Goal: Information Seeking & Learning: Learn about a topic

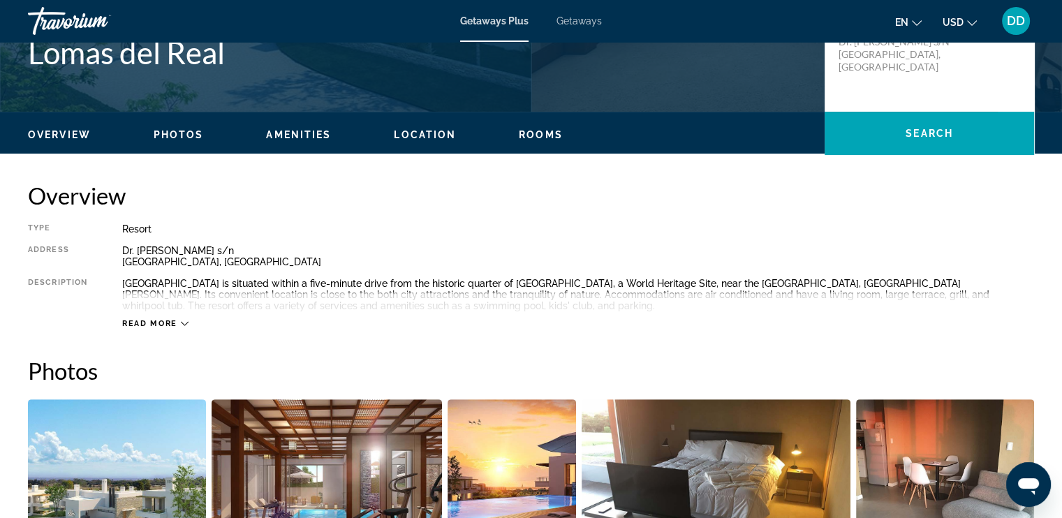
scroll to position [419, 0]
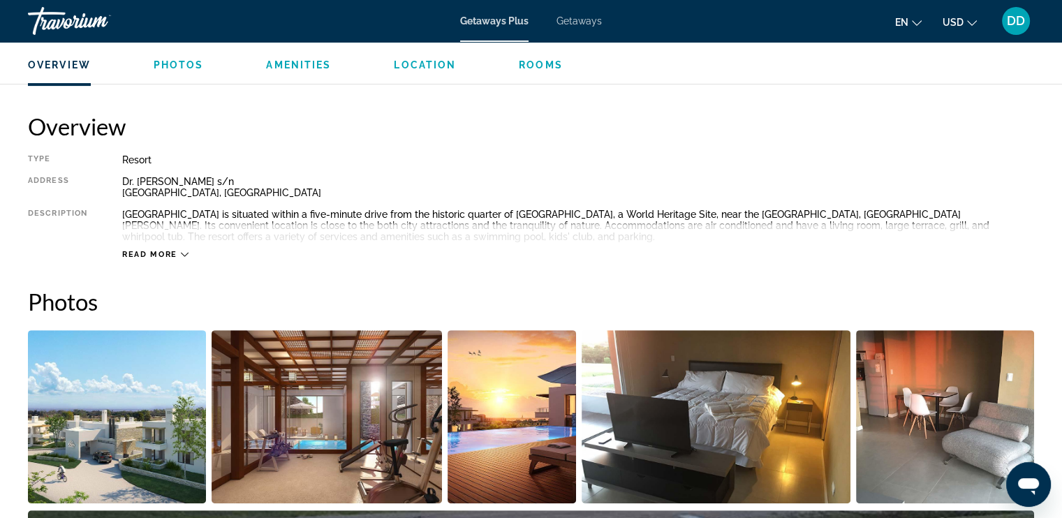
click at [147, 254] on span "Read more" at bounding box center [149, 254] width 55 height 9
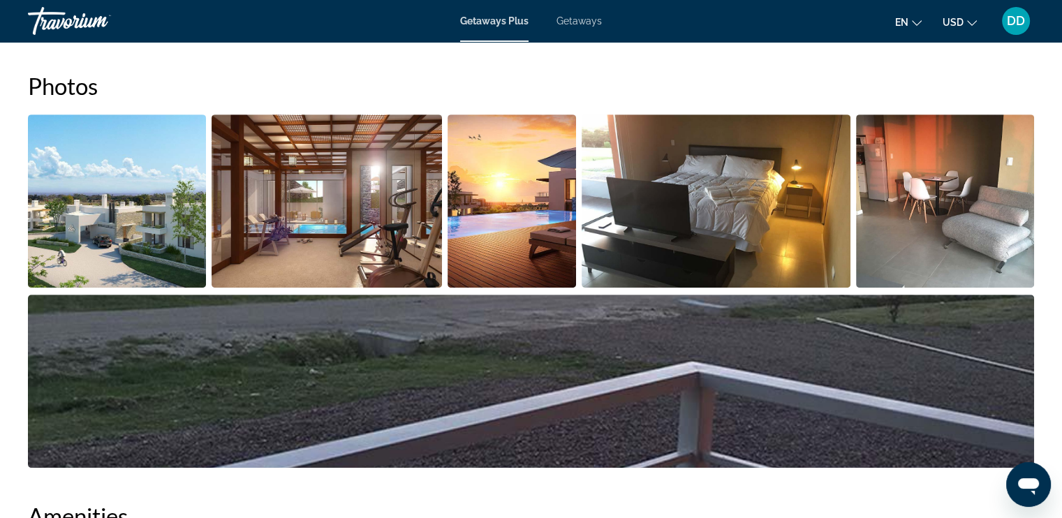
scroll to position [559, 0]
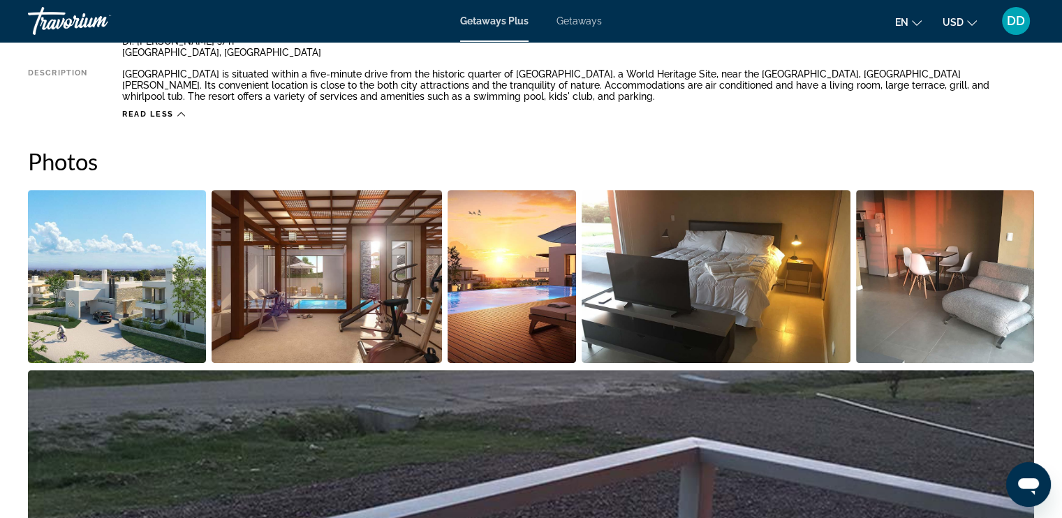
click at [85, 253] on img "Open full-screen image slider" at bounding box center [117, 276] width 178 height 173
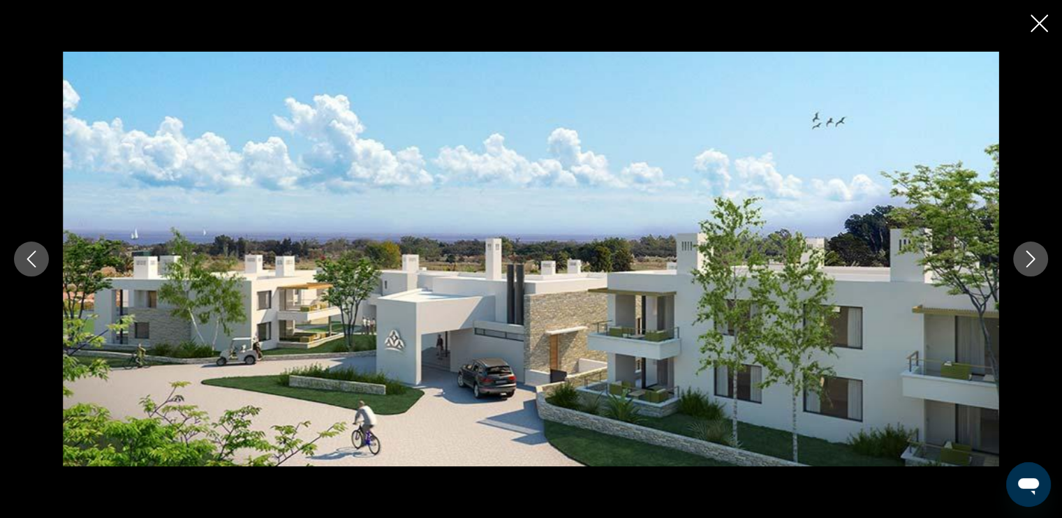
click at [1029, 259] on icon "Next image" at bounding box center [1030, 259] width 17 height 17
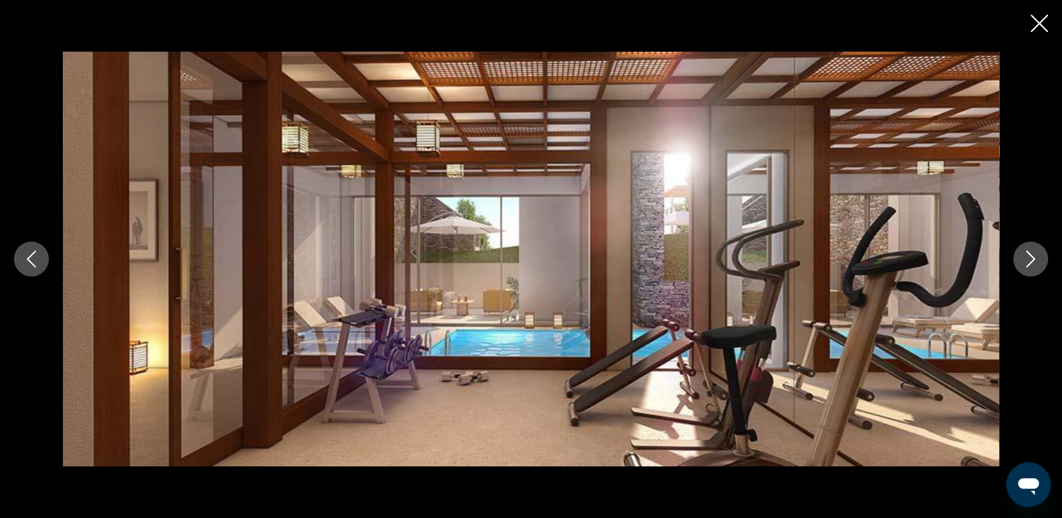
click at [31, 258] on icon "Previous image" at bounding box center [31, 259] width 17 height 17
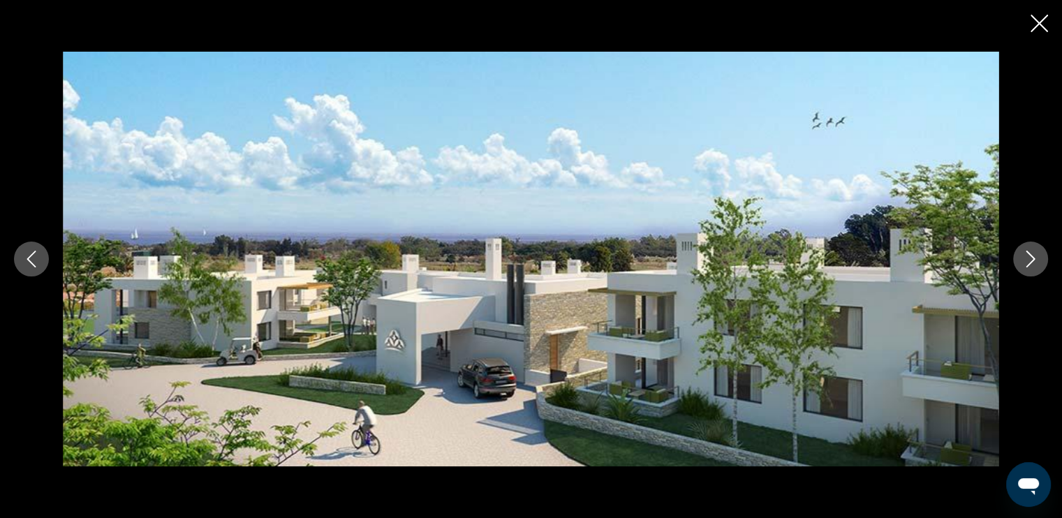
click at [1029, 266] on icon "Next image" at bounding box center [1030, 259] width 17 height 17
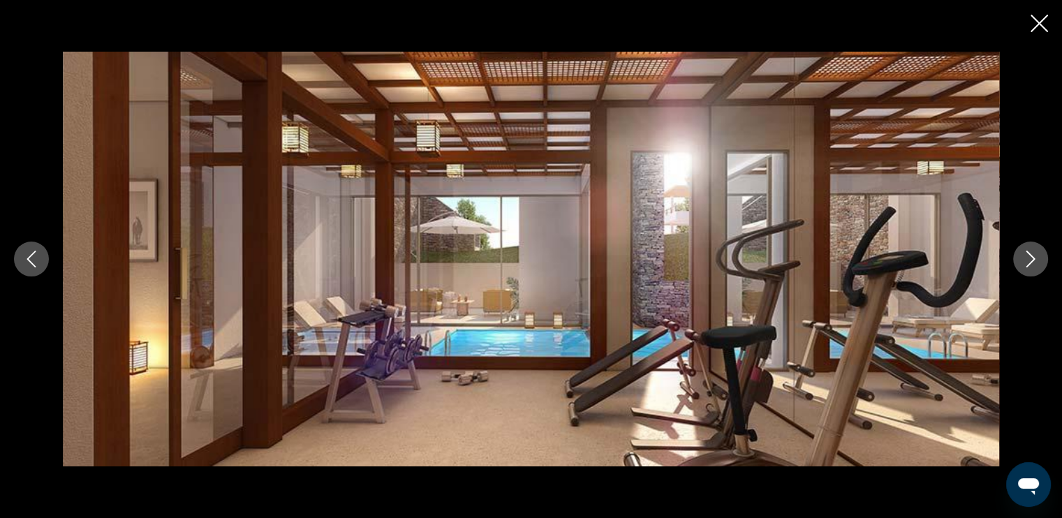
click at [1029, 266] on icon "Next image" at bounding box center [1030, 259] width 17 height 17
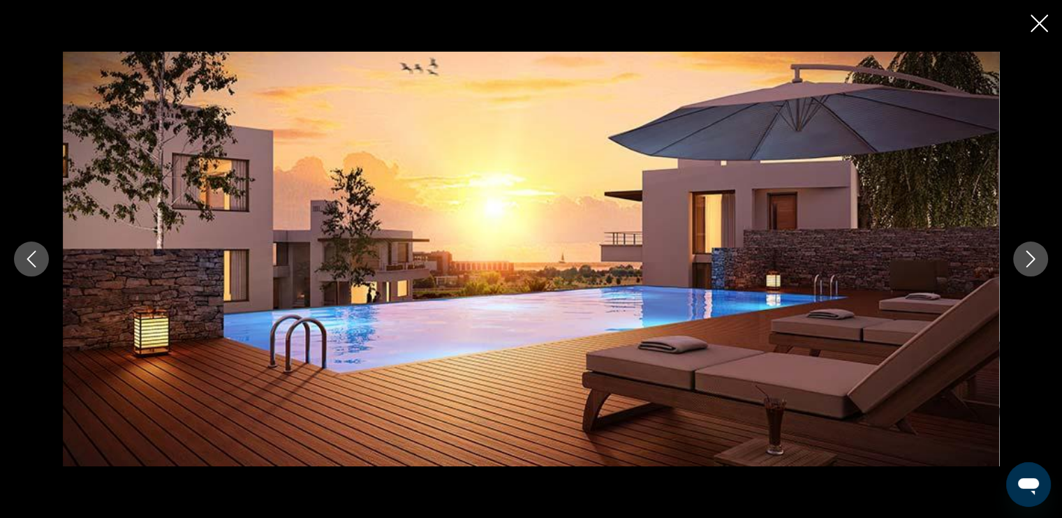
click at [1029, 266] on icon "Next image" at bounding box center [1030, 259] width 17 height 17
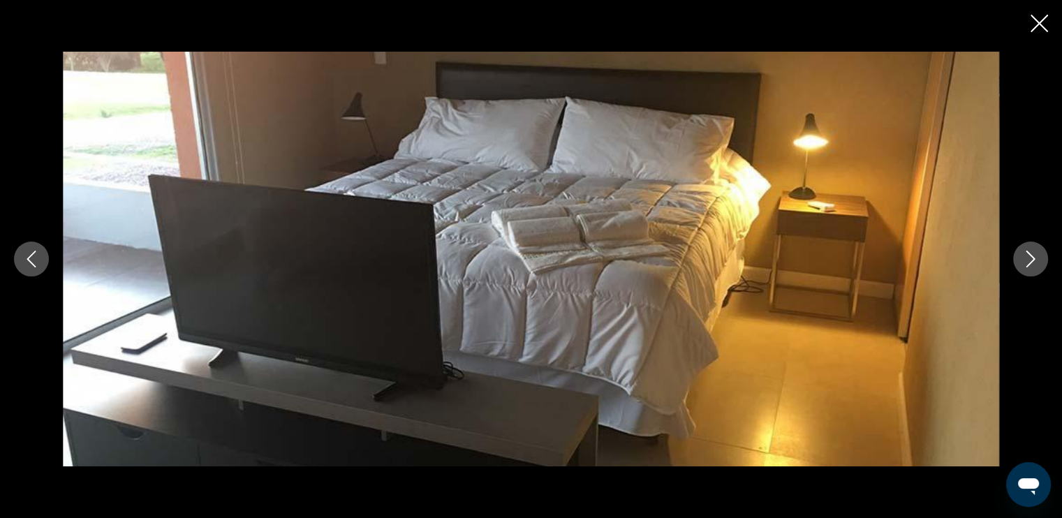
click at [1029, 266] on icon "Next image" at bounding box center [1030, 259] width 17 height 17
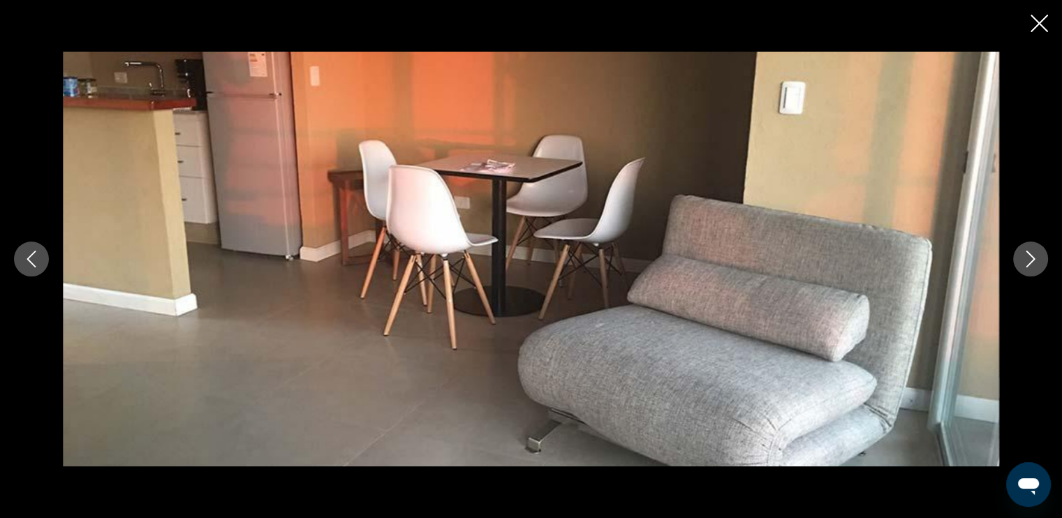
click at [1029, 266] on icon "Next image" at bounding box center [1030, 259] width 17 height 17
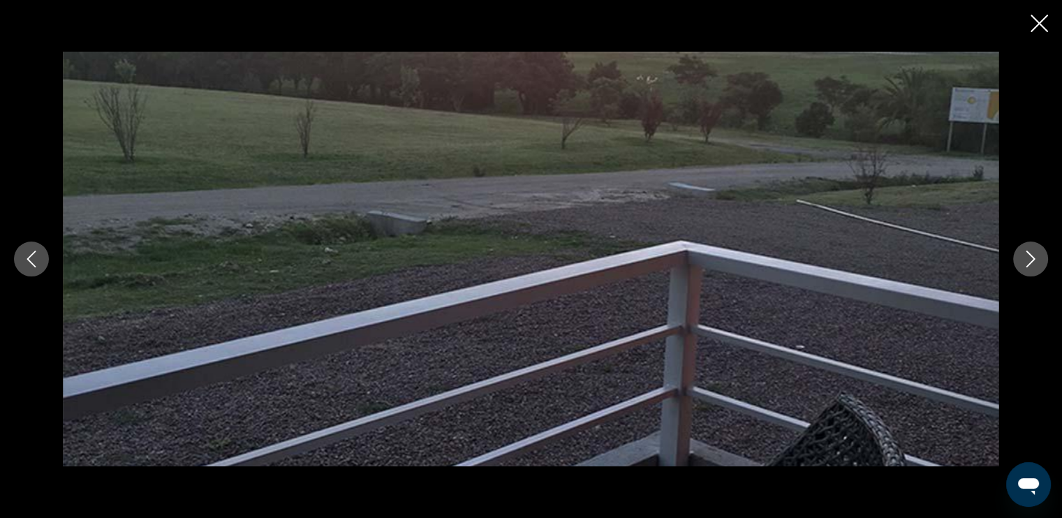
click at [1029, 266] on icon "Next image" at bounding box center [1030, 259] width 17 height 17
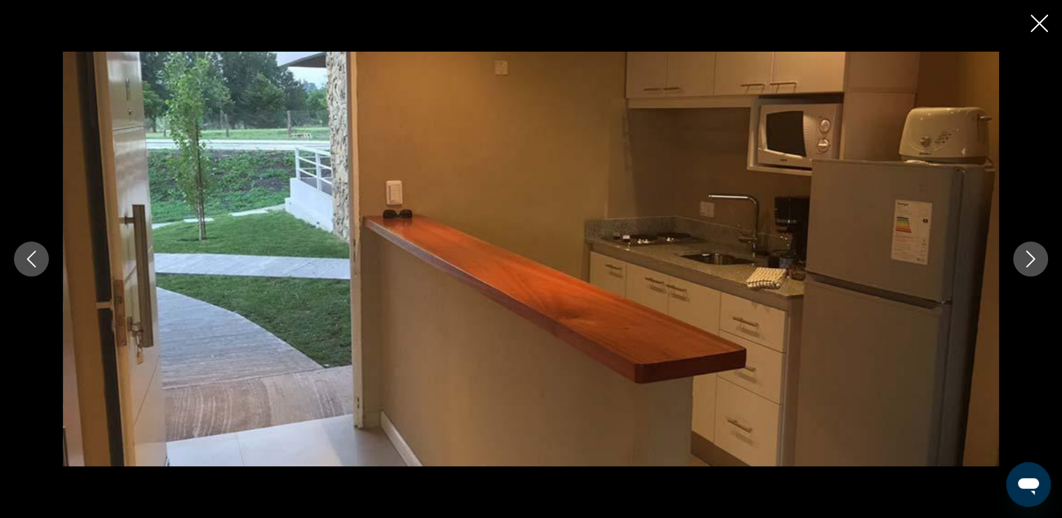
click at [1029, 266] on icon "Next image" at bounding box center [1030, 259] width 17 height 17
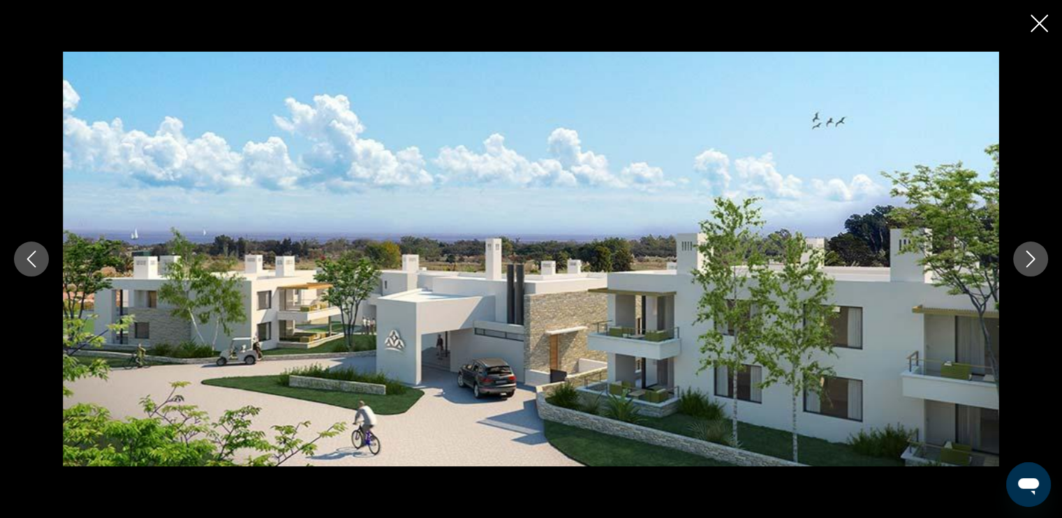
click at [1029, 266] on icon "Next image" at bounding box center [1030, 259] width 17 height 17
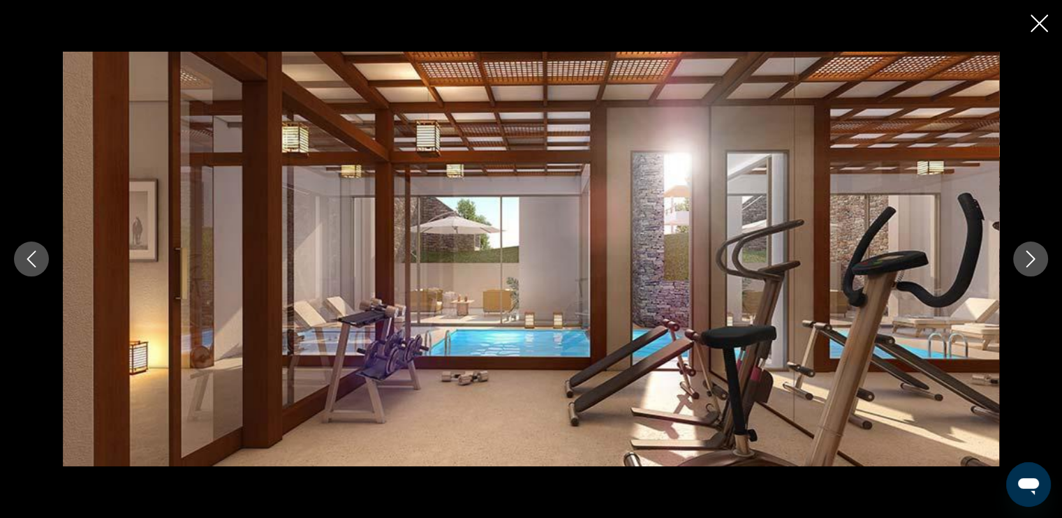
click at [1029, 266] on icon "Next image" at bounding box center [1030, 259] width 17 height 17
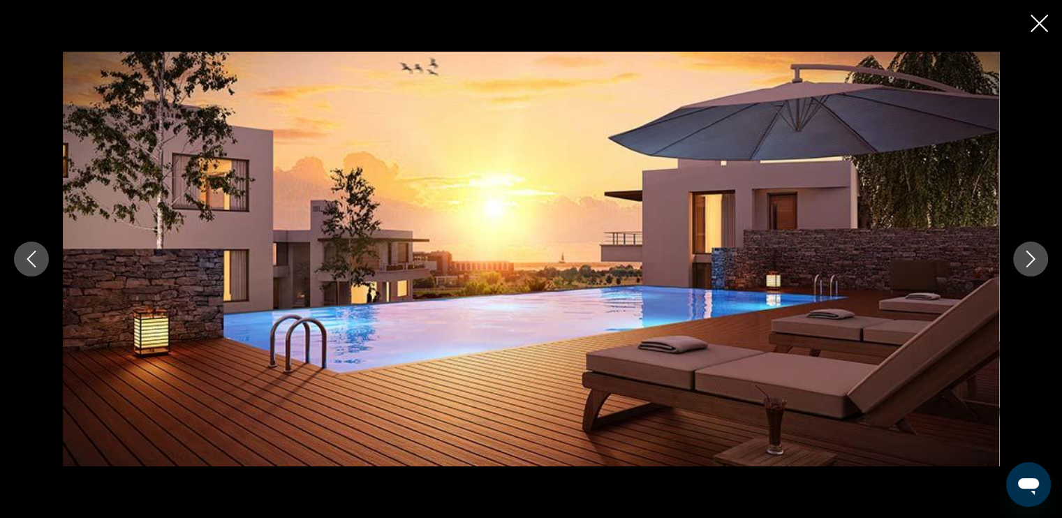
click at [22, 272] on button "Previous image" at bounding box center [31, 259] width 35 height 35
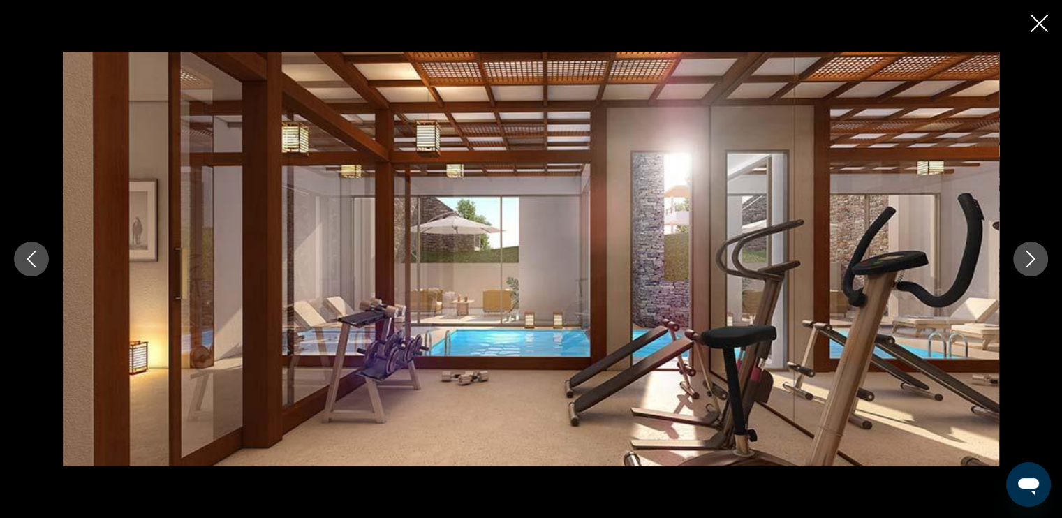
click at [24, 272] on button "Previous image" at bounding box center [31, 259] width 35 height 35
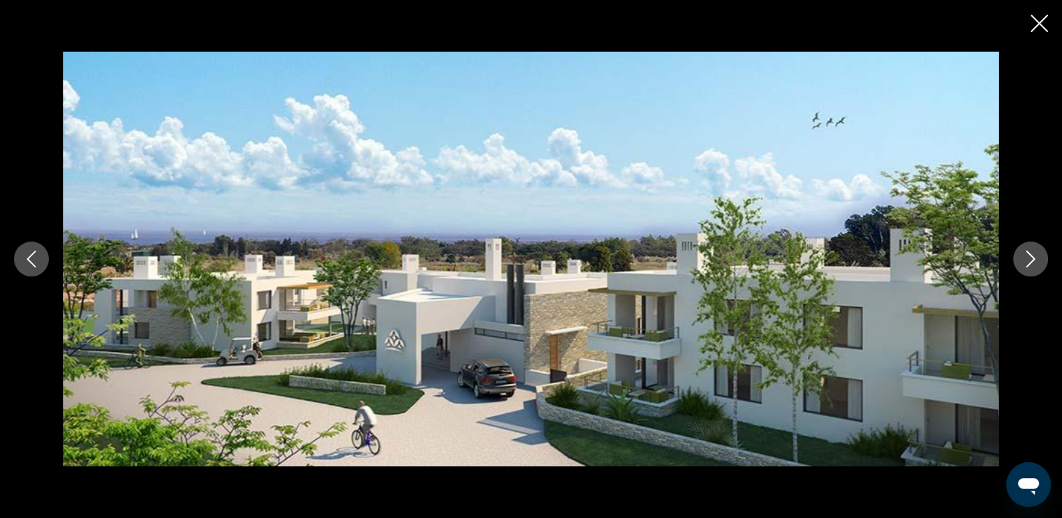
drag, startPoint x: 1028, startPoint y: 260, endPoint x: 1026, endPoint y: 267, distance: 7.3
click at [1026, 266] on icon "Next image" at bounding box center [1030, 259] width 17 height 17
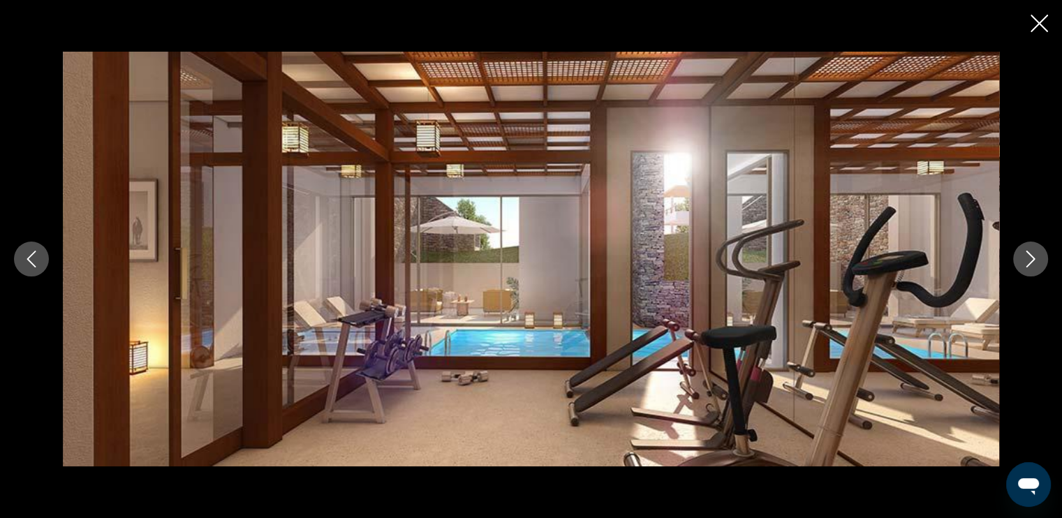
click at [1024, 273] on button "Next image" at bounding box center [1030, 259] width 35 height 35
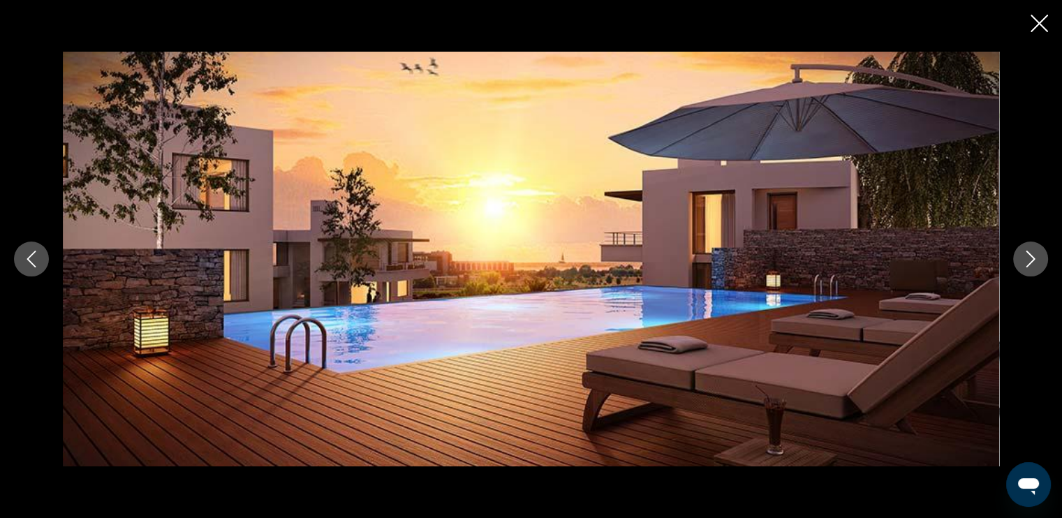
click at [1024, 273] on button "Next image" at bounding box center [1030, 259] width 35 height 35
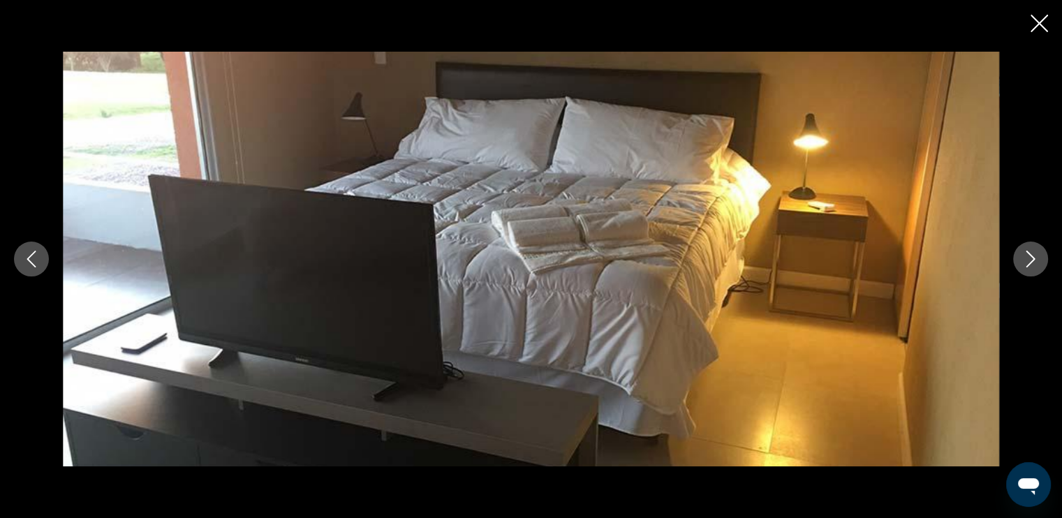
click at [1024, 273] on button "Next image" at bounding box center [1030, 259] width 35 height 35
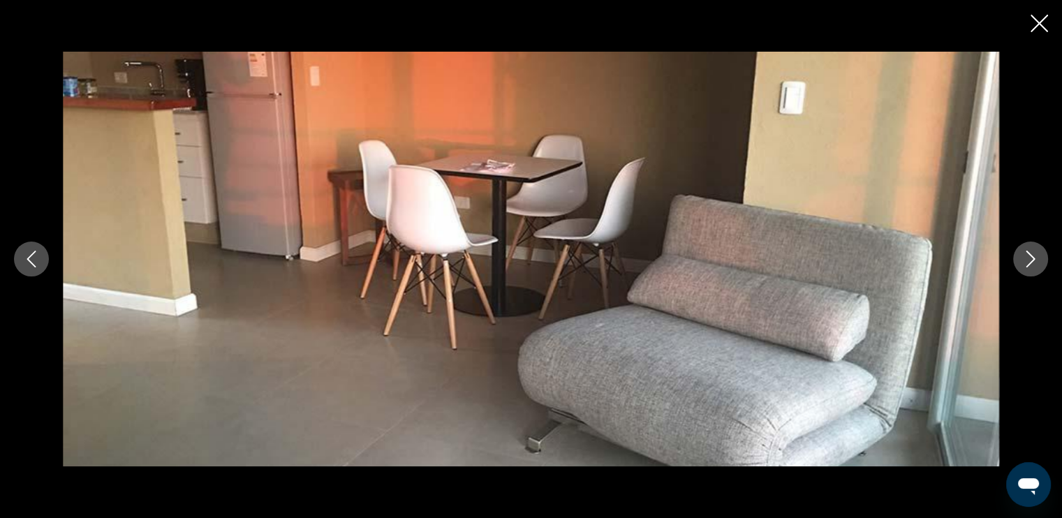
click at [1039, 263] on icon "Next image" at bounding box center [1030, 259] width 17 height 17
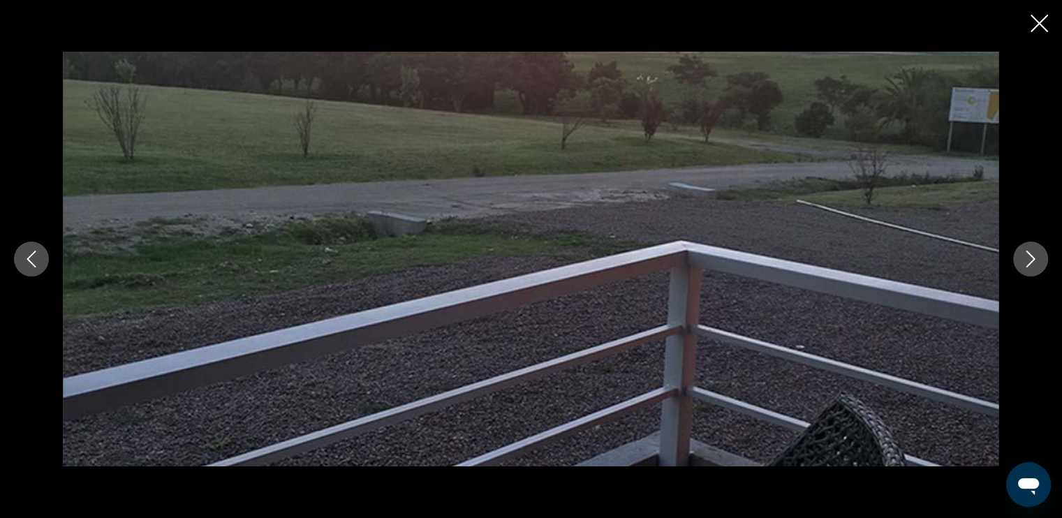
click at [1039, 263] on icon "Next image" at bounding box center [1030, 259] width 17 height 17
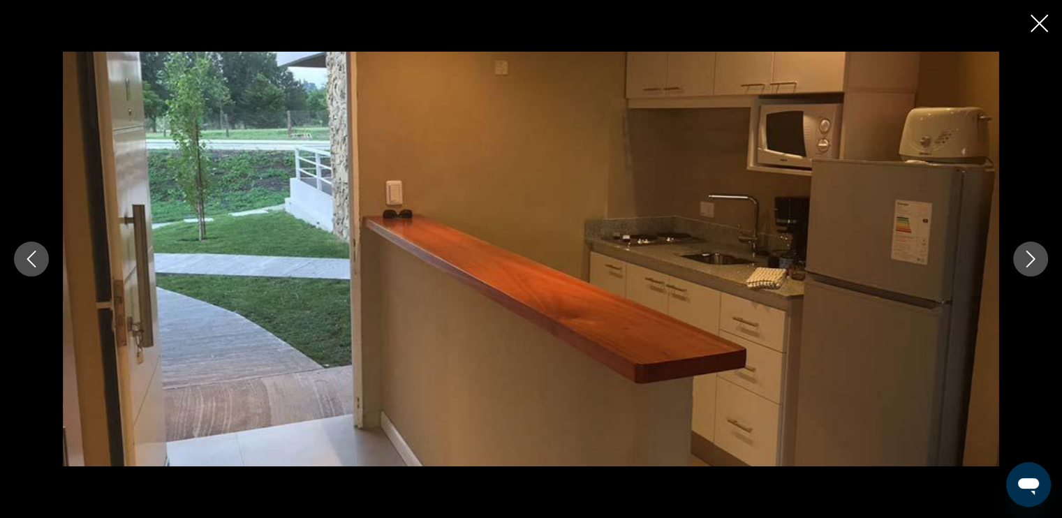
click at [1039, 28] on icon "Close slideshow" at bounding box center [1039, 23] width 17 height 17
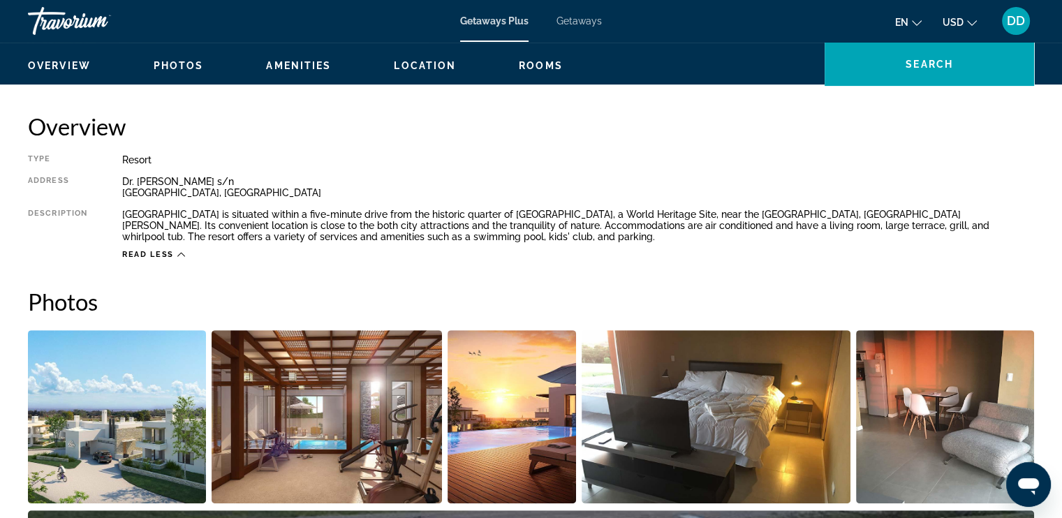
scroll to position [210, 0]
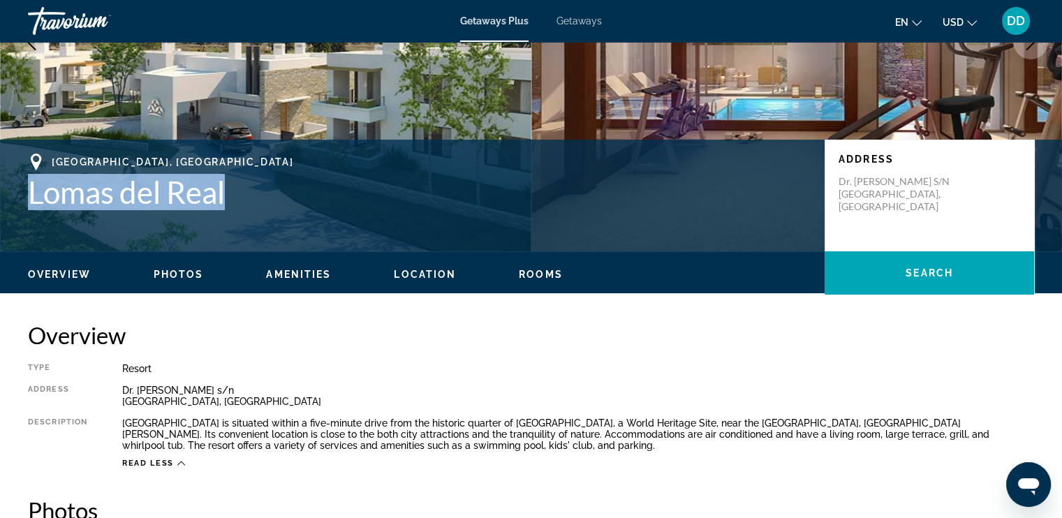
drag, startPoint x: 232, startPoint y: 193, endPoint x: 9, endPoint y: 187, distance: 222.9
click at [11, 195] on div "Colonia del Sacramento, URY Lomas del Real Address Dr. Carlos Moreno s/n Coloni…" at bounding box center [531, 196] width 1062 height 84
copy h1 "Lomas del Real"
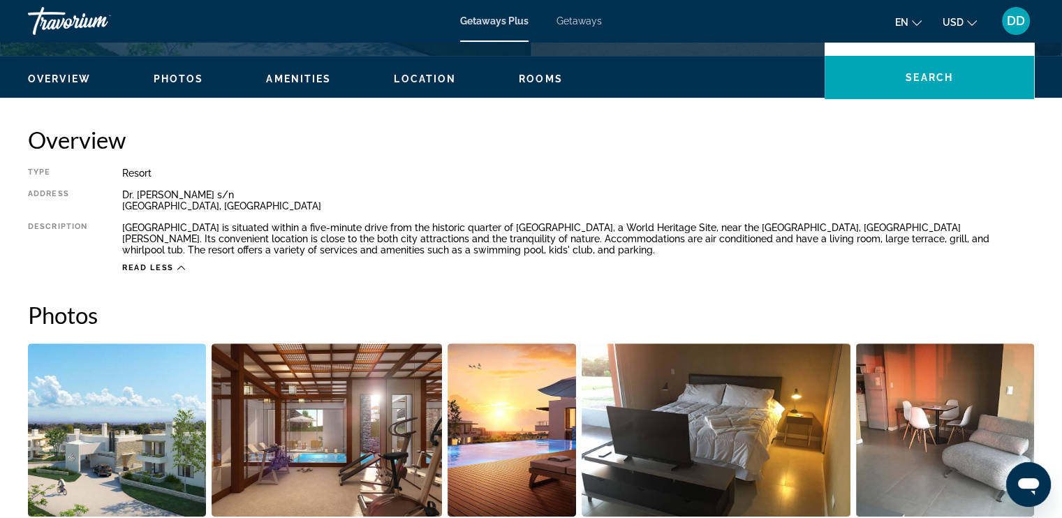
scroll to position [140, 0]
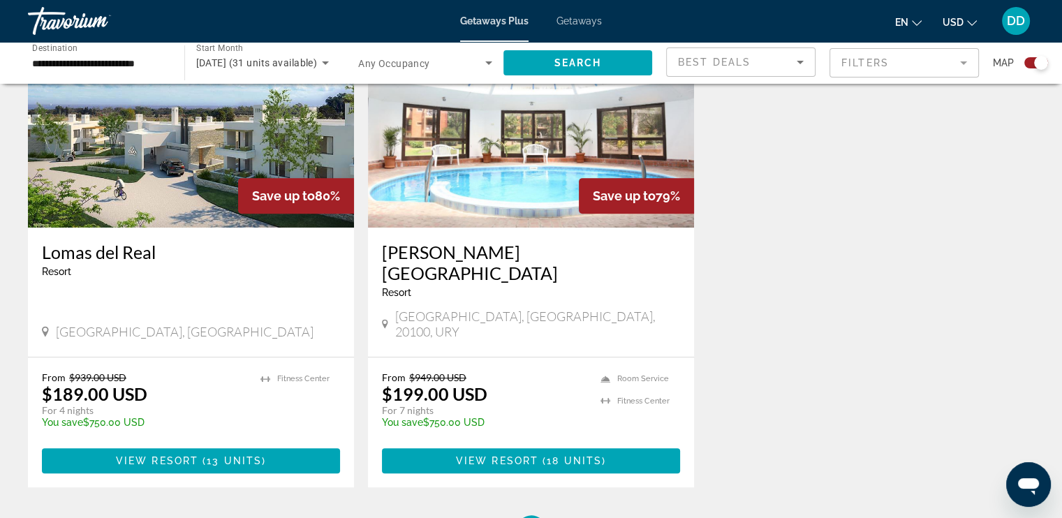
scroll to position [559, 0]
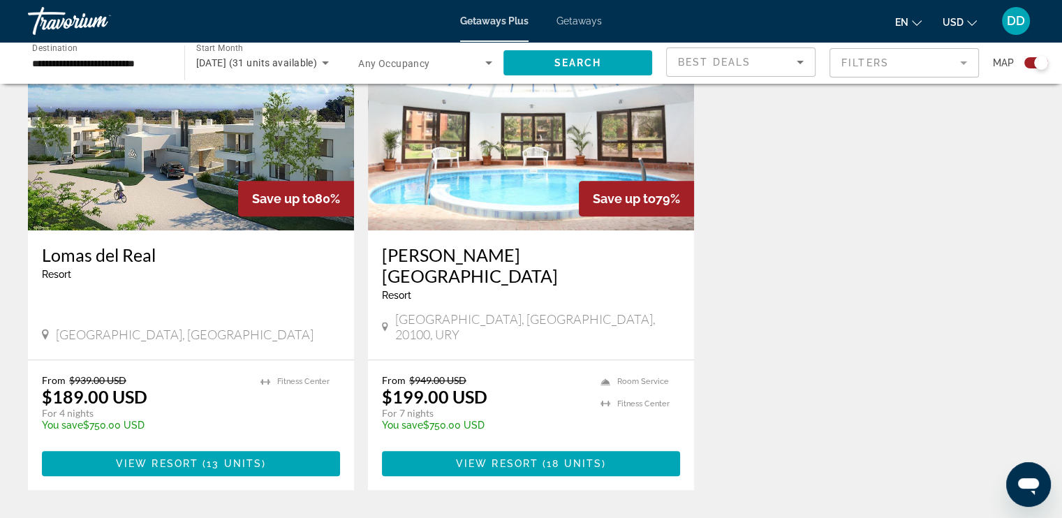
drag, startPoint x: 497, startPoint y: 138, endPoint x: 501, endPoint y: 147, distance: 9.4
click at [497, 138] on img "Main content" at bounding box center [531, 118] width 326 height 223
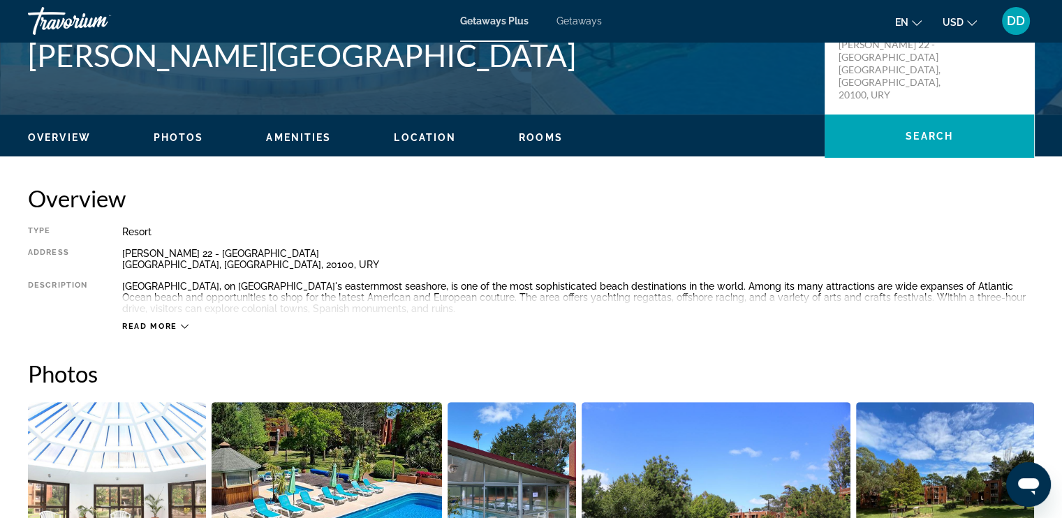
scroll to position [349, 0]
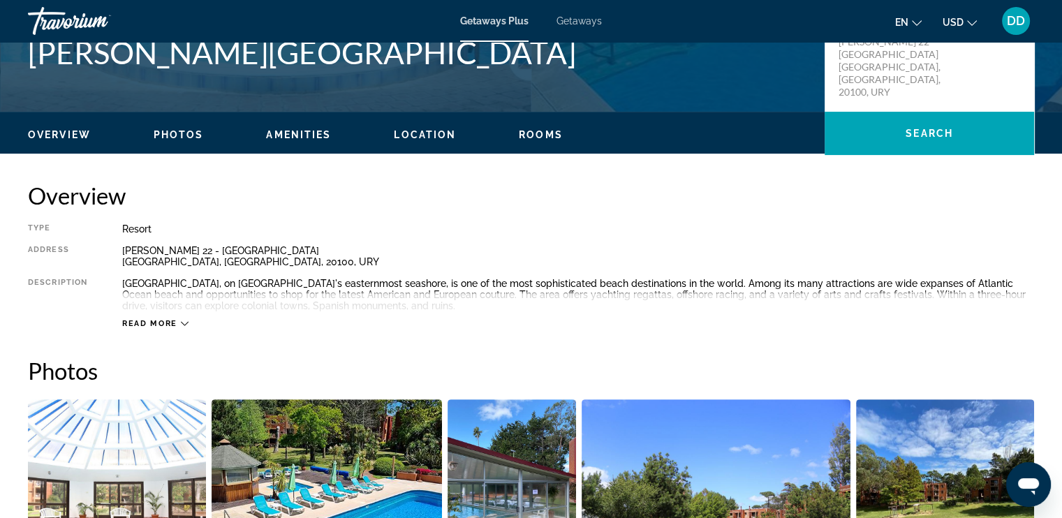
click at [143, 321] on span "Read more" at bounding box center [149, 323] width 55 height 9
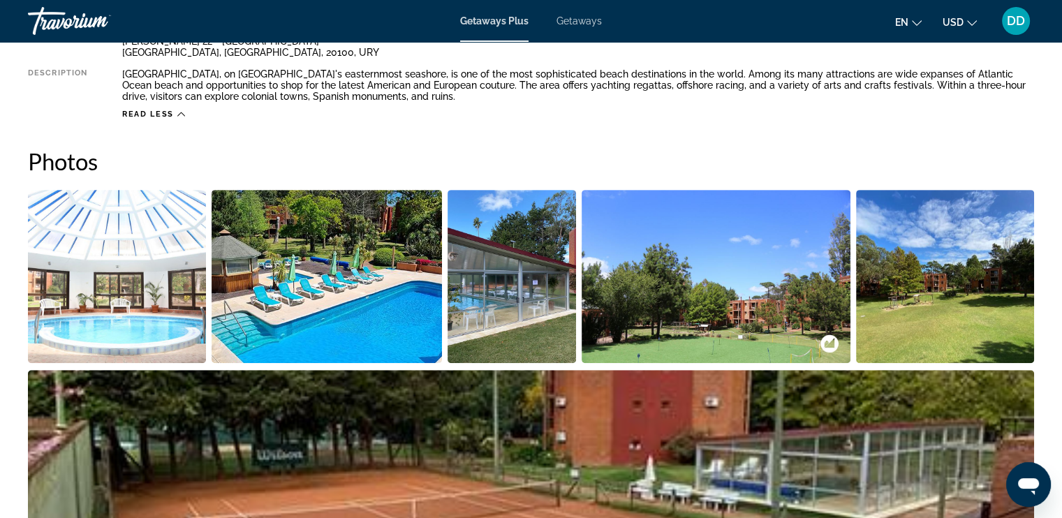
scroll to position [629, 0]
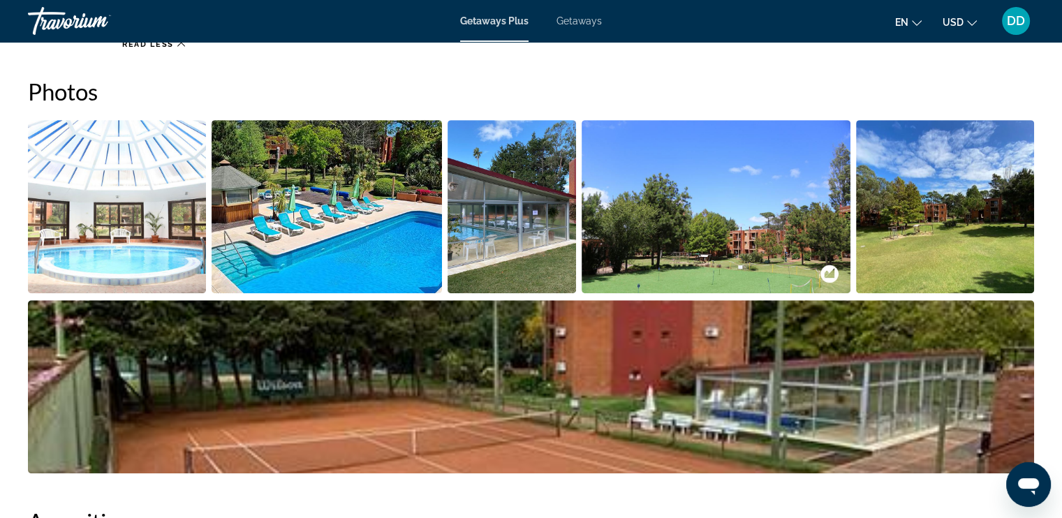
click at [159, 179] on img "Open full-screen image slider" at bounding box center [117, 206] width 178 height 173
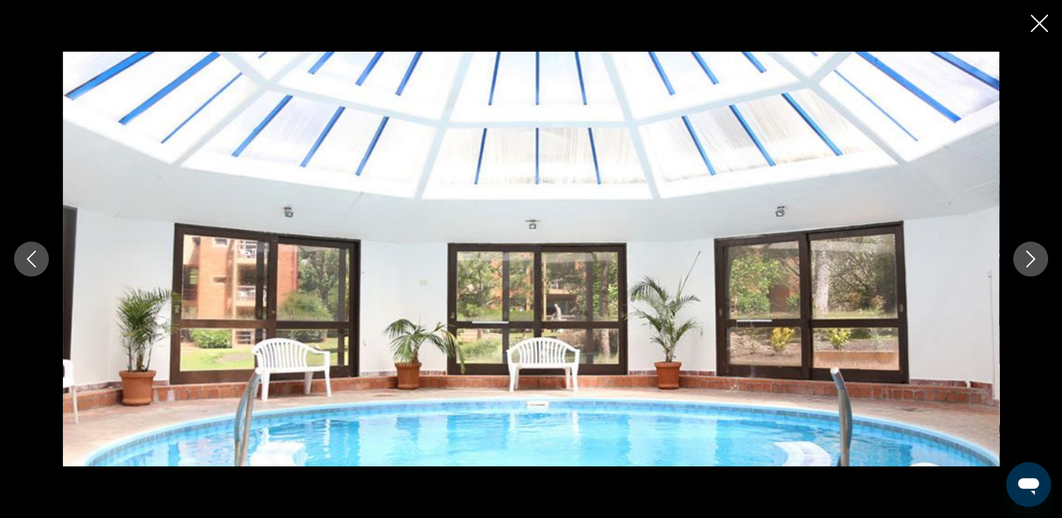
click at [1039, 264] on button "Next image" at bounding box center [1030, 259] width 35 height 35
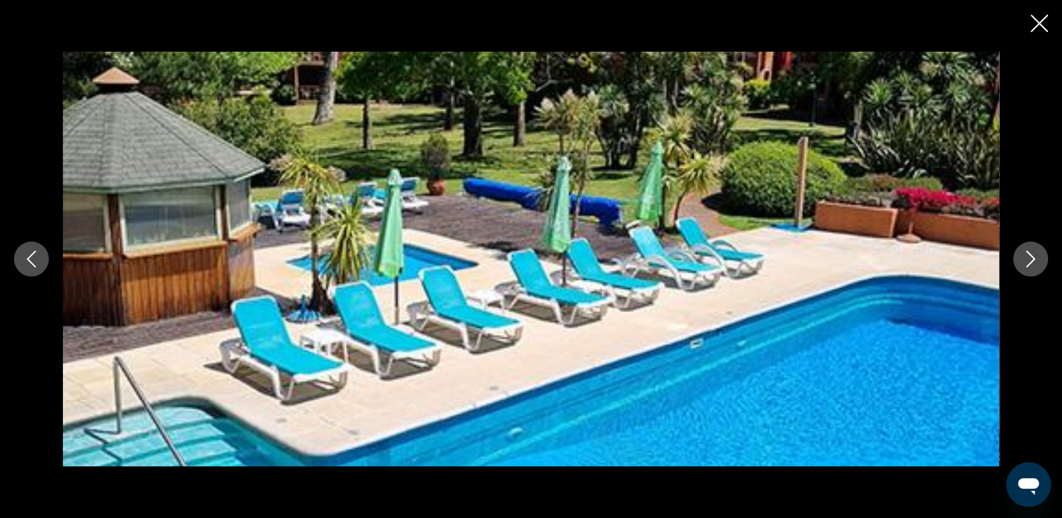
click at [27, 243] on button "Previous image" at bounding box center [31, 259] width 35 height 35
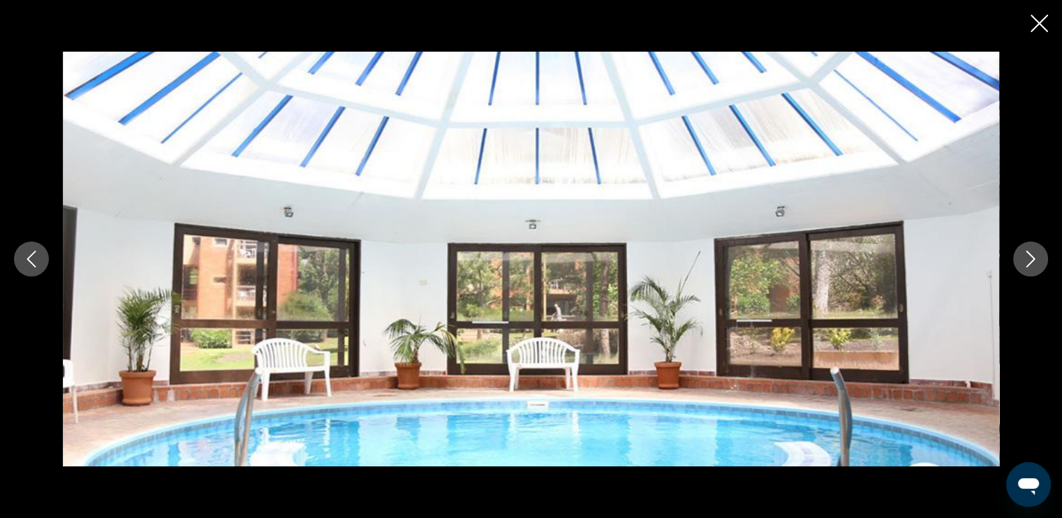
click at [1025, 256] on icon "Next image" at bounding box center [1030, 259] width 17 height 17
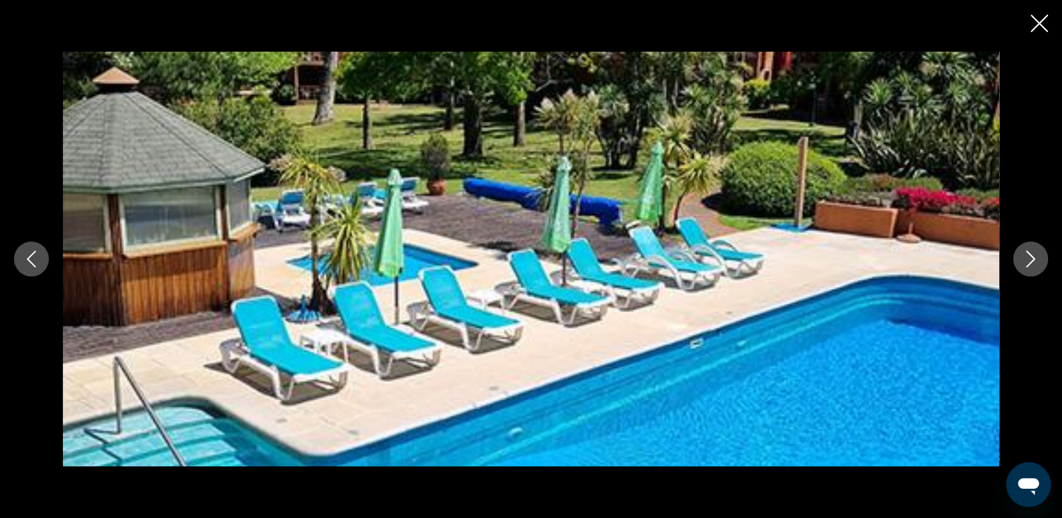
click at [1025, 256] on icon "Next image" at bounding box center [1030, 259] width 17 height 17
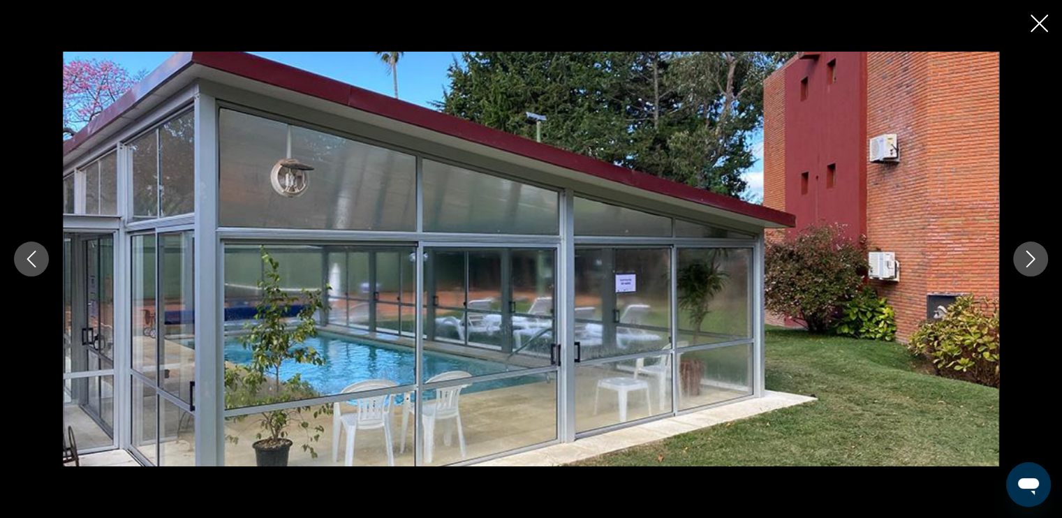
click at [1028, 256] on icon "Next image" at bounding box center [1030, 259] width 17 height 17
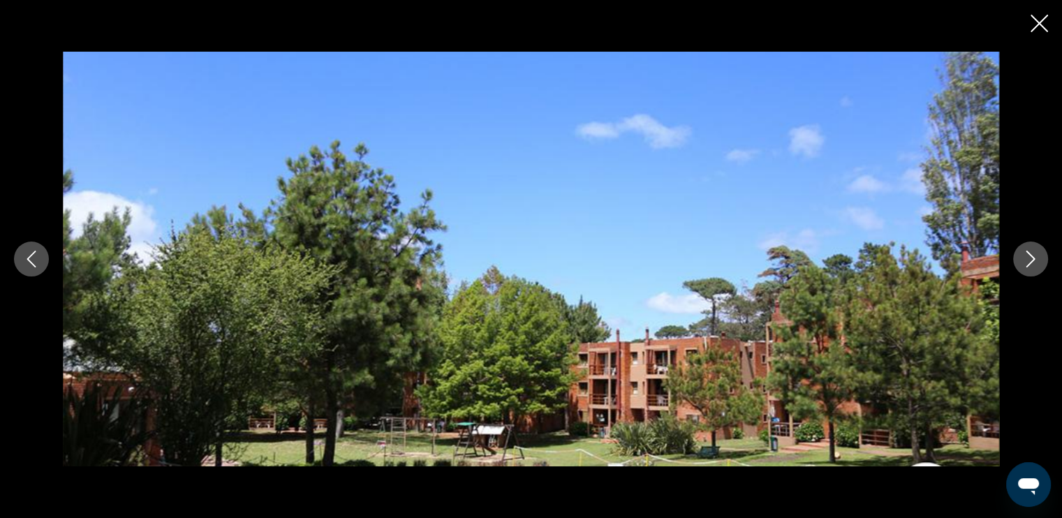
click at [1028, 256] on icon "Next image" at bounding box center [1030, 259] width 17 height 17
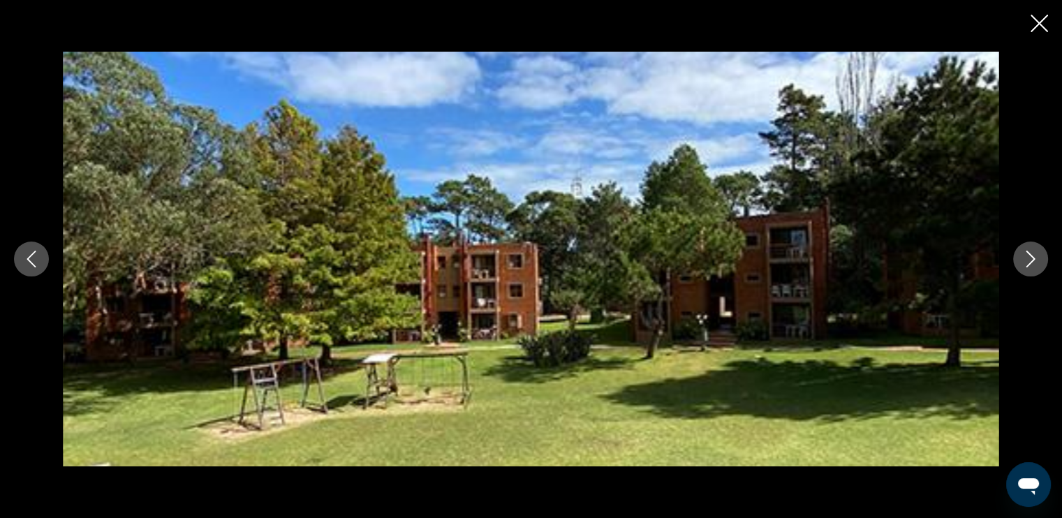
click at [1028, 256] on icon "Next image" at bounding box center [1030, 259] width 17 height 17
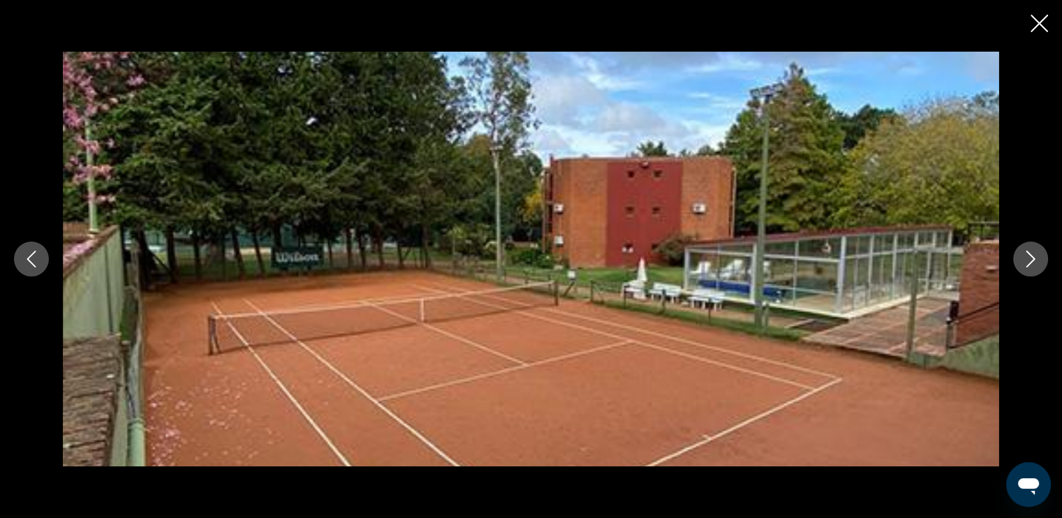
click at [1028, 256] on icon "Next image" at bounding box center [1030, 259] width 17 height 17
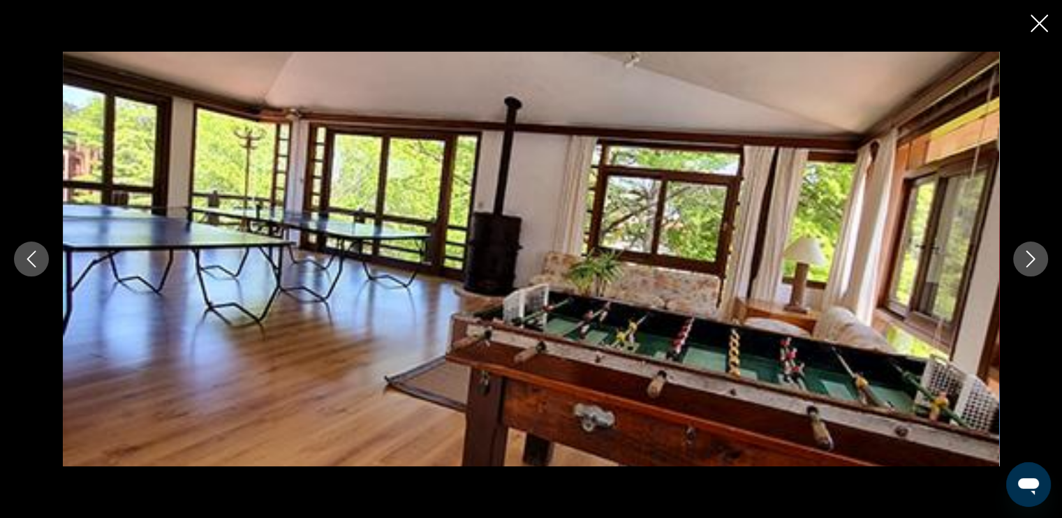
click at [1028, 256] on icon "Next image" at bounding box center [1030, 259] width 17 height 17
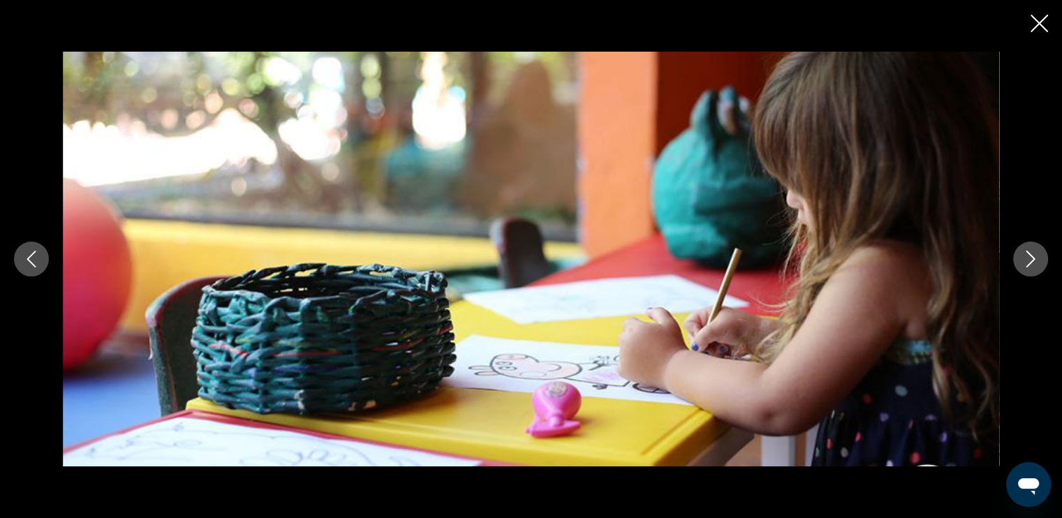
click at [1028, 256] on icon "Next image" at bounding box center [1030, 259] width 17 height 17
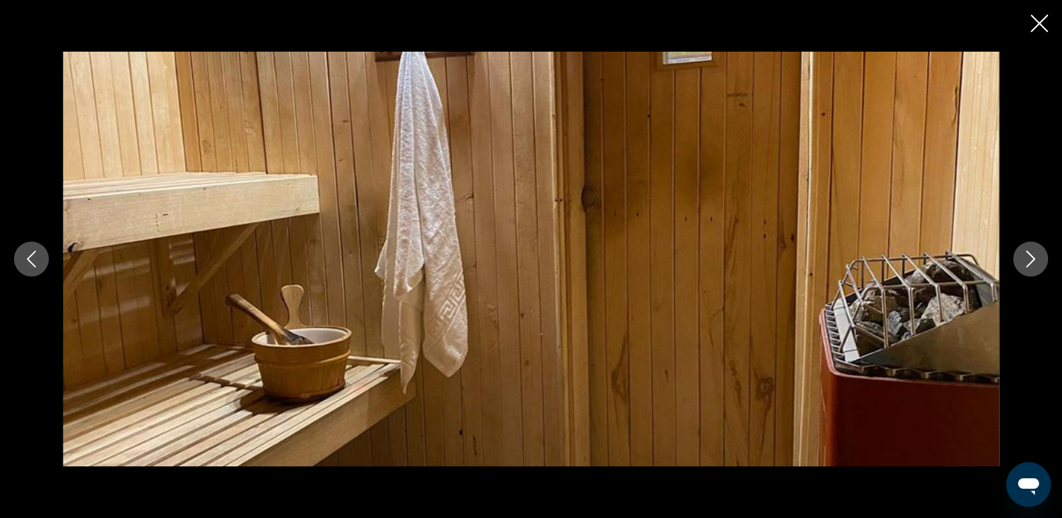
click at [1028, 256] on icon "Next image" at bounding box center [1030, 259] width 17 height 17
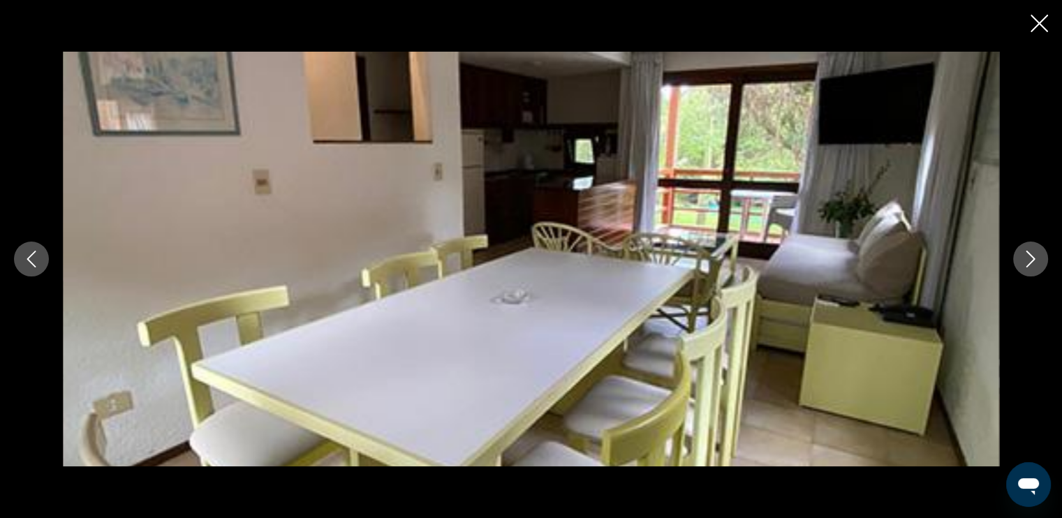
click at [1028, 256] on icon "Next image" at bounding box center [1030, 259] width 17 height 17
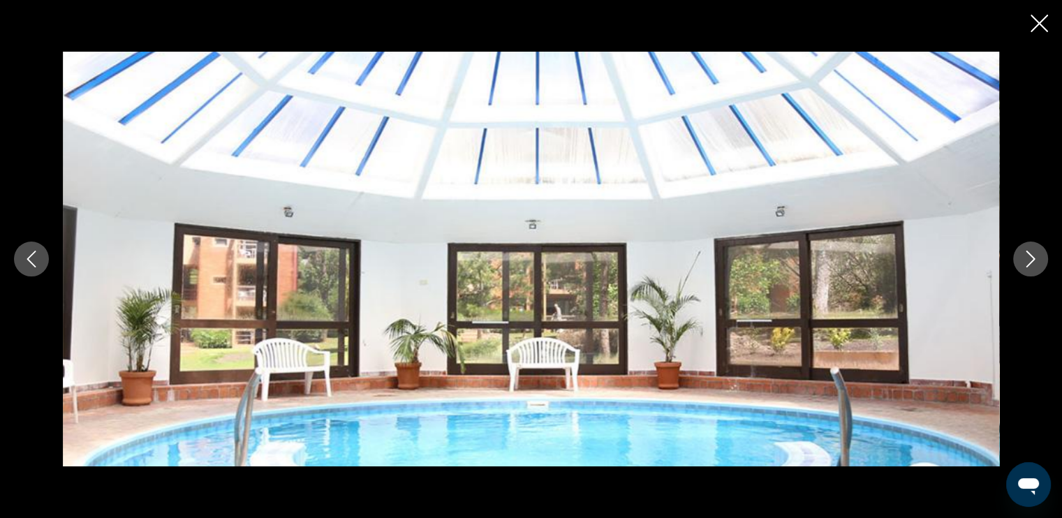
click at [1028, 256] on icon "Next image" at bounding box center [1030, 259] width 17 height 17
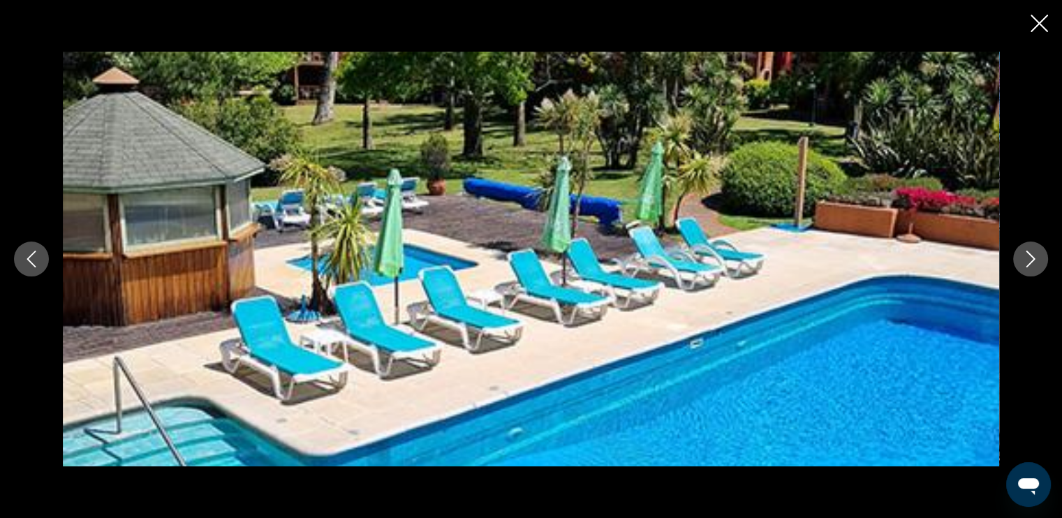
click at [1028, 256] on icon "Next image" at bounding box center [1030, 259] width 17 height 17
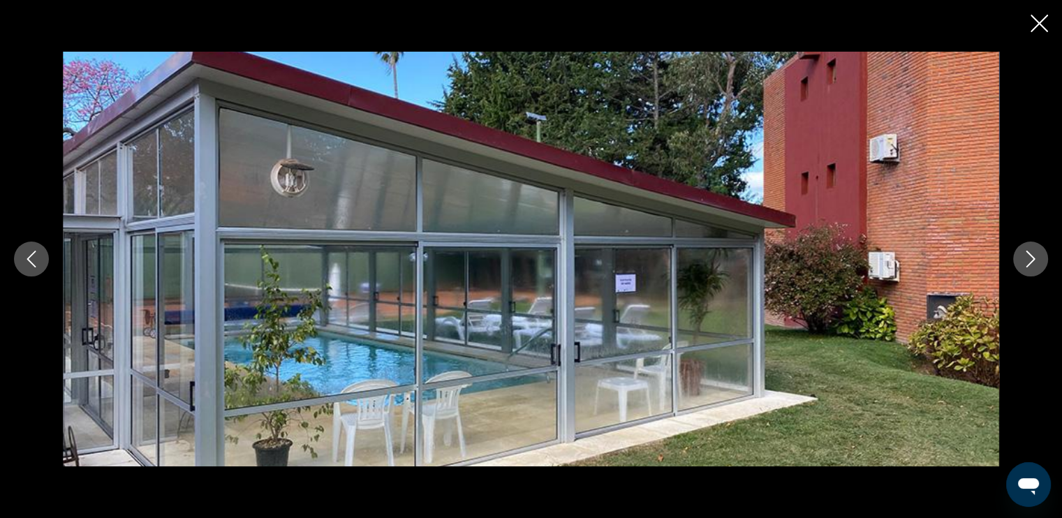
click at [1028, 256] on icon "Next image" at bounding box center [1030, 259] width 17 height 17
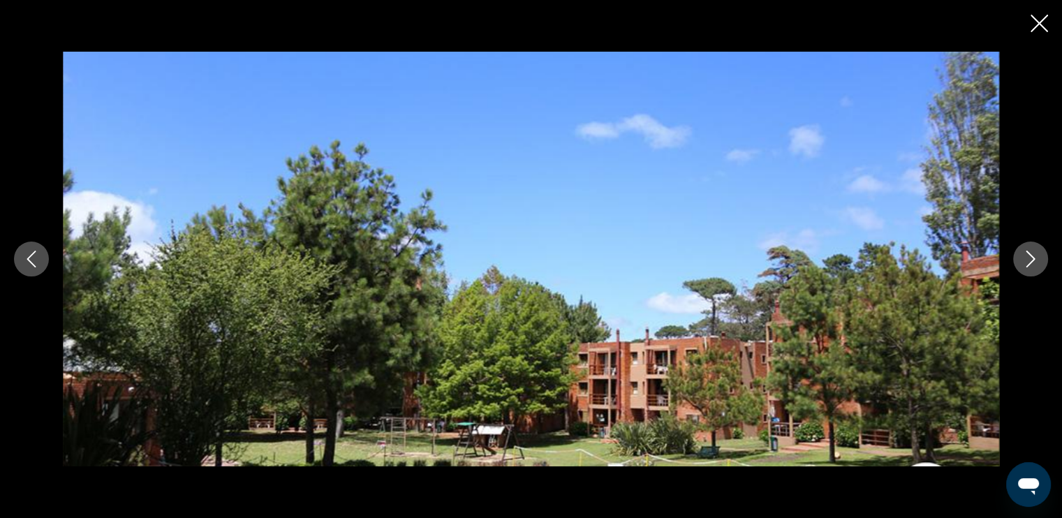
click at [1028, 256] on icon "Next image" at bounding box center [1030, 259] width 17 height 17
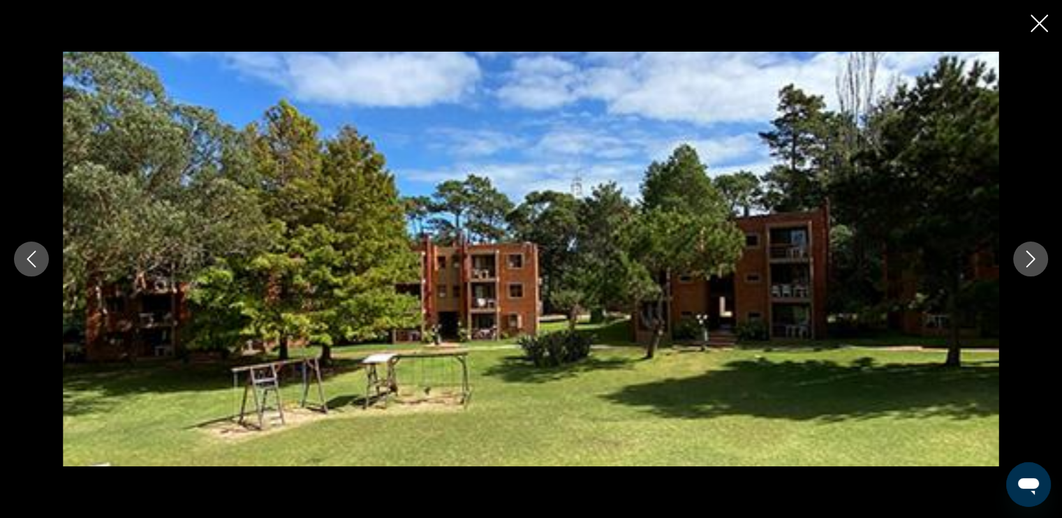
click at [1028, 256] on icon "Next image" at bounding box center [1030, 259] width 17 height 17
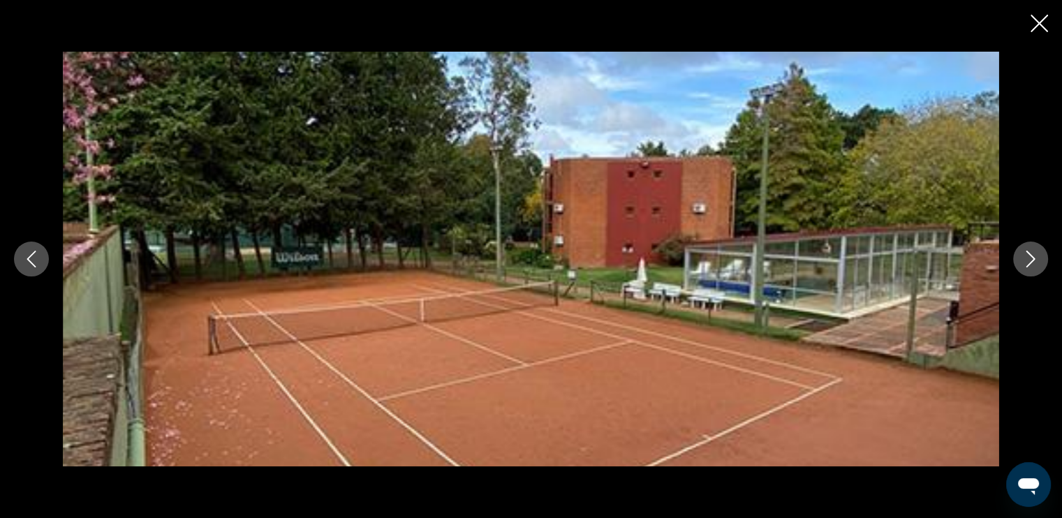
click at [1028, 256] on icon "Next image" at bounding box center [1030, 259] width 17 height 17
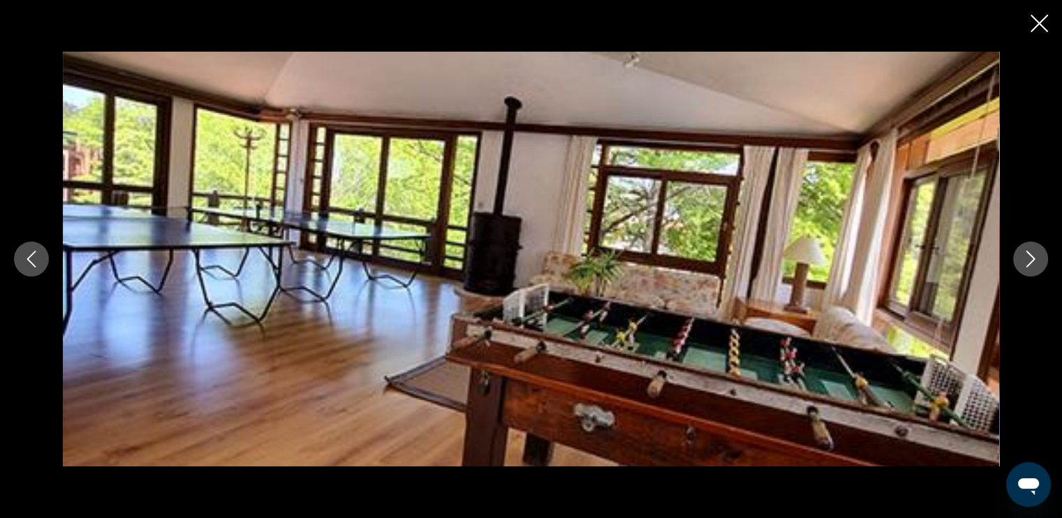
click at [1028, 256] on icon "Next image" at bounding box center [1030, 259] width 17 height 17
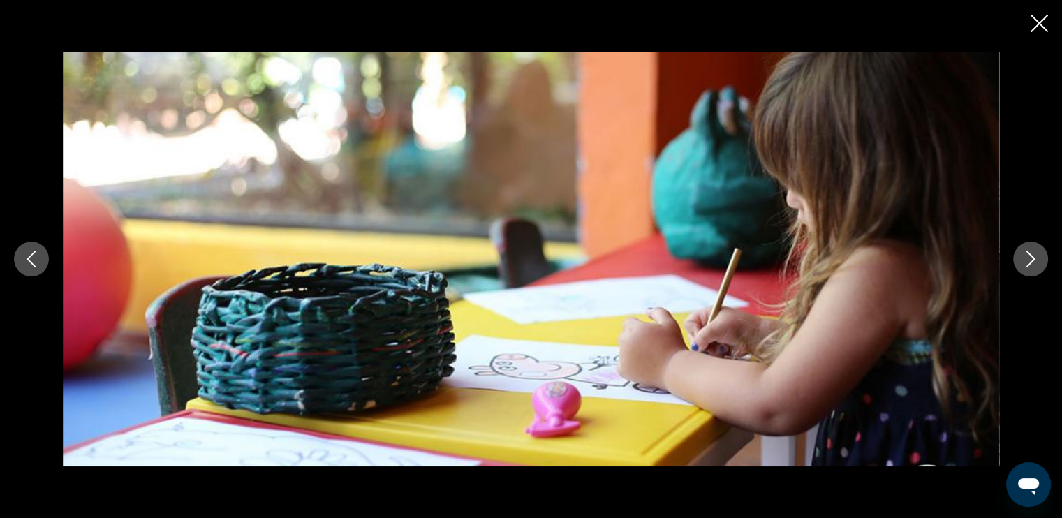
click at [1028, 256] on icon "Next image" at bounding box center [1030, 259] width 17 height 17
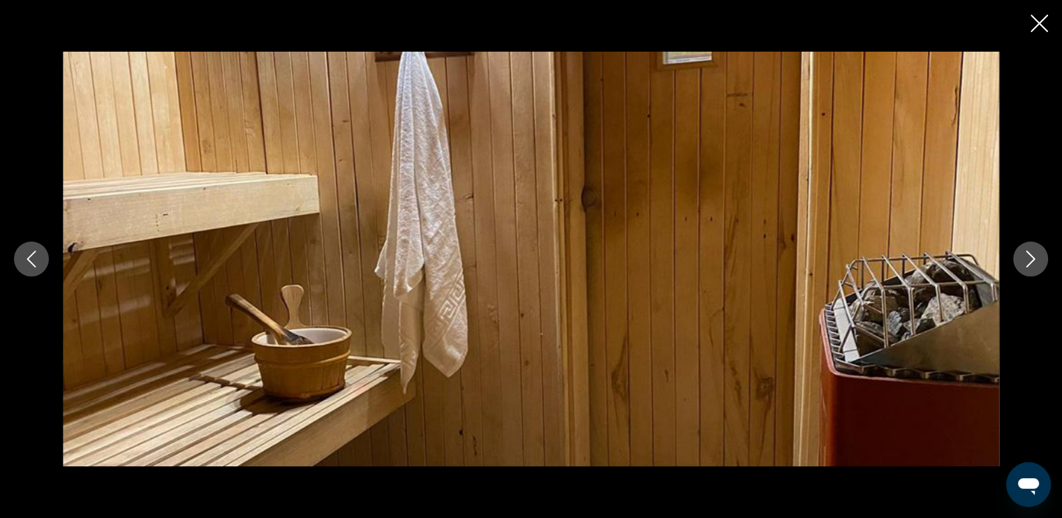
click at [1025, 256] on icon "Next image" at bounding box center [1030, 259] width 17 height 17
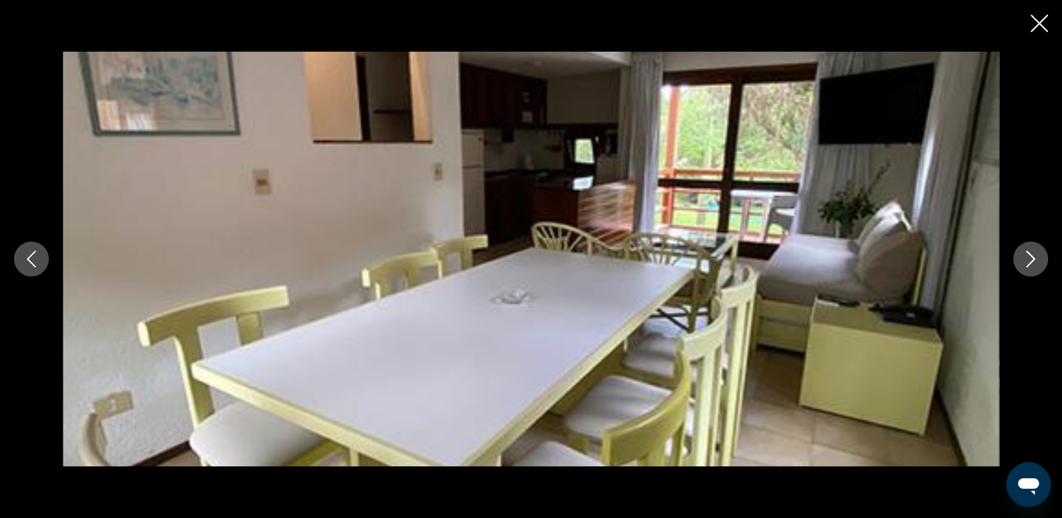
click at [1036, 275] on button "Next image" at bounding box center [1030, 259] width 35 height 35
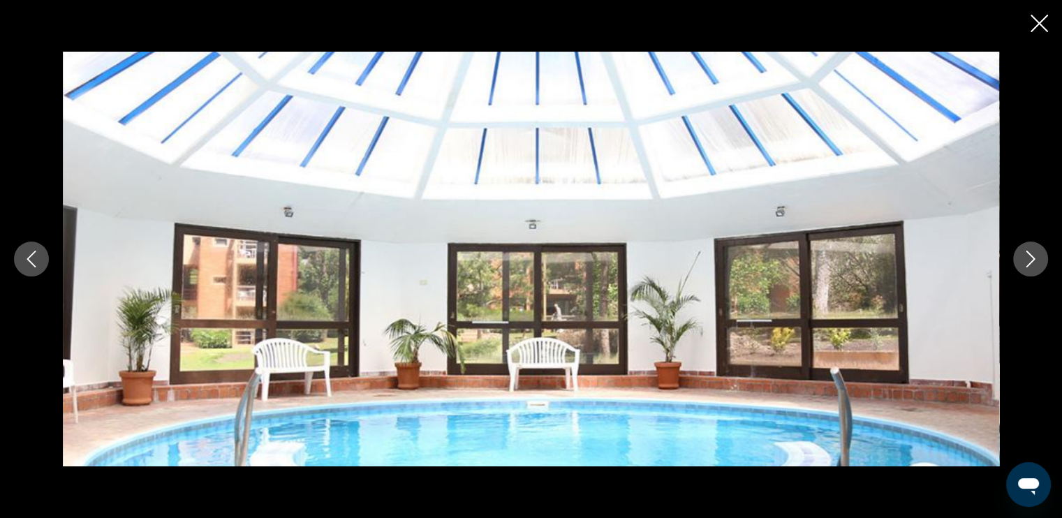
drag, startPoint x: 1039, startPoint y: 24, endPoint x: 1044, endPoint y: 47, distance: 24.2
click at [1042, 26] on icon "Close slideshow" at bounding box center [1039, 23] width 17 height 17
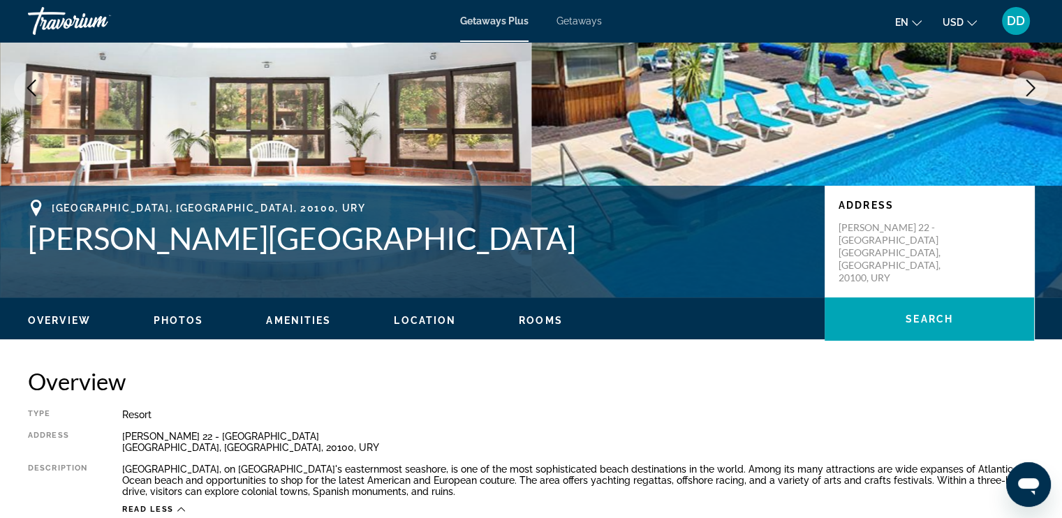
scroll to position [140, 0]
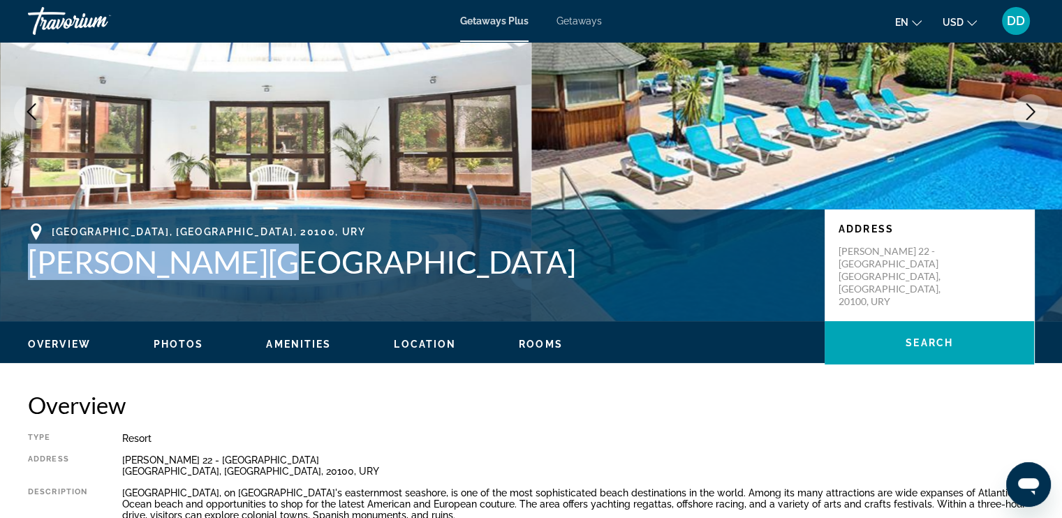
drag, startPoint x: 237, startPoint y: 263, endPoint x: 17, endPoint y: 261, distance: 220.0
click at [17, 261] on div "Punta del Este, Maldonado, 20100, URY Rincón del Este Address Parada 22 - Playa…" at bounding box center [531, 265] width 1062 height 84
copy h1 "Rincón del Este"
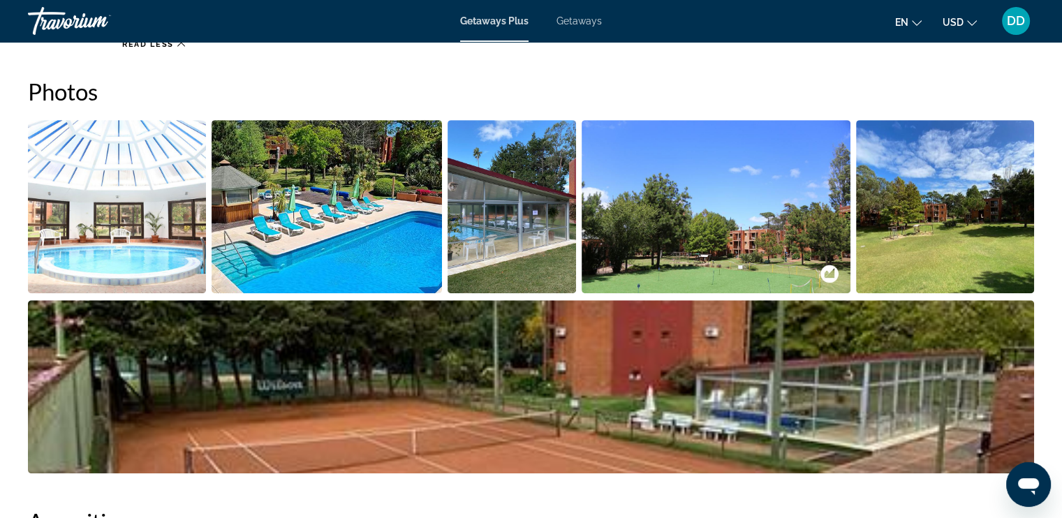
scroll to position [0, 0]
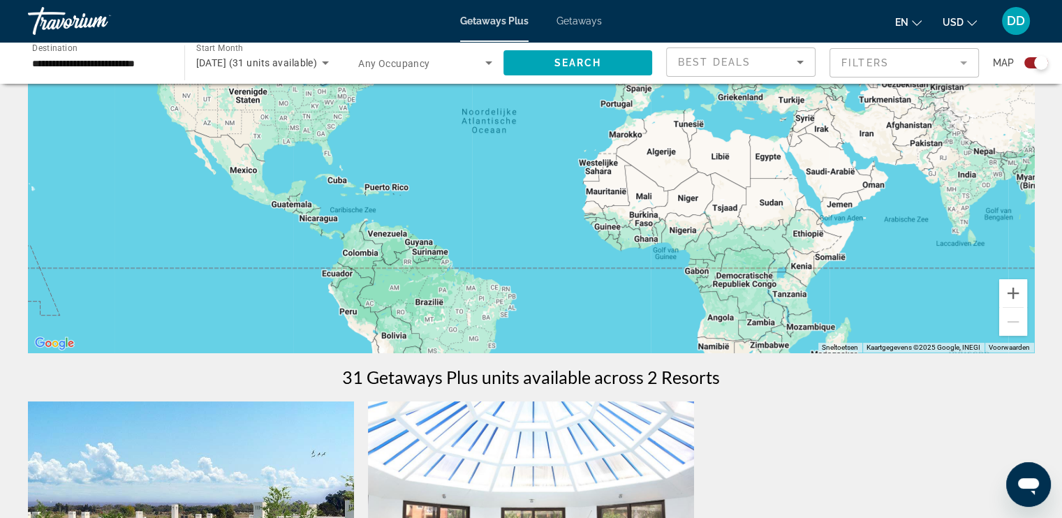
scroll to position [140, 0]
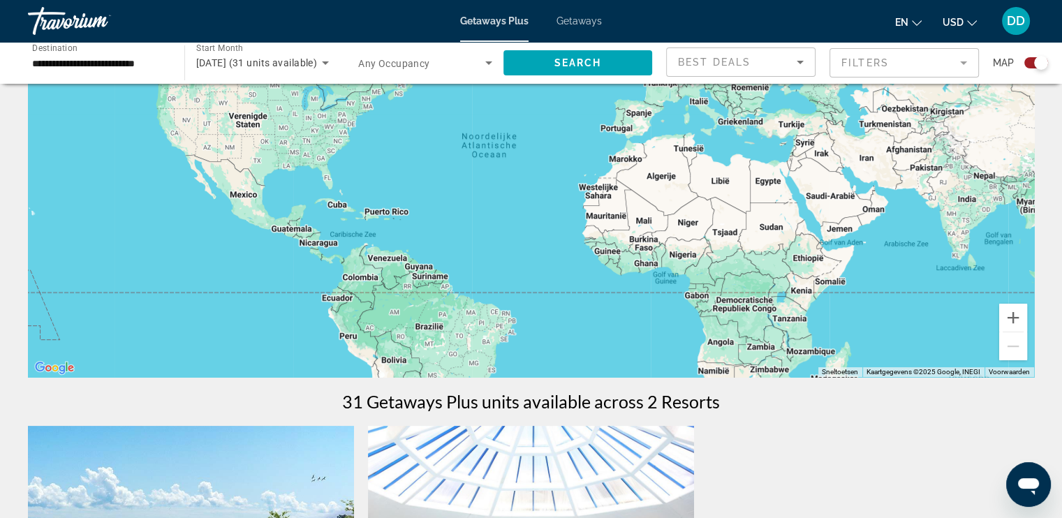
click at [132, 68] on input "**********" at bounding box center [99, 63] width 134 height 17
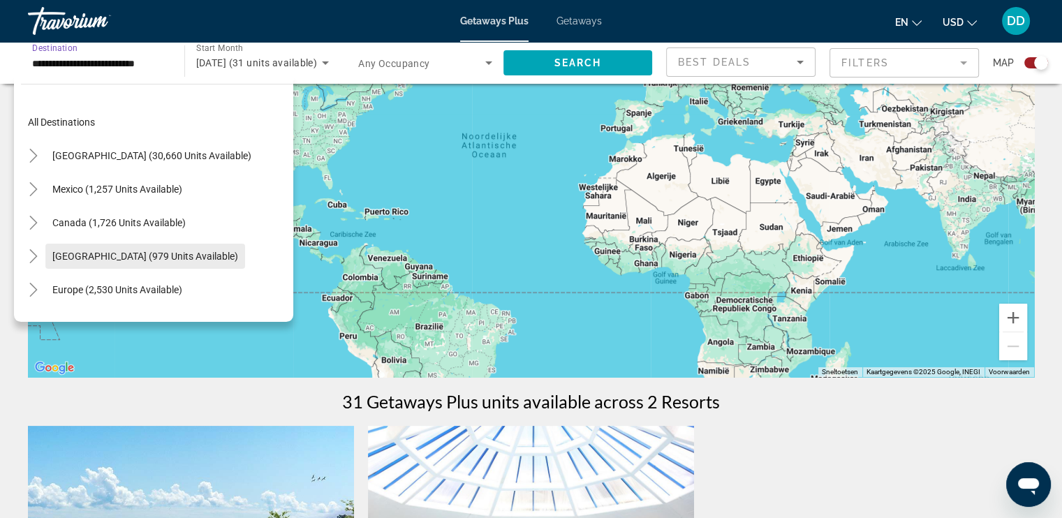
scroll to position [70, 0]
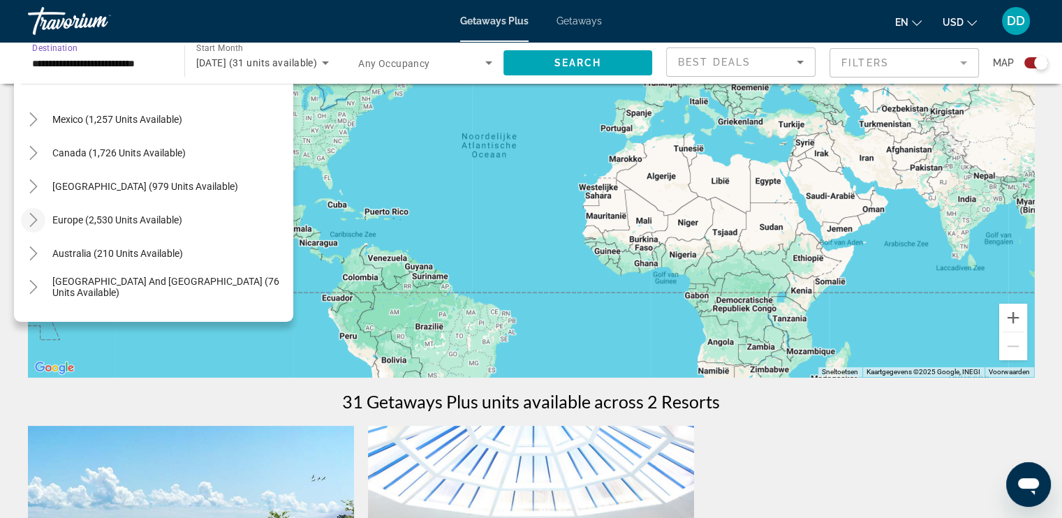
click at [34, 223] on icon "Toggle Europe (2,530 units available)" at bounding box center [34, 220] width 14 height 14
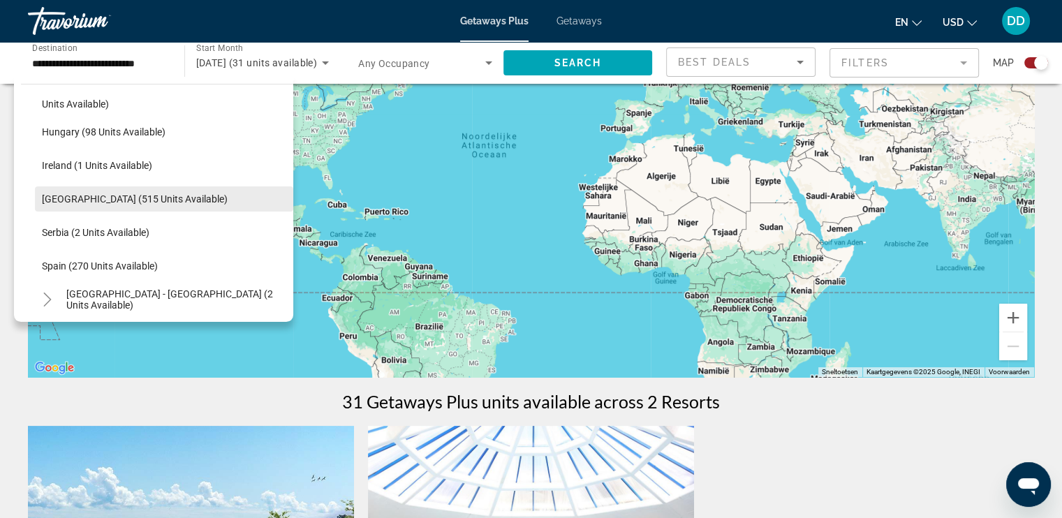
scroll to position [384, 0]
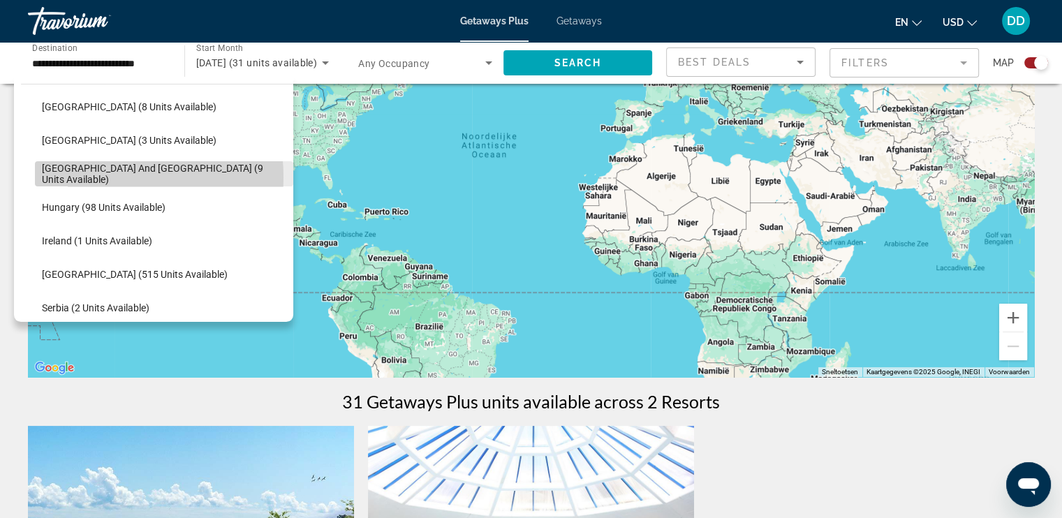
click at [87, 177] on span "Greece and Cyprus (9 units available)" at bounding box center [164, 174] width 244 height 22
type input "**********"
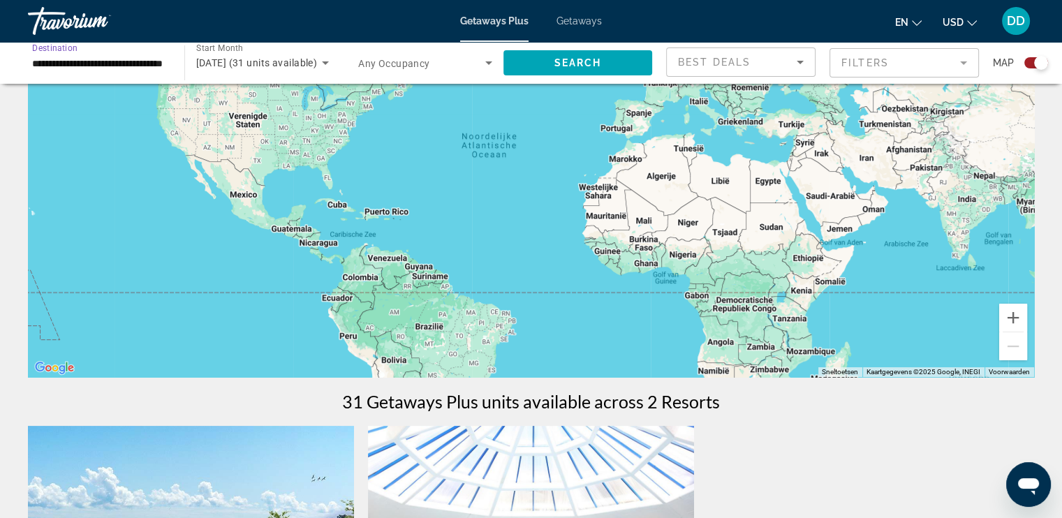
click at [325, 58] on icon "Search widget" at bounding box center [325, 62] width 17 height 17
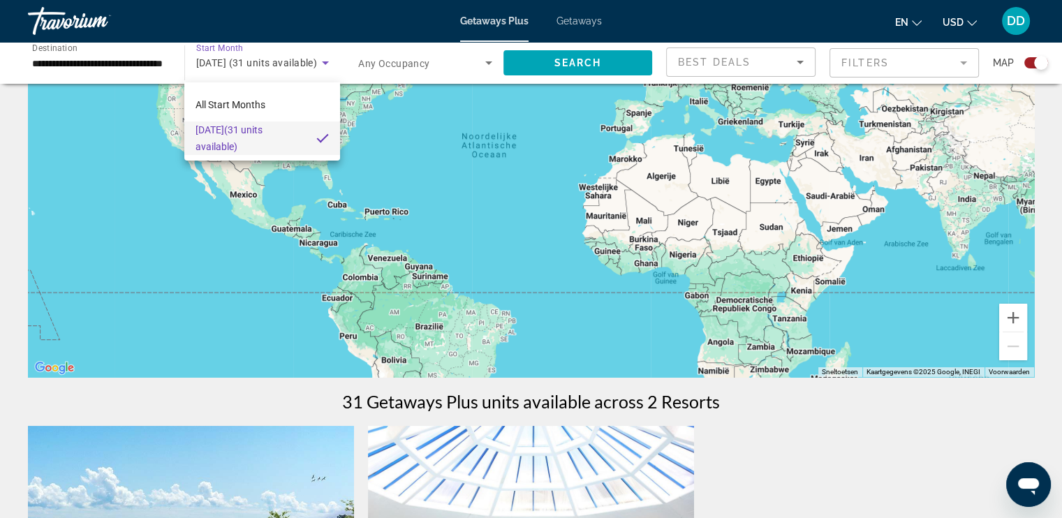
click at [328, 67] on div at bounding box center [531, 259] width 1062 height 518
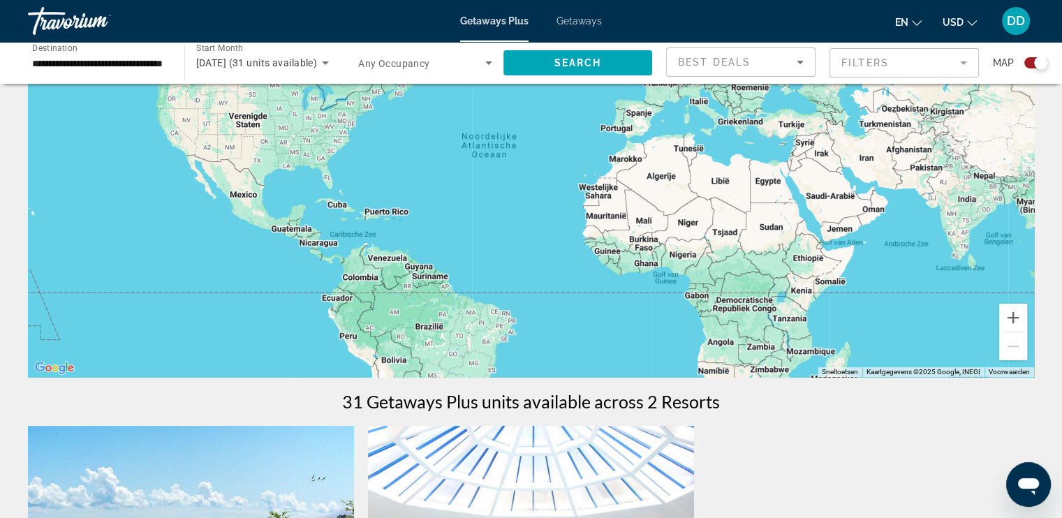
click at [324, 64] on icon "Search widget" at bounding box center [325, 62] width 17 height 17
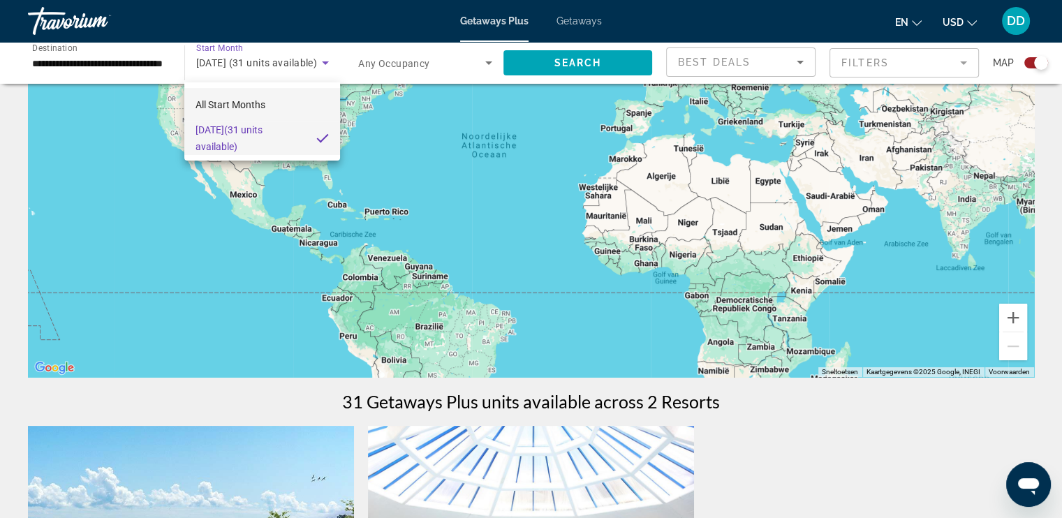
click at [255, 108] on span "All Start Months" at bounding box center [231, 104] width 70 height 11
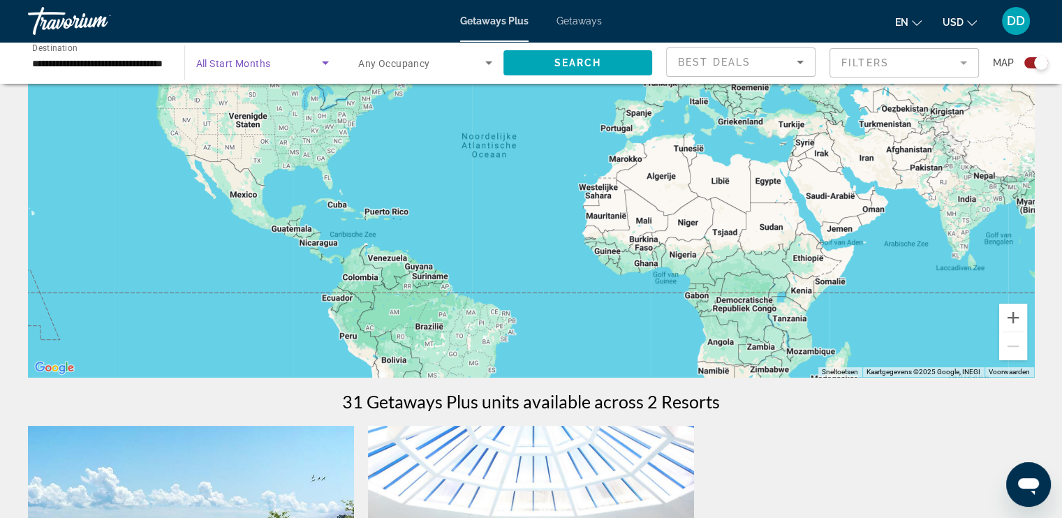
click at [325, 64] on icon "Search widget" at bounding box center [325, 62] width 7 height 3
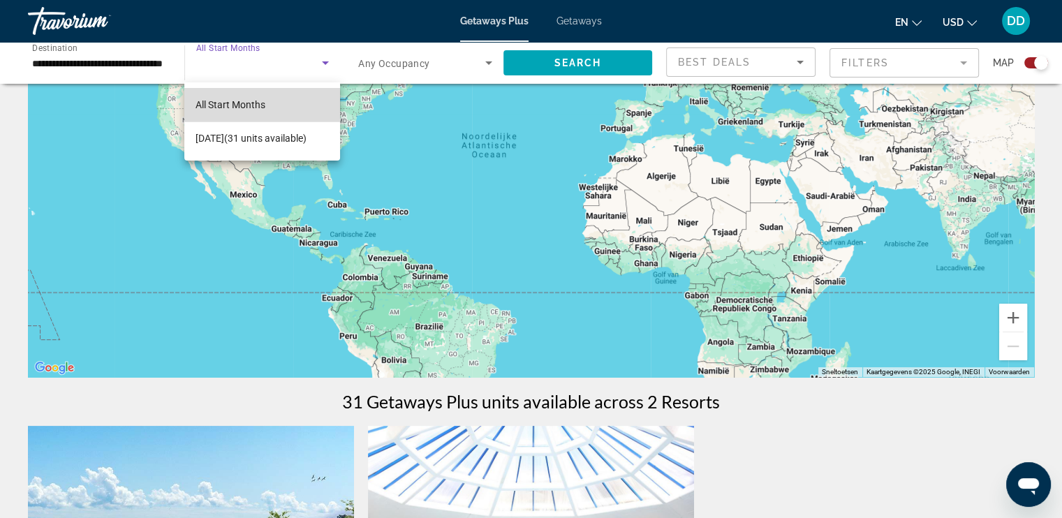
click at [234, 104] on span "All Start Months" at bounding box center [231, 104] width 70 height 11
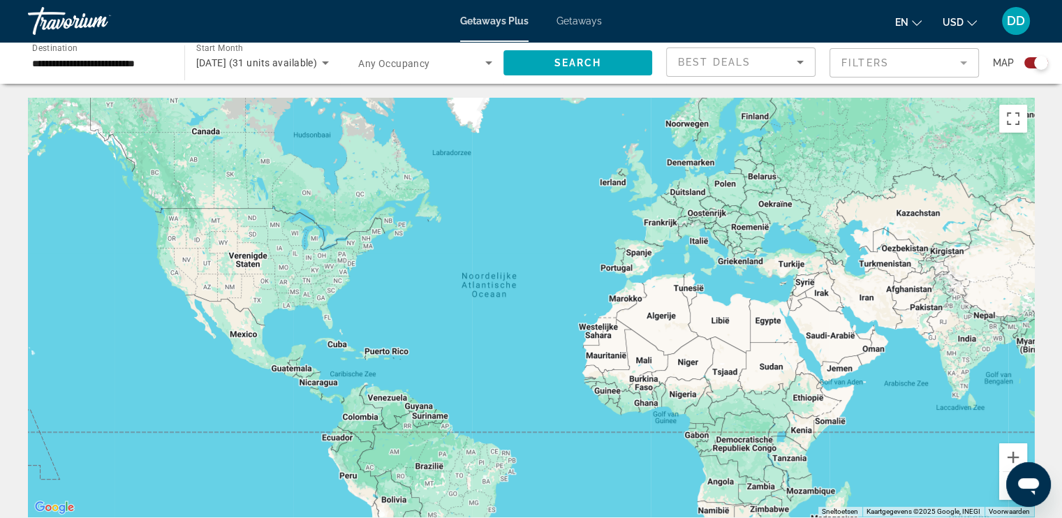
click at [163, 59] on input "**********" at bounding box center [99, 63] width 134 height 17
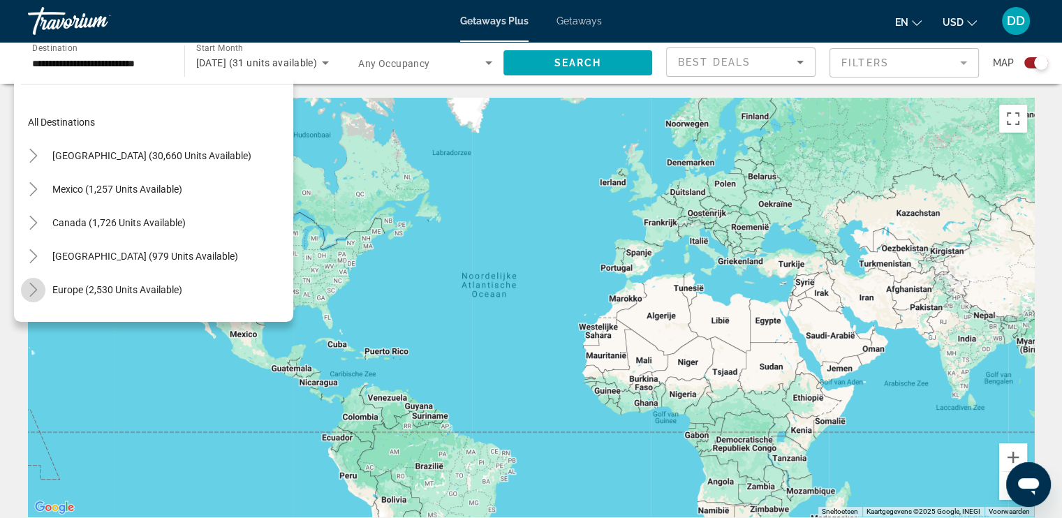
click at [27, 291] on icon "Toggle Europe (2,530 units available)" at bounding box center [34, 290] width 14 height 14
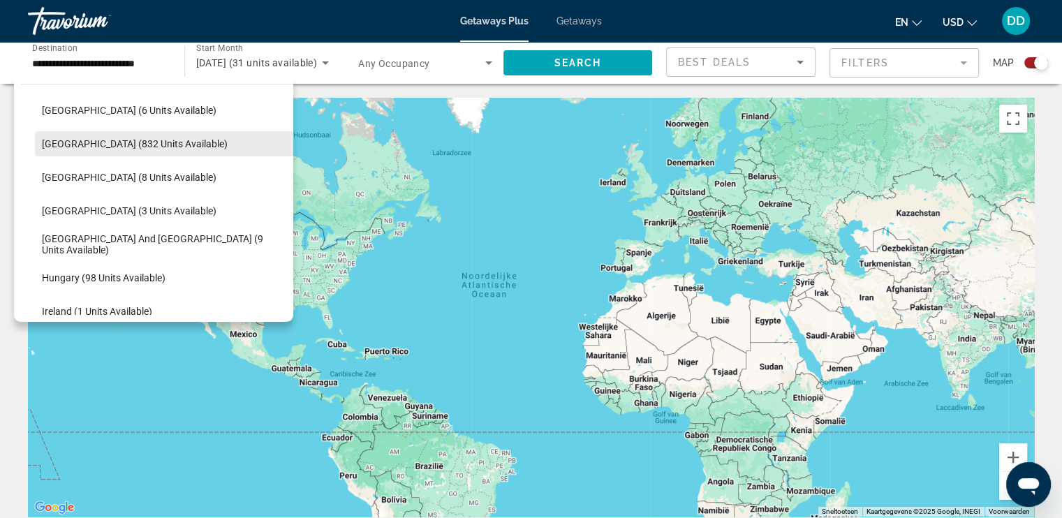
scroll to position [314, 0]
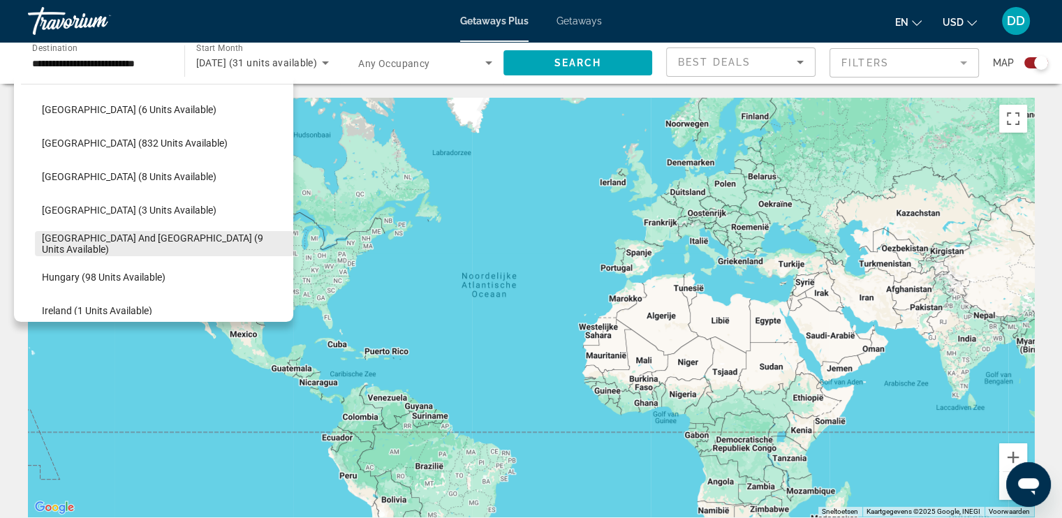
click at [115, 235] on span "Search widget" at bounding box center [164, 244] width 258 height 34
type input "**********"
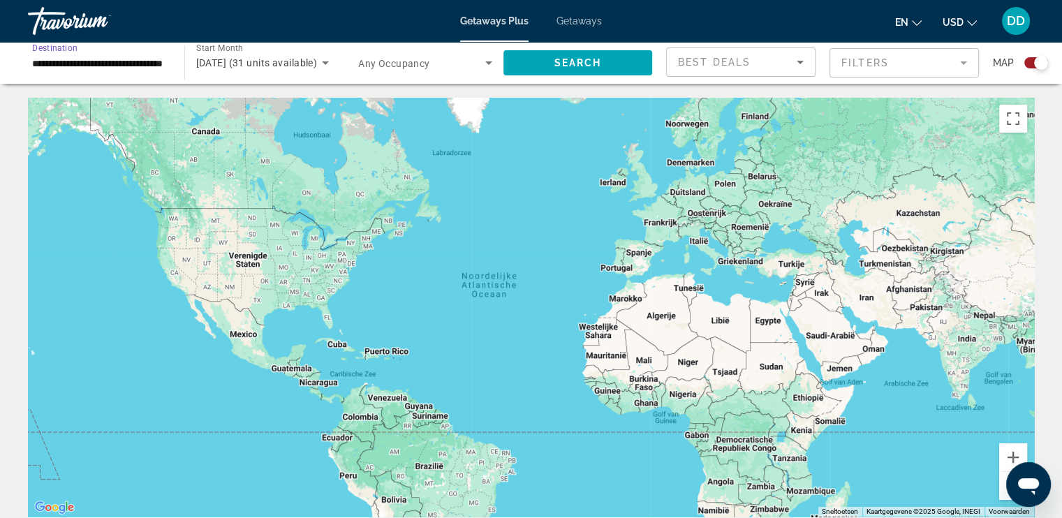
click at [323, 67] on icon "Search widget" at bounding box center [325, 62] width 17 height 17
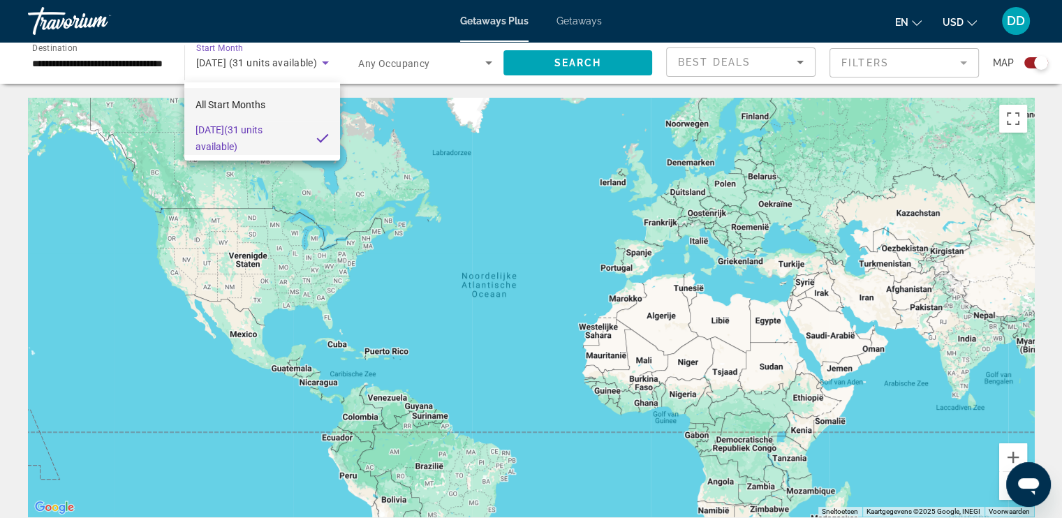
click at [286, 104] on mat-option "All Start Months" at bounding box center [262, 105] width 156 height 34
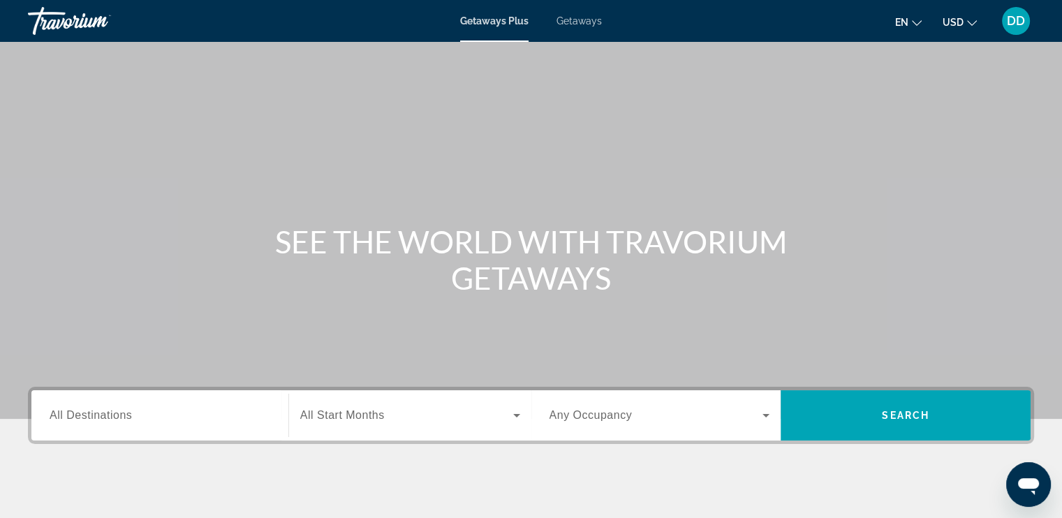
click at [148, 423] on input "Destination All Destinations" at bounding box center [160, 416] width 221 height 17
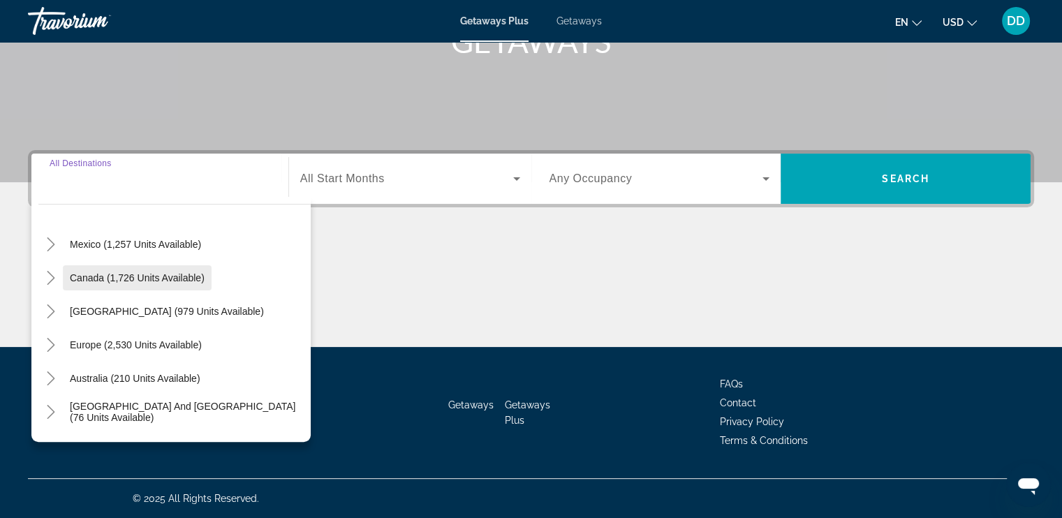
scroll to position [140, 0]
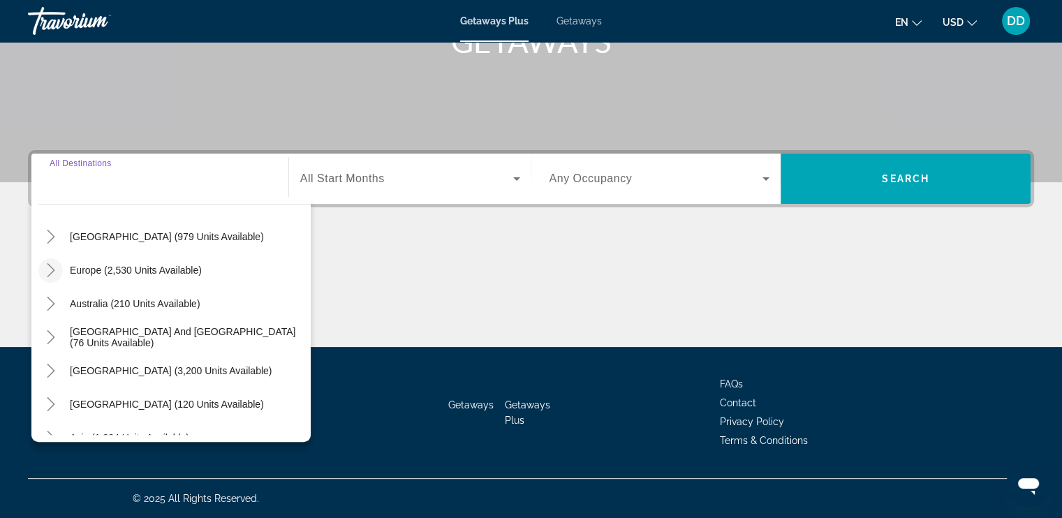
click at [48, 266] on icon "Toggle Europe (2,530 units available)" at bounding box center [51, 270] width 14 height 14
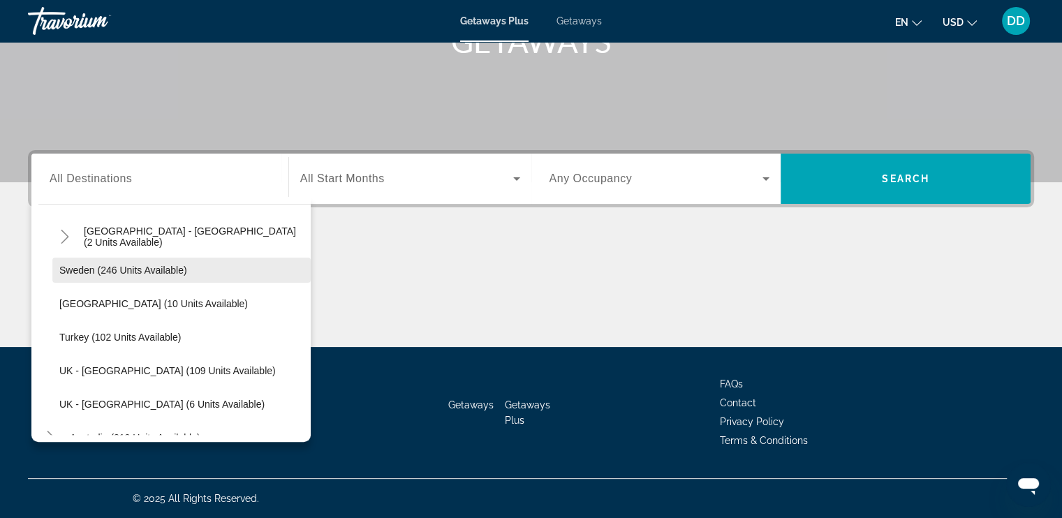
scroll to position [663, 0]
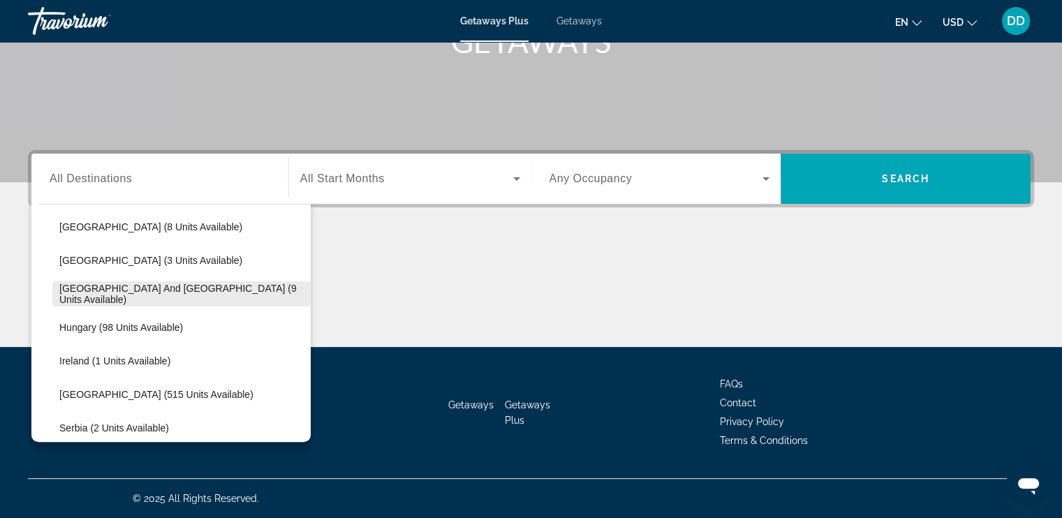
click at [148, 291] on ul "Andorra (11 units available) Austria (297 units available) Croatia (2 units ava…" at bounding box center [174, 361] width 272 height 637
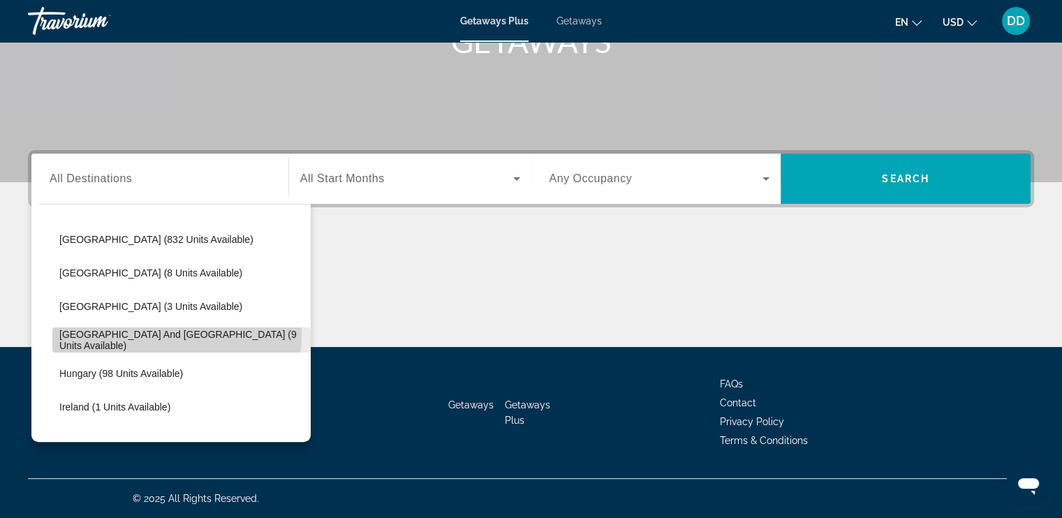
scroll to position [314, 0]
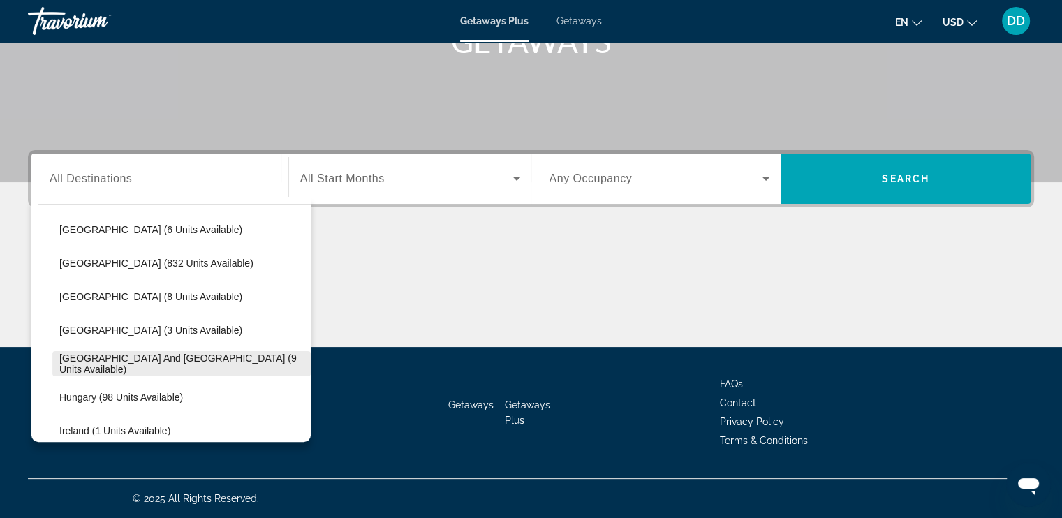
click at [179, 357] on span "[GEOGRAPHIC_DATA] and [GEOGRAPHIC_DATA] (9 units available)" at bounding box center [181, 364] width 244 height 22
type input "**********"
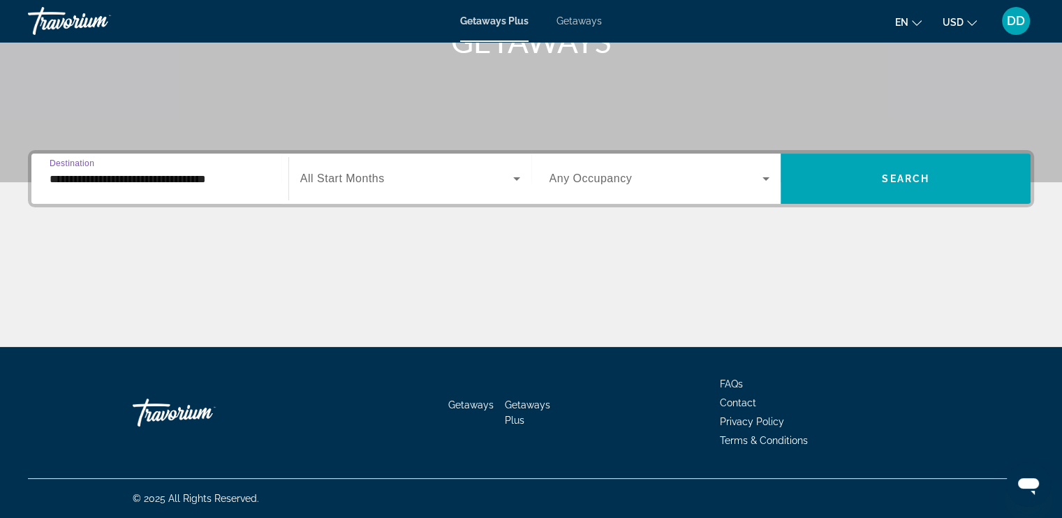
click at [500, 180] on span "Search widget" at bounding box center [406, 178] width 213 height 17
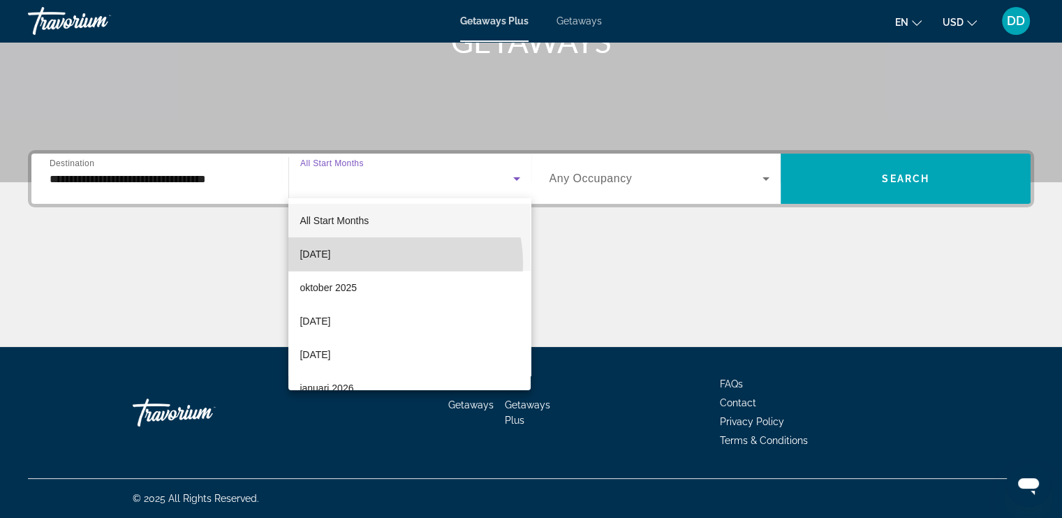
click at [381, 263] on mat-option "september 2025" at bounding box center [409, 254] width 242 height 34
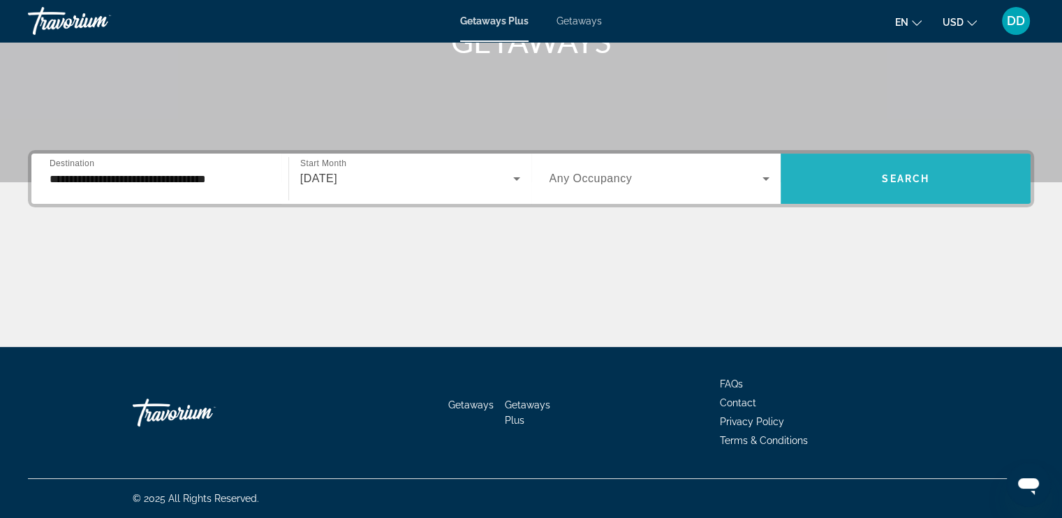
click at [872, 187] on span "Search widget" at bounding box center [906, 179] width 250 height 34
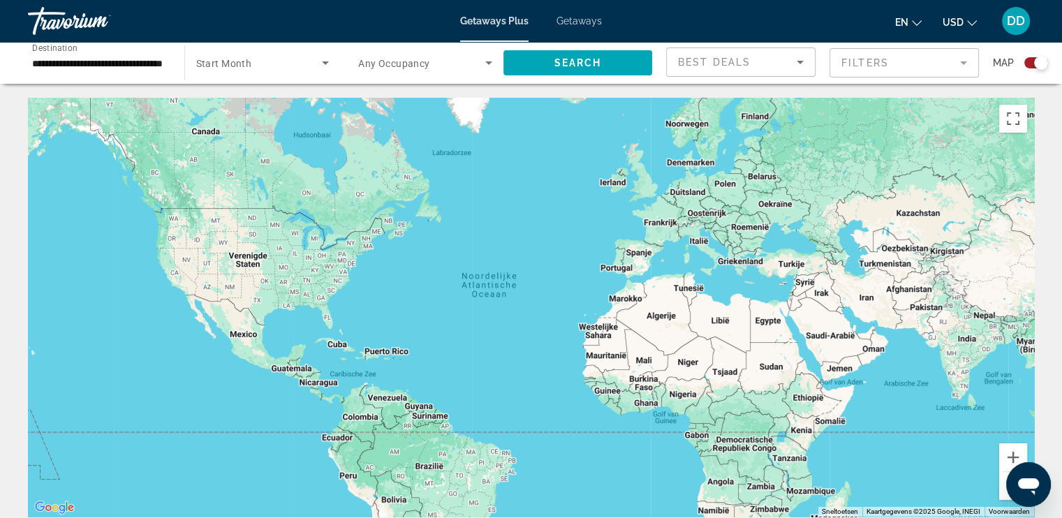
click at [149, 57] on input "**********" at bounding box center [99, 63] width 134 height 17
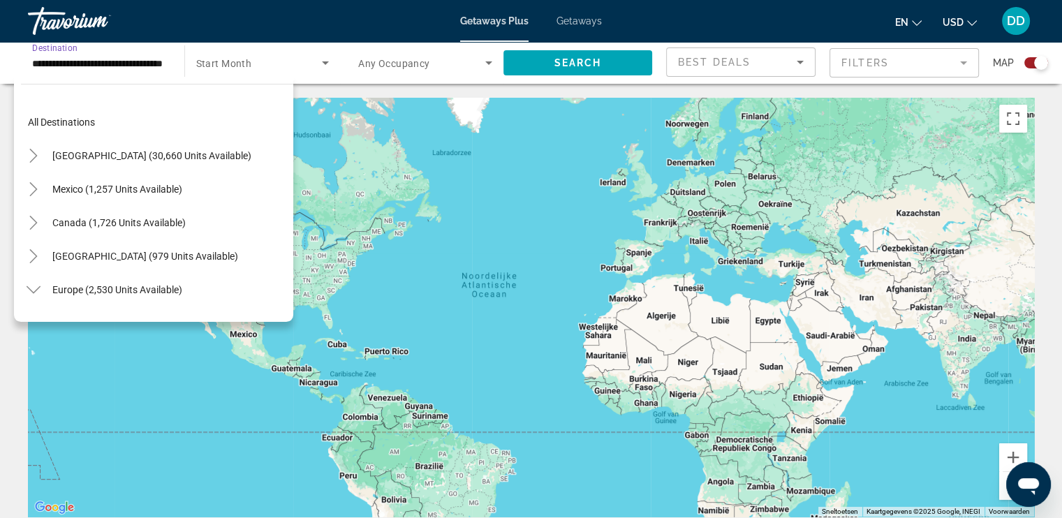
scroll to position [351, 0]
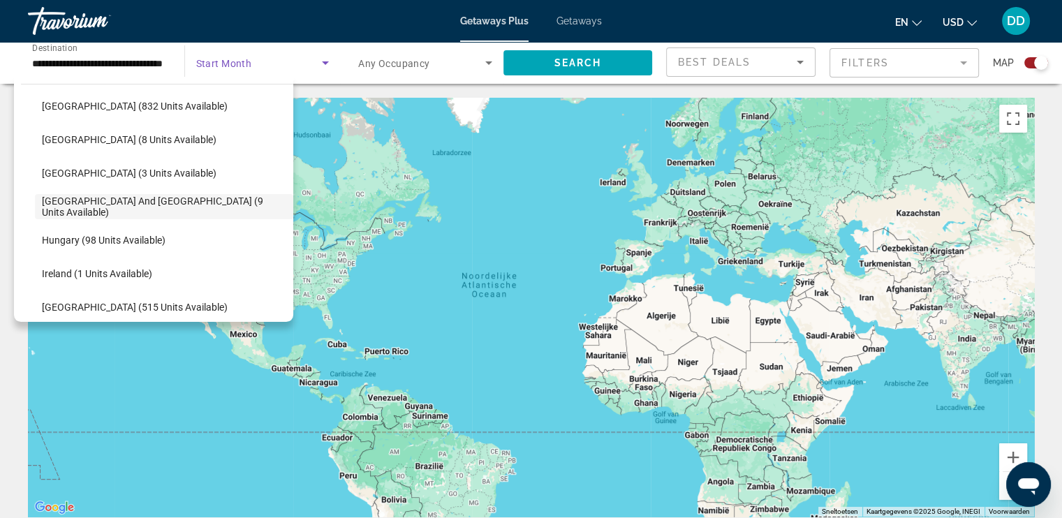
click at [321, 58] on icon "Search widget" at bounding box center [325, 62] width 17 height 17
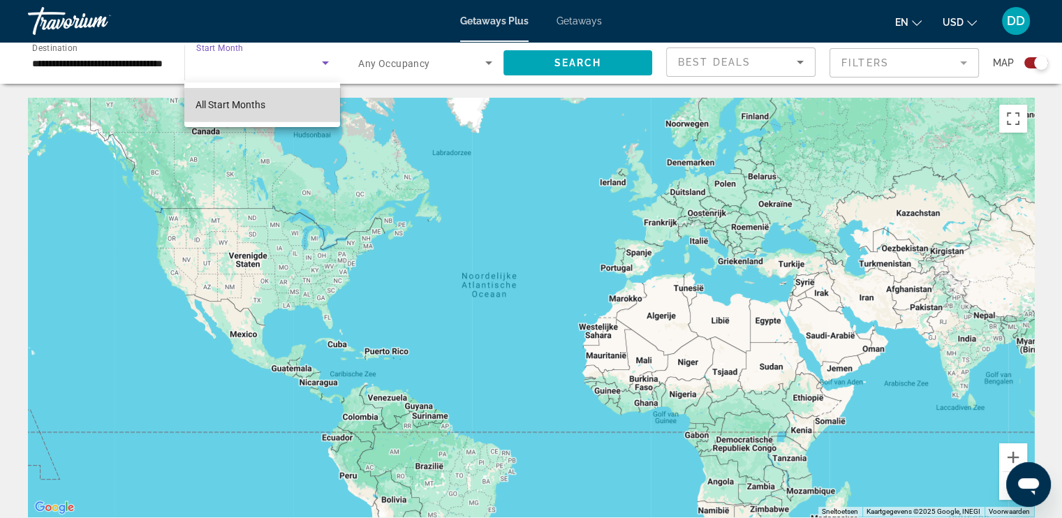
click at [280, 104] on mat-option "All Start Months" at bounding box center [262, 105] width 156 height 34
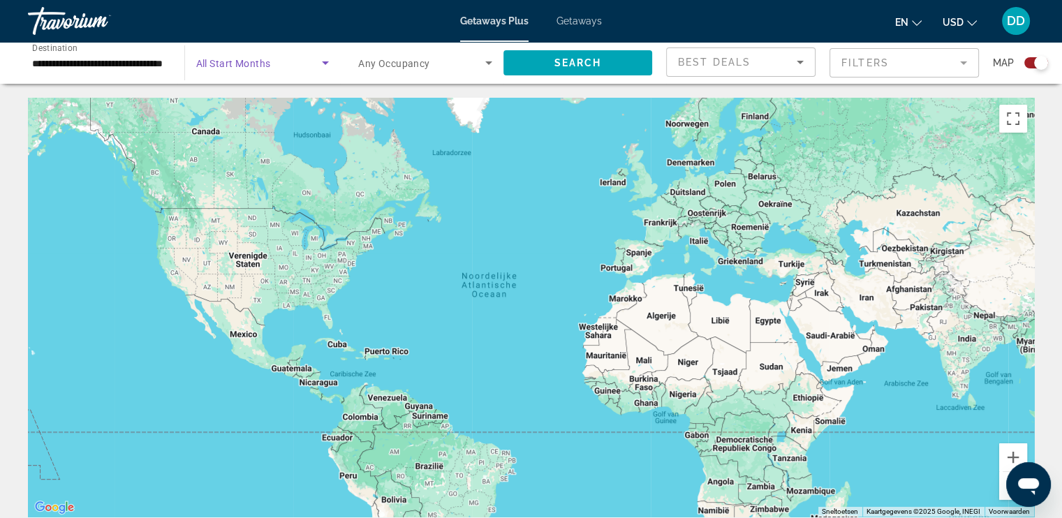
click at [327, 61] on icon "Search widget" at bounding box center [325, 62] width 17 height 17
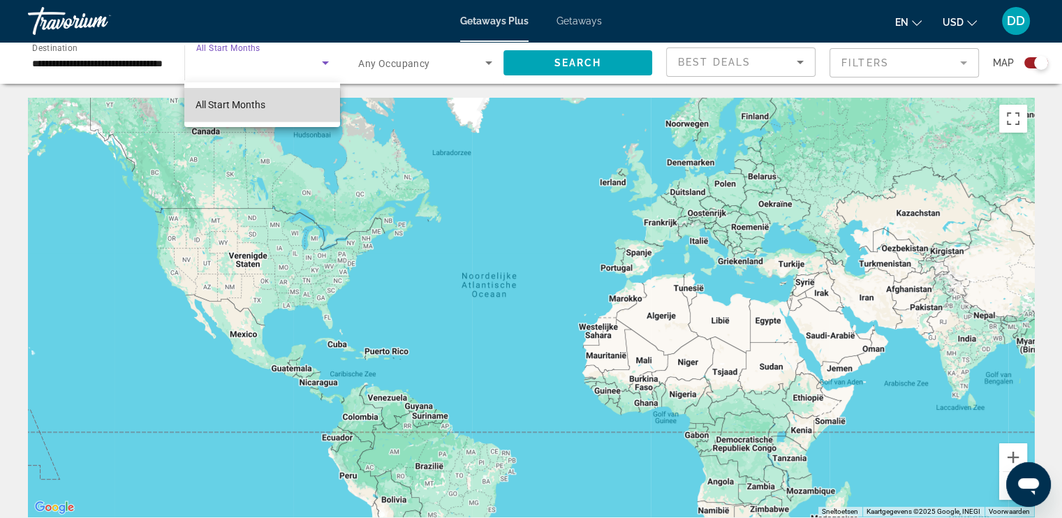
click at [226, 109] on span "All Start Months" at bounding box center [231, 104] width 70 height 11
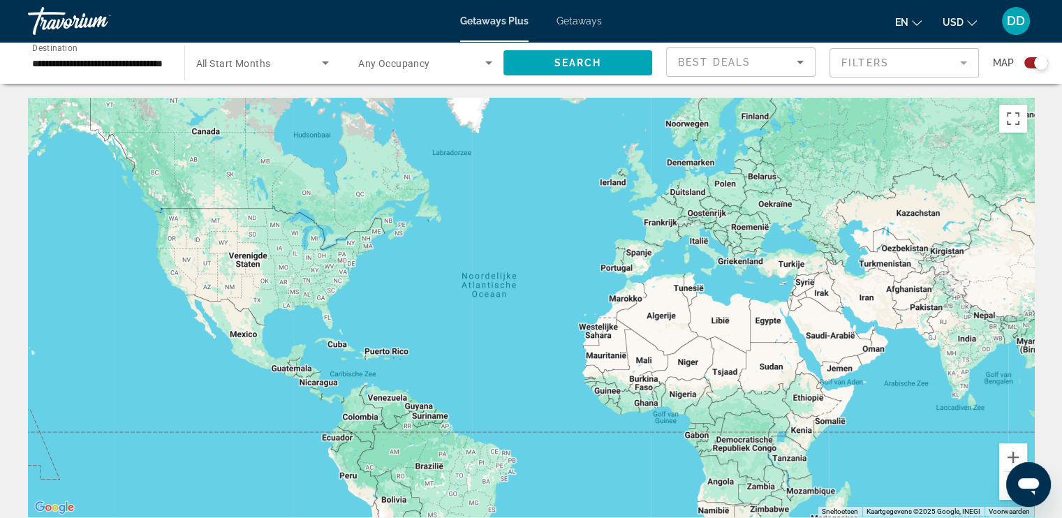
click at [226, 109] on div "Main content" at bounding box center [531, 307] width 1006 height 419
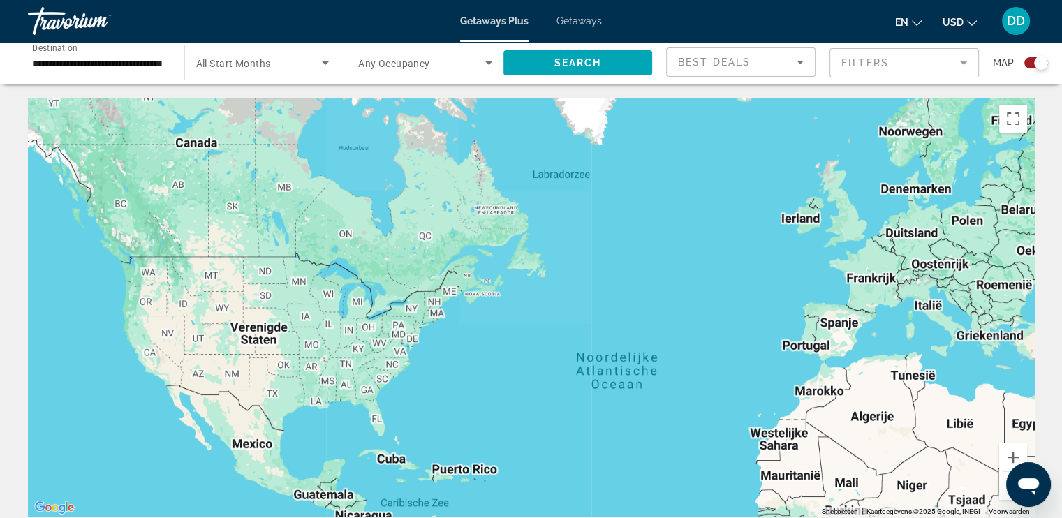
click at [226, 109] on div "Main content" at bounding box center [531, 307] width 1006 height 419
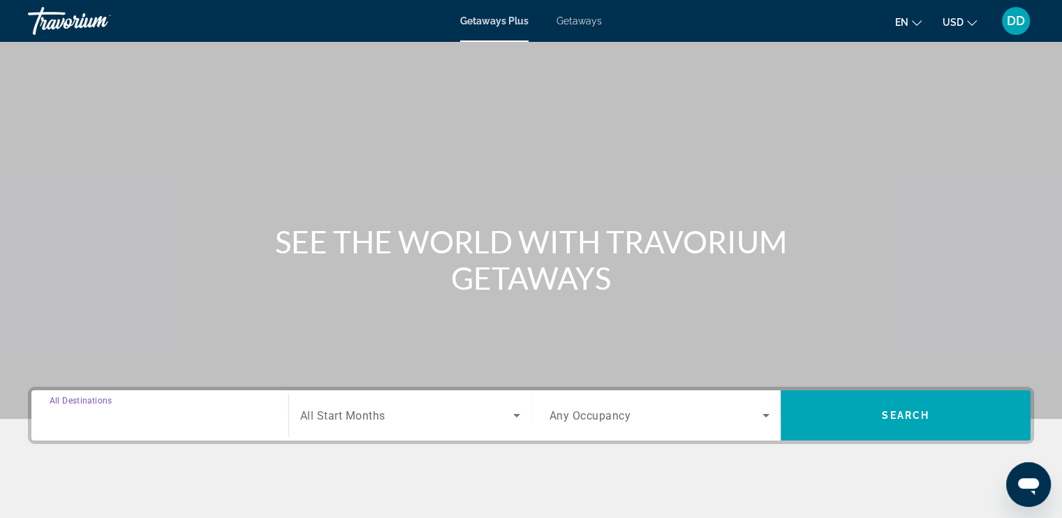
click at [197, 410] on input "Destination All Destinations" at bounding box center [160, 416] width 221 height 17
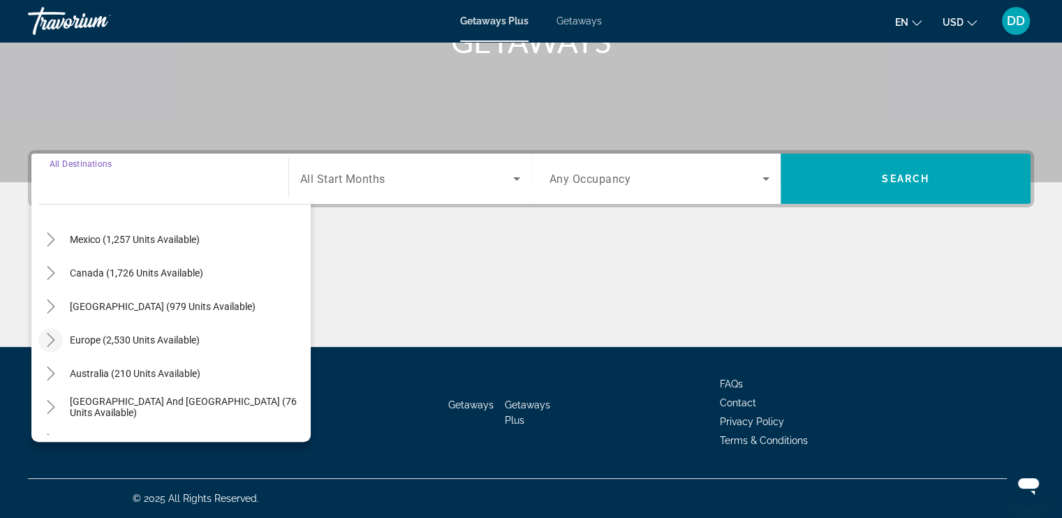
click at [48, 342] on icon "Toggle Europe (2,530 units available)" at bounding box center [51, 340] width 14 height 14
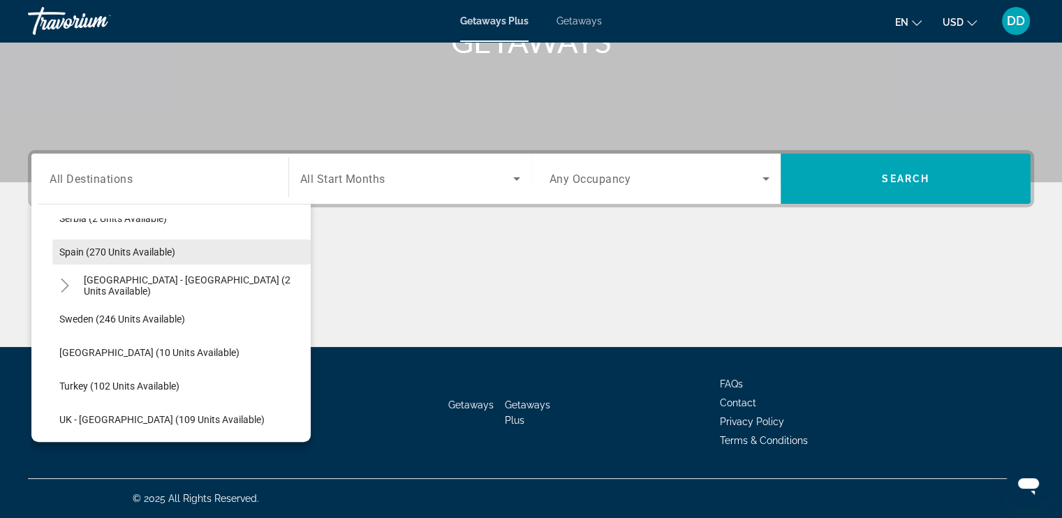
scroll to position [384, 0]
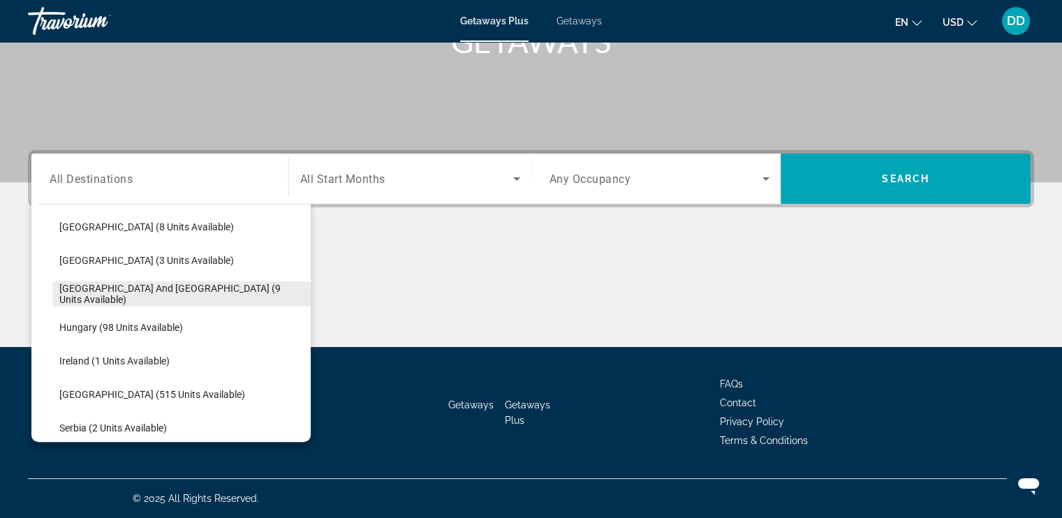
click at [122, 298] on span "[GEOGRAPHIC_DATA] and [GEOGRAPHIC_DATA] (9 units available)" at bounding box center [181, 294] width 244 height 22
type input "**********"
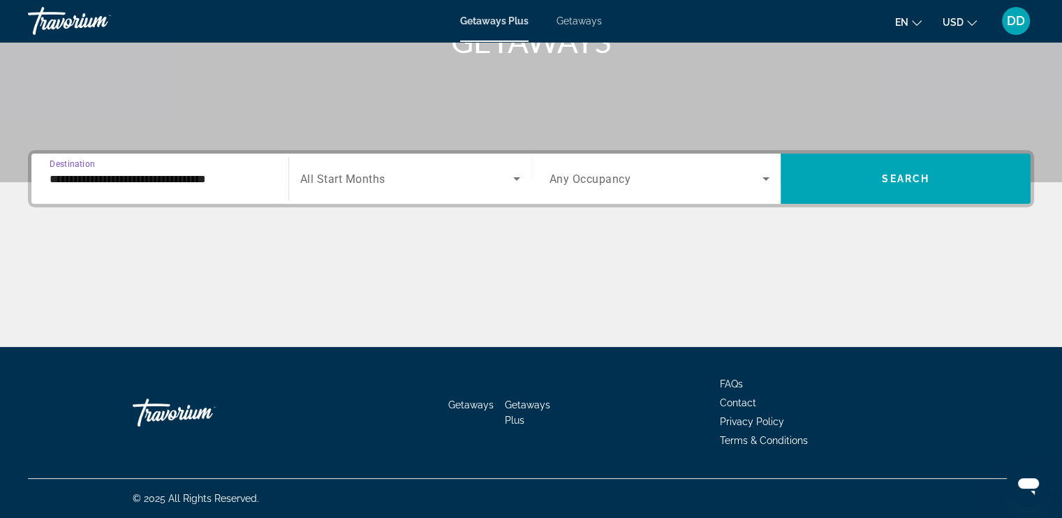
click at [413, 185] on span "Search widget" at bounding box center [406, 178] width 213 height 17
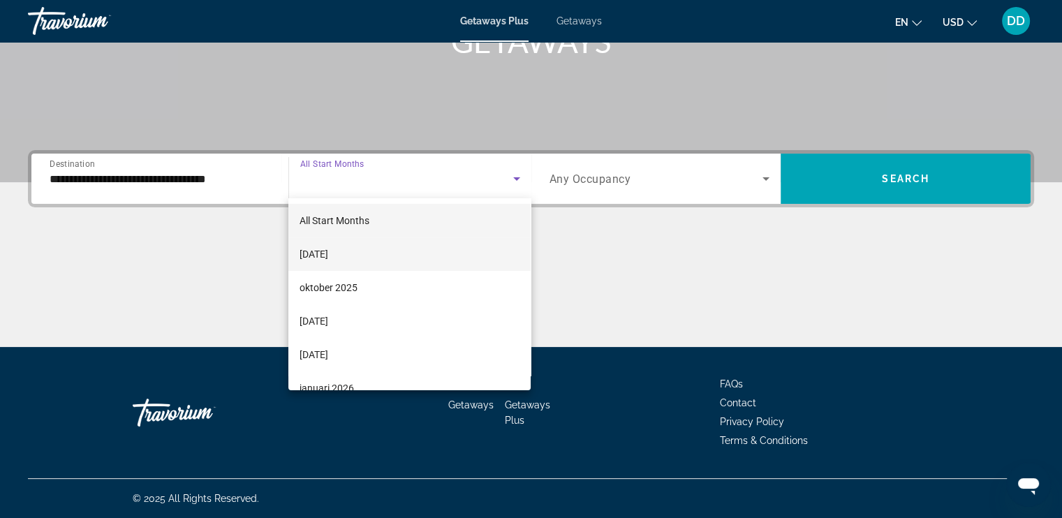
click at [325, 253] on span "[DATE]" at bounding box center [314, 254] width 29 height 17
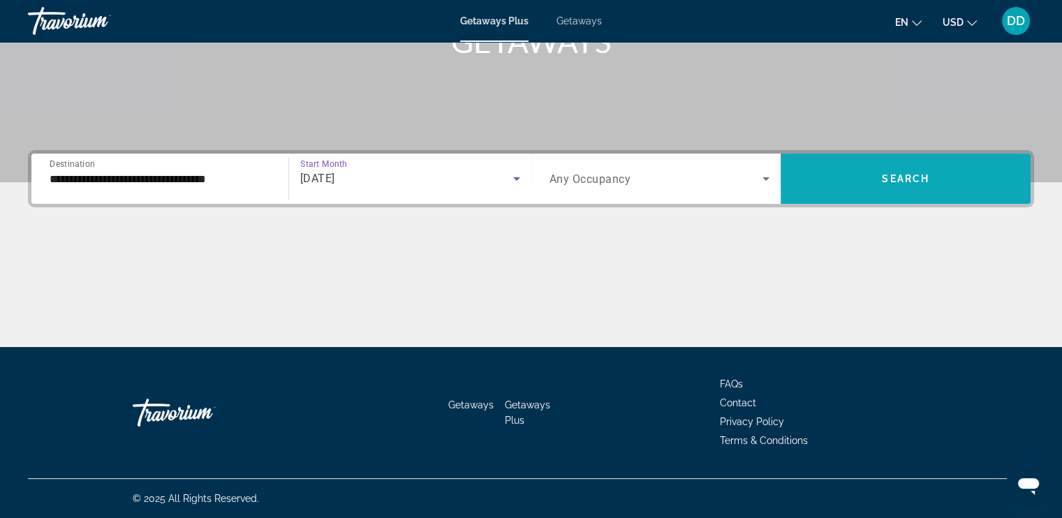
click at [884, 163] on span "Search widget" at bounding box center [906, 179] width 250 height 34
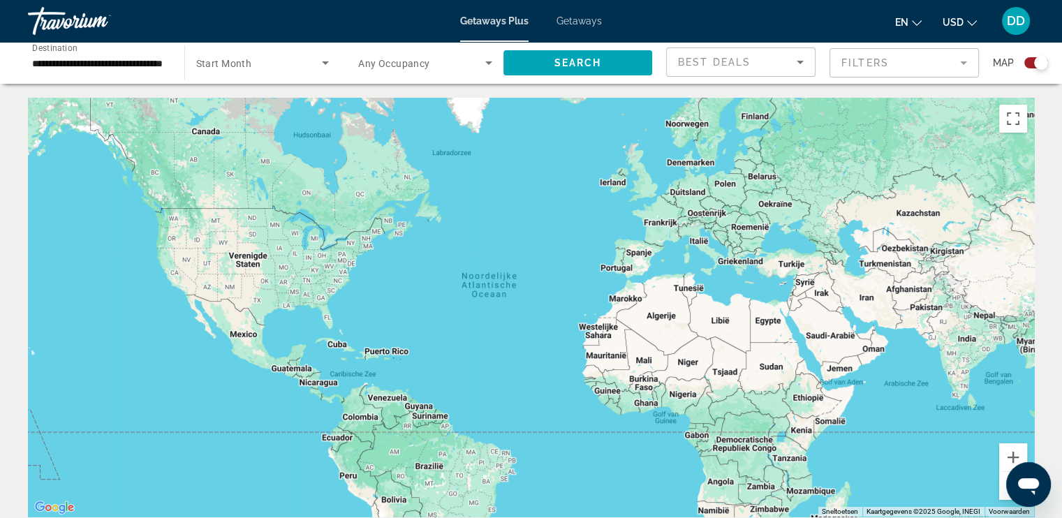
click at [163, 68] on input "**********" at bounding box center [99, 63] width 134 height 17
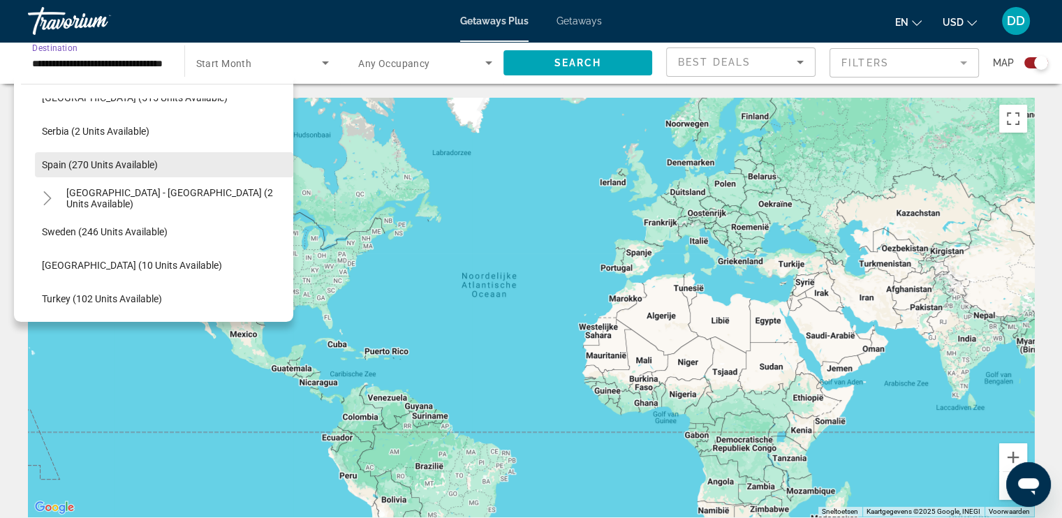
scroll to position [631, 0]
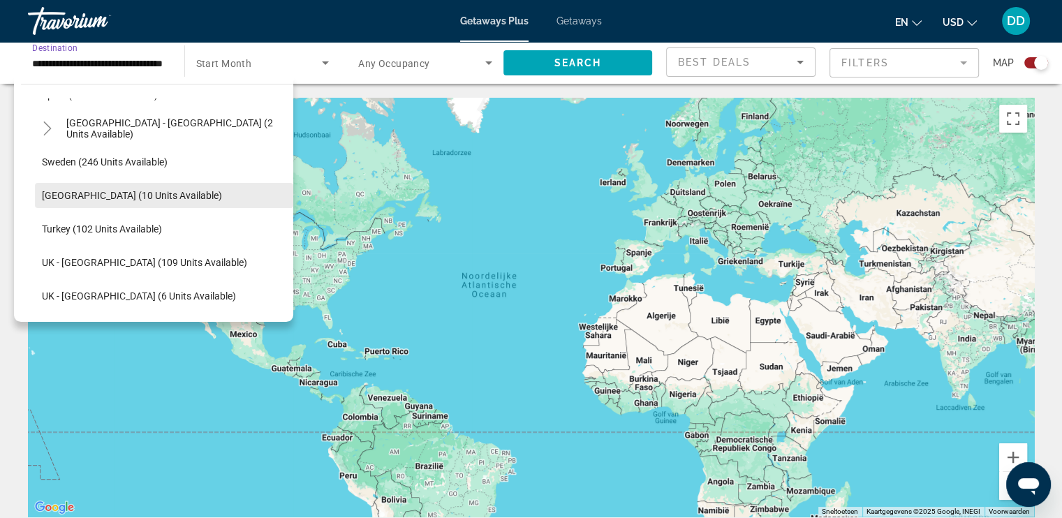
click at [99, 190] on span "[GEOGRAPHIC_DATA] (10 units available)" at bounding box center [132, 195] width 180 height 11
type input "**********"
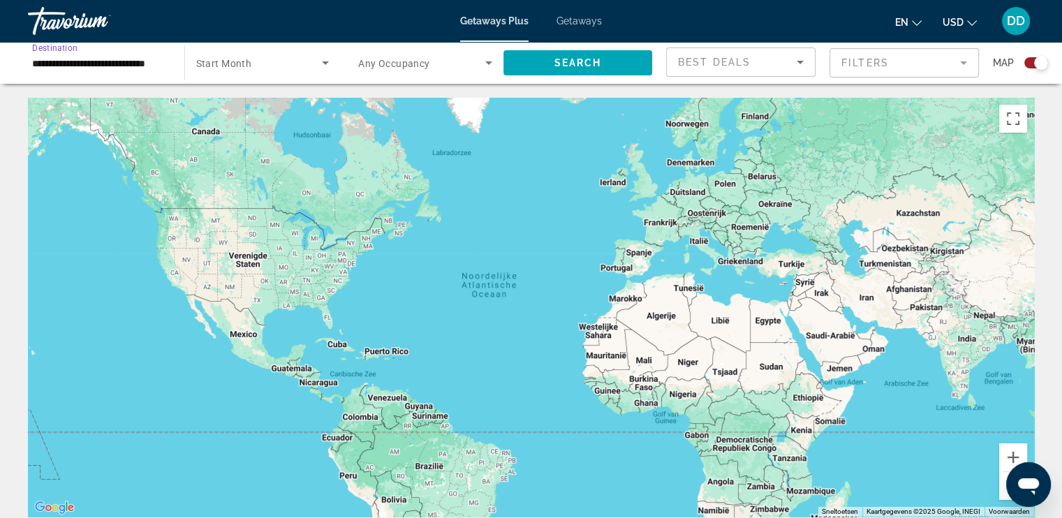
click at [317, 68] on icon "Search widget" at bounding box center [325, 62] width 17 height 17
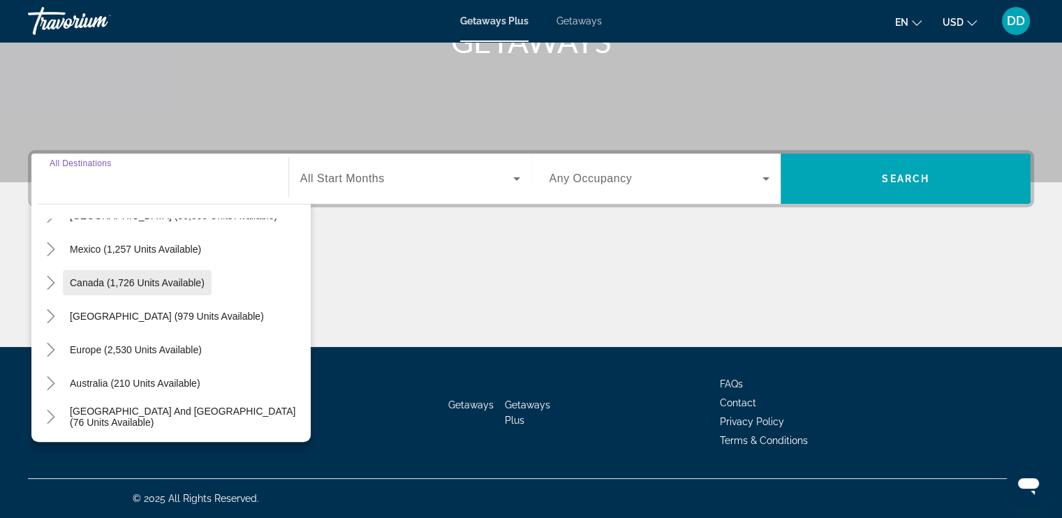
scroll to position [140, 0]
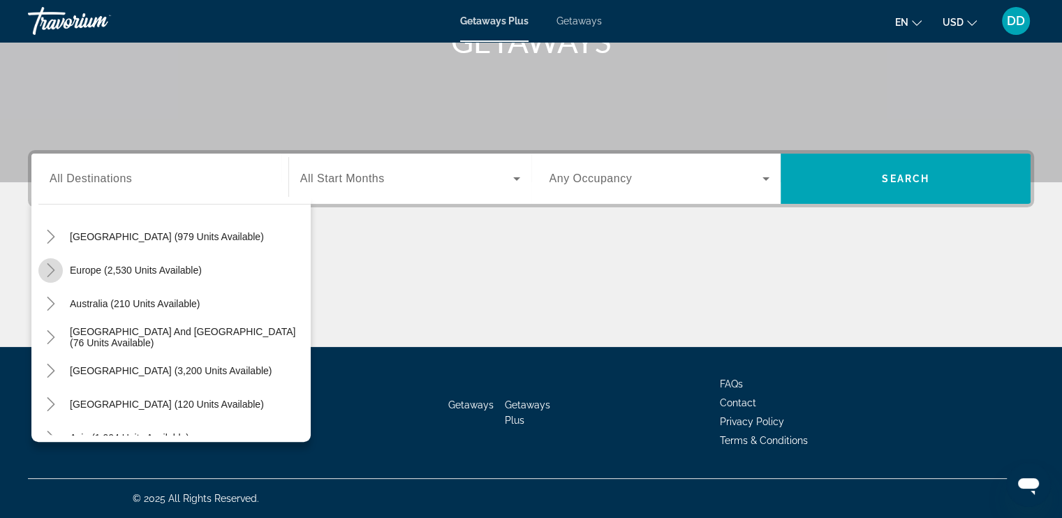
click at [56, 270] on icon "Toggle Europe (2,530 units available)" at bounding box center [51, 270] width 14 height 14
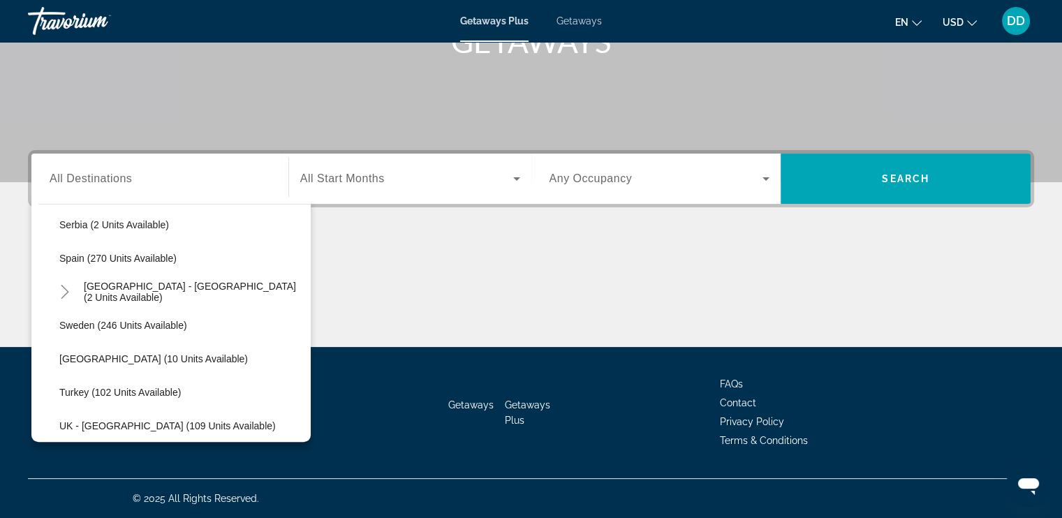
scroll to position [594, 0]
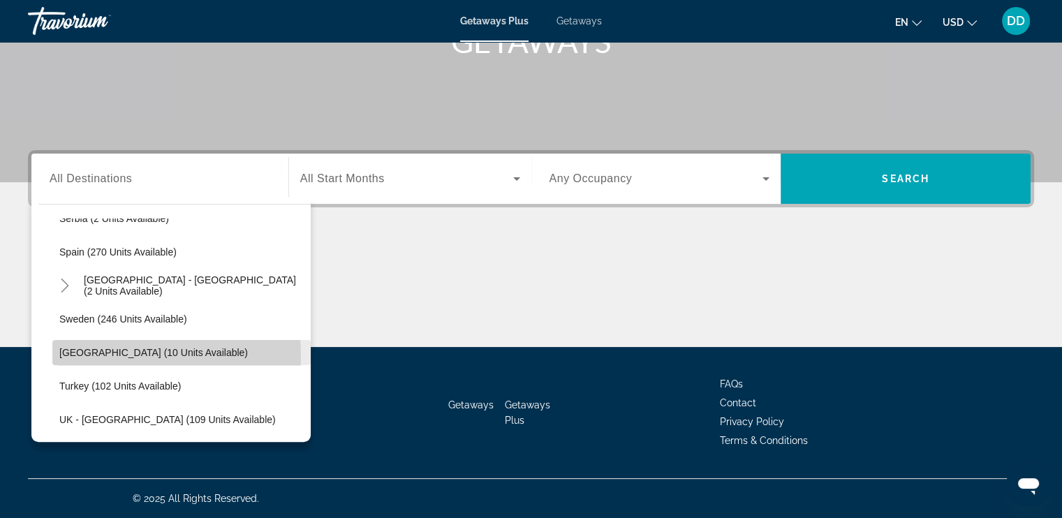
click at [90, 355] on span "[GEOGRAPHIC_DATA] (10 units available)" at bounding box center [153, 352] width 189 height 11
type input "**********"
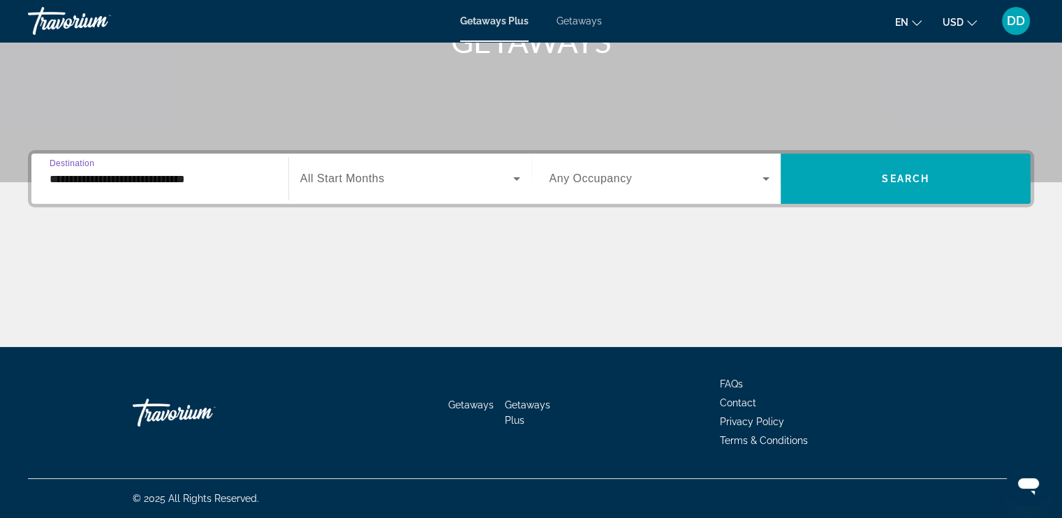
click at [485, 176] on span "Search widget" at bounding box center [406, 178] width 213 height 17
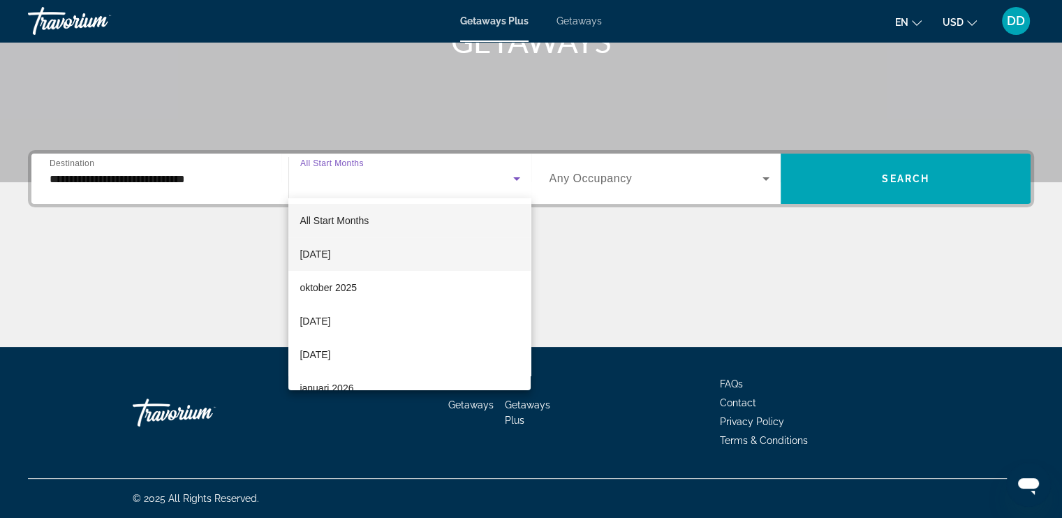
click at [366, 264] on mat-option "[DATE]" at bounding box center [409, 254] width 242 height 34
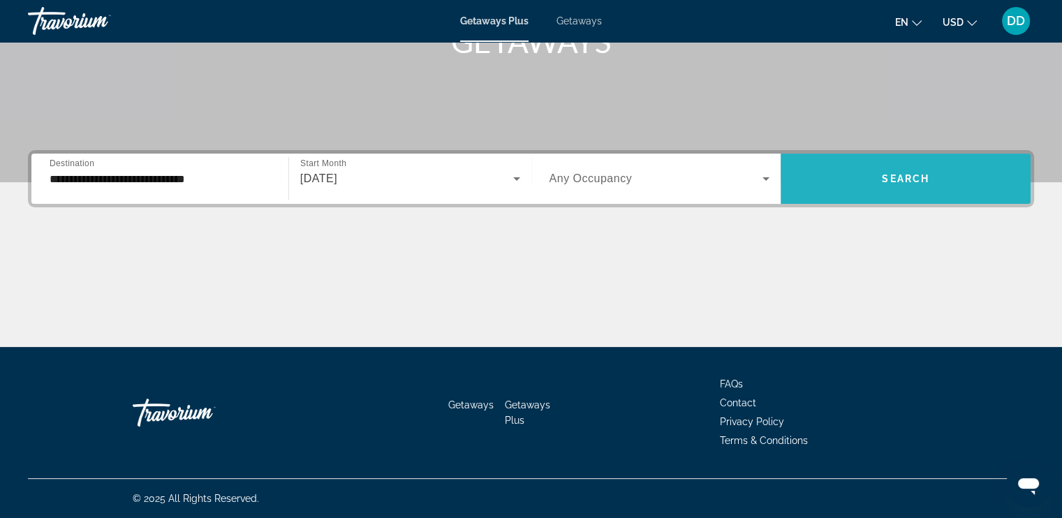
click at [911, 188] on span "Search widget" at bounding box center [906, 179] width 250 height 34
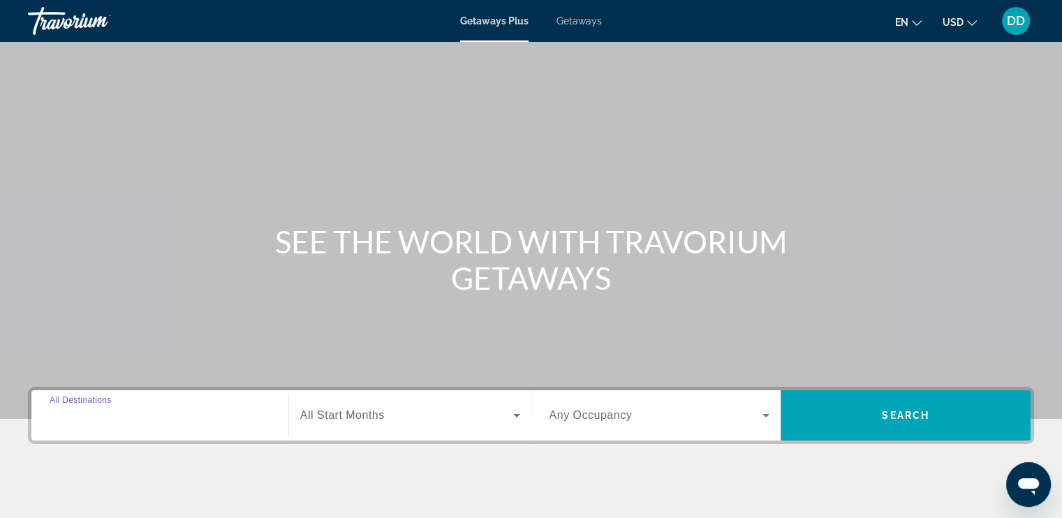
click at [184, 421] on input "Destination All Destinations" at bounding box center [160, 416] width 221 height 17
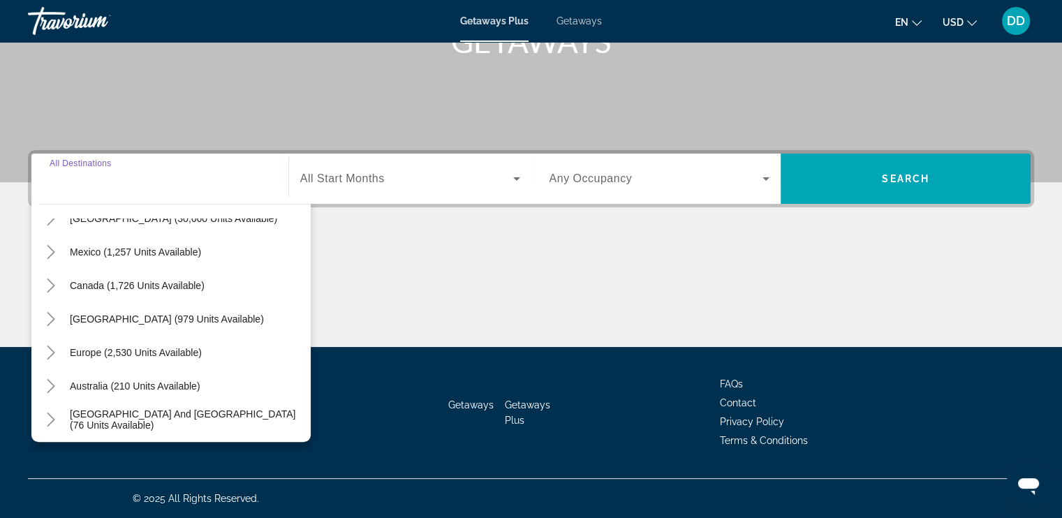
scroll to position [140, 0]
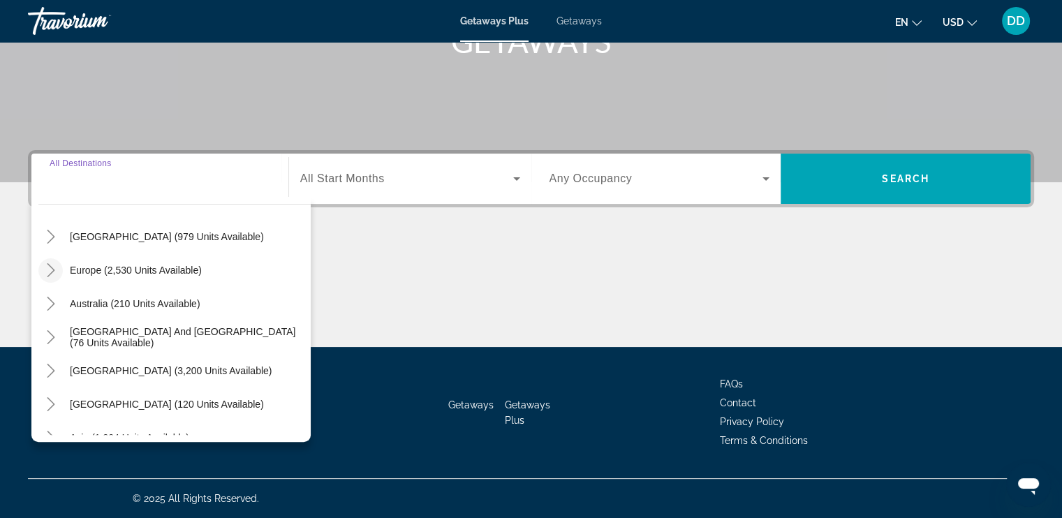
click at [44, 274] on icon "Toggle Europe (2,530 units available)" at bounding box center [51, 270] width 14 height 14
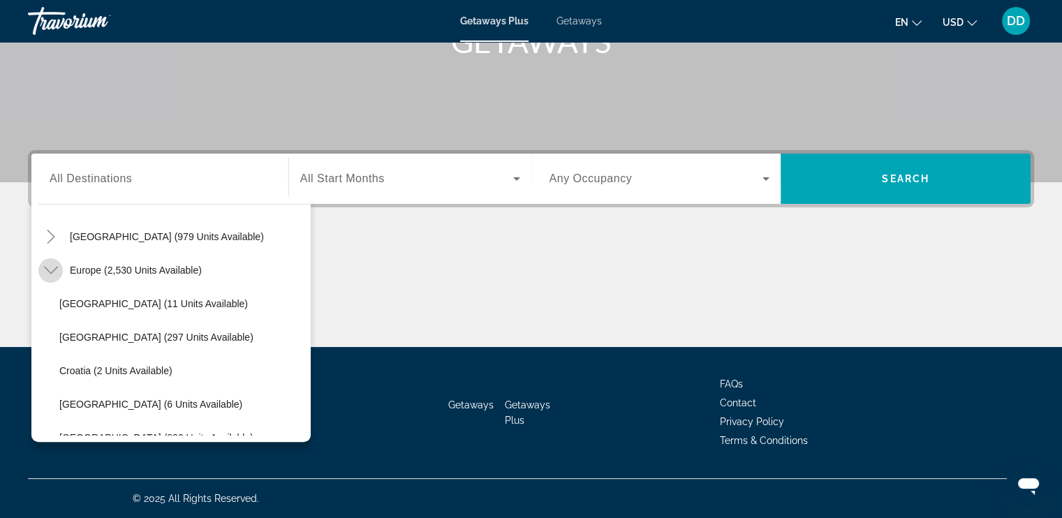
scroll to position [175, 0]
click at [50, 241] on icon "Toggle Europe (2,530 units available)" at bounding box center [51, 235] width 14 height 14
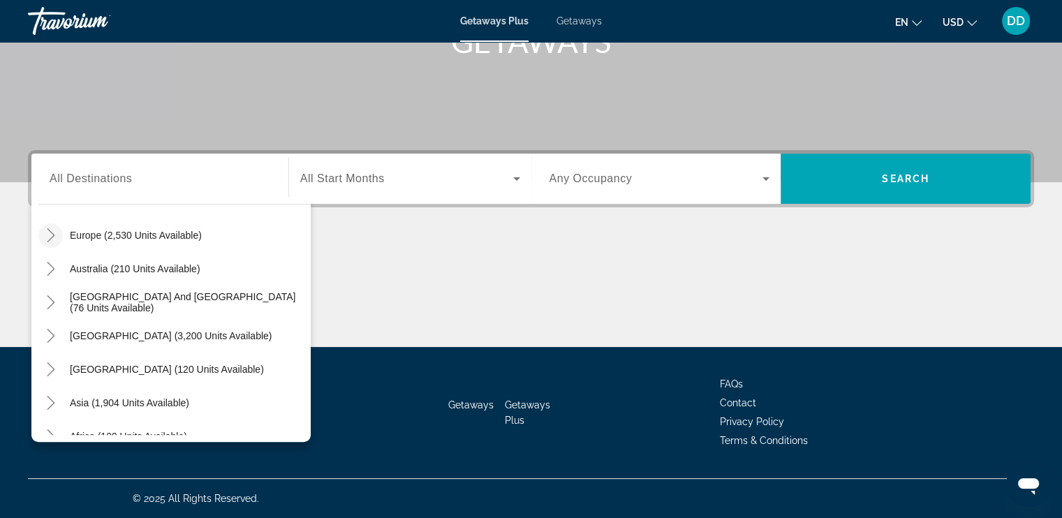
click at [50, 241] on icon "Toggle Europe (2,530 units available)" at bounding box center [51, 235] width 14 height 14
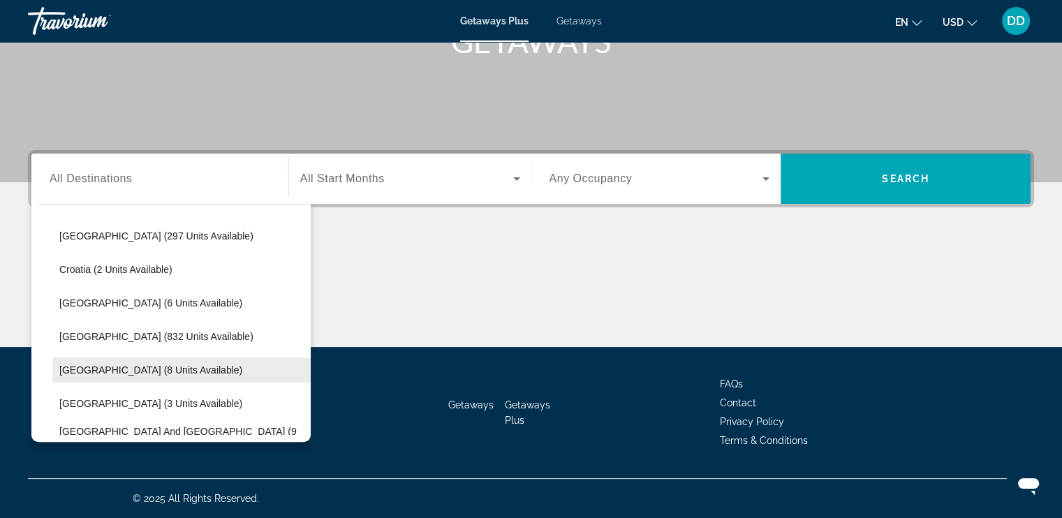
scroll to position [105, 0]
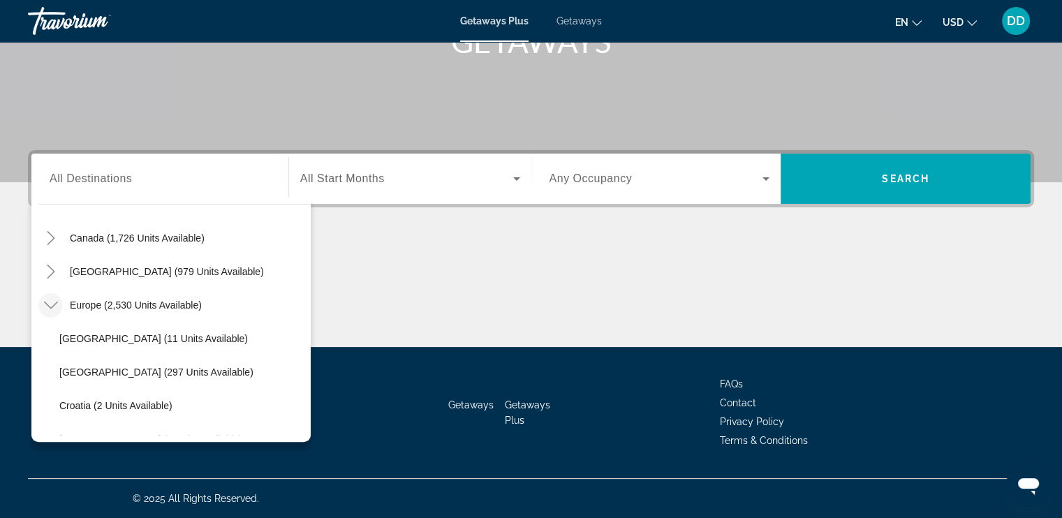
click at [50, 311] on icon "Toggle Europe (2,530 units available)" at bounding box center [51, 305] width 14 height 14
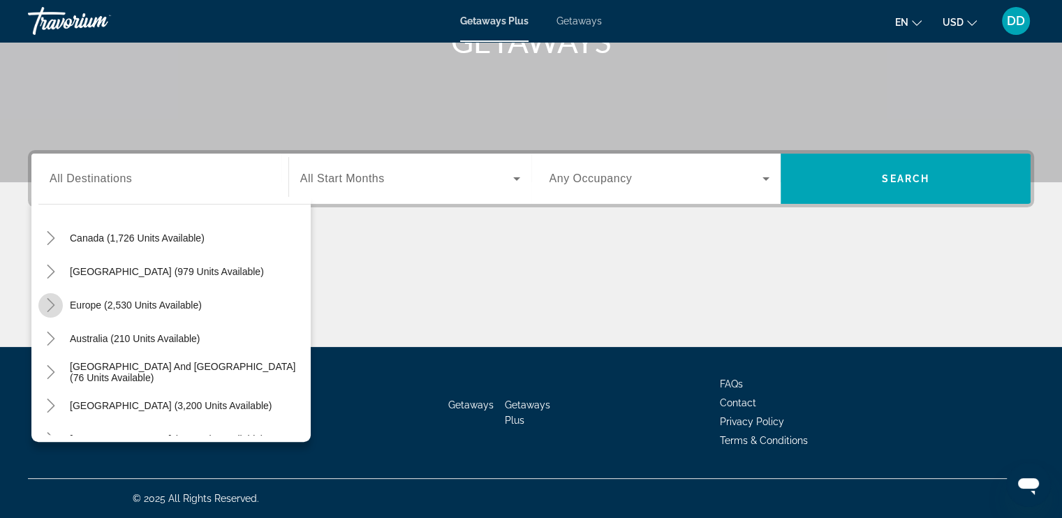
click at [47, 309] on icon "Toggle Europe (2,530 units available)" at bounding box center [51, 305] width 14 height 14
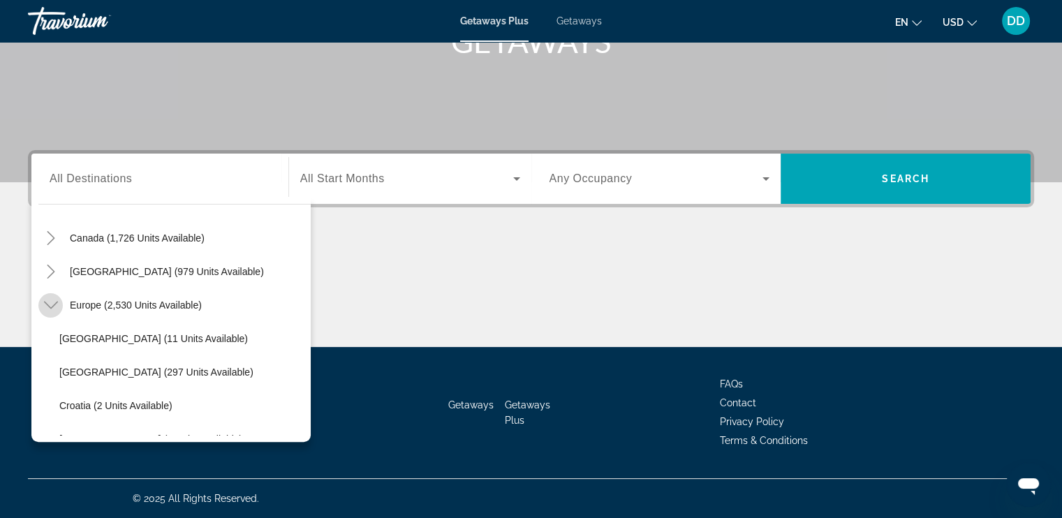
click at [54, 305] on icon "Toggle Europe (2,530 units available)" at bounding box center [51, 305] width 14 height 14
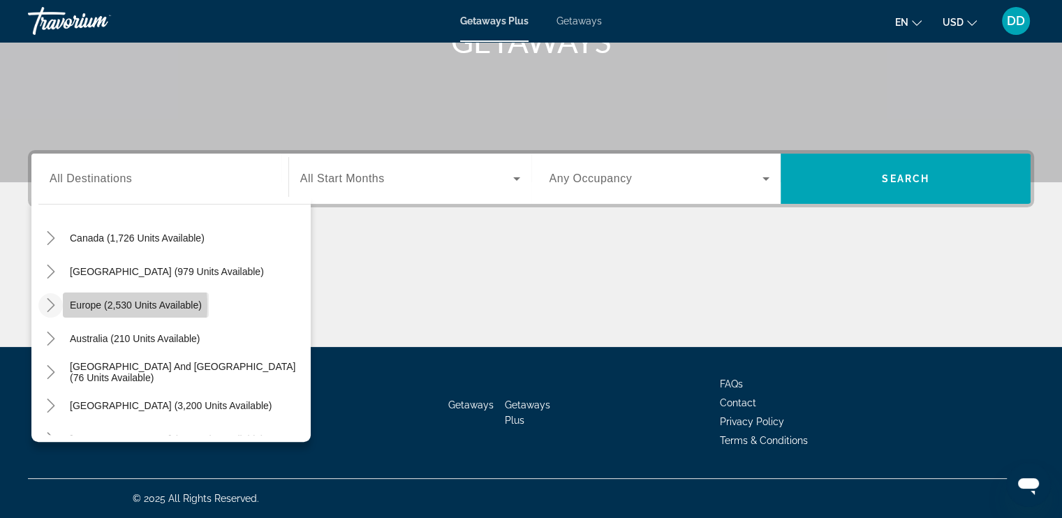
click at [78, 305] on span "Europe (2,530 units available)" at bounding box center [136, 305] width 132 height 11
type input "**********"
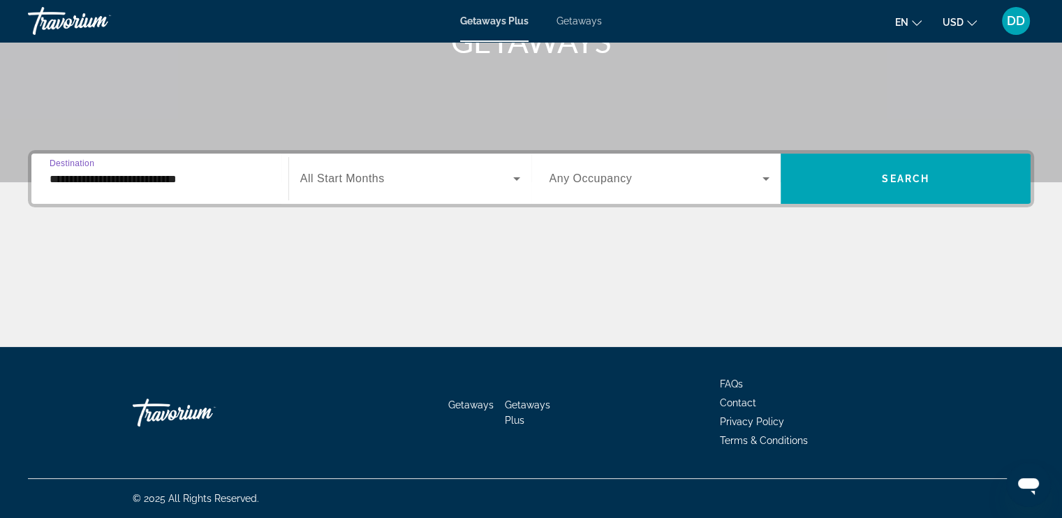
click at [506, 179] on span "Search widget" at bounding box center [406, 178] width 213 height 17
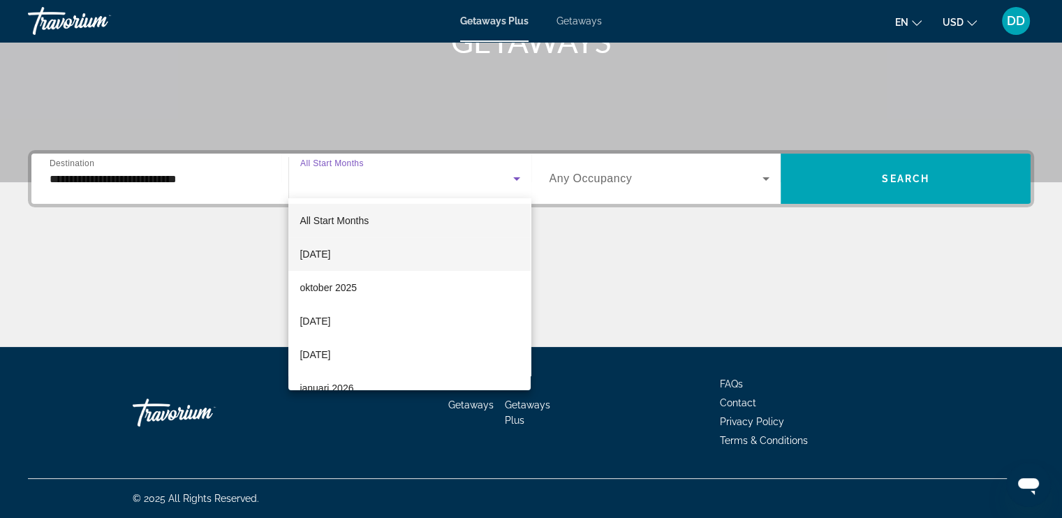
click at [330, 259] on span "[DATE]" at bounding box center [315, 254] width 31 height 17
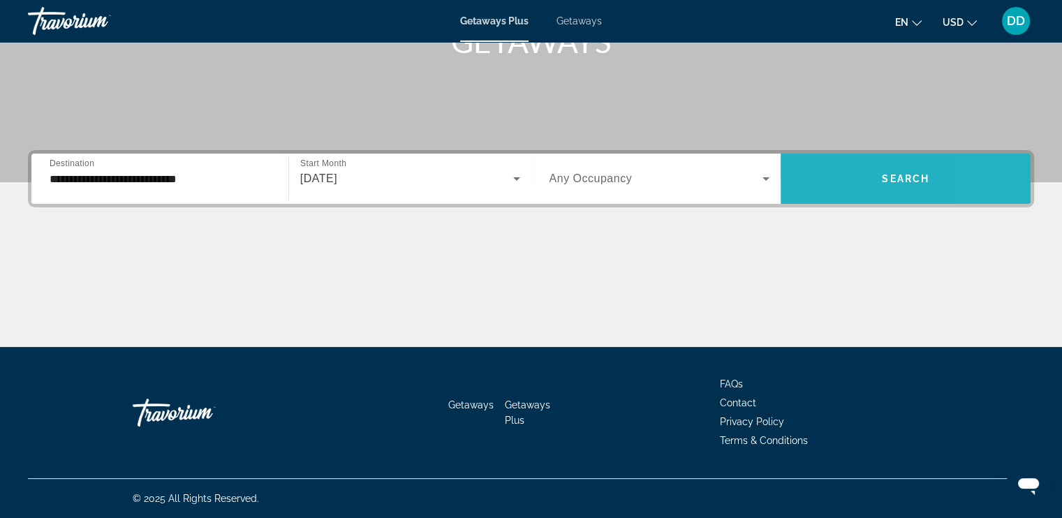
click at [991, 184] on span "Search widget" at bounding box center [906, 179] width 250 height 34
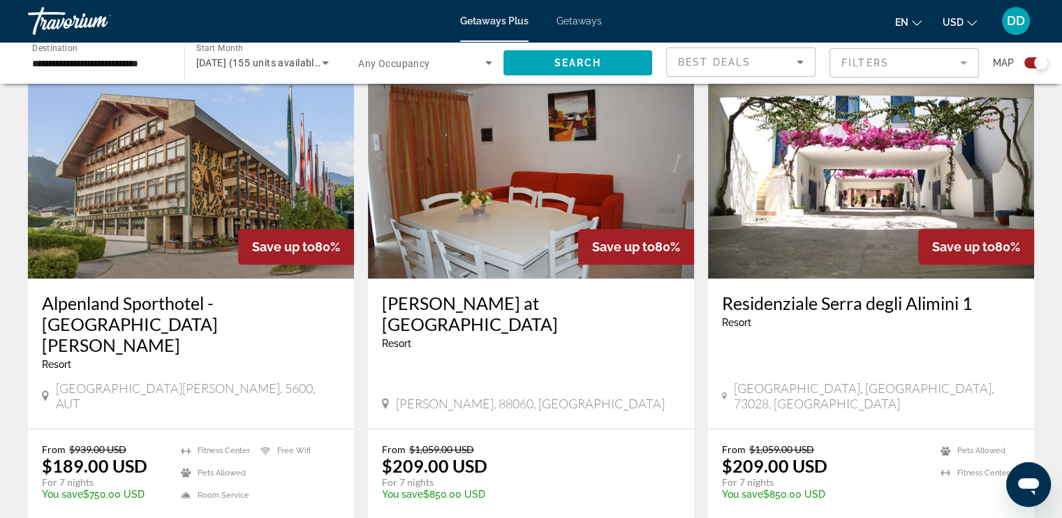
scroll to position [978, 0]
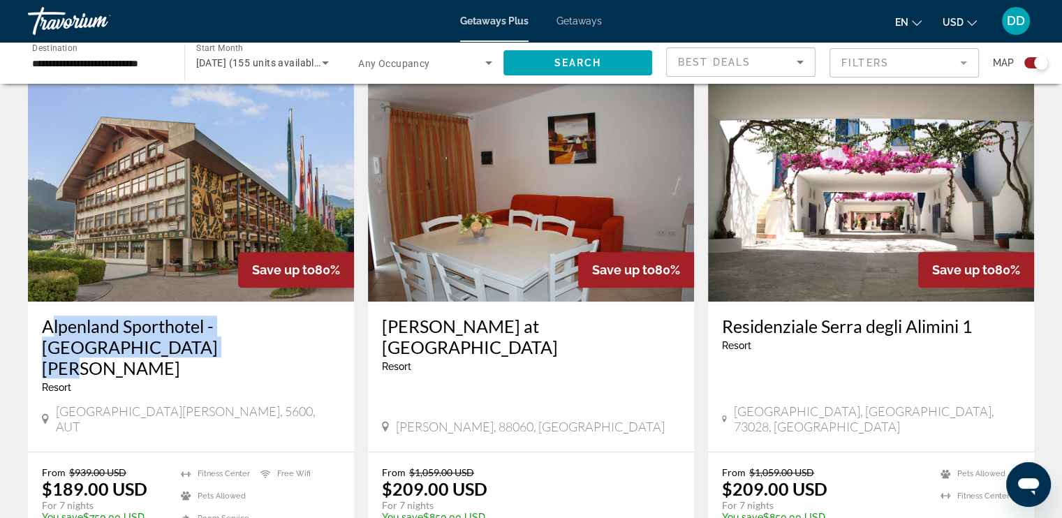
drag, startPoint x: 39, startPoint y: 313, endPoint x: 248, endPoint y: 324, distance: 209.1
click at [248, 324] on div "Alpenland Sporthotel - St. Johann-im-Pongau Resort - This is an adults only res…" at bounding box center [191, 377] width 326 height 150
copy h3 "Alpenland Sporthotel - [GEOGRAPHIC_DATA][PERSON_NAME]"
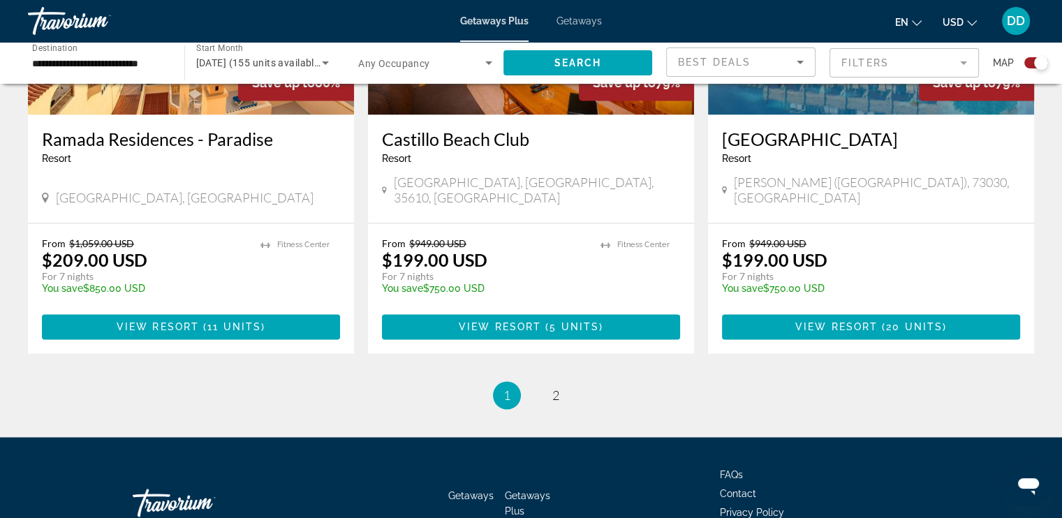
scroll to position [2194, 0]
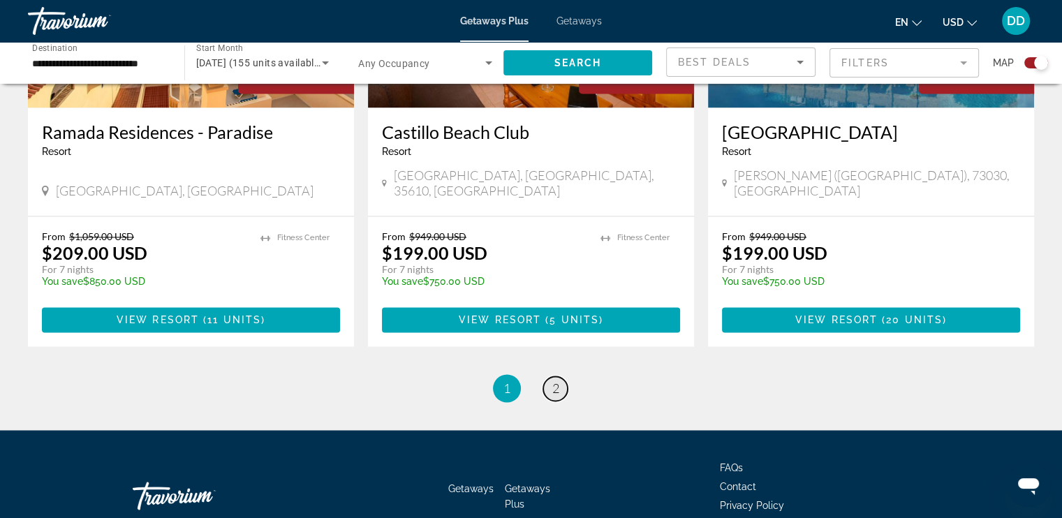
click at [550, 376] on link "page 2" at bounding box center [555, 388] width 24 height 24
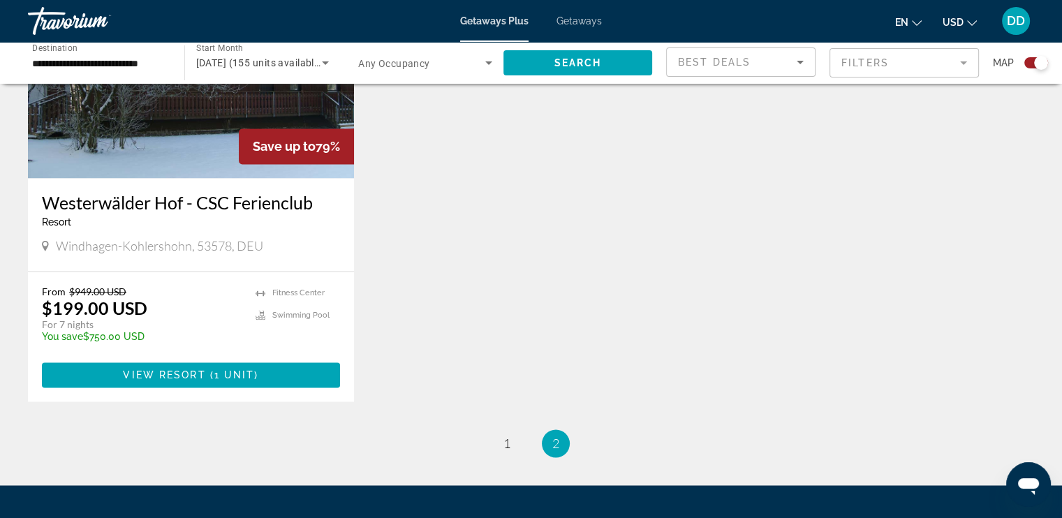
scroll to position [2165, 0]
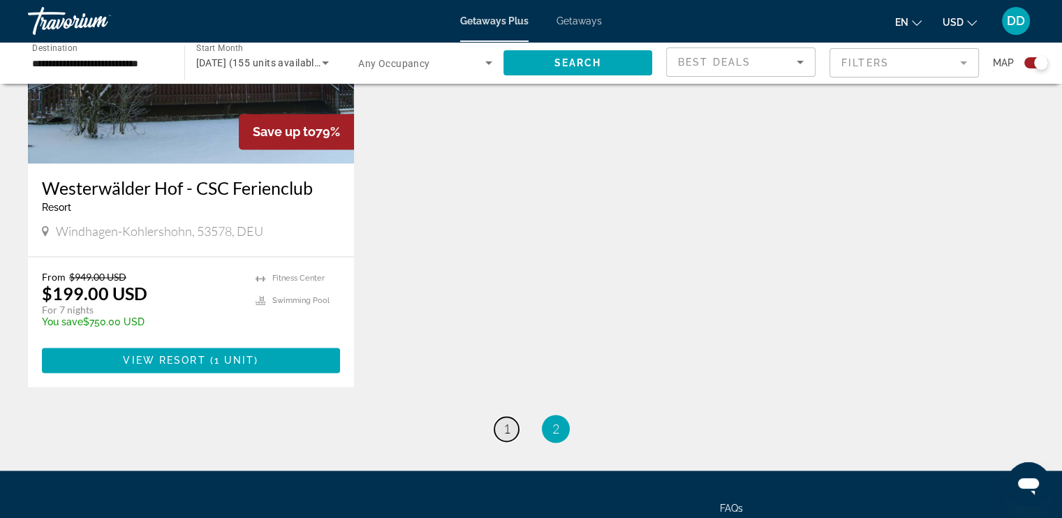
click at [502, 417] on link "page 1" at bounding box center [506, 429] width 24 height 24
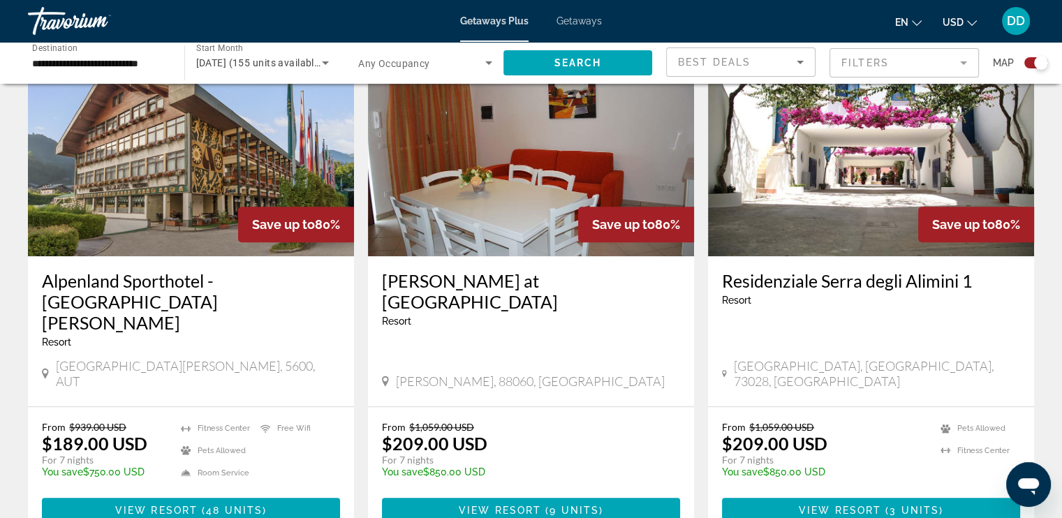
scroll to position [1048, 0]
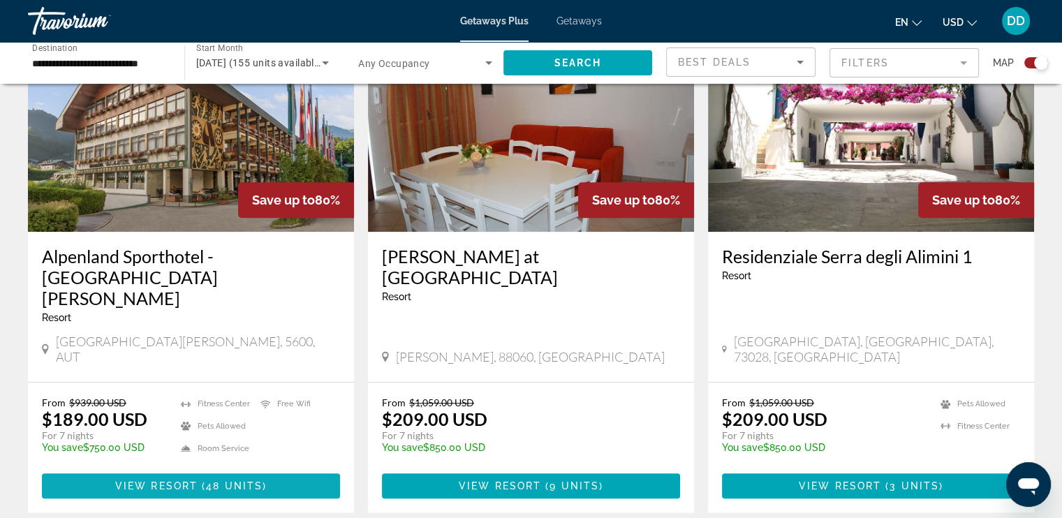
click at [168, 469] on span "Main content" at bounding box center [191, 486] width 298 height 34
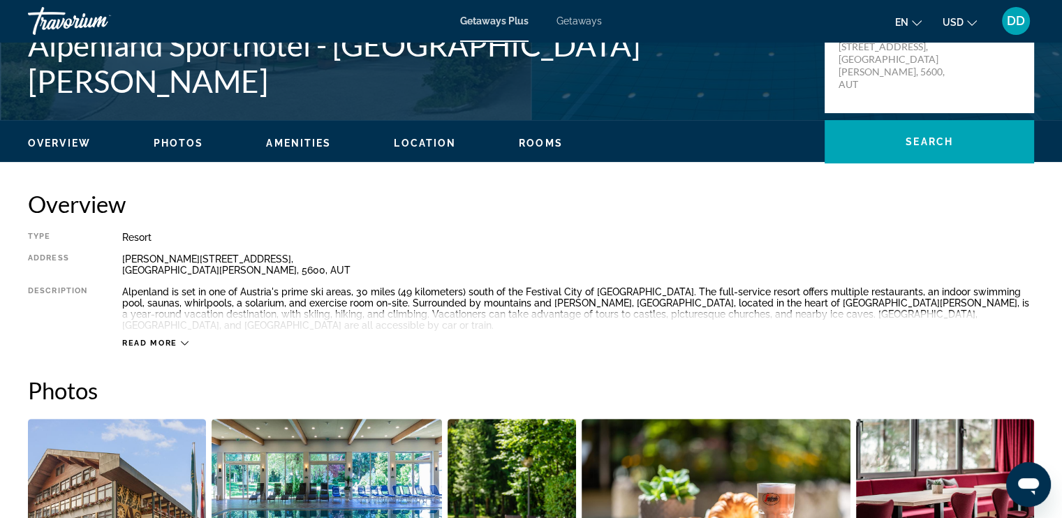
scroll to position [349, 0]
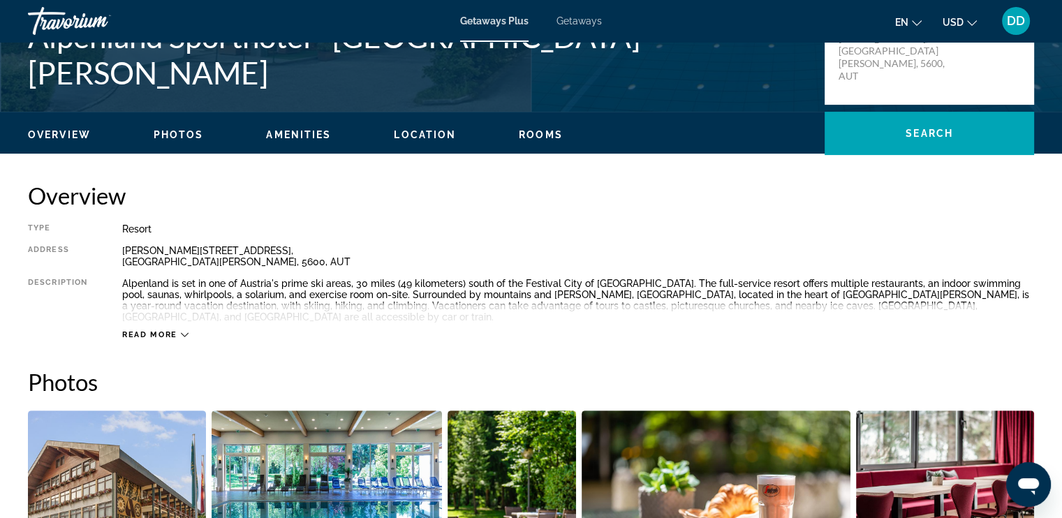
click at [165, 330] on span "Read more" at bounding box center [149, 334] width 55 height 9
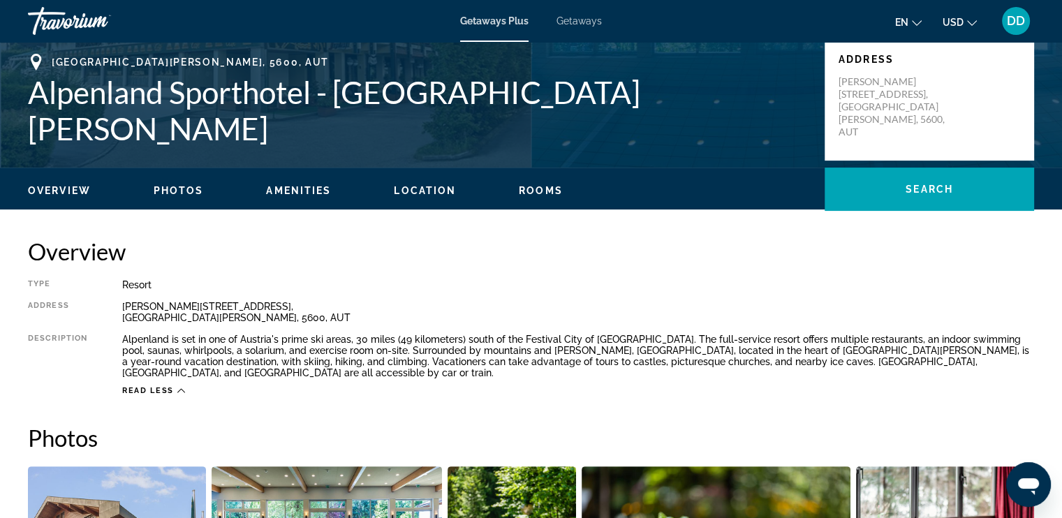
scroll to position [108, 0]
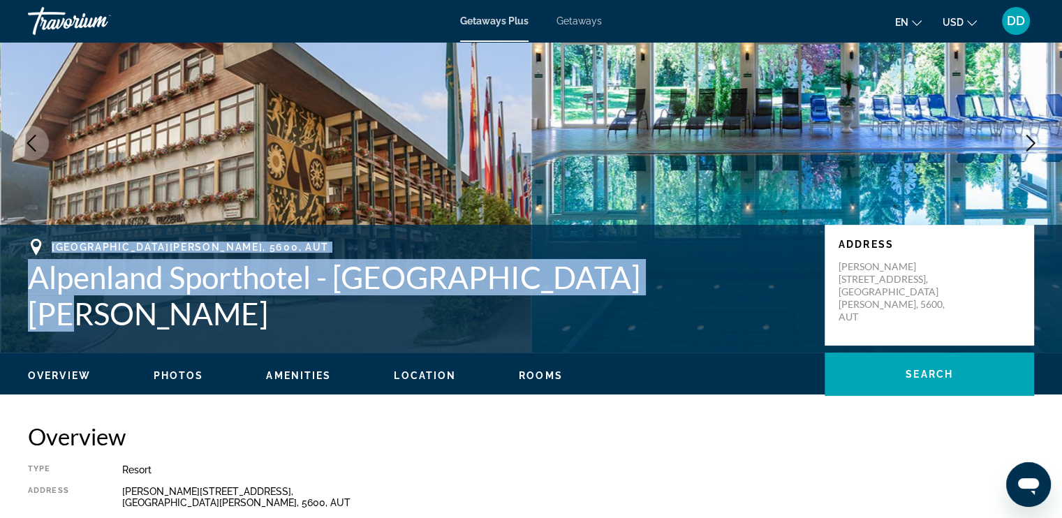
drag, startPoint x: 642, startPoint y: 291, endPoint x: 0, endPoint y: 260, distance: 642.6
click at [0, 260] on div "St. Johann im Pongau, 5600, AUT Alpenland Sporthotel - St. Johann-im-Pongau Add…" at bounding box center [531, 285] width 1062 height 93
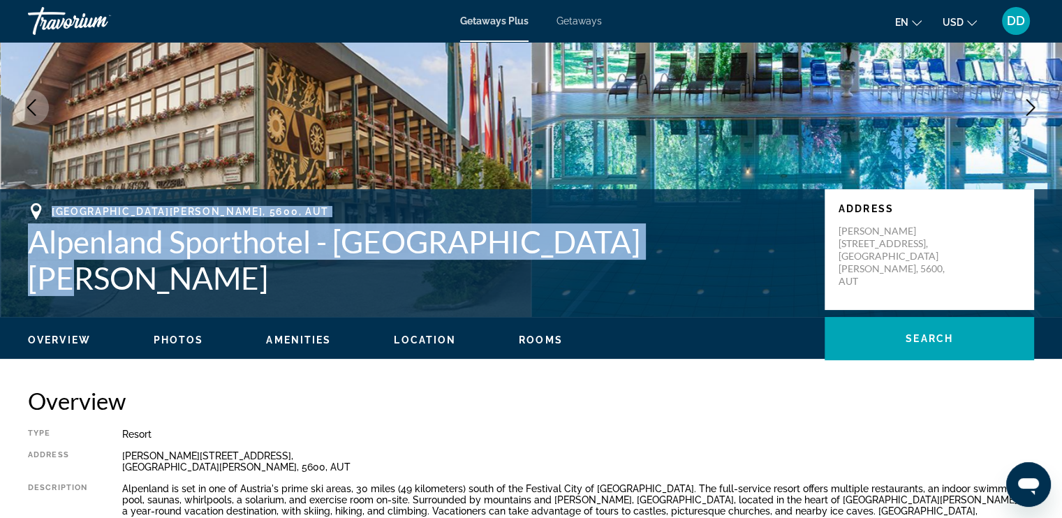
scroll to position [178, 0]
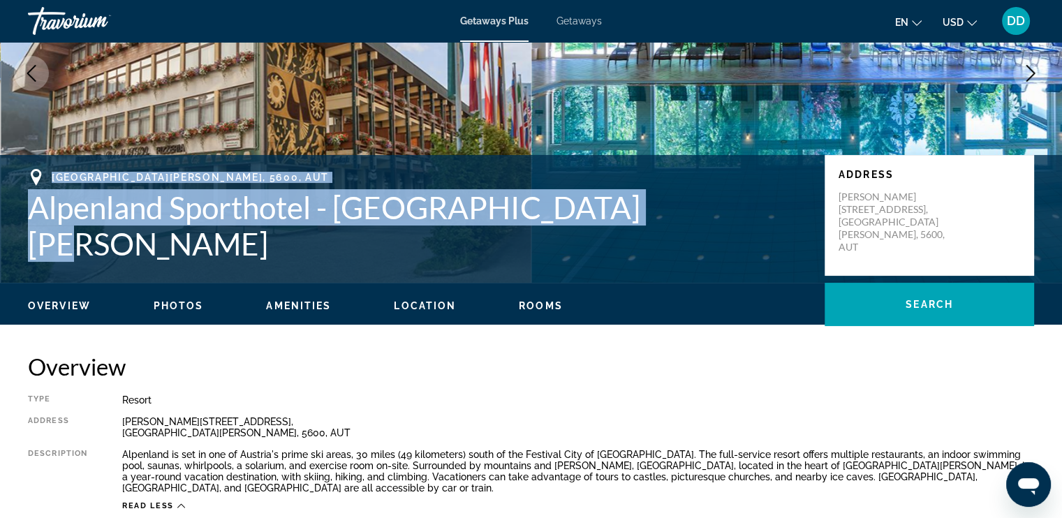
click at [572, 257] on div "St. Johann im Pongau, 5600, AUT Alpenland Sporthotel - St. Johann-im-Pongau Add…" at bounding box center [531, 215] width 1062 height 93
click at [35, 224] on h1 "Alpenland Sporthotel - [GEOGRAPHIC_DATA][PERSON_NAME]" at bounding box center [419, 225] width 783 height 73
click at [31, 228] on h1 "Alpenland Sporthotel - [GEOGRAPHIC_DATA][PERSON_NAME]" at bounding box center [419, 225] width 783 height 73
drag, startPoint x: 31, startPoint y: 228, endPoint x: 20, endPoint y: 219, distance: 14.0
click at [20, 219] on div "St. Johann im Pongau, 5600, AUT Alpenland Sporthotel - St. Johann-im-Pongau Add…" at bounding box center [531, 215] width 1062 height 93
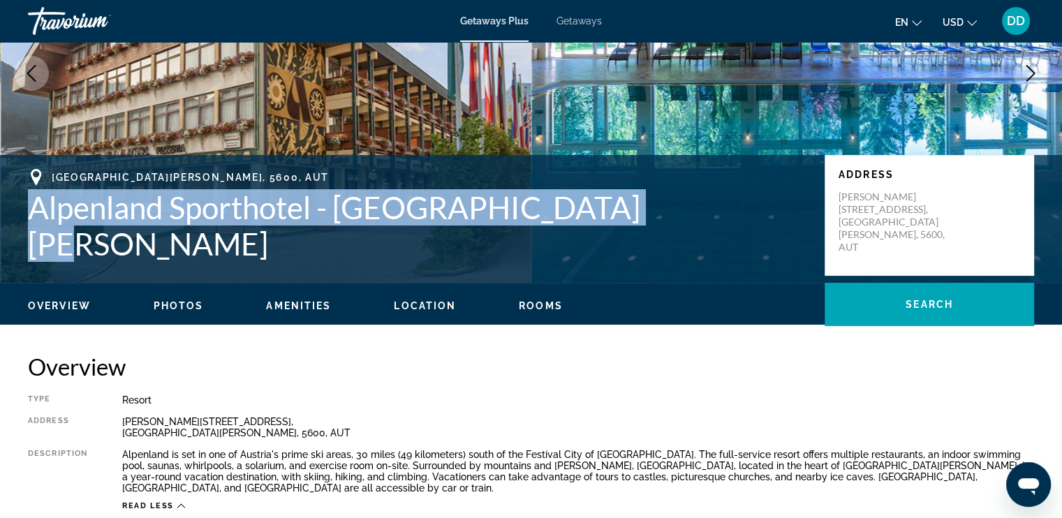
copy h1 "Alpenland Sporthotel - [GEOGRAPHIC_DATA][PERSON_NAME]"
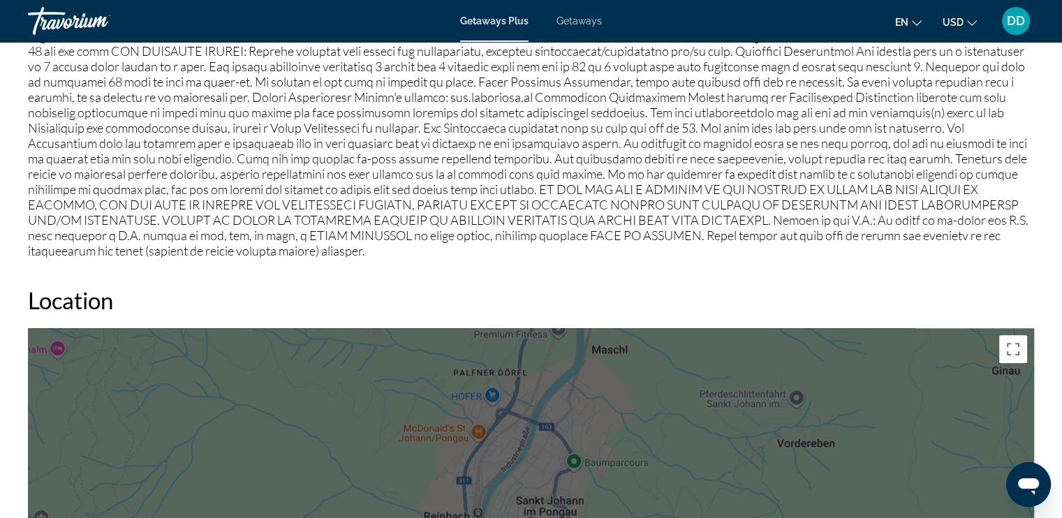
scroll to position [1016, 0]
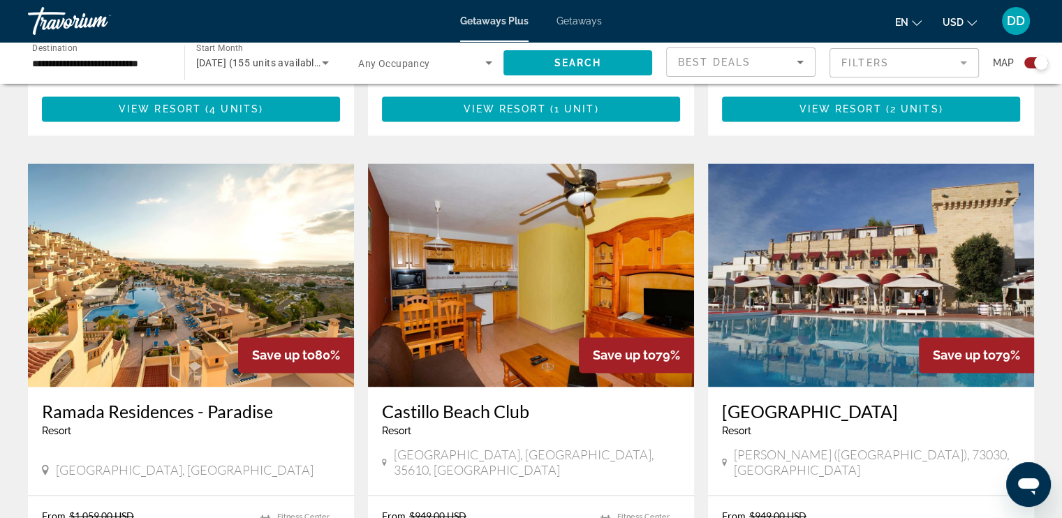
scroll to position [1985, 0]
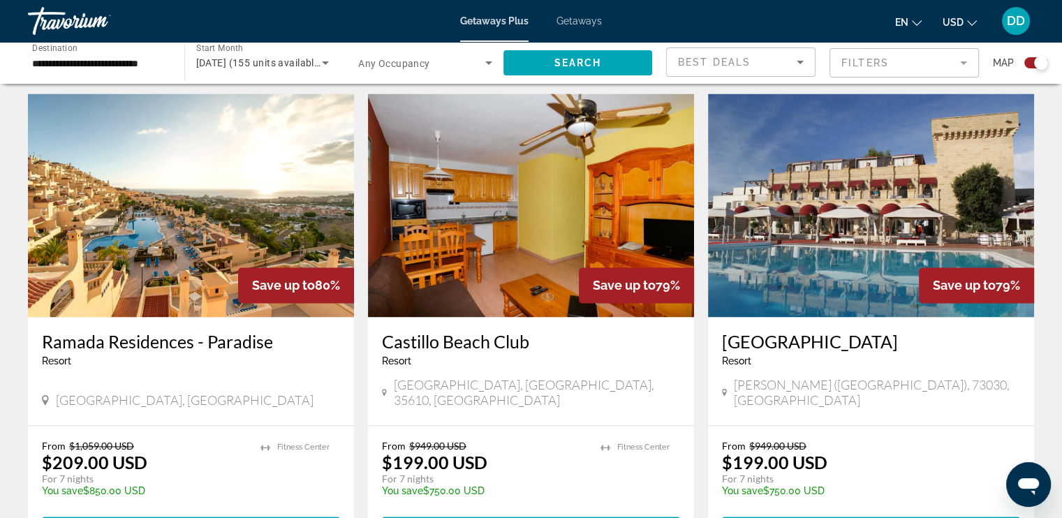
click at [172, 196] on img "Main content" at bounding box center [191, 205] width 326 height 223
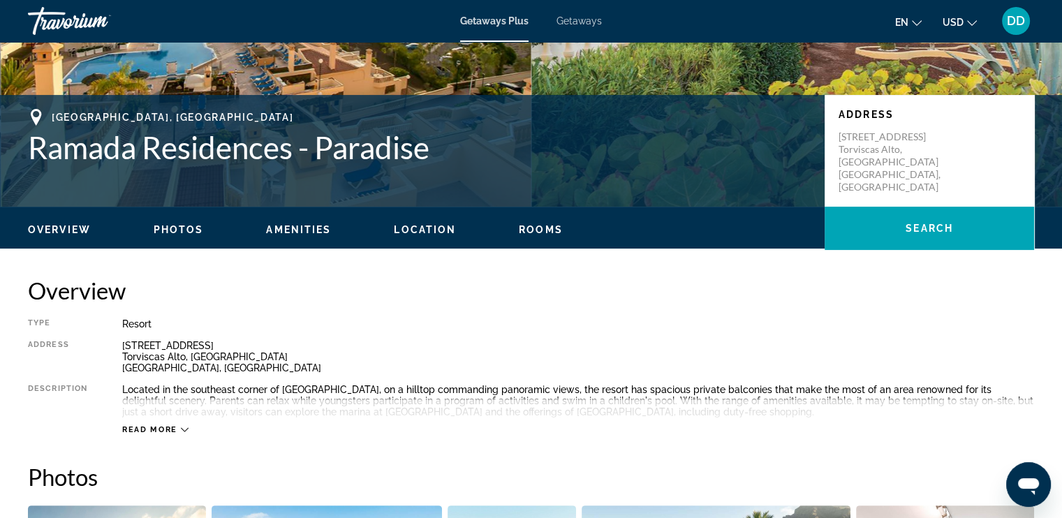
scroll to position [279, 0]
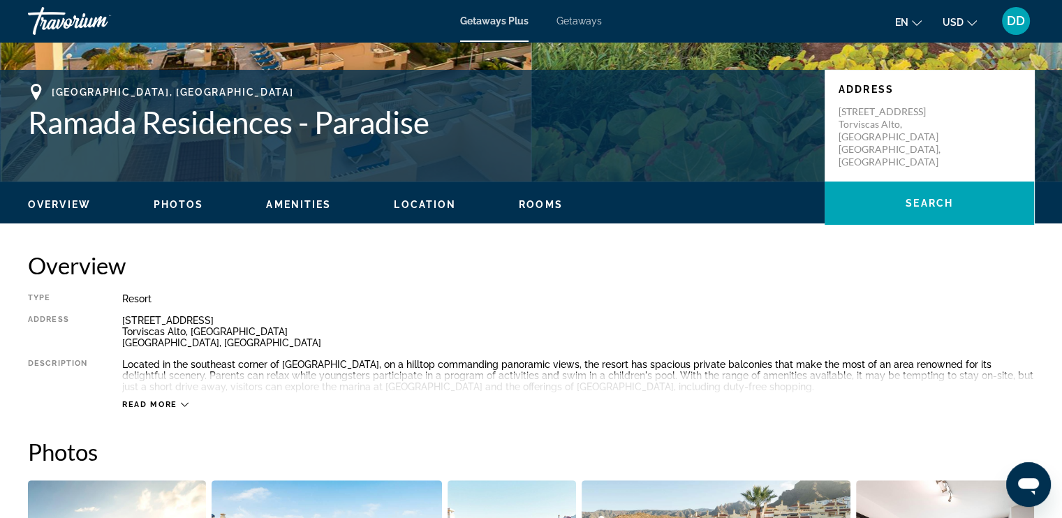
click at [155, 404] on span "Read more" at bounding box center [149, 404] width 55 height 9
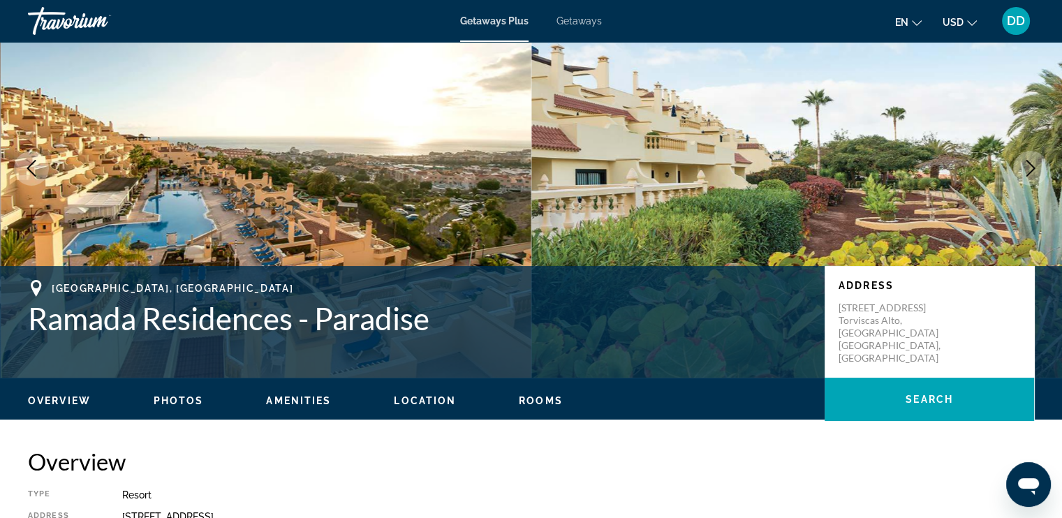
scroll to position [0, 0]
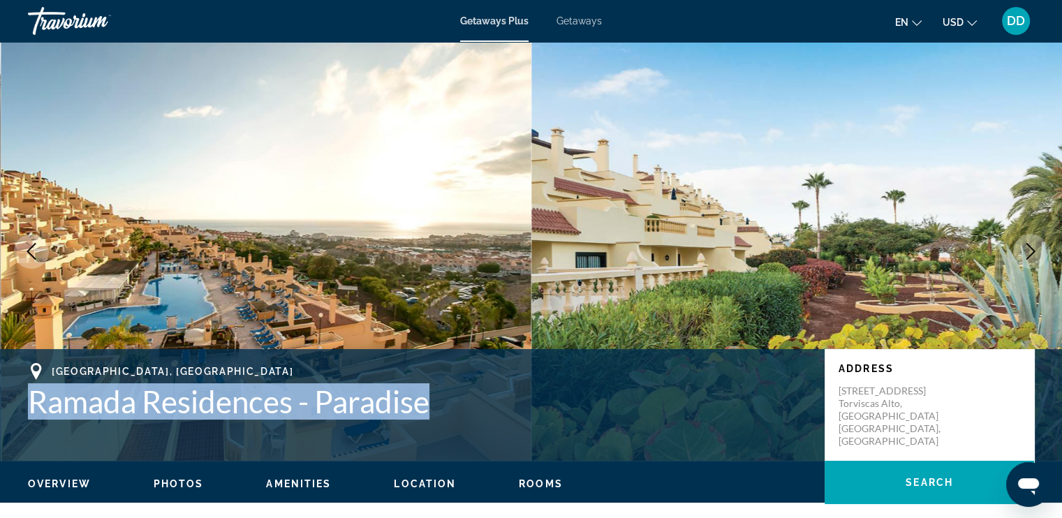
drag, startPoint x: 441, startPoint y: 409, endPoint x: 0, endPoint y: 434, distance: 442.1
click at [0, 434] on div "Playa de las Americas,Tenerife, 38660, ESP Ramada Residences - Paradise Address…" at bounding box center [531, 405] width 1062 height 84
copy h1 "Ramada Residences - Paradise"
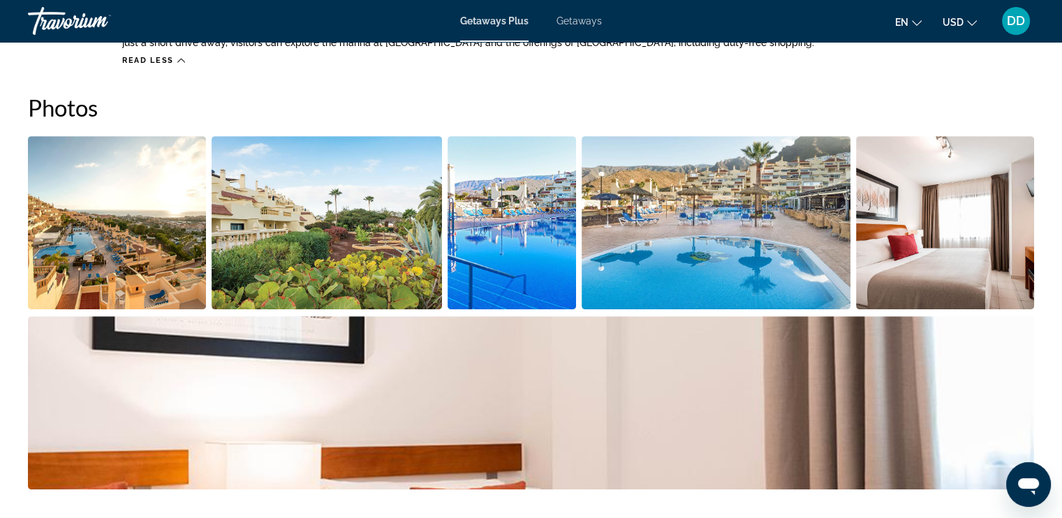
scroll to position [698, 0]
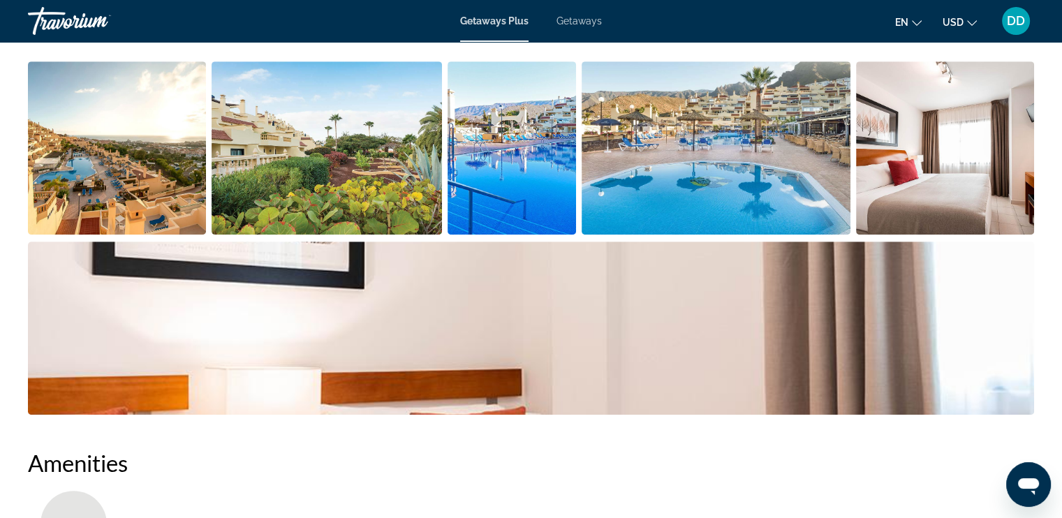
click at [82, 124] on img "Open full-screen image slider" at bounding box center [117, 147] width 178 height 173
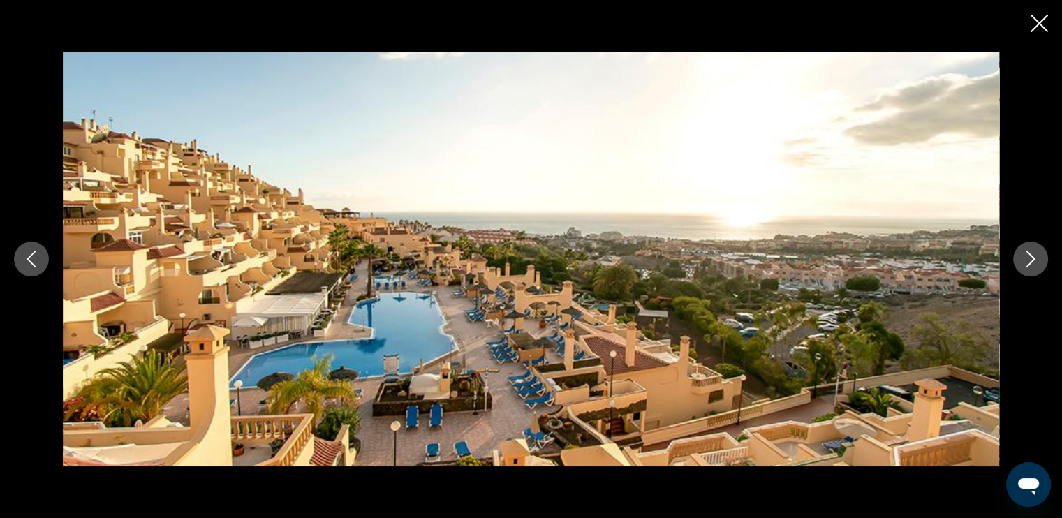
click at [1022, 265] on icon "Next image" at bounding box center [1030, 259] width 17 height 17
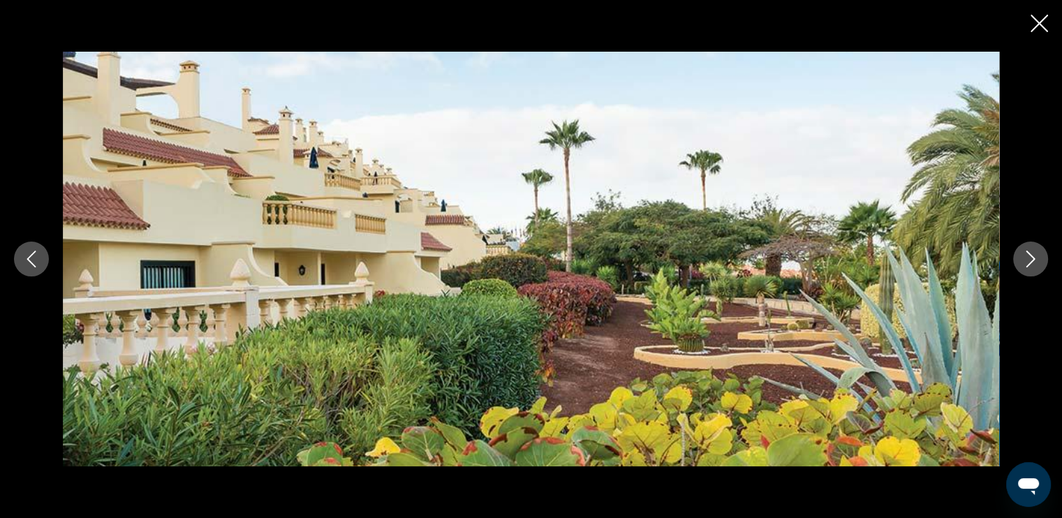
click at [1022, 265] on icon "Next image" at bounding box center [1030, 259] width 17 height 17
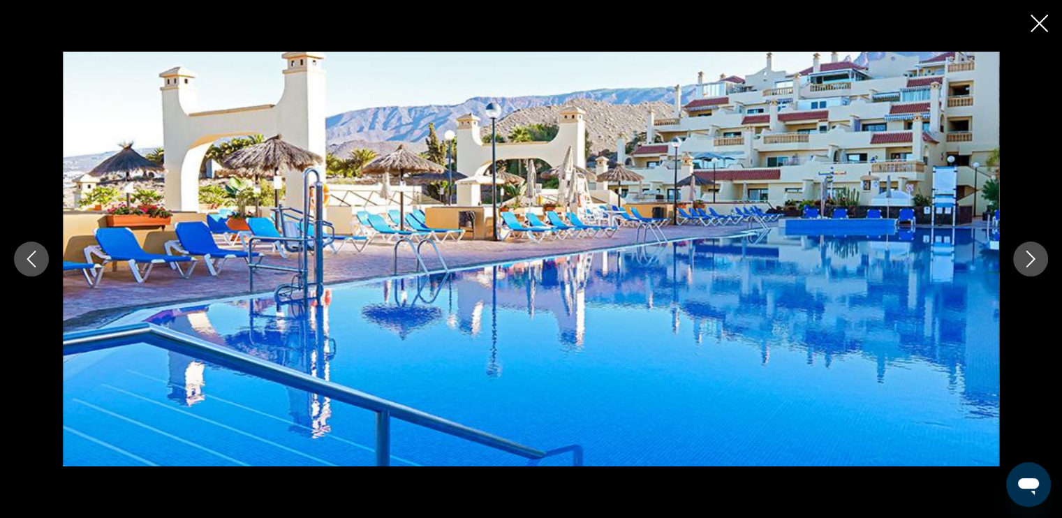
click at [1022, 265] on icon "Next image" at bounding box center [1030, 259] width 17 height 17
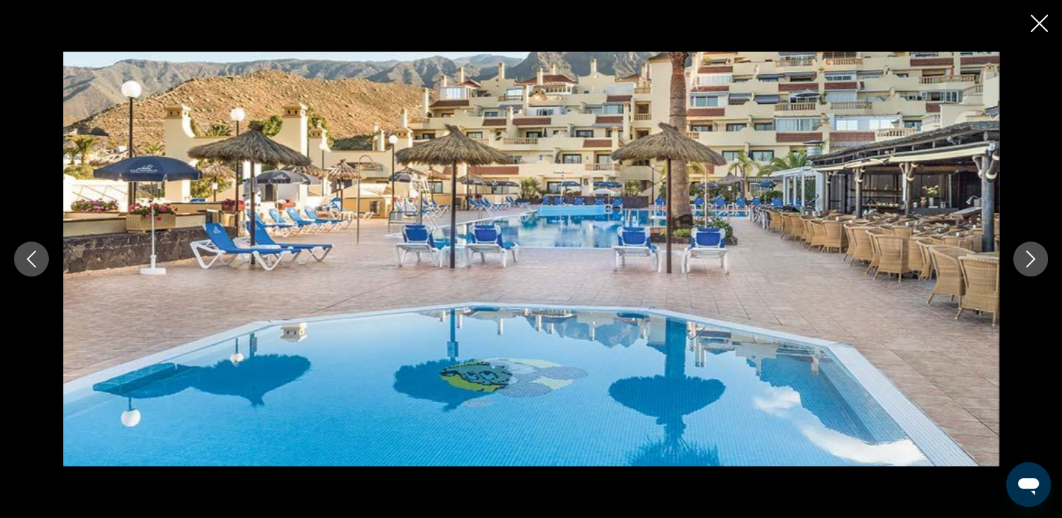
click at [1022, 265] on icon "Next image" at bounding box center [1030, 259] width 17 height 17
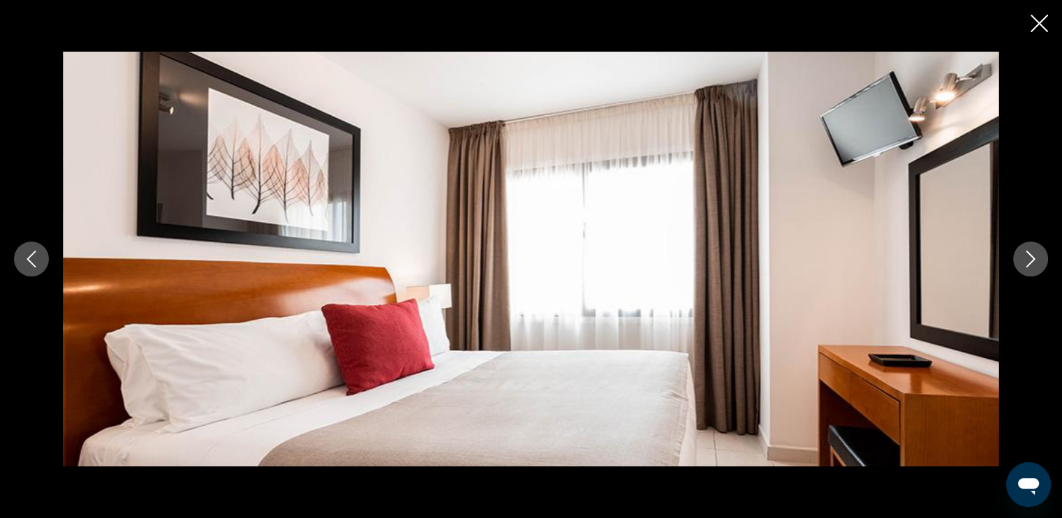
click at [1022, 265] on icon "Next image" at bounding box center [1030, 259] width 17 height 17
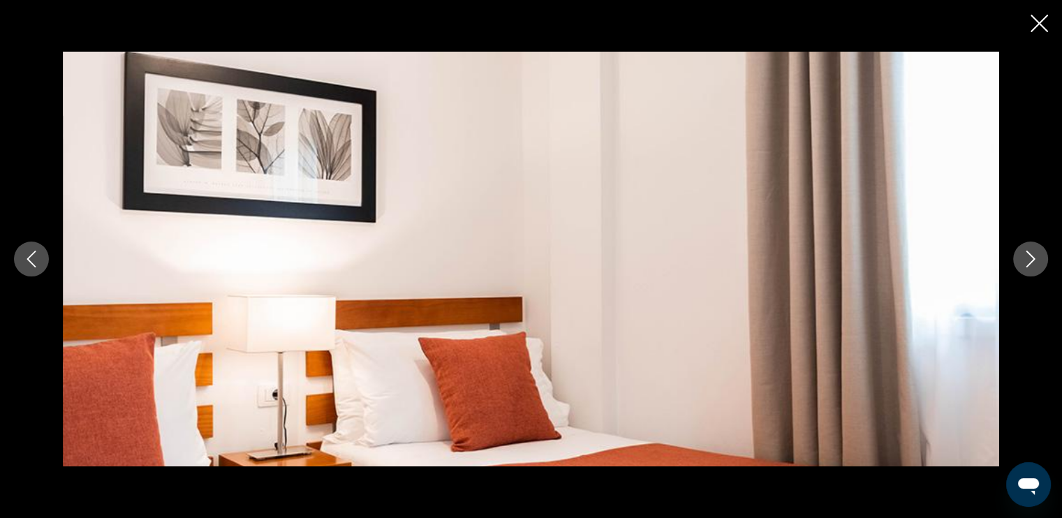
click at [1022, 265] on icon "Next image" at bounding box center [1030, 259] width 17 height 17
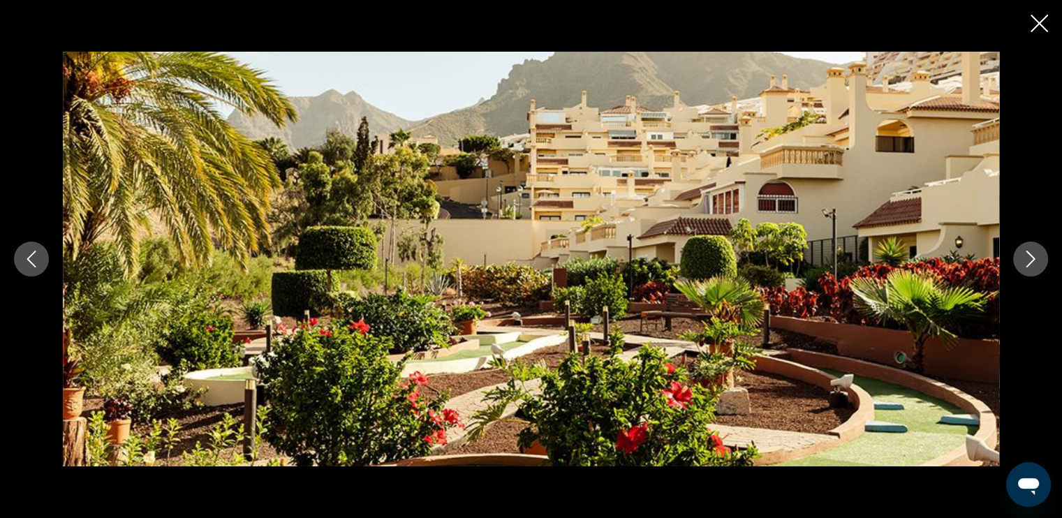
click at [1022, 265] on icon "Next image" at bounding box center [1030, 259] width 17 height 17
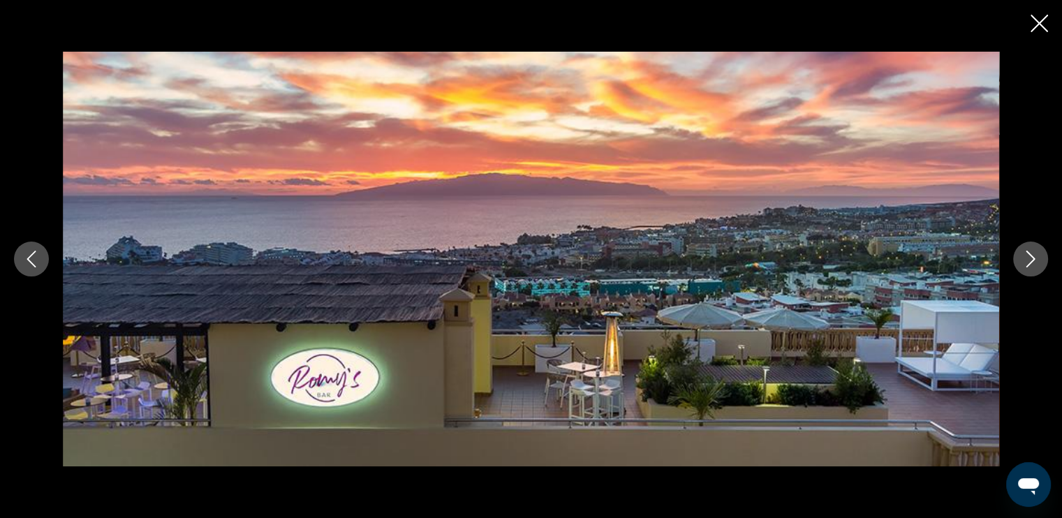
click at [1022, 265] on icon "Next image" at bounding box center [1030, 259] width 17 height 17
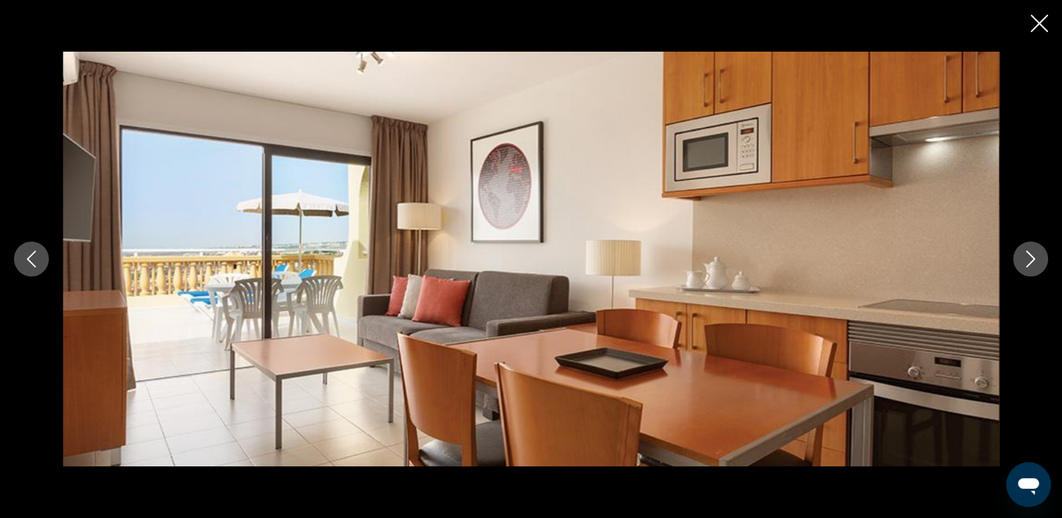
click at [1022, 265] on icon "Next image" at bounding box center [1030, 259] width 17 height 17
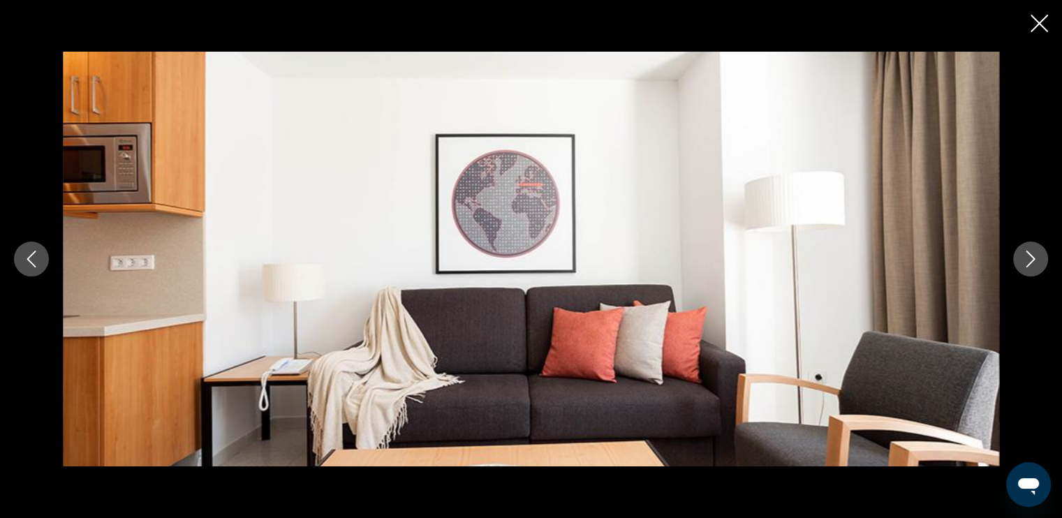
click at [25, 261] on icon "Previous image" at bounding box center [31, 259] width 17 height 17
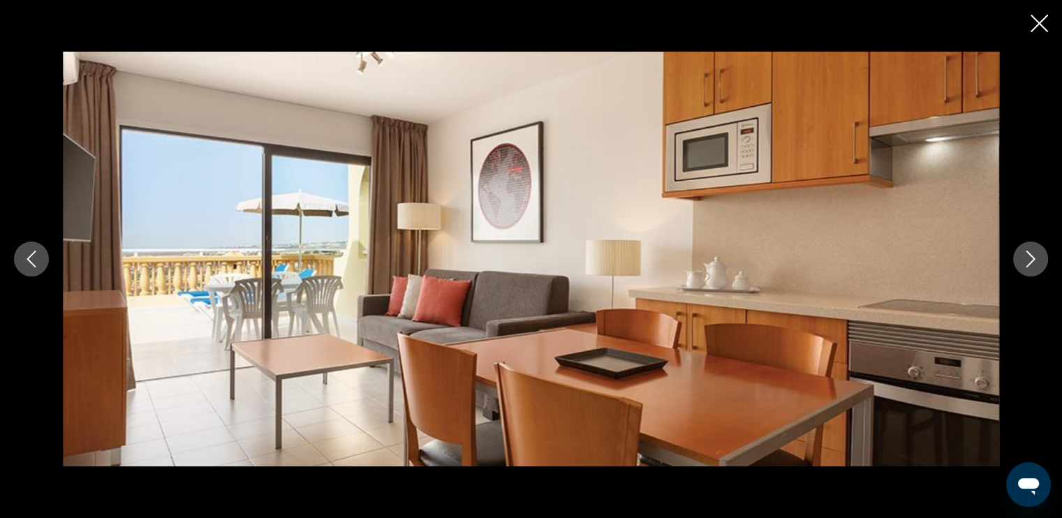
click at [1044, 258] on button "Next image" at bounding box center [1030, 259] width 35 height 35
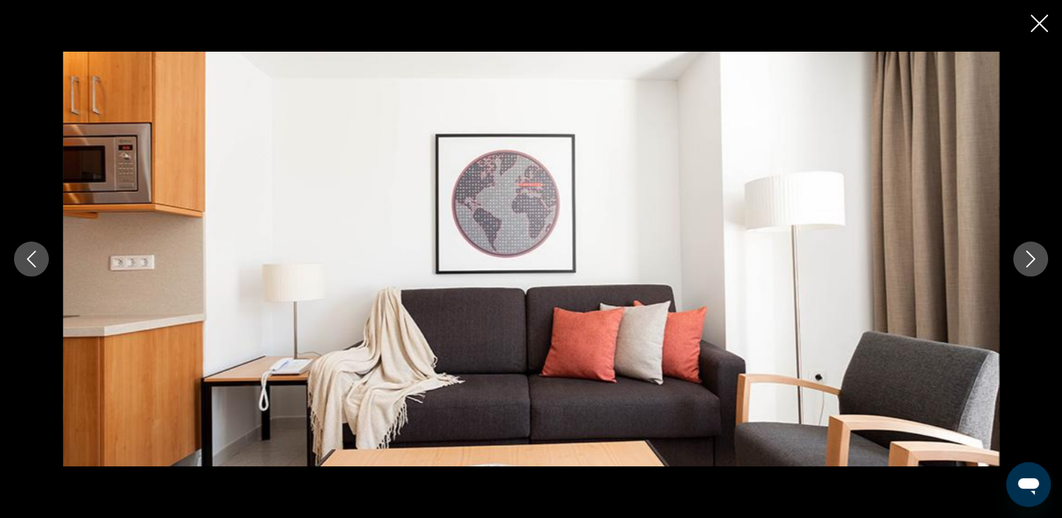
click at [1044, 258] on button "Next image" at bounding box center [1030, 259] width 35 height 35
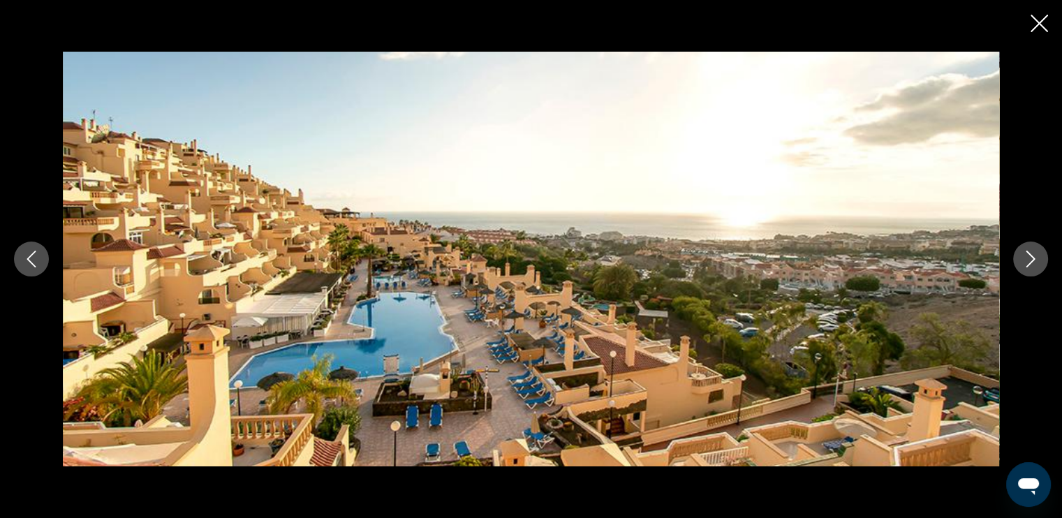
click at [1044, 258] on button "Next image" at bounding box center [1030, 259] width 35 height 35
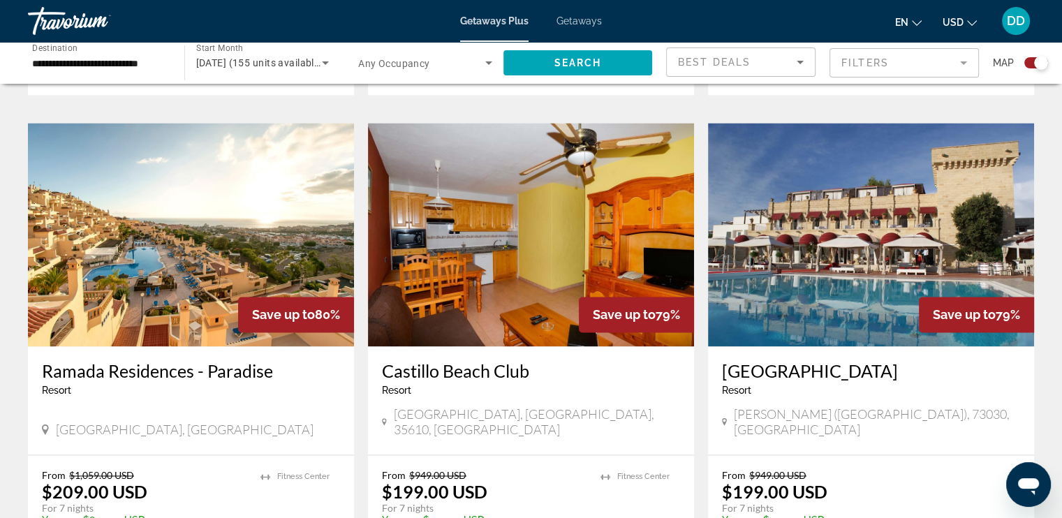
scroll to position [2025, 0]
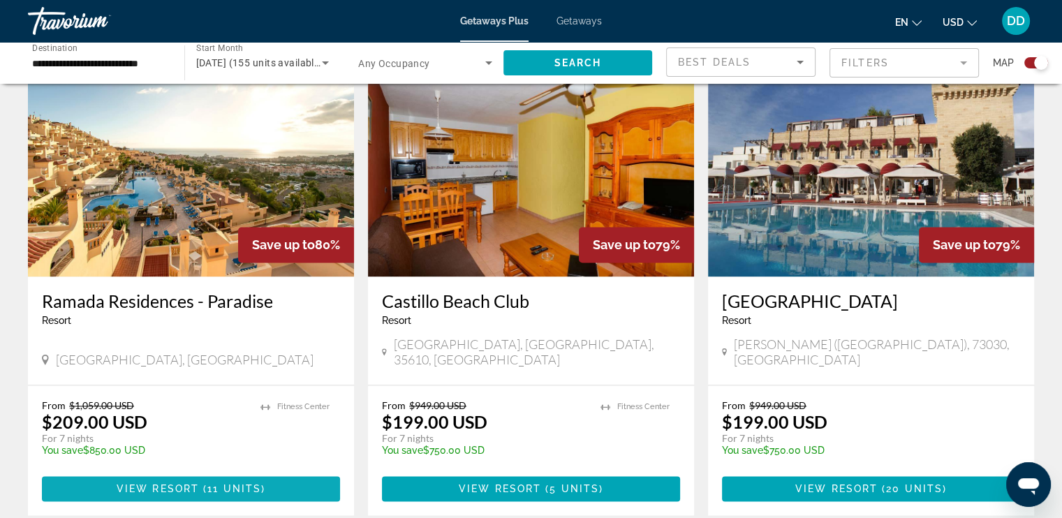
click at [189, 483] on span "View Resort" at bounding box center [158, 488] width 82 height 11
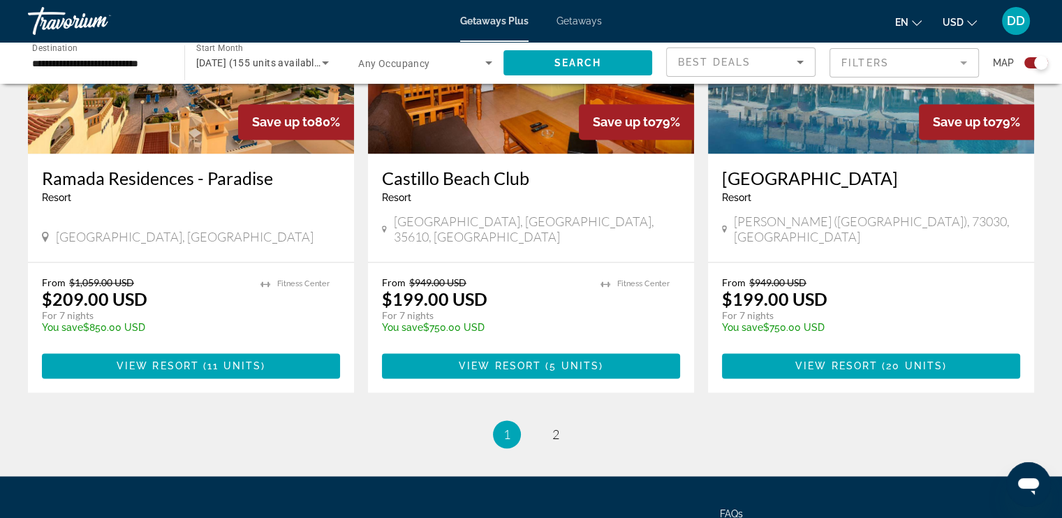
scroll to position [2125, 0]
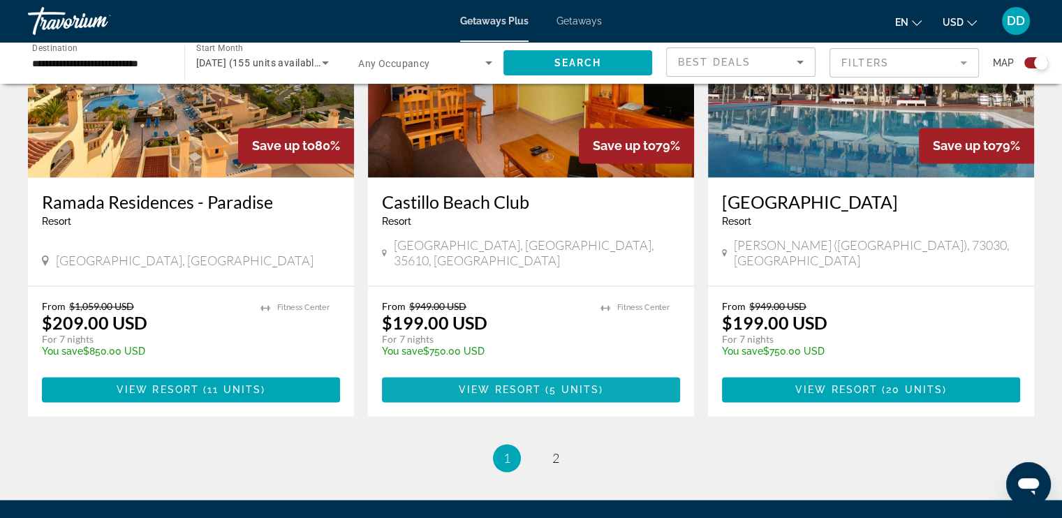
click at [561, 384] on span "5 units" at bounding box center [575, 389] width 50 height 11
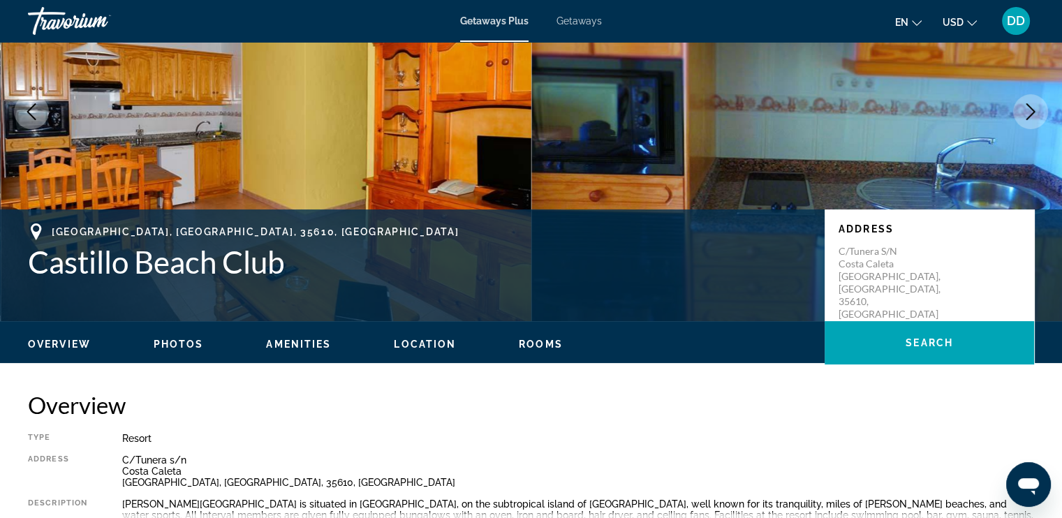
scroll to position [70, 0]
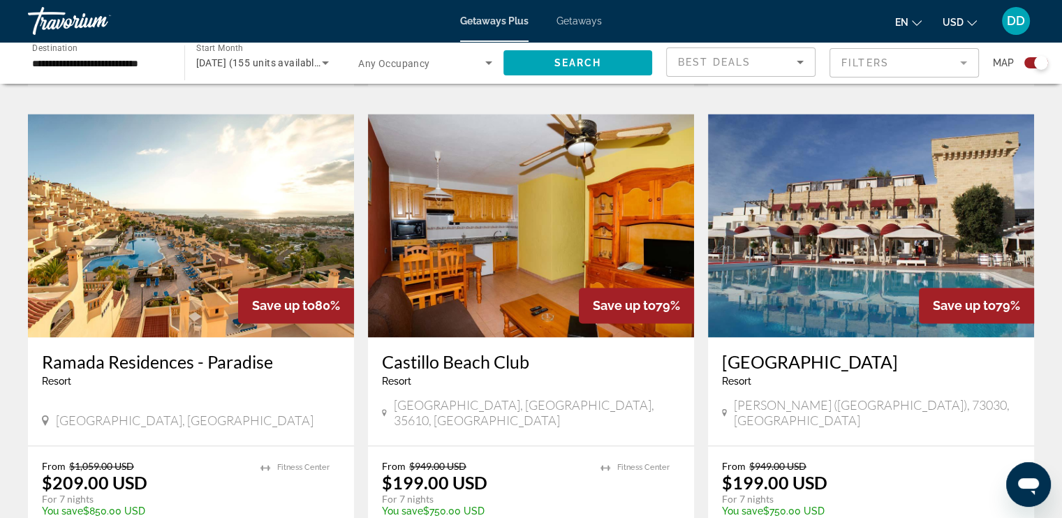
scroll to position [2194, 0]
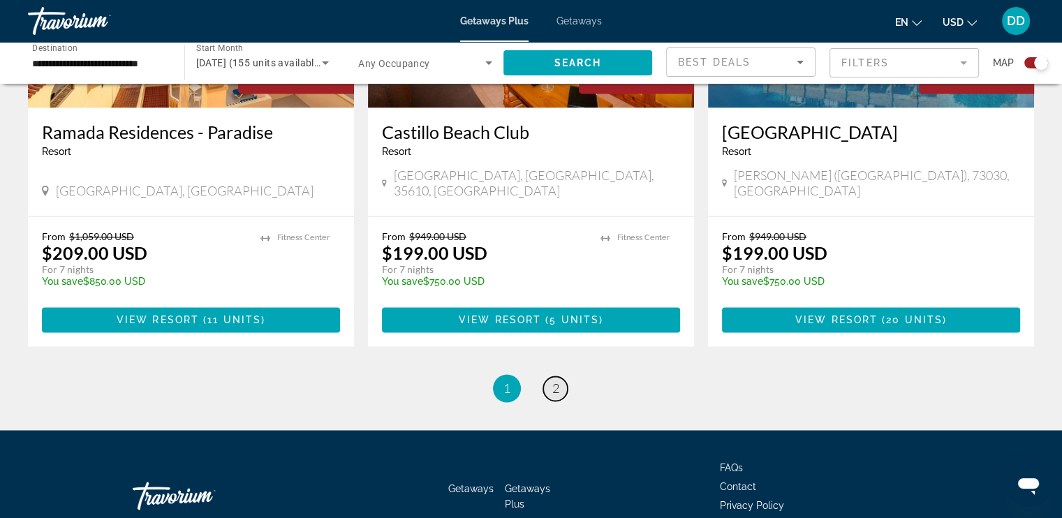
click at [550, 376] on link "page 2" at bounding box center [555, 388] width 24 height 24
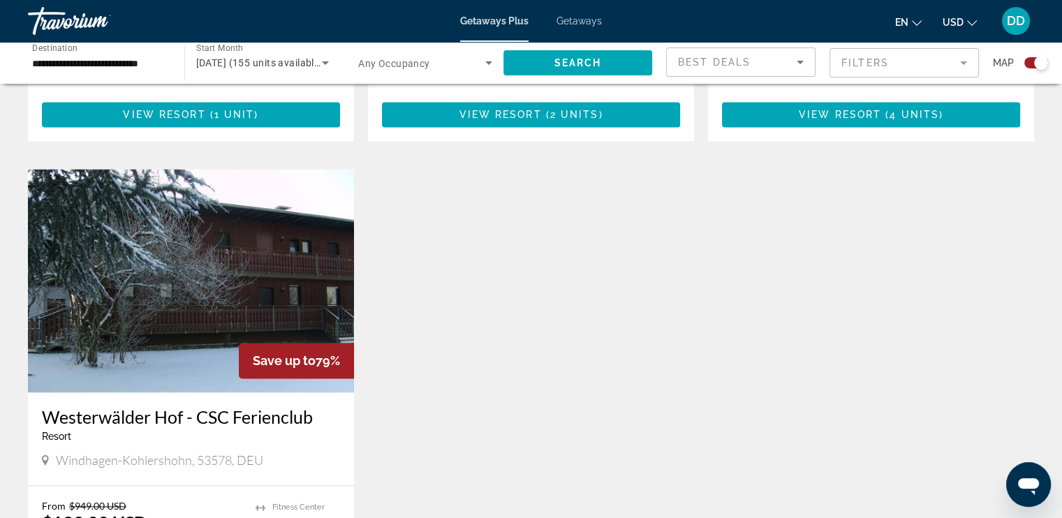
scroll to position [1986, 0]
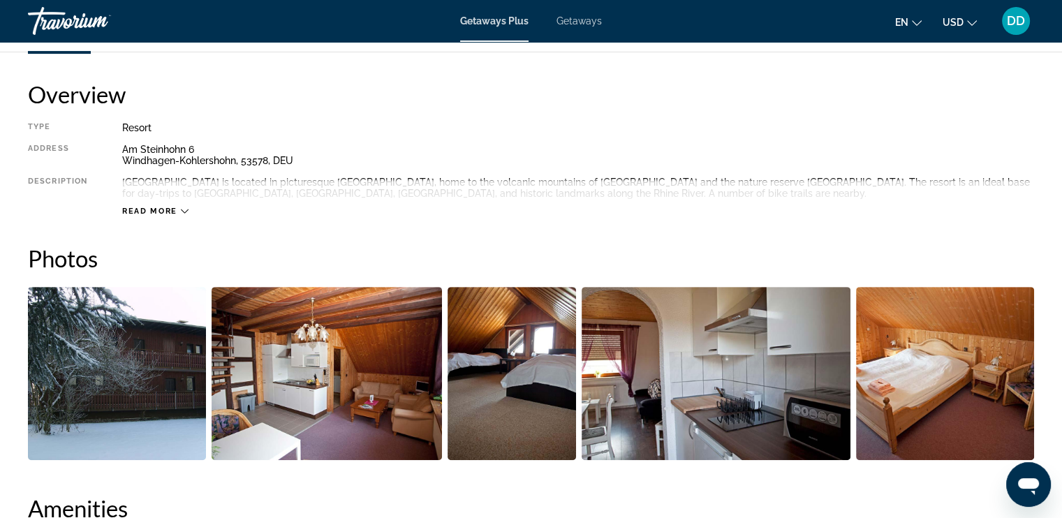
scroll to position [419, 0]
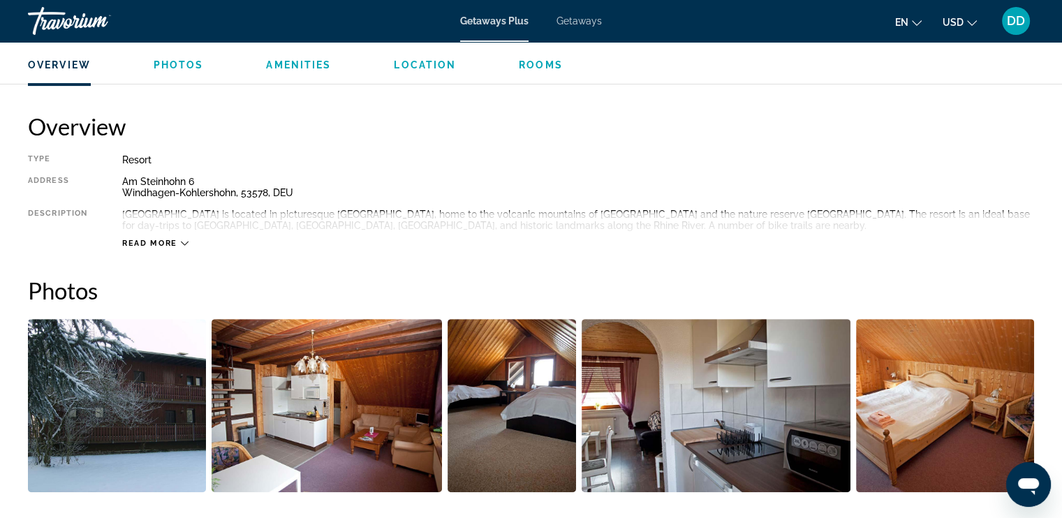
click at [159, 247] on span "Read more" at bounding box center [149, 243] width 55 height 9
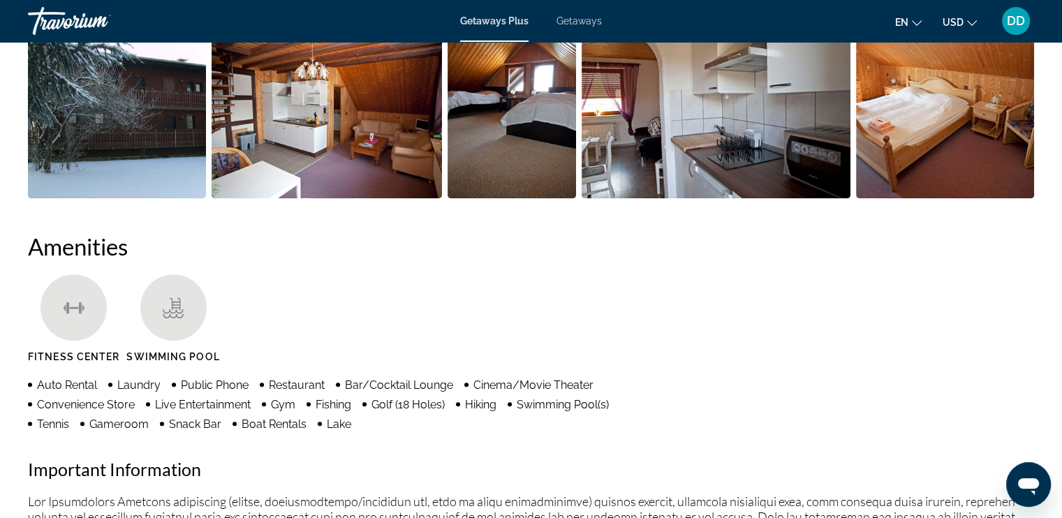
scroll to position [629, 0]
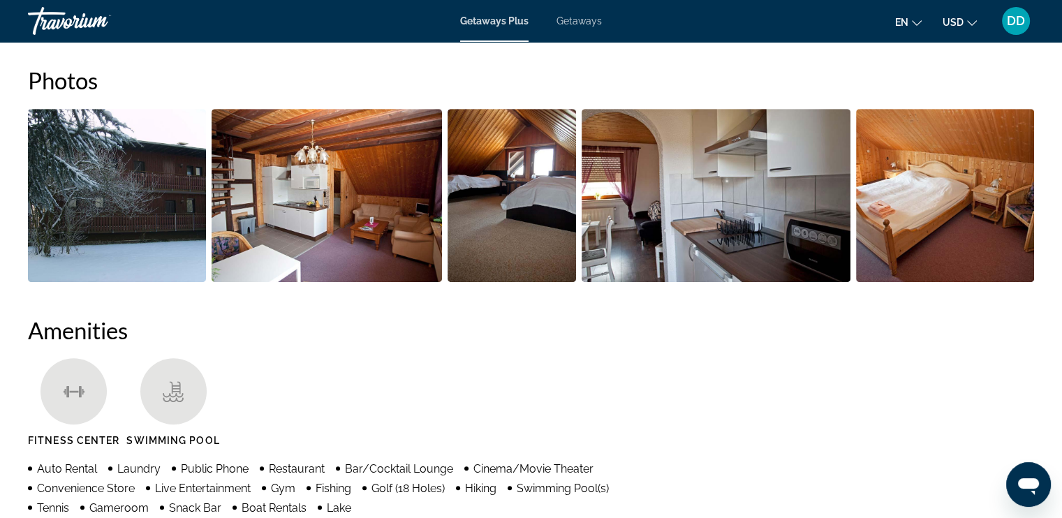
click at [172, 198] on img "Open full-screen image slider" at bounding box center [117, 195] width 178 height 173
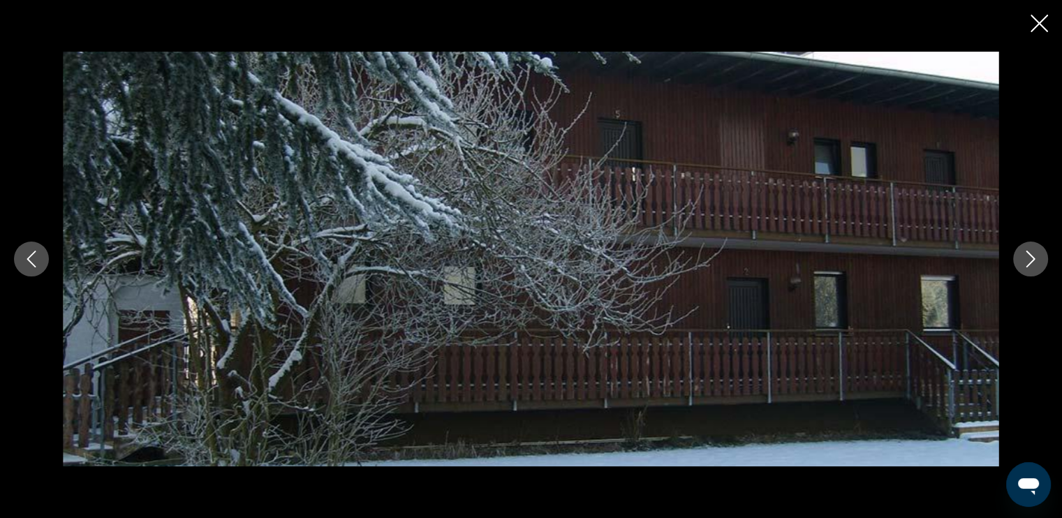
click at [1041, 257] on button "Next image" at bounding box center [1030, 259] width 35 height 35
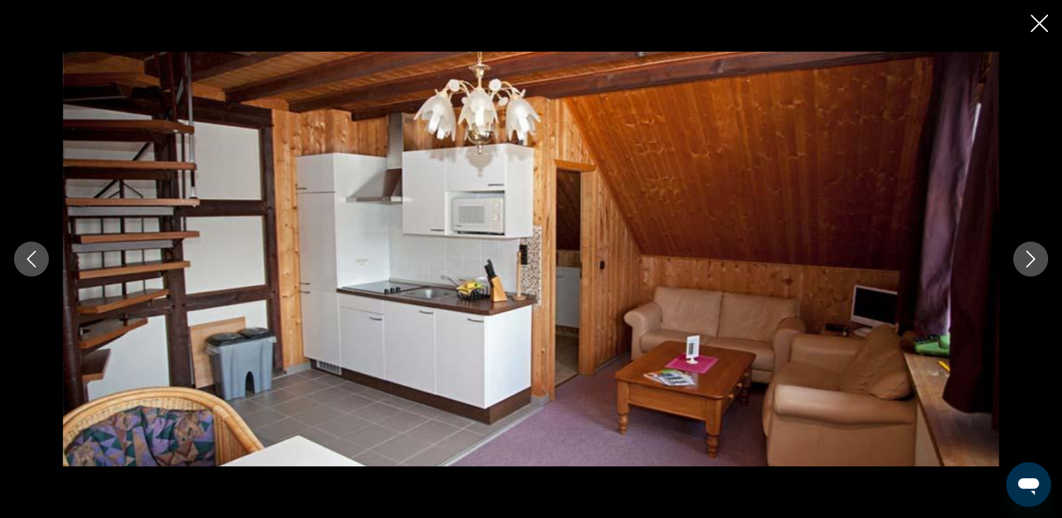
click at [1047, 258] on button "Next image" at bounding box center [1030, 259] width 35 height 35
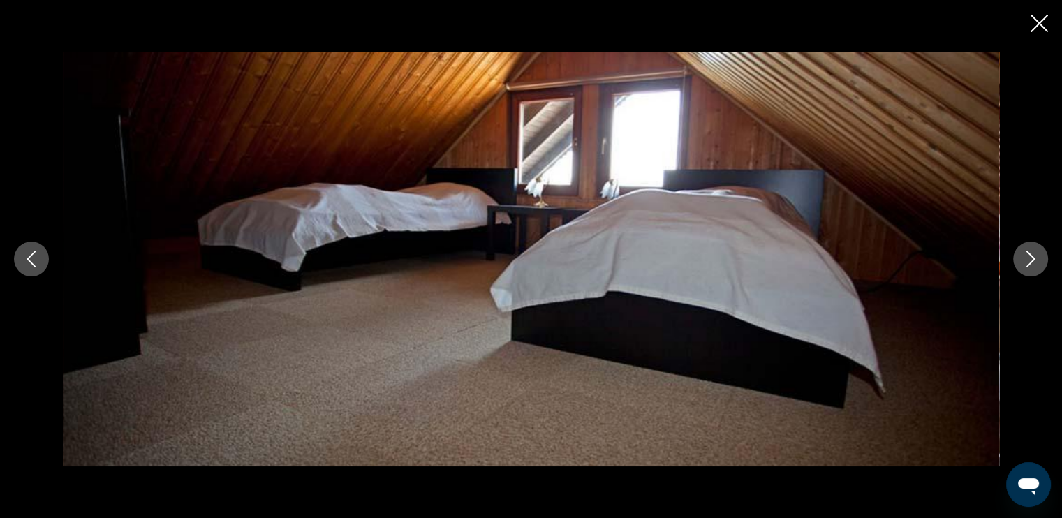
click at [1047, 258] on button "Next image" at bounding box center [1030, 259] width 35 height 35
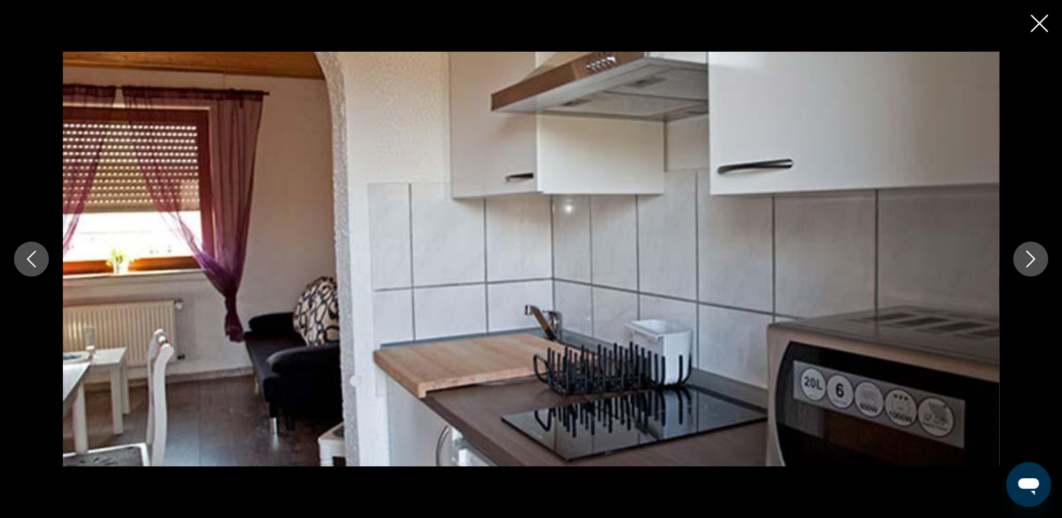
click at [1047, 258] on button "Next image" at bounding box center [1030, 259] width 35 height 35
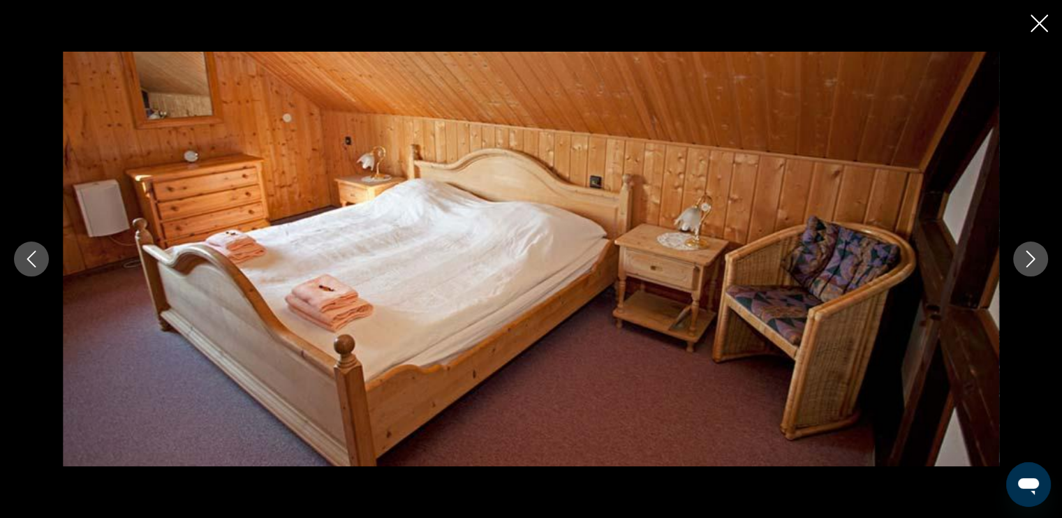
click at [1047, 258] on button "Next image" at bounding box center [1030, 259] width 35 height 35
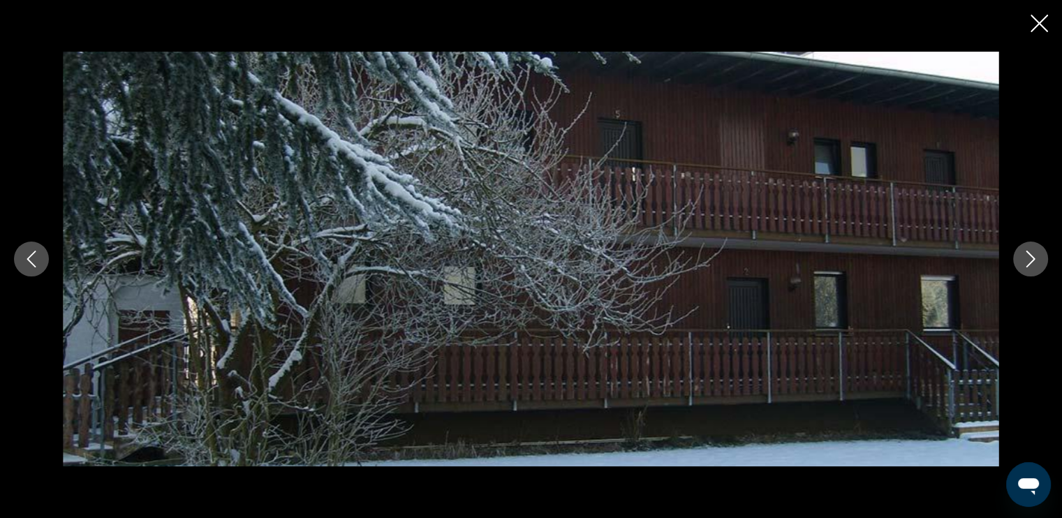
click at [1047, 258] on button "Next image" at bounding box center [1030, 259] width 35 height 35
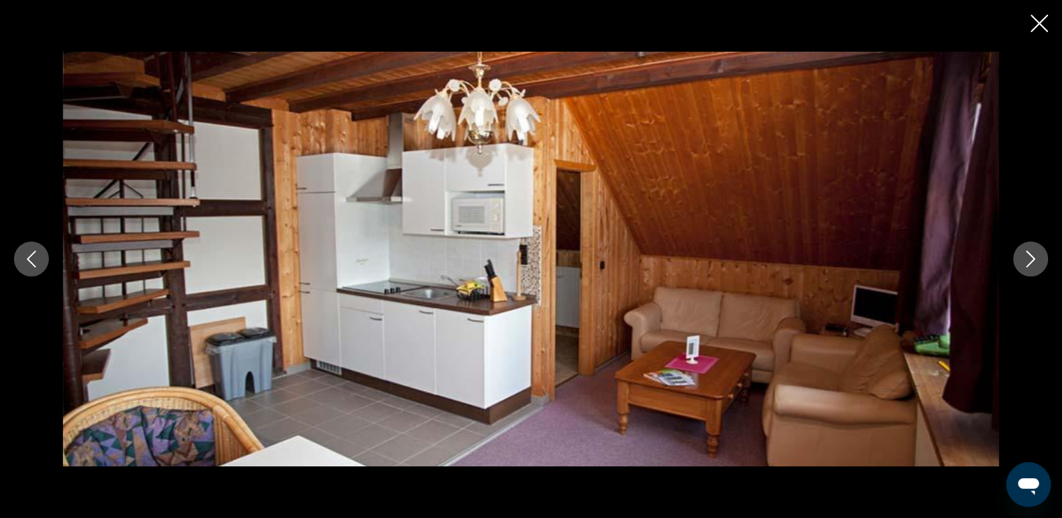
click at [1047, 258] on button "Next image" at bounding box center [1030, 259] width 35 height 35
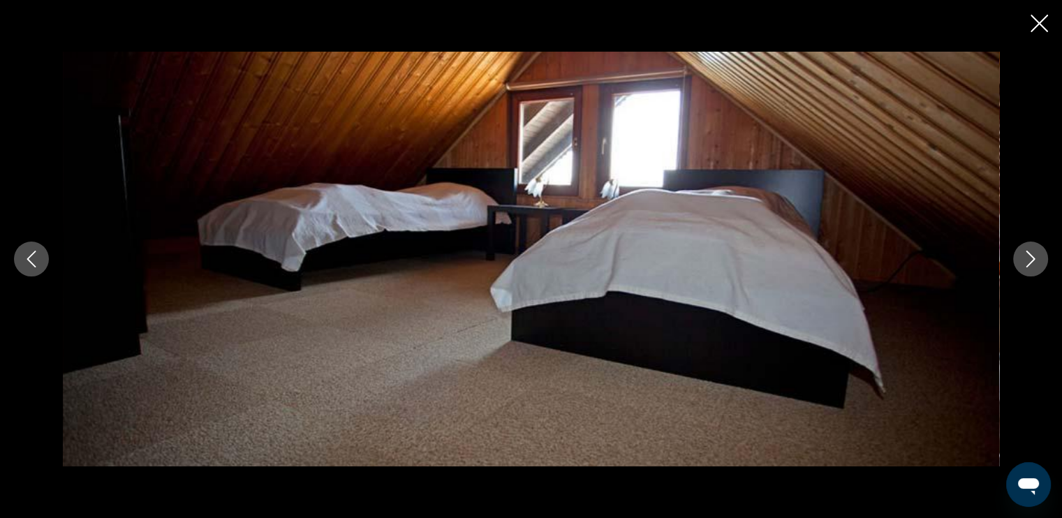
click at [1047, 258] on button "Next image" at bounding box center [1030, 259] width 35 height 35
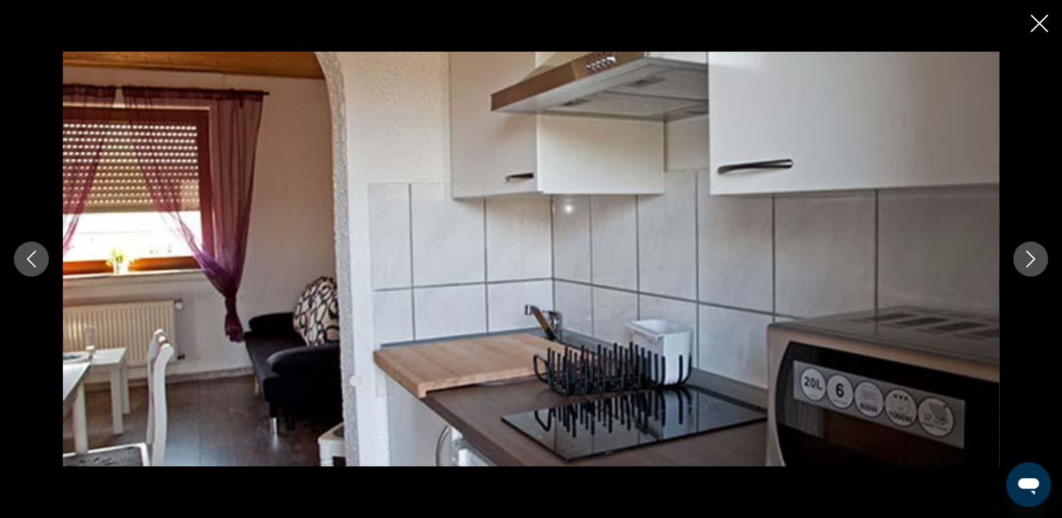
click at [1025, 247] on button "Next image" at bounding box center [1030, 259] width 35 height 35
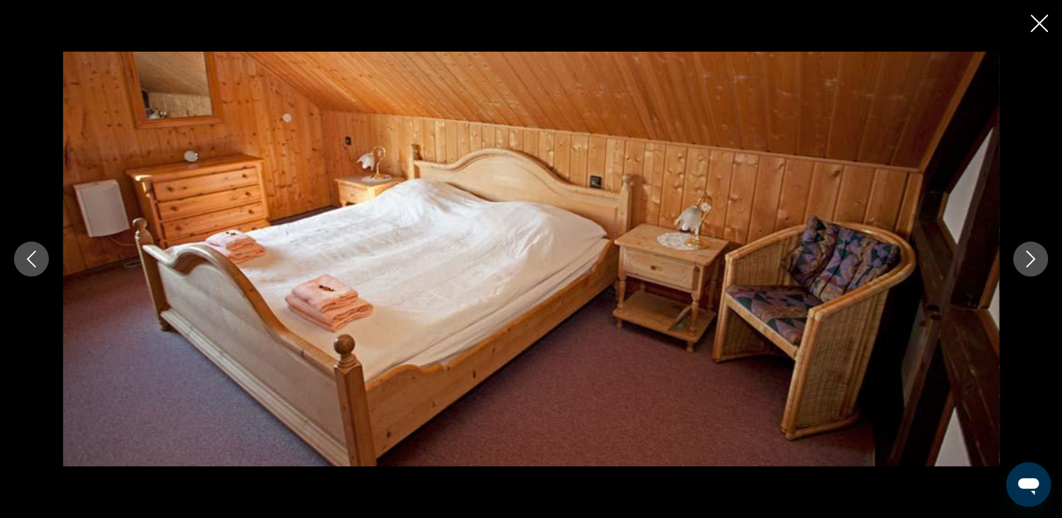
click at [1025, 247] on button "Next image" at bounding box center [1030, 259] width 35 height 35
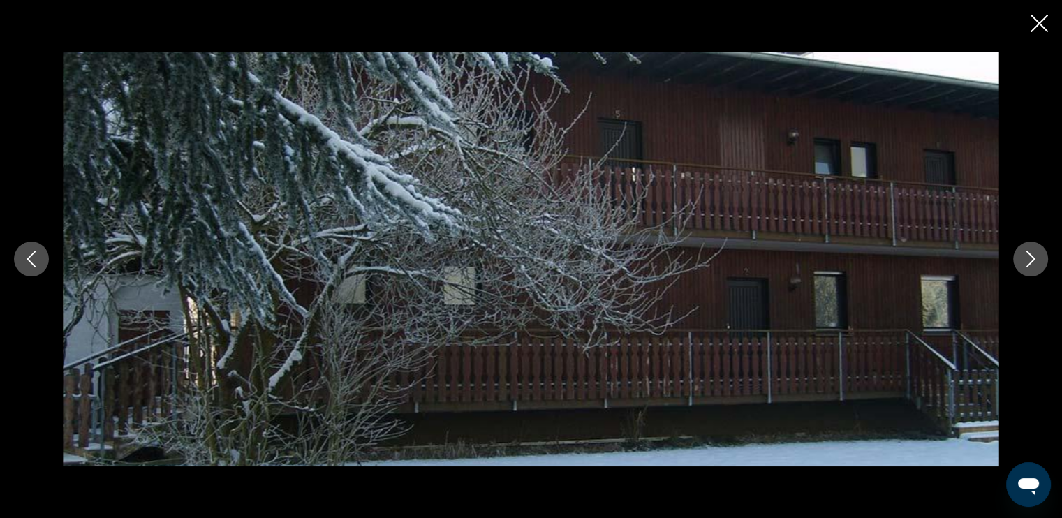
click at [1025, 247] on button "Next image" at bounding box center [1030, 259] width 35 height 35
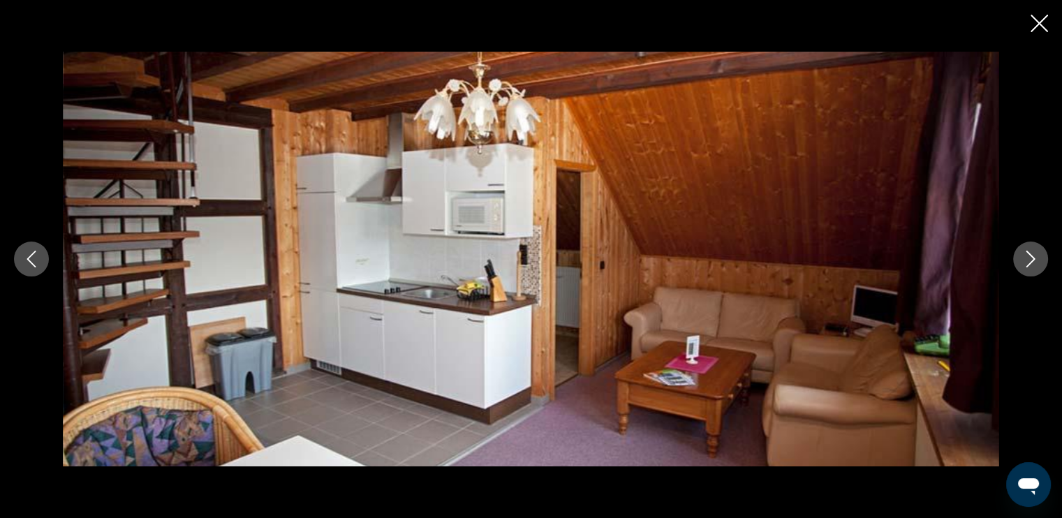
click at [1025, 247] on button "Next image" at bounding box center [1030, 259] width 35 height 35
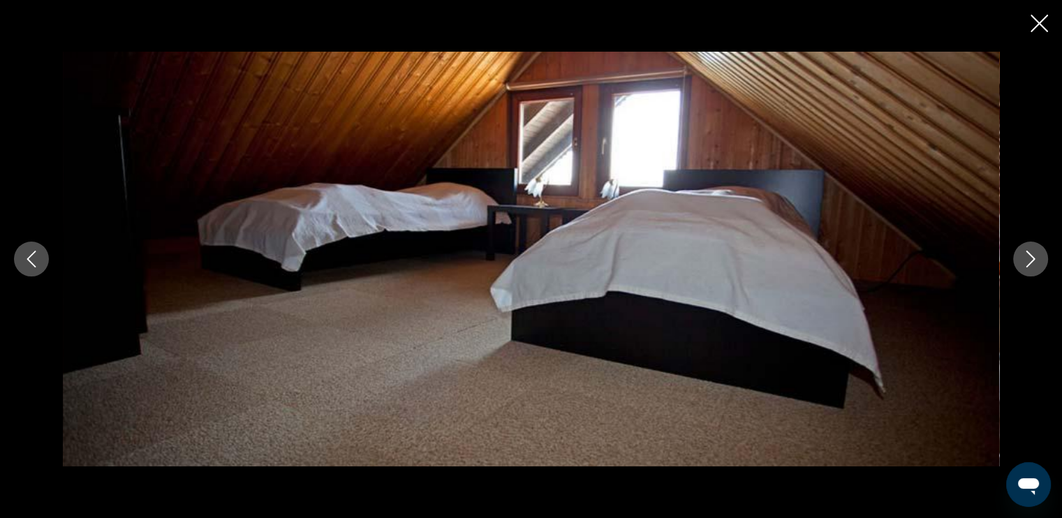
click at [1025, 247] on button "Next image" at bounding box center [1030, 259] width 35 height 35
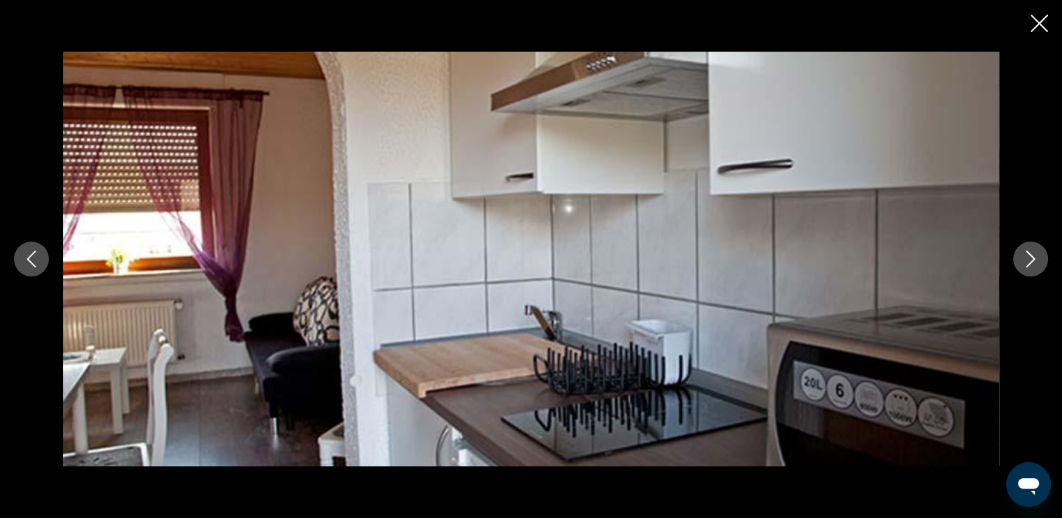
click at [1019, 15] on div "prev next" at bounding box center [531, 259] width 1062 height 518
click at [1041, 19] on icon "Close slideshow" at bounding box center [1039, 23] width 17 height 17
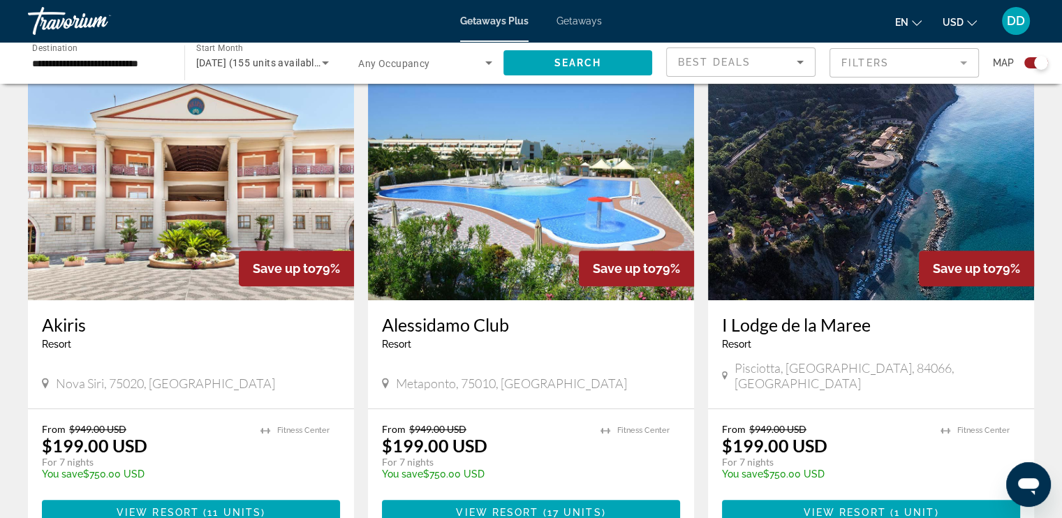
scroll to position [559, 0]
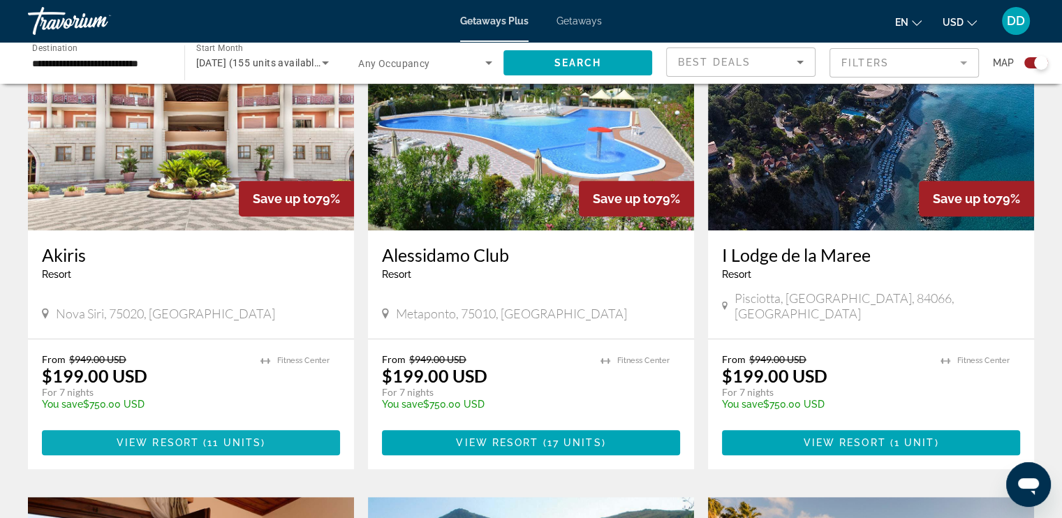
click at [265, 433] on span "Main content" at bounding box center [191, 443] width 298 height 34
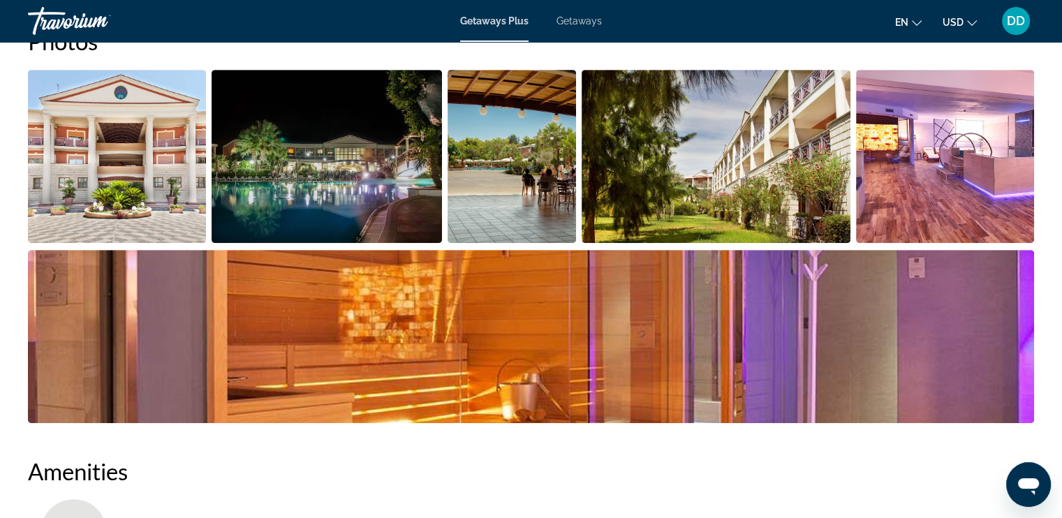
scroll to position [629, 0]
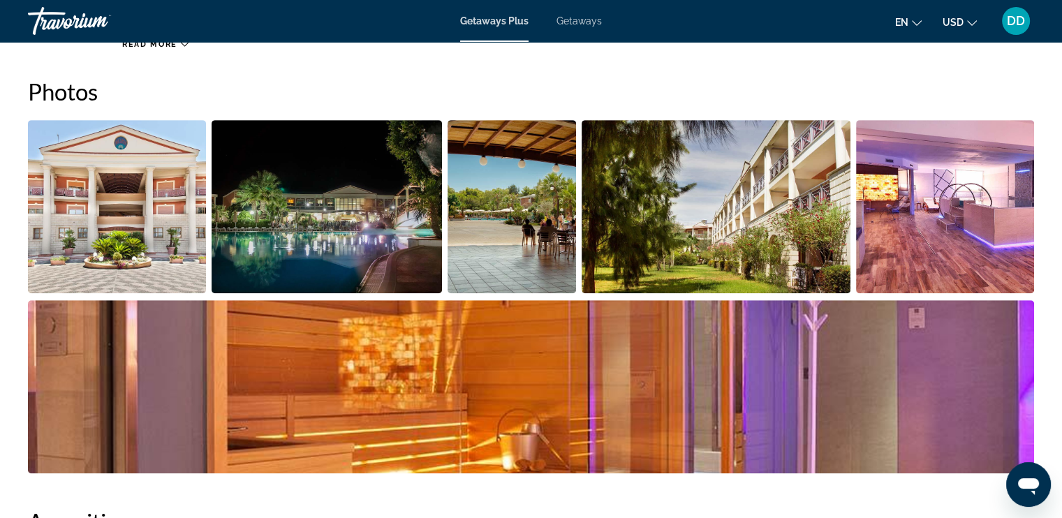
click at [124, 238] on img "Open full-screen image slider" at bounding box center [117, 206] width 178 height 173
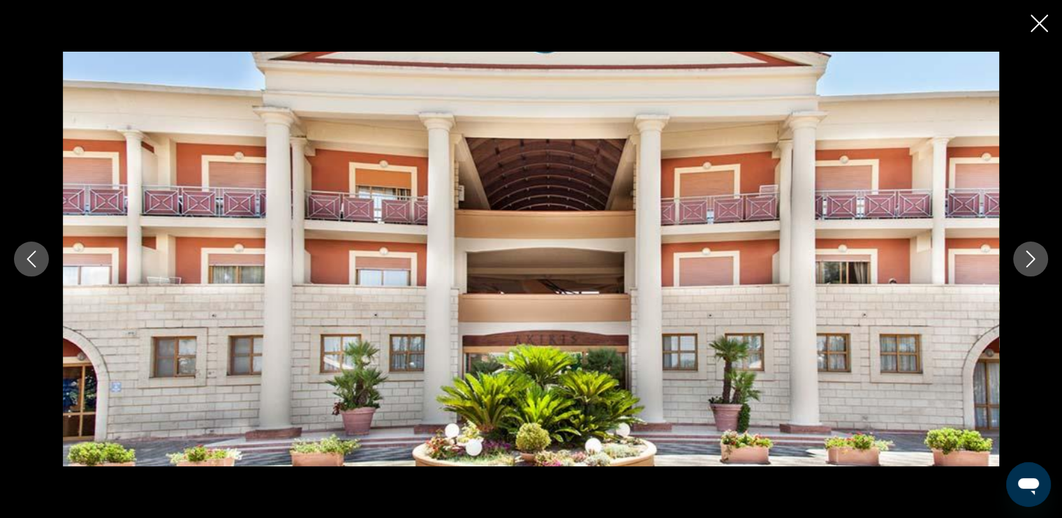
click at [1034, 261] on icon "Next image" at bounding box center [1030, 259] width 17 height 17
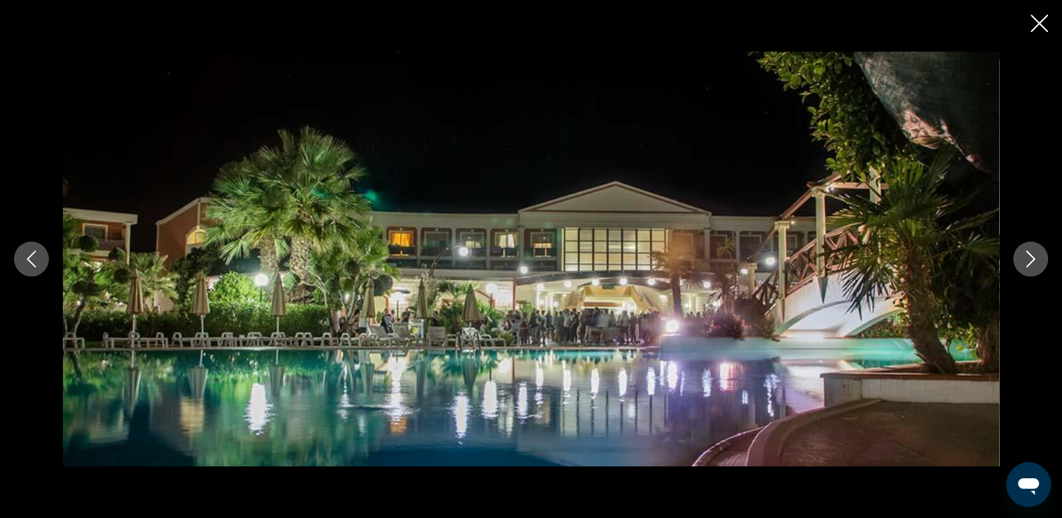
click at [1034, 261] on icon "Next image" at bounding box center [1030, 259] width 17 height 17
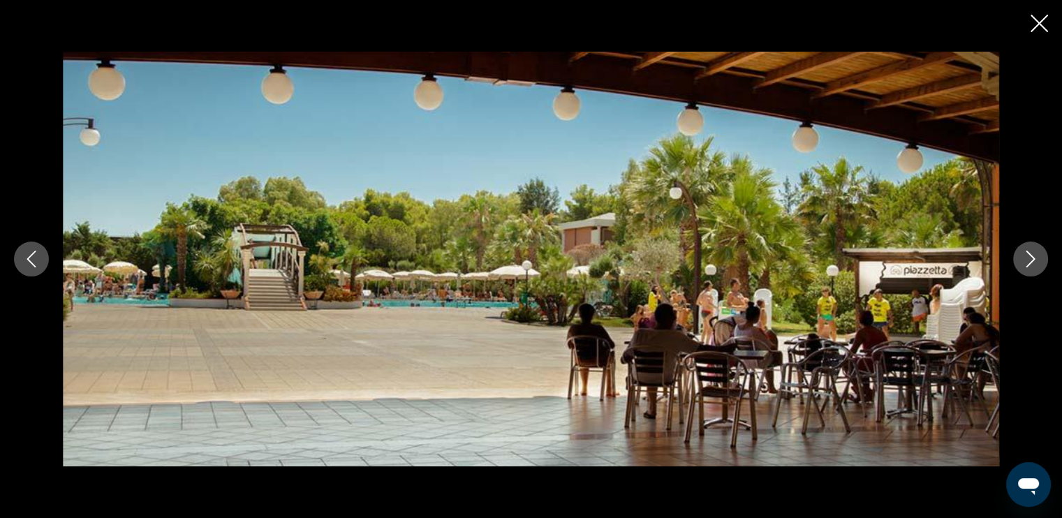
click at [1034, 261] on icon "Next image" at bounding box center [1030, 259] width 17 height 17
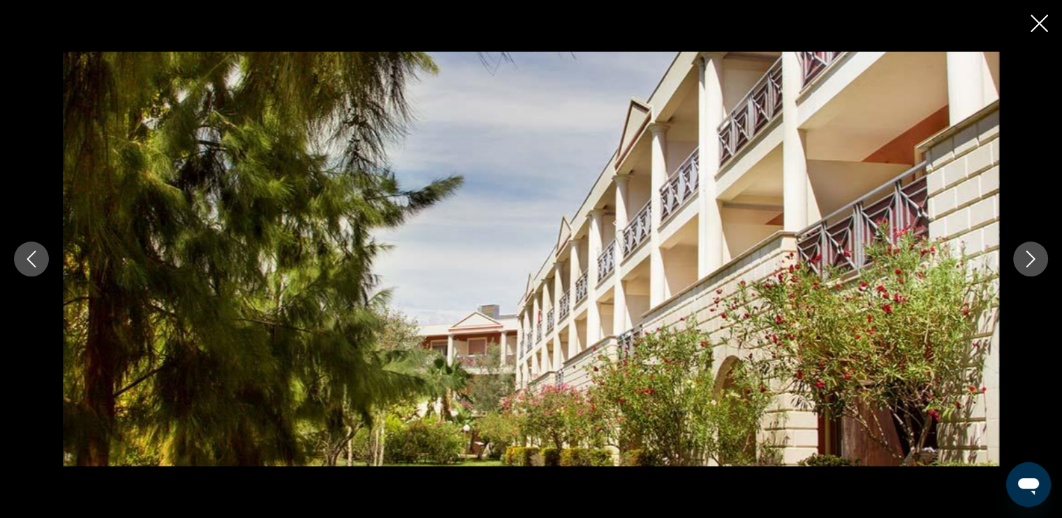
click at [1034, 261] on icon "Next image" at bounding box center [1030, 259] width 17 height 17
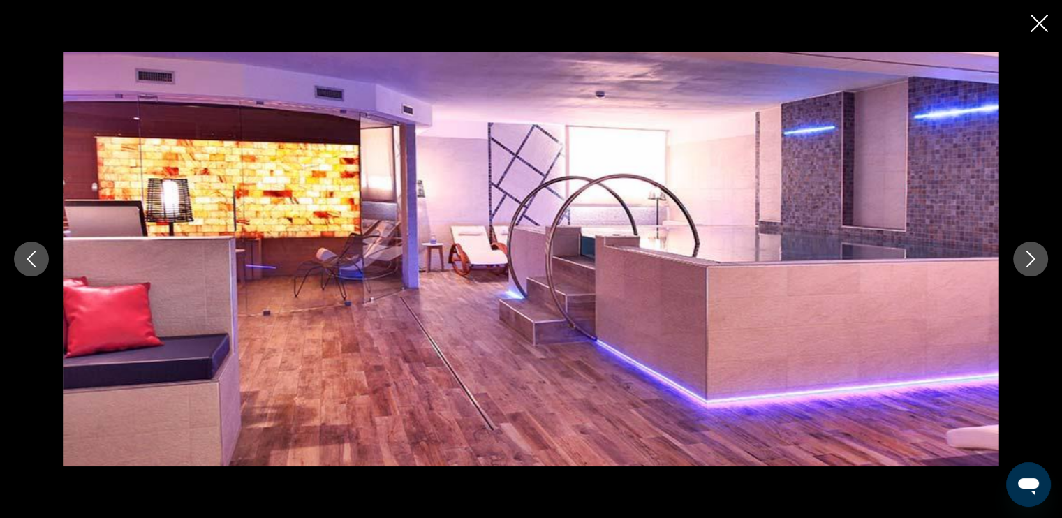
click at [1034, 261] on icon "Next image" at bounding box center [1030, 259] width 17 height 17
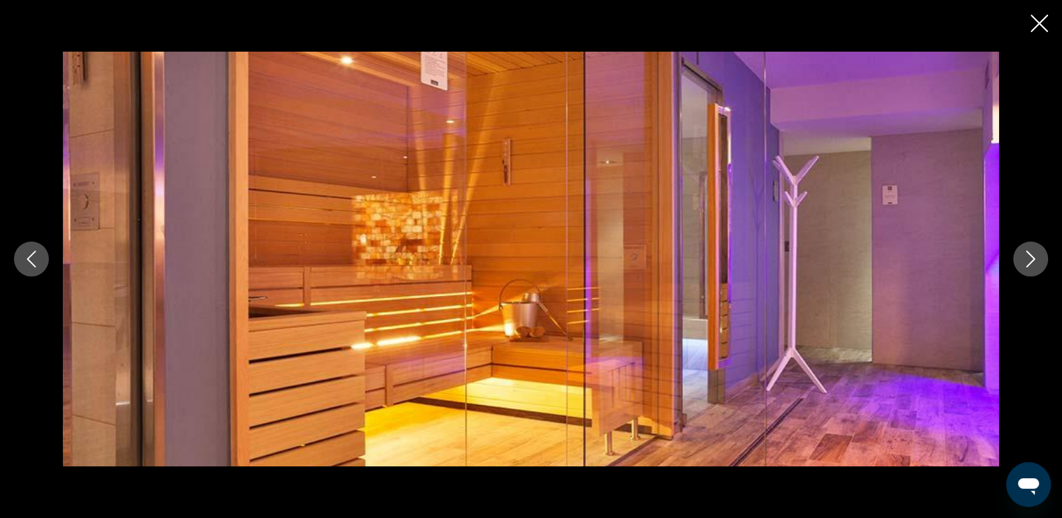
click at [1034, 261] on icon "Next image" at bounding box center [1030, 259] width 17 height 17
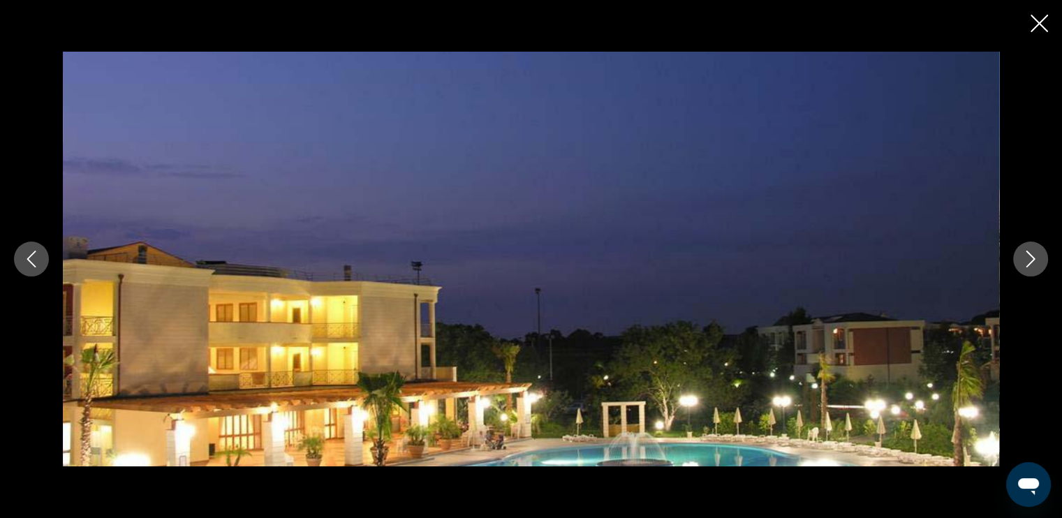
click at [1034, 261] on icon "Next image" at bounding box center [1030, 259] width 17 height 17
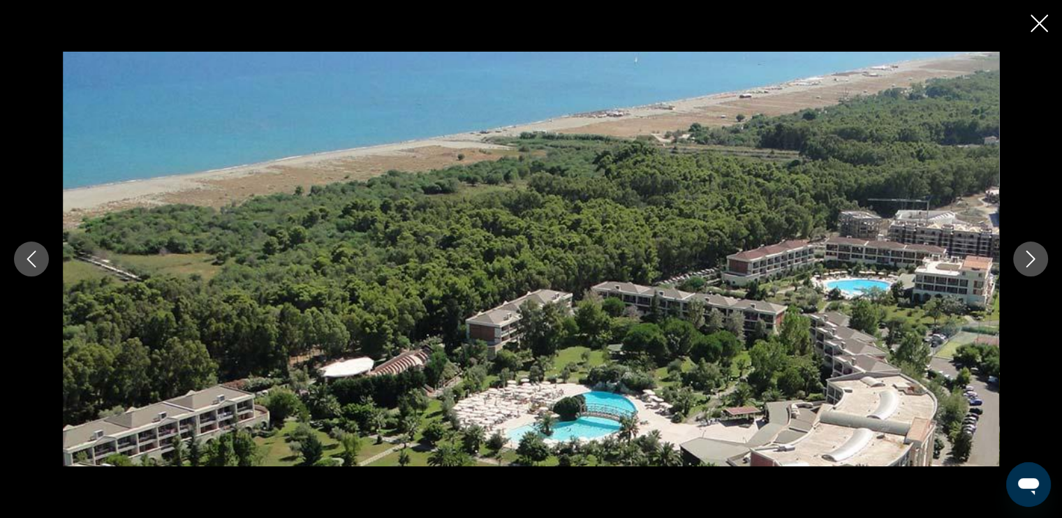
click at [1034, 261] on icon "Next image" at bounding box center [1030, 259] width 17 height 17
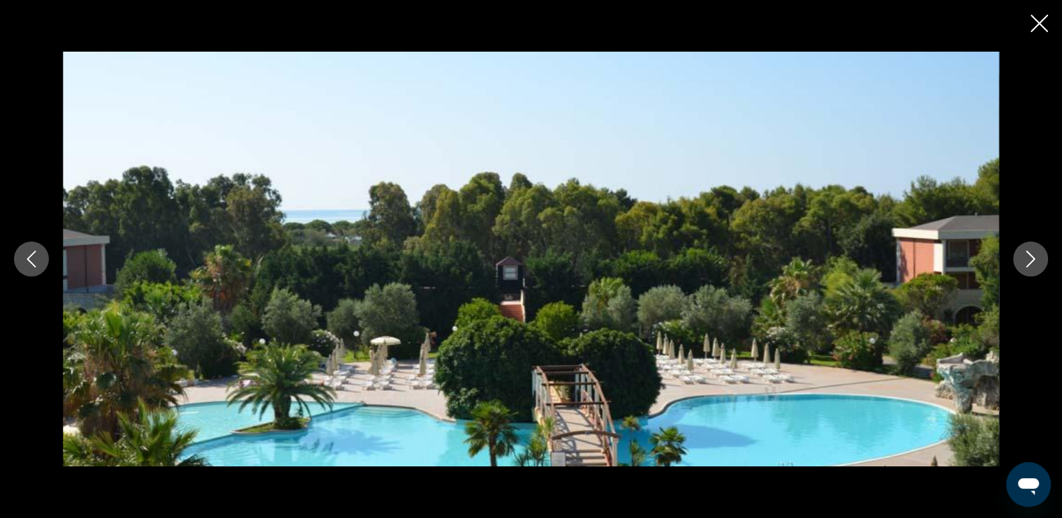
click at [1034, 261] on icon "Next image" at bounding box center [1030, 259] width 17 height 17
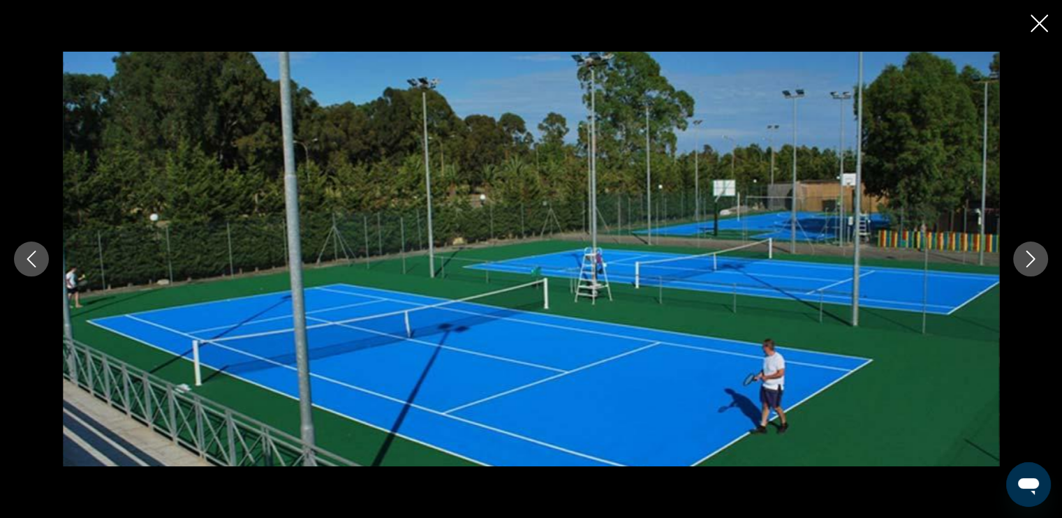
click at [1032, 262] on icon "Next image" at bounding box center [1030, 259] width 17 height 17
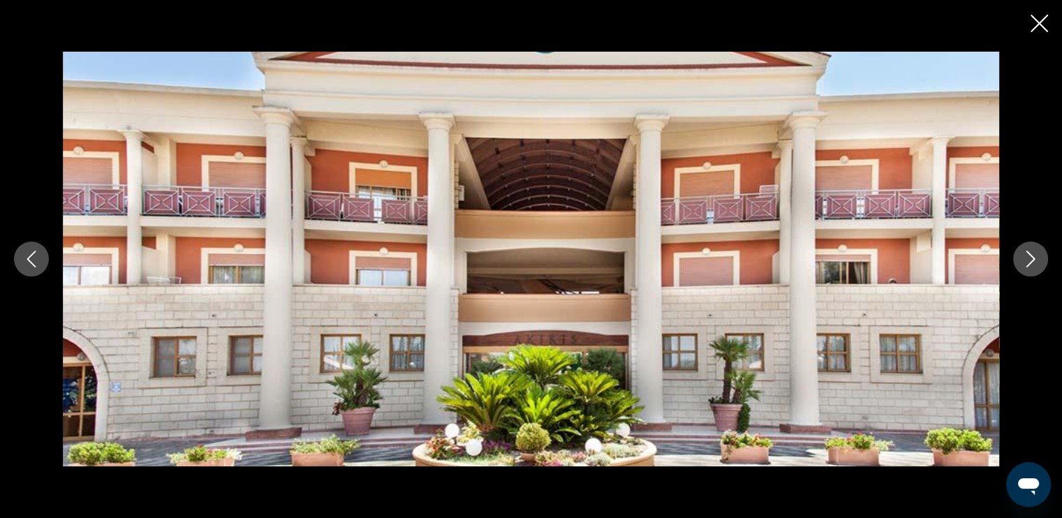
drag, startPoint x: 1032, startPoint y: 262, endPoint x: 1034, endPoint y: 230, distance: 31.5
click at [1033, 262] on icon "Next image" at bounding box center [1030, 259] width 17 height 17
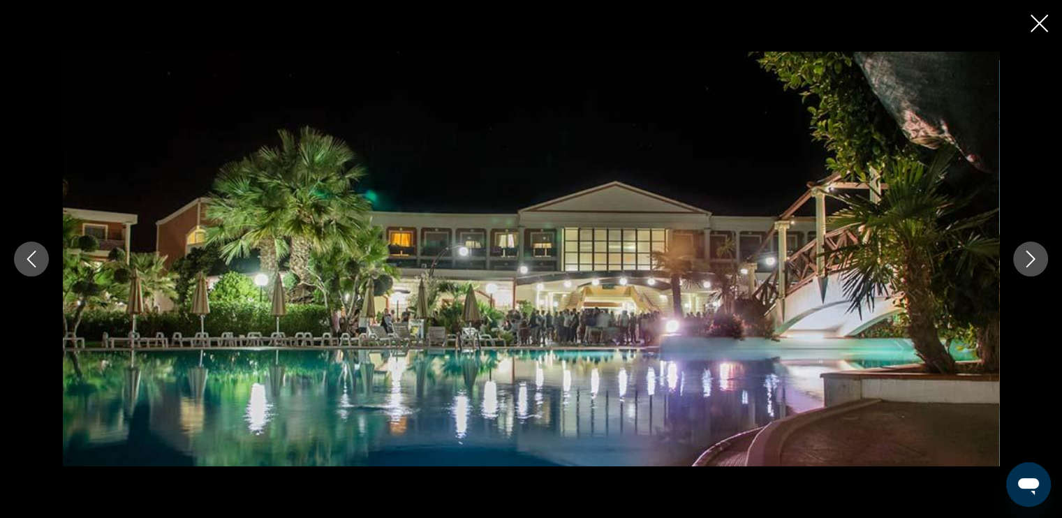
click at [1038, 31] on icon "Close slideshow" at bounding box center [1039, 23] width 17 height 17
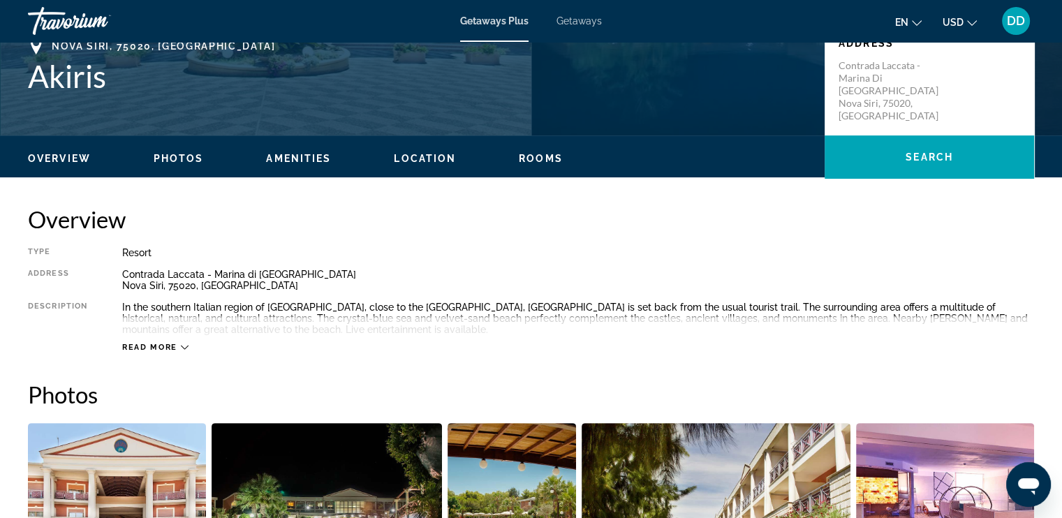
scroll to position [349, 0]
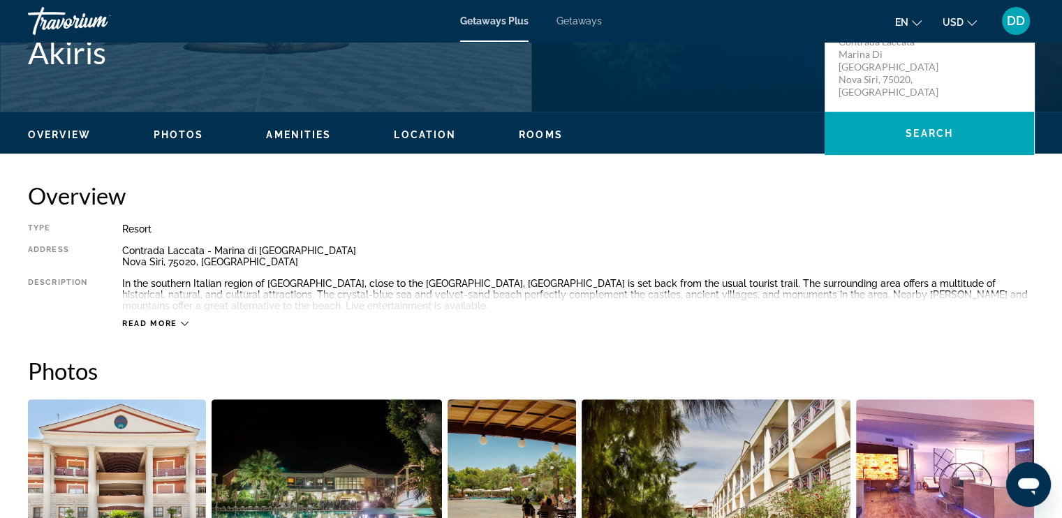
click at [137, 328] on span "Read more" at bounding box center [149, 323] width 55 height 9
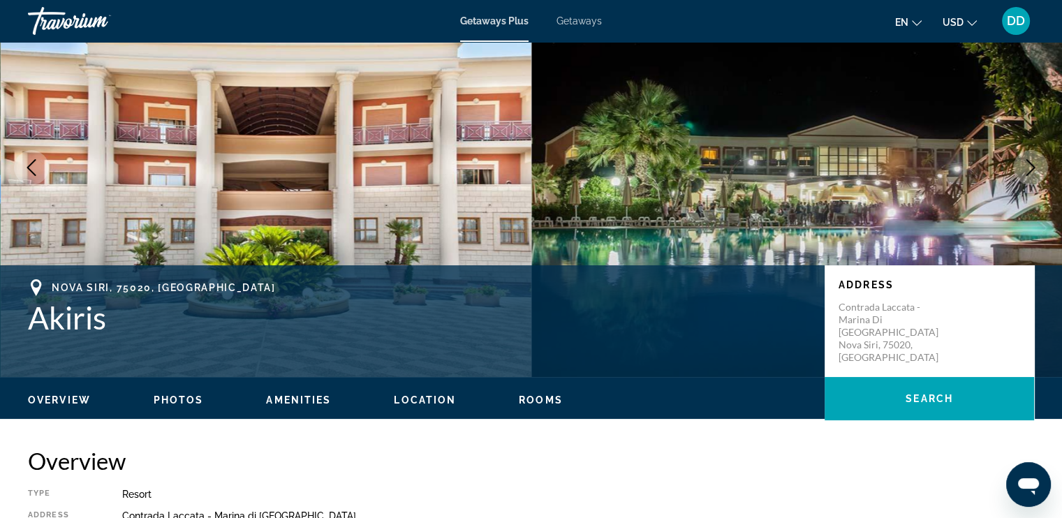
scroll to position [210, 0]
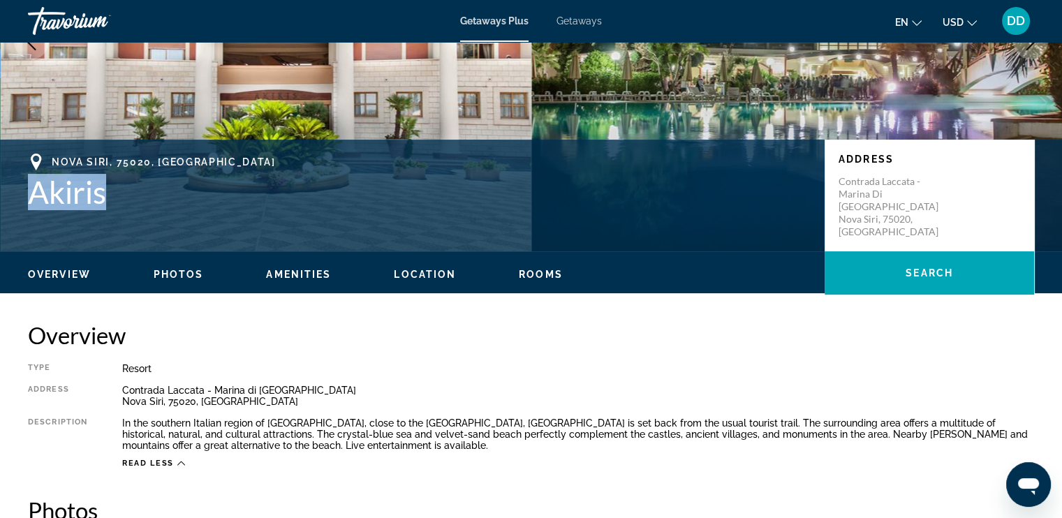
drag, startPoint x: 121, startPoint y: 196, endPoint x: 13, endPoint y: 202, distance: 108.4
click at [13, 202] on div "Nova Siri, 75020, ITA Akiris Address Contrada Laccata - Marina di Nova Siri Nov…" at bounding box center [531, 196] width 1062 height 84
copy h1 "Akiris"
click at [234, 398] on div "Contrada Laccata - Marina di Nova Siri Nova Siri, 75020, ITA" at bounding box center [578, 396] width 912 height 22
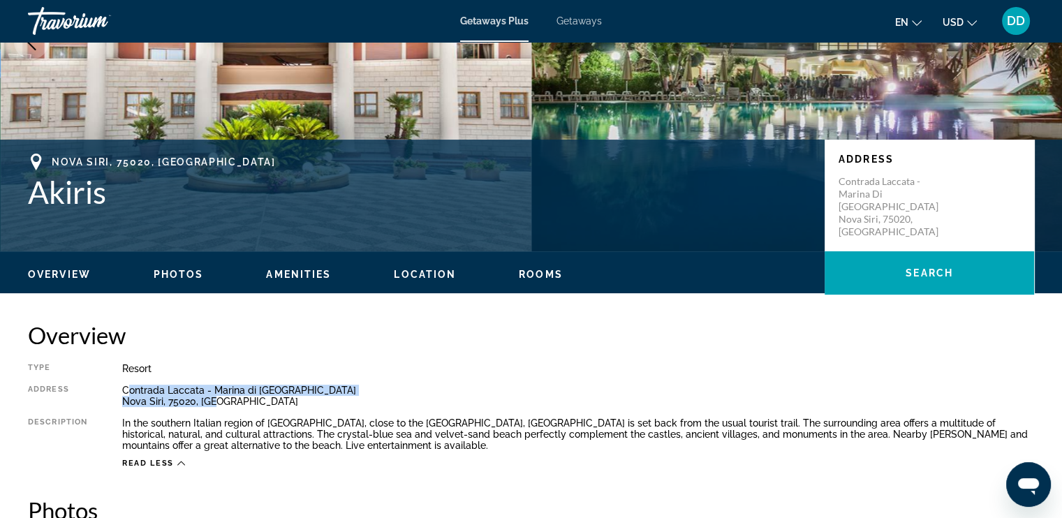
drag, startPoint x: 126, startPoint y: 394, endPoint x: 229, endPoint y: 402, distance: 103.0
click at [229, 402] on div "Contrada Laccata - Marina di Nova Siri Nova Siri, 75020, ITA" at bounding box center [578, 396] width 912 height 22
click at [141, 381] on div "Type Resort All-Inclusive No All-Inclusive Address Contrada Laccata - Marina di…" at bounding box center [531, 415] width 1006 height 105
drag, startPoint x: 122, startPoint y: 390, endPoint x: 263, endPoint y: 409, distance: 141.6
click at [263, 409] on div "Type Resort All-Inclusive No All-Inclusive Address Contrada Laccata - Marina di…" at bounding box center [531, 415] width 1006 height 105
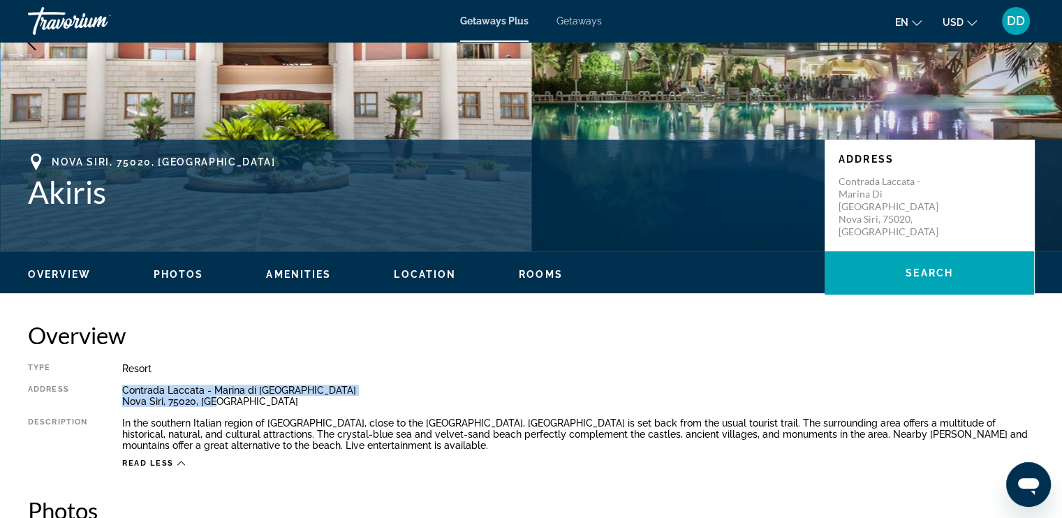
copy div "Contrada Laccata - Marina di Nova Siri Nova Siri, 75020, ITA"
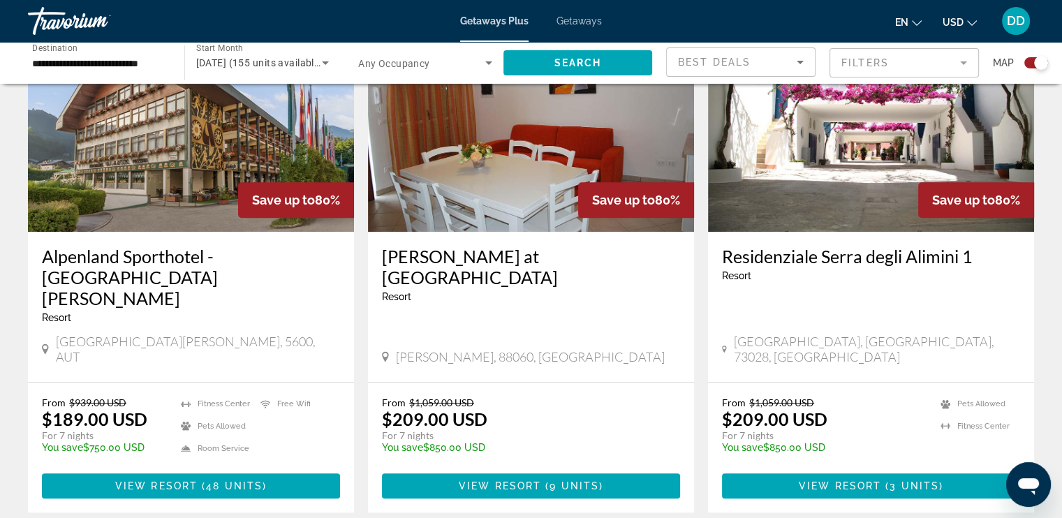
scroll to position [978, 0]
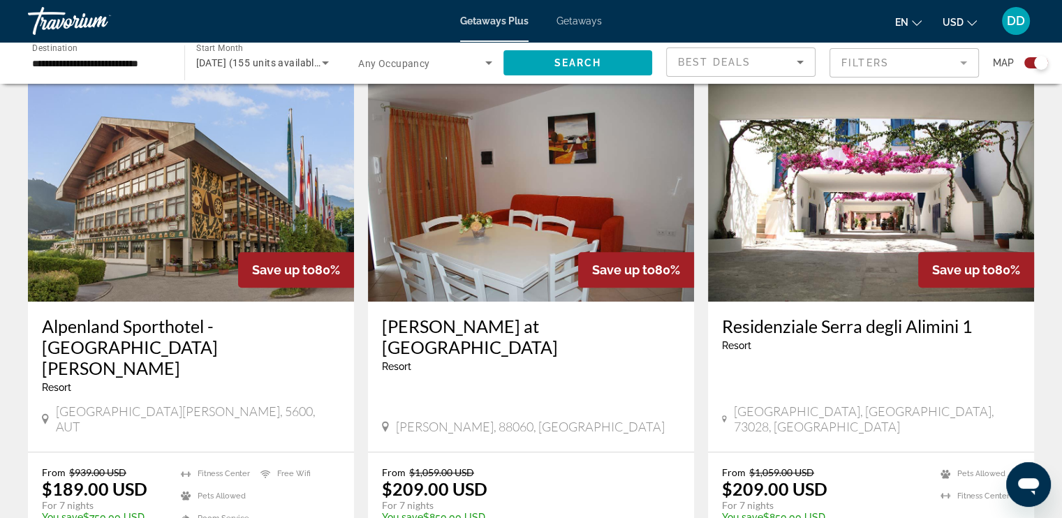
click at [884, 228] on img "Main content" at bounding box center [871, 189] width 326 height 223
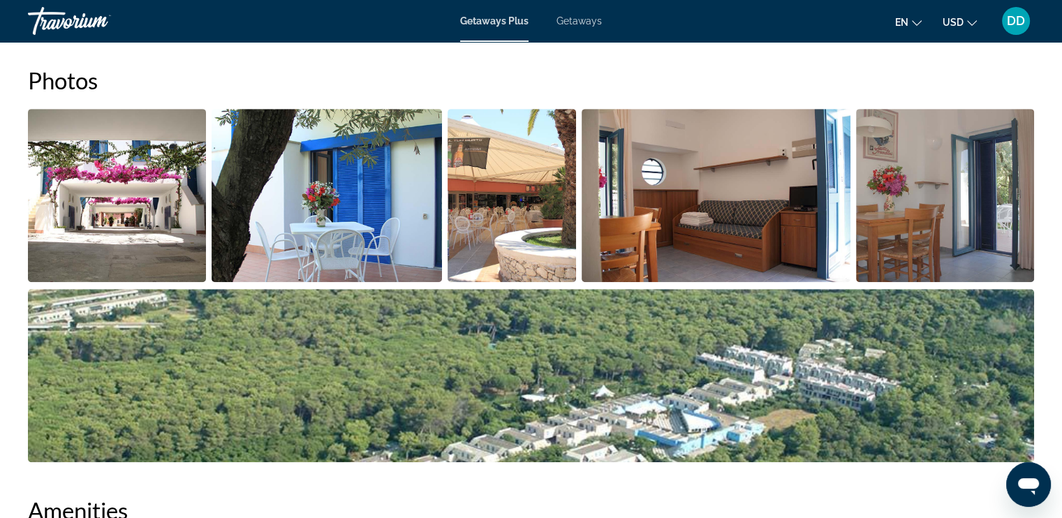
scroll to position [629, 0]
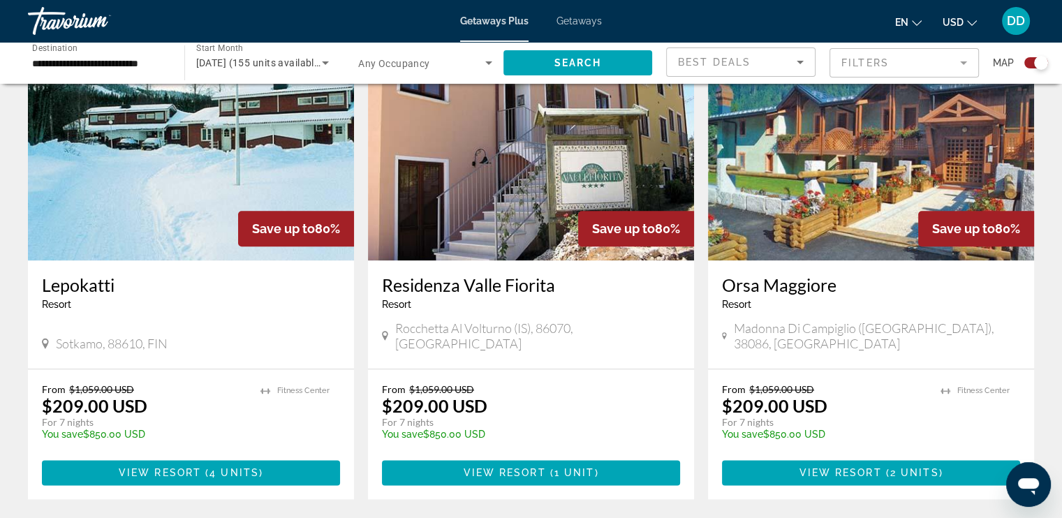
scroll to position [1467, 0]
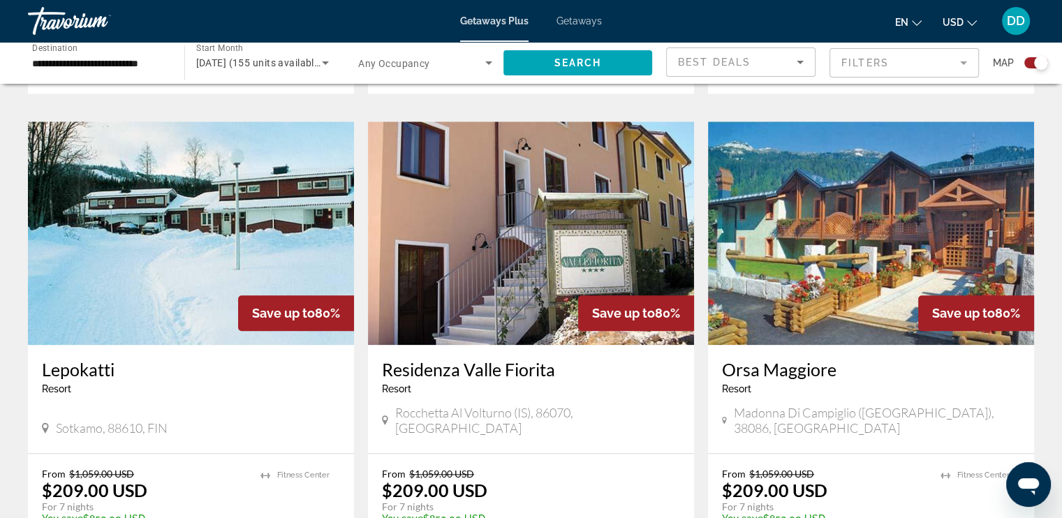
drag, startPoint x: 219, startPoint y: 214, endPoint x: 226, endPoint y: 219, distance: 8.5
click at [220, 213] on img "Main content" at bounding box center [191, 233] width 326 height 223
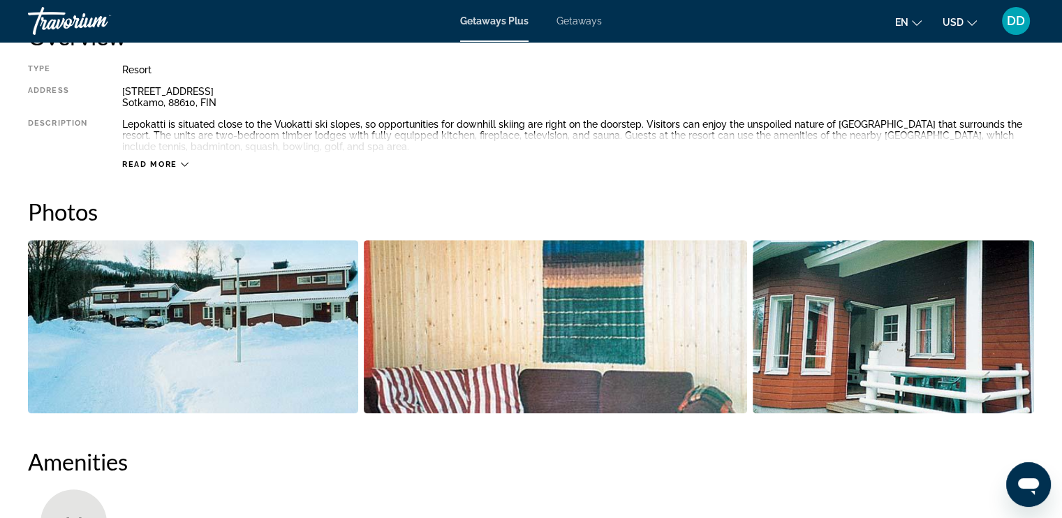
scroll to position [485, 0]
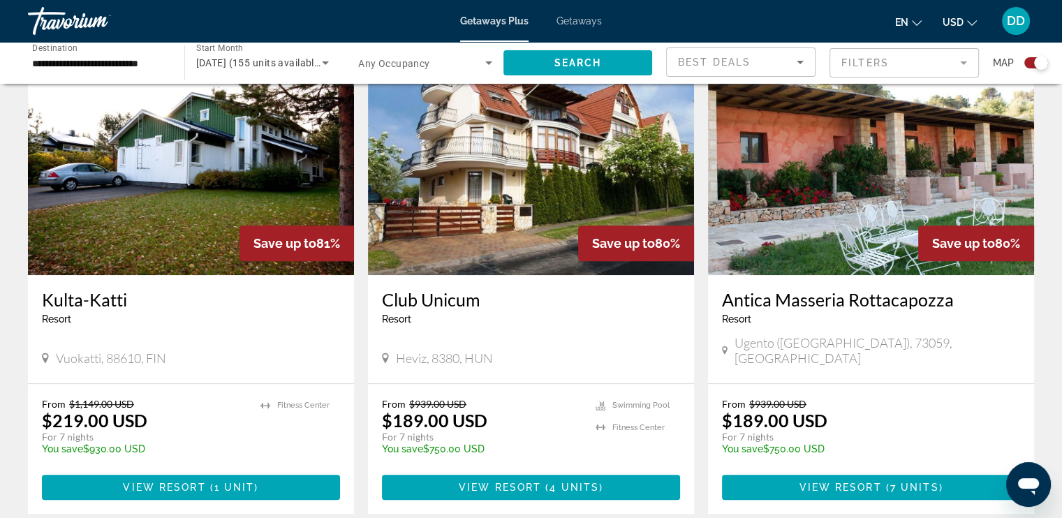
scroll to position [489, 0]
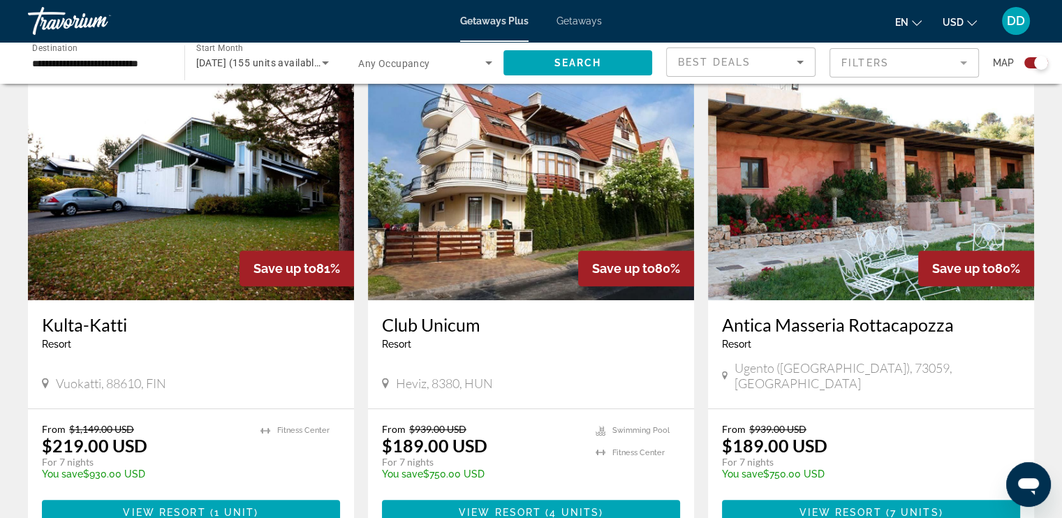
click at [865, 249] on img "Main content" at bounding box center [871, 188] width 326 height 223
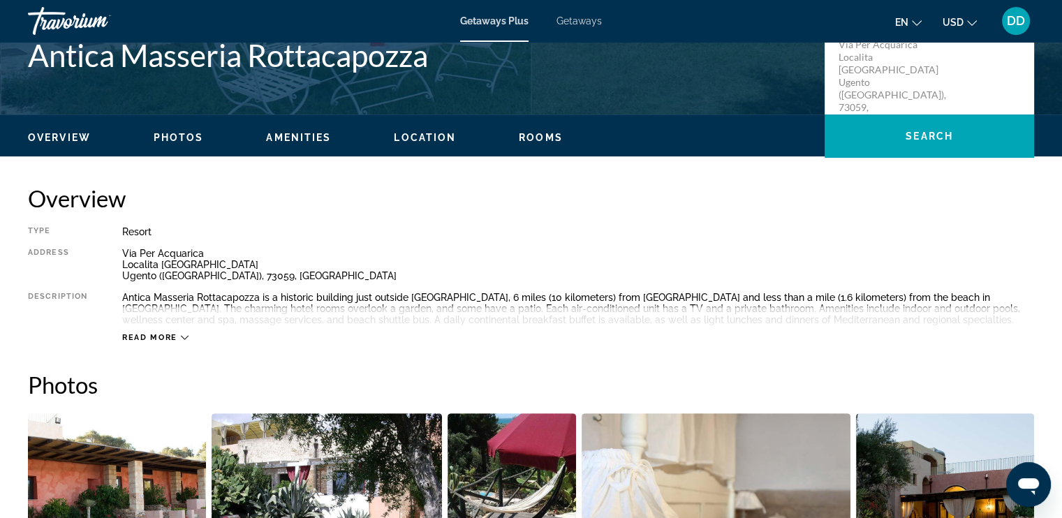
scroll to position [349, 0]
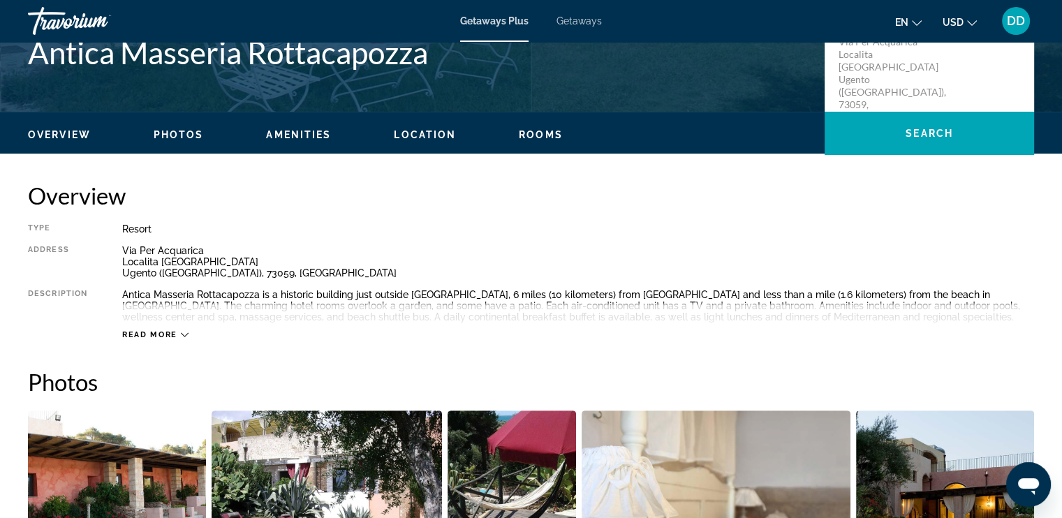
click at [134, 337] on span "Read more" at bounding box center [149, 334] width 55 height 9
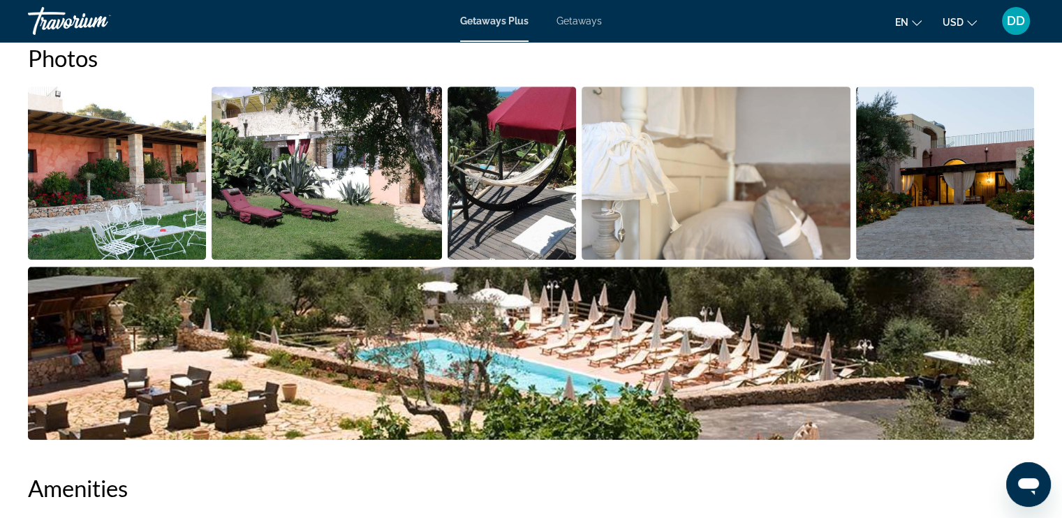
scroll to position [698, 0]
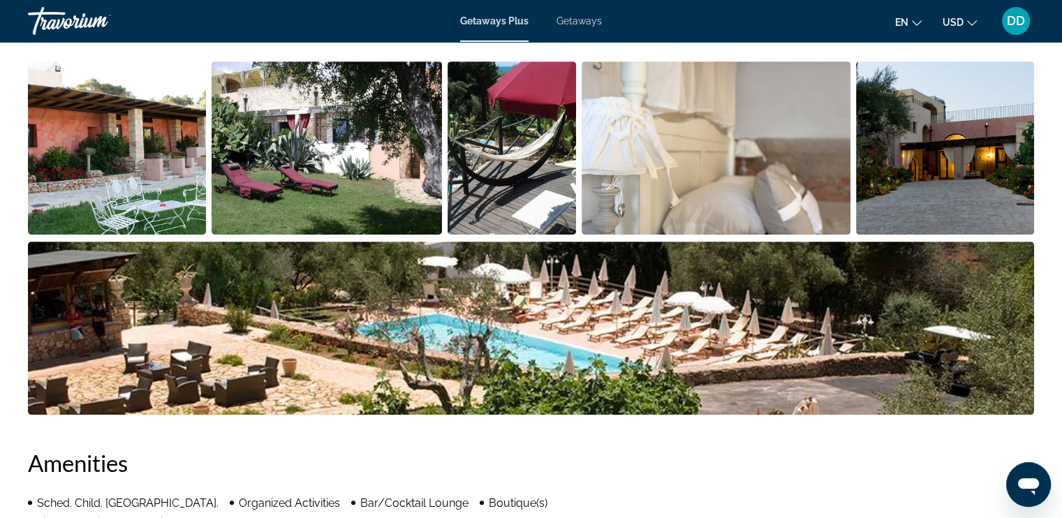
click at [165, 155] on img "Open full-screen image slider" at bounding box center [117, 147] width 178 height 173
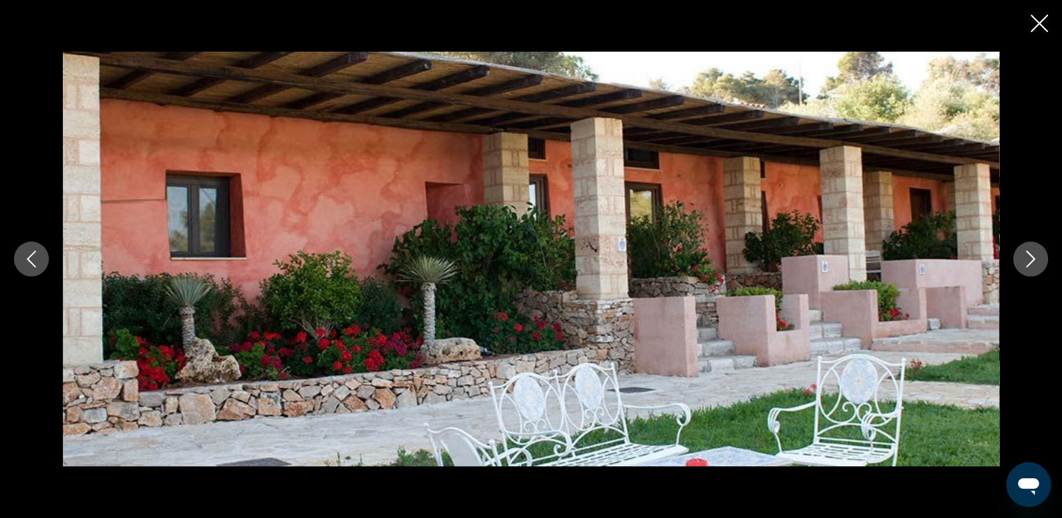
click at [1023, 266] on icon "Next image" at bounding box center [1030, 259] width 17 height 17
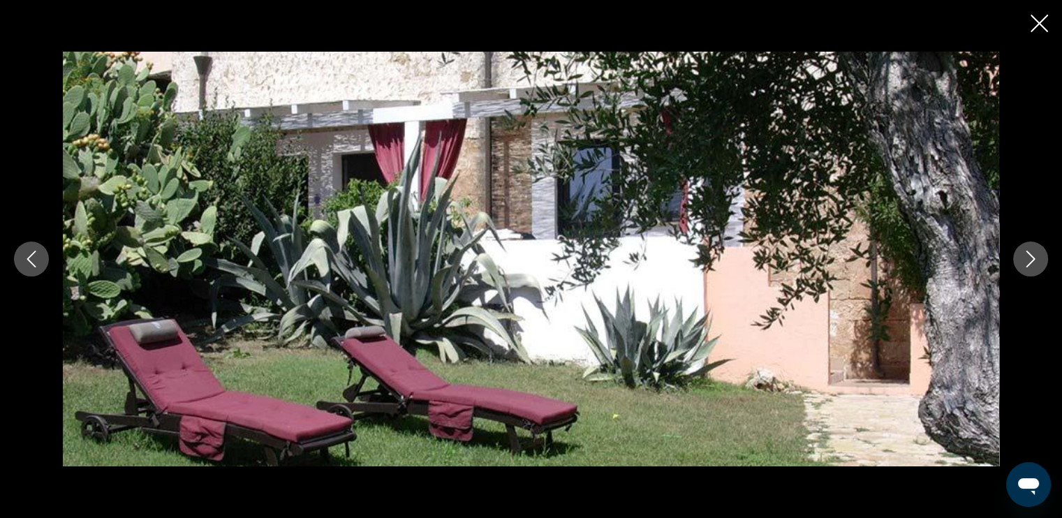
click at [1023, 266] on icon "Next image" at bounding box center [1030, 259] width 17 height 17
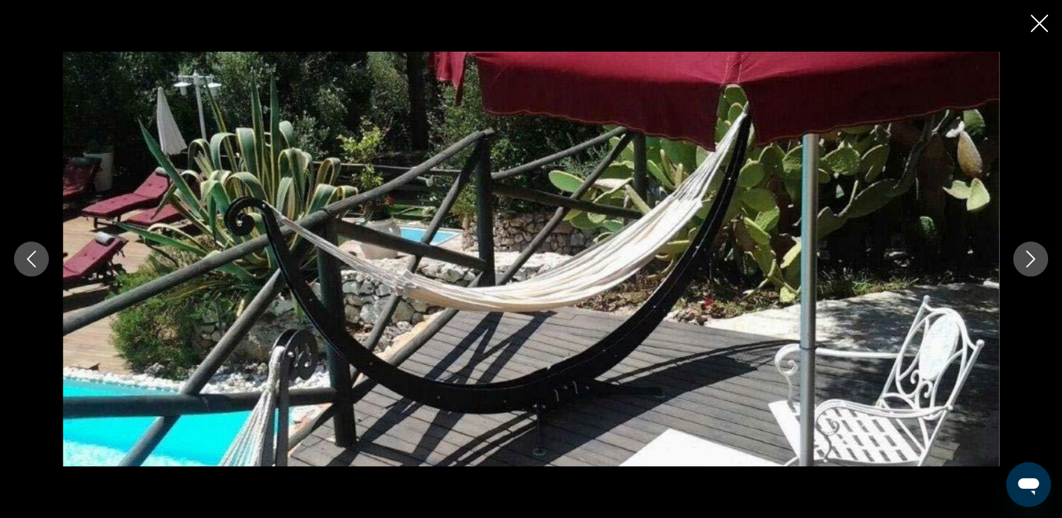
click at [1023, 266] on icon "Next image" at bounding box center [1030, 259] width 17 height 17
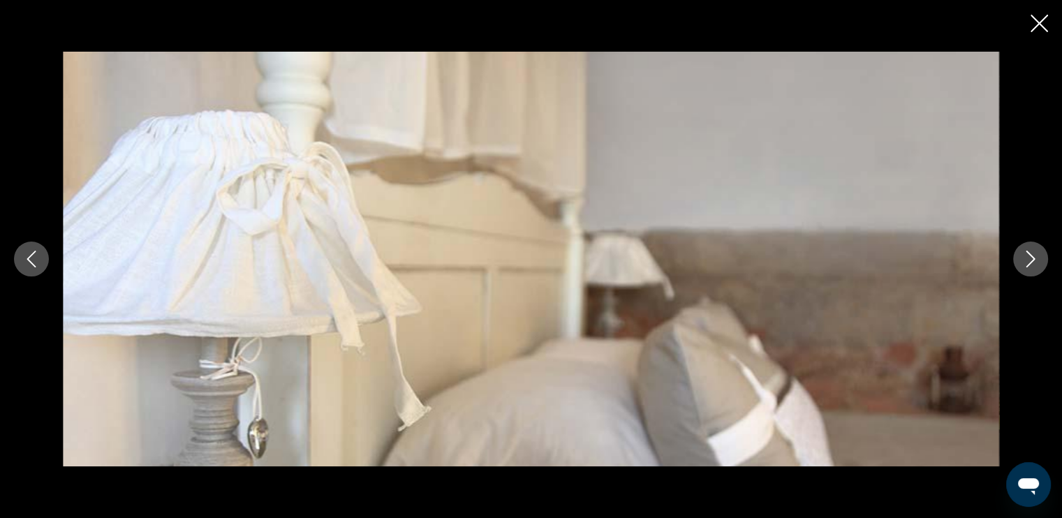
click at [1023, 266] on icon "Next image" at bounding box center [1030, 259] width 17 height 17
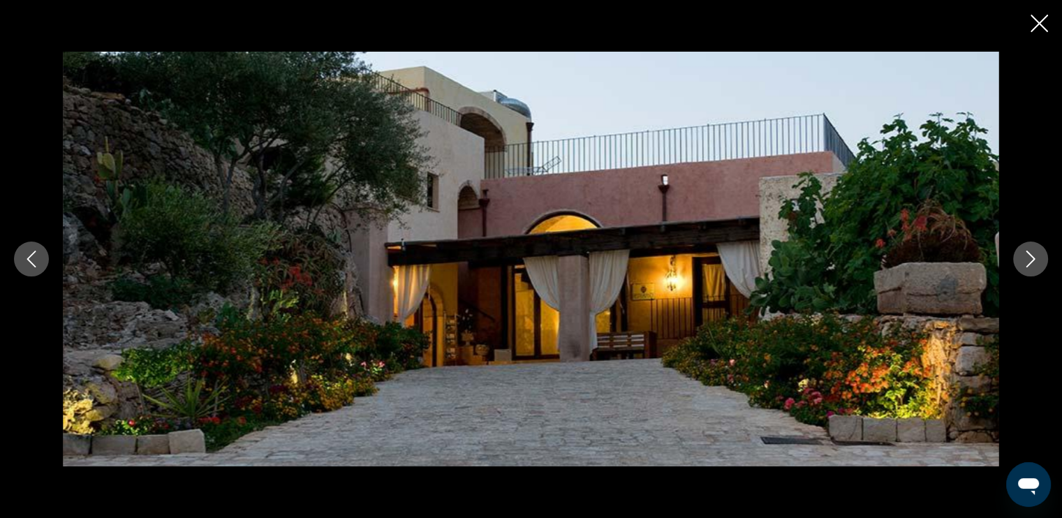
click at [1023, 266] on icon "Next image" at bounding box center [1030, 259] width 17 height 17
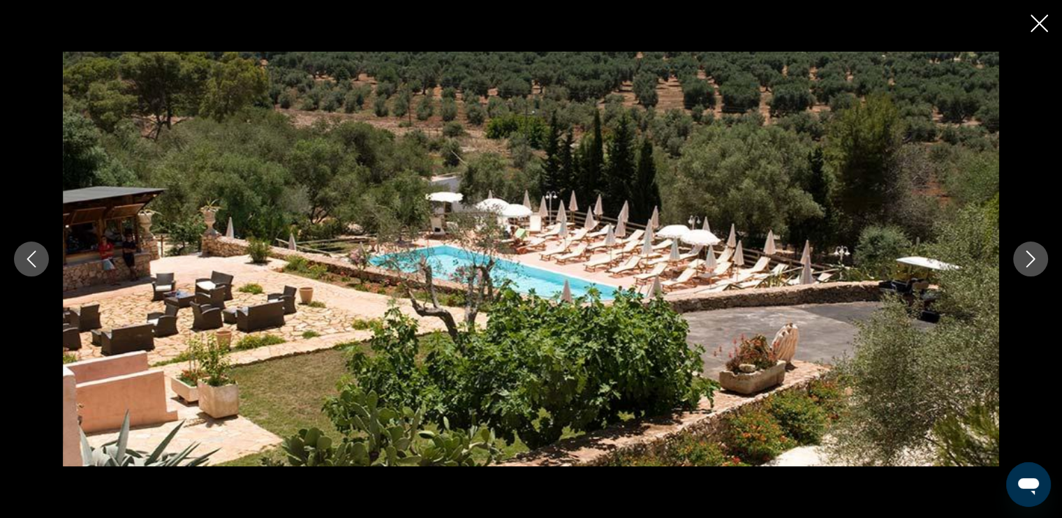
click at [1023, 266] on icon "Next image" at bounding box center [1030, 259] width 17 height 17
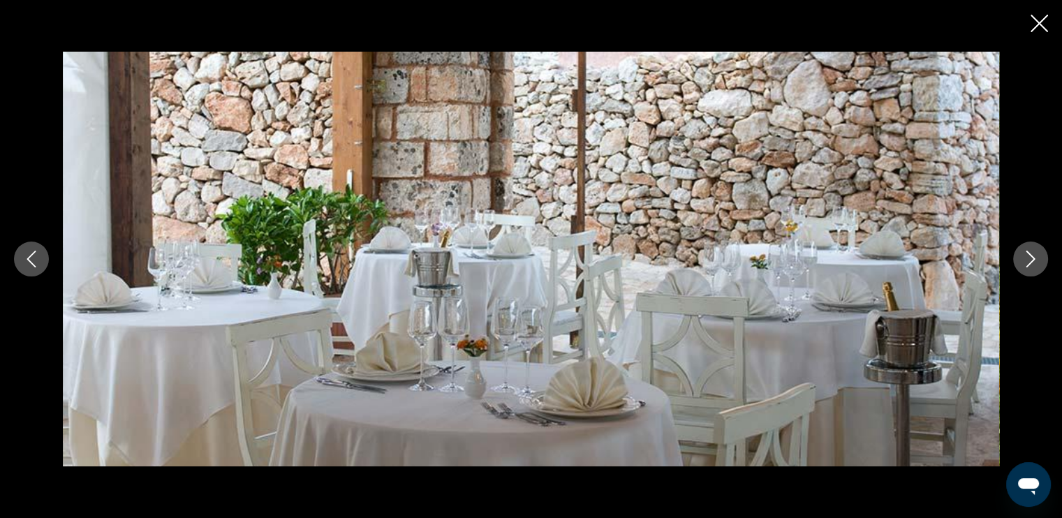
scroll to position [978, 0]
click at [1045, 255] on button "Next image" at bounding box center [1030, 259] width 35 height 35
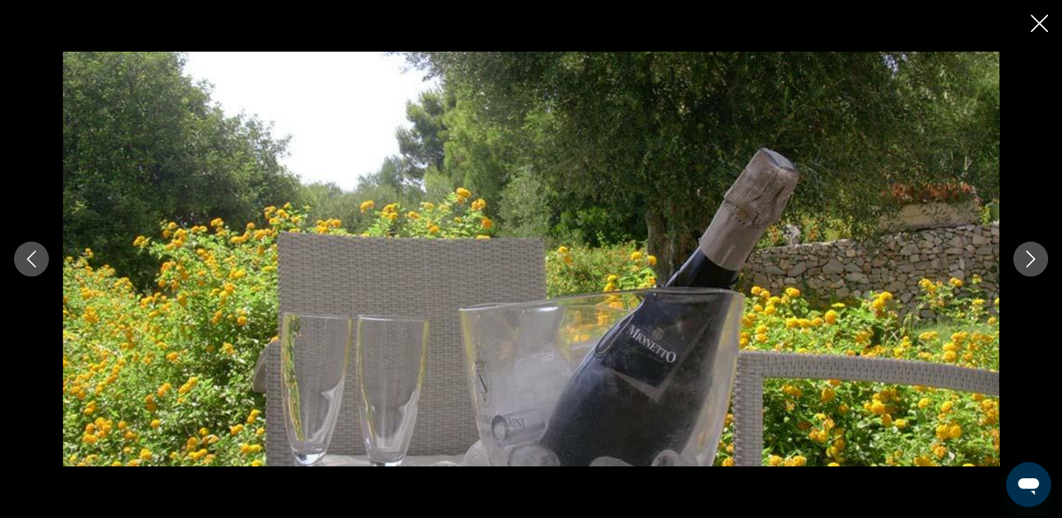
click at [1049, 256] on div "prev next" at bounding box center [531, 259] width 1062 height 415
click at [1034, 269] on button "Next image" at bounding box center [1030, 259] width 35 height 35
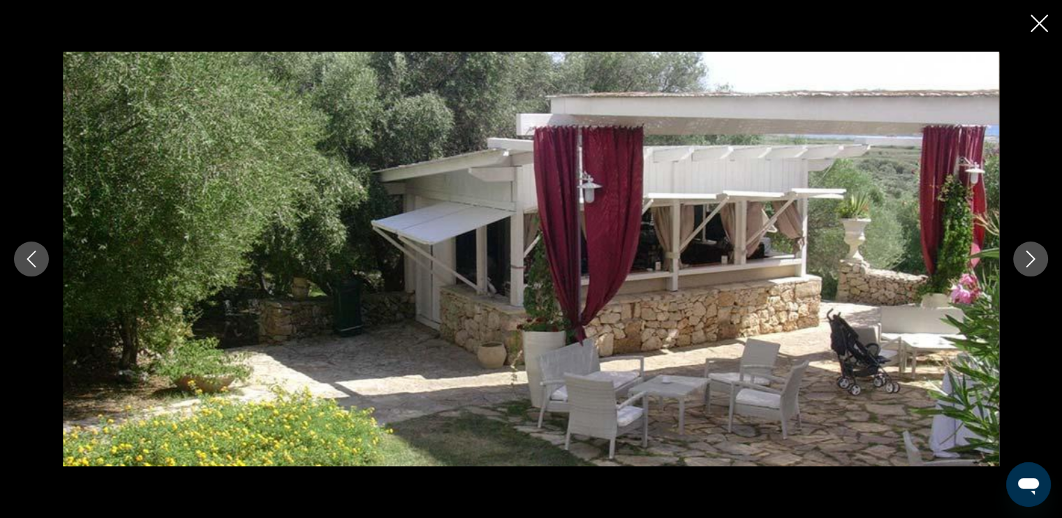
click at [1034, 269] on button "Next image" at bounding box center [1030, 259] width 35 height 35
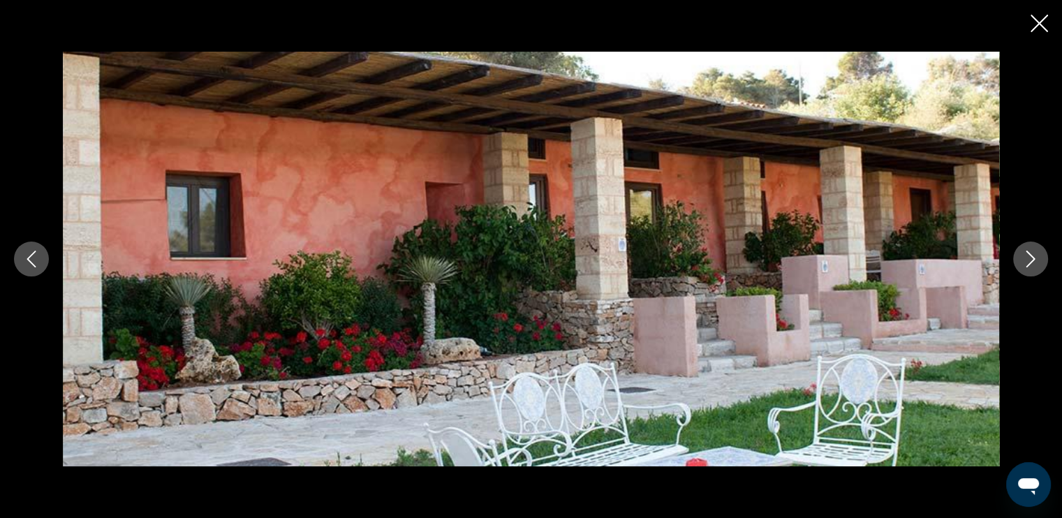
click at [1034, 269] on button "Next image" at bounding box center [1030, 259] width 35 height 35
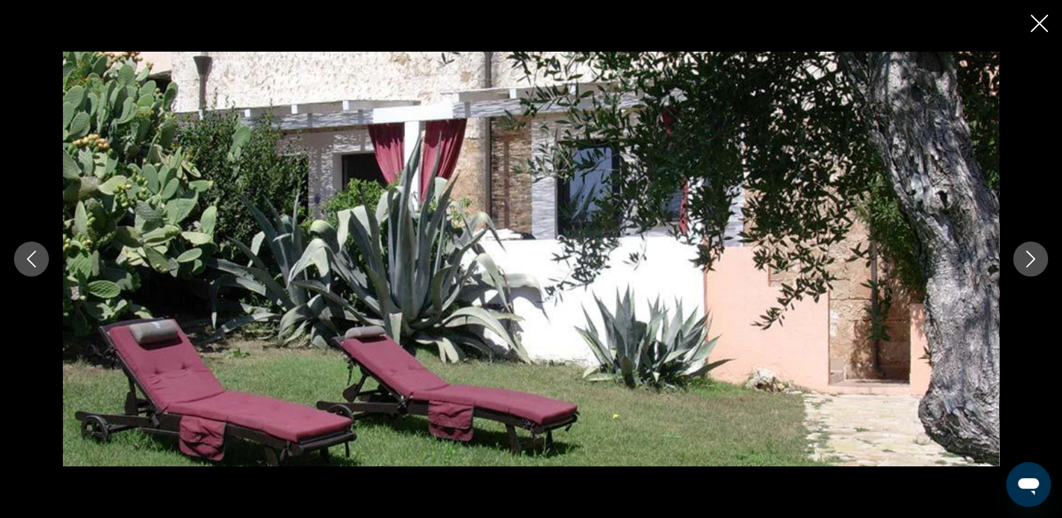
click at [1044, 13] on div "prev next" at bounding box center [531, 259] width 1062 height 518
click at [1042, 19] on icon "Close slideshow" at bounding box center [1039, 23] width 17 height 17
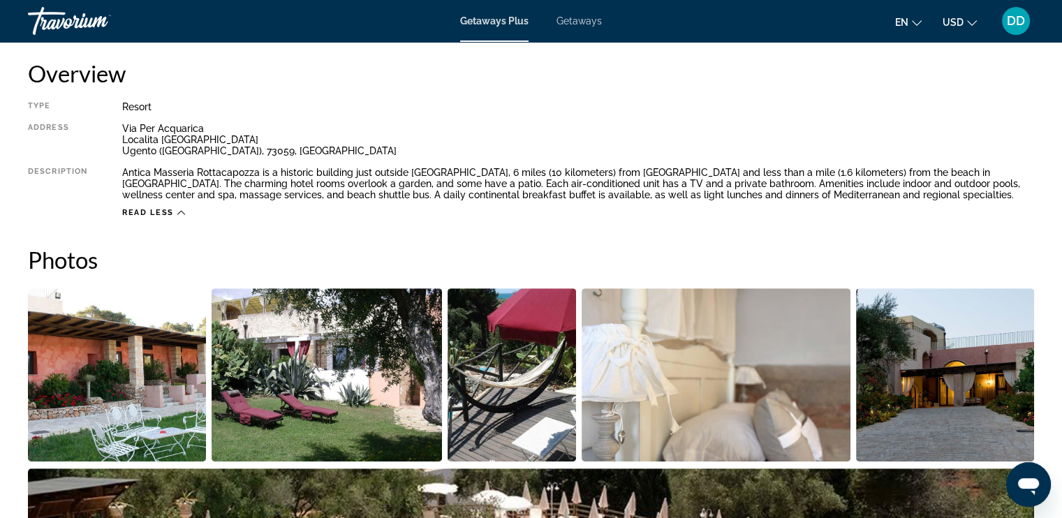
scroll to position [279, 0]
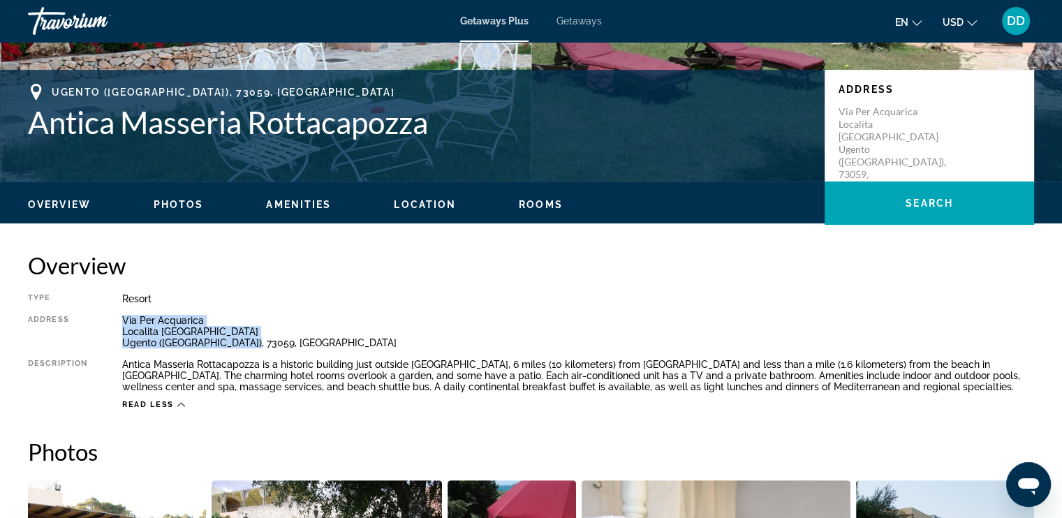
drag, startPoint x: 123, startPoint y: 320, endPoint x: 258, endPoint y: 338, distance: 136.0
click at [257, 339] on div "Via Per Acquarica Localita Torre Mozza Ugento (Lecce), 73059, ITA" at bounding box center [578, 332] width 912 height 34
copy div "Via Per Acquarica Localita Torre Mozza Ugento (Lecce), 73059, ITA"
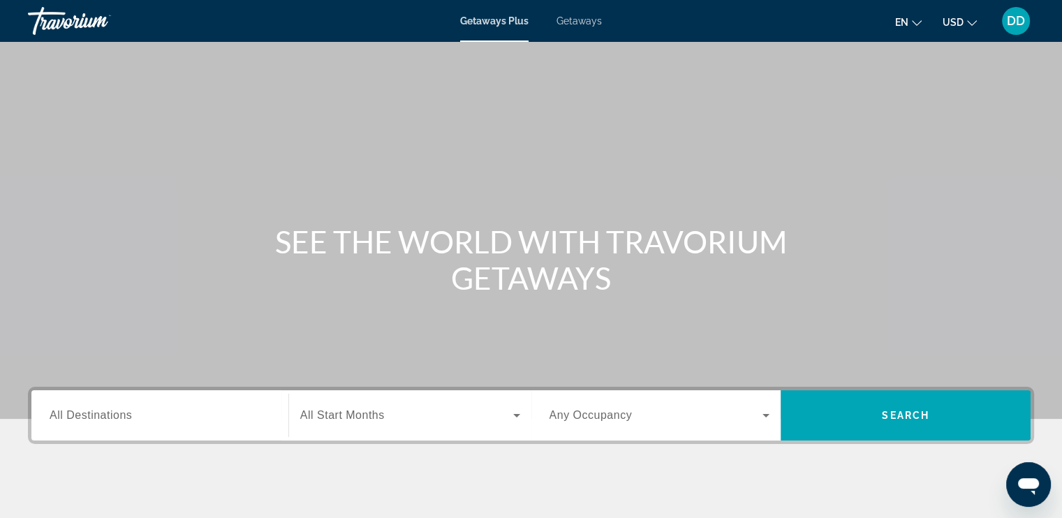
click at [215, 423] on input "Destination All Destinations" at bounding box center [160, 416] width 221 height 17
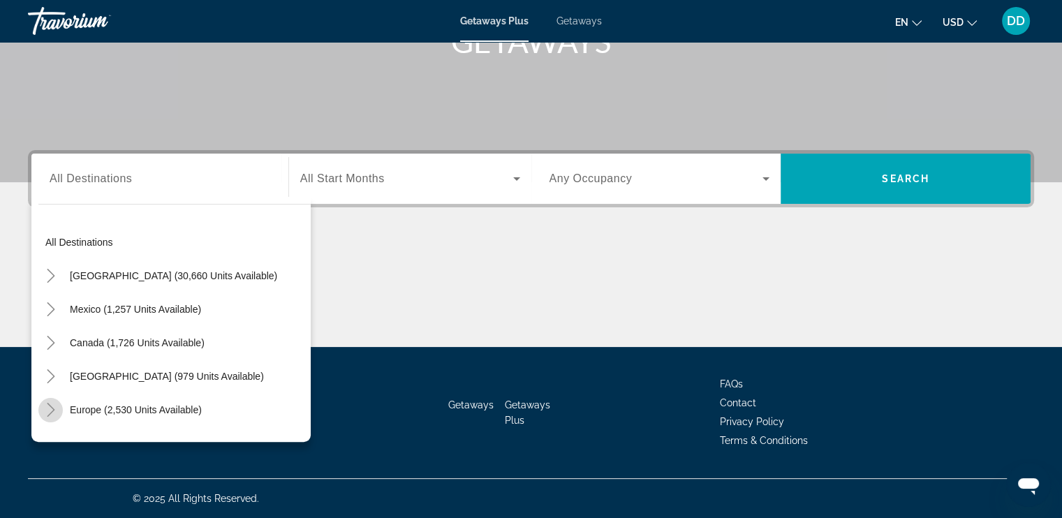
click at [54, 409] on icon "Toggle Europe (2,530 units available)" at bounding box center [51, 410] width 8 height 14
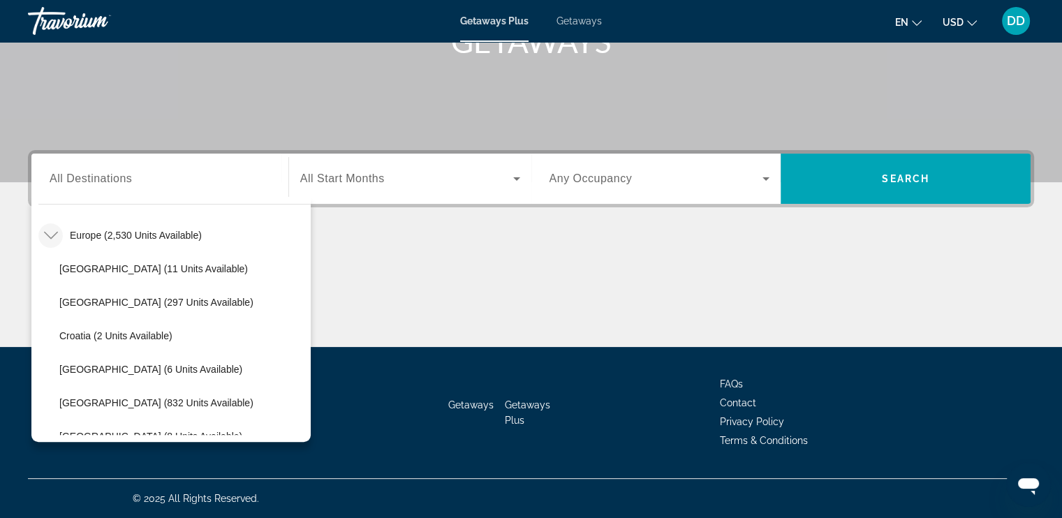
click at [448, 182] on span "Search widget" at bounding box center [406, 178] width 213 height 17
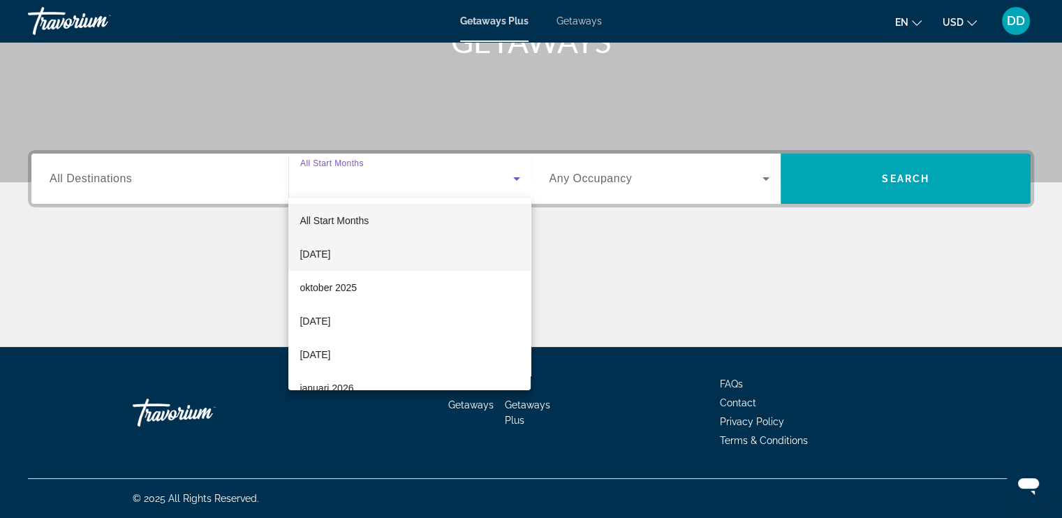
click at [388, 255] on mat-option "[DATE]" at bounding box center [409, 254] width 242 height 34
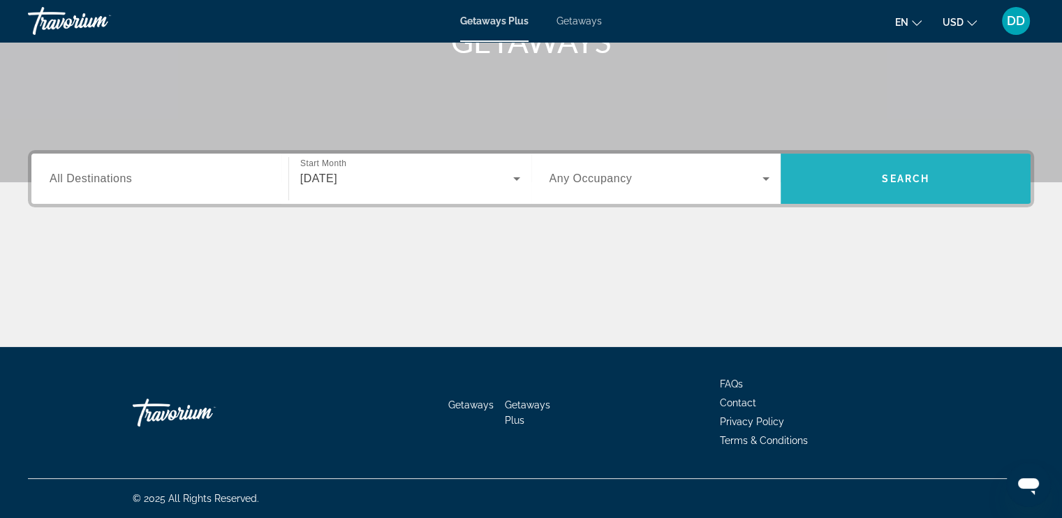
click at [888, 196] on span "Search widget" at bounding box center [906, 179] width 250 height 50
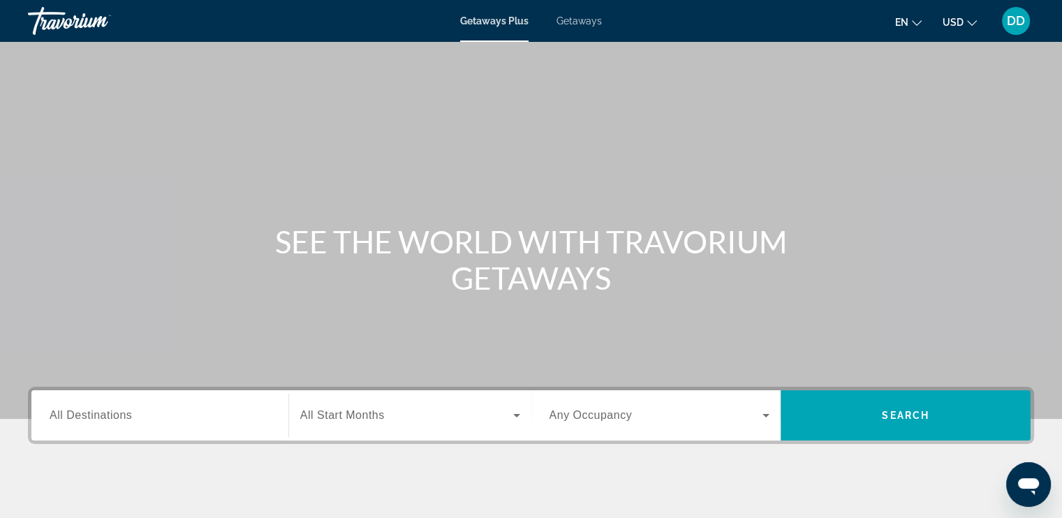
click at [121, 411] on span "All Destinations" at bounding box center [91, 415] width 82 height 12
click at [121, 411] on input "Destination All Destinations" at bounding box center [160, 416] width 221 height 17
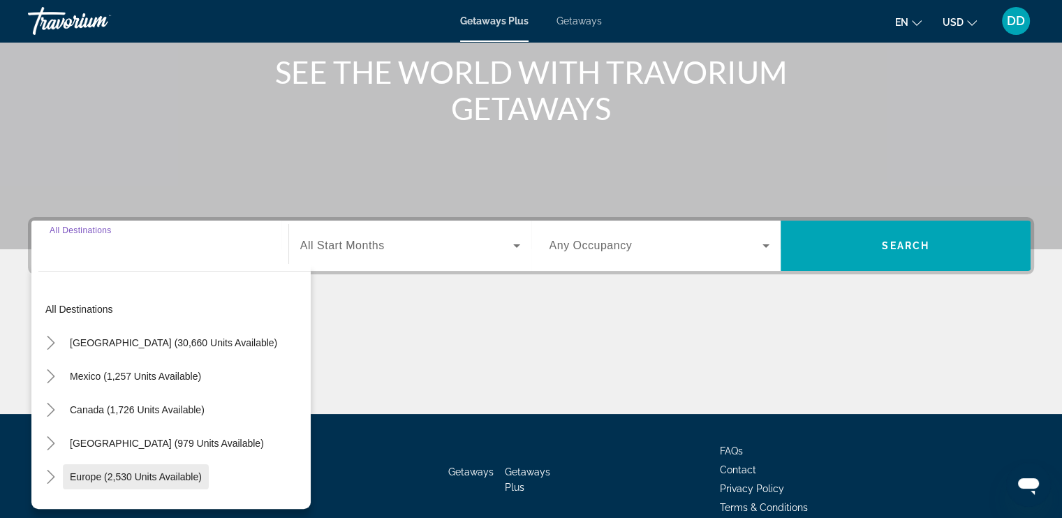
scroll to position [237, 0]
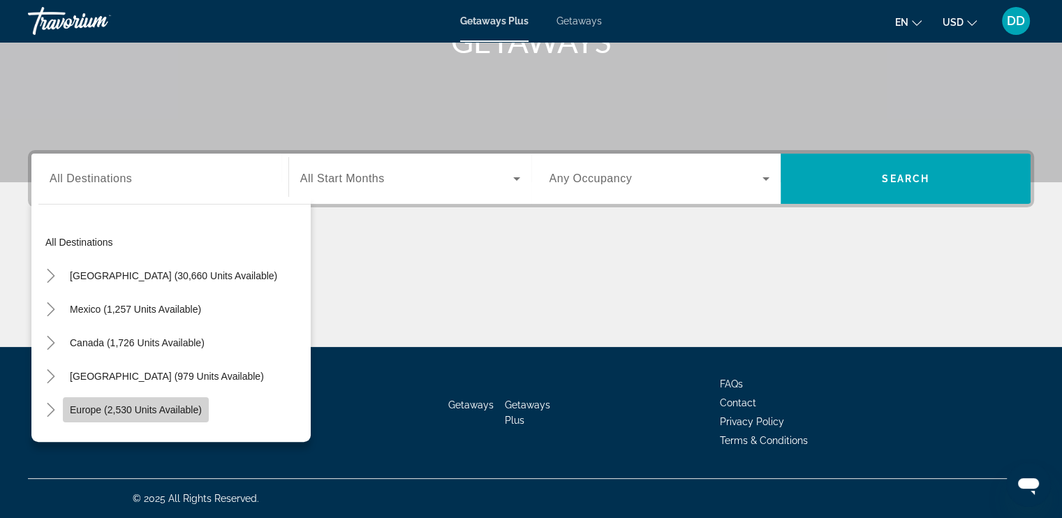
drag, startPoint x: 184, startPoint y: 411, endPoint x: 211, endPoint y: 409, distance: 27.3
click at [183, 412] on span "Europe (2,530 units available)" at bounding box center [136, 409] width 132 height 11
type input "**********"
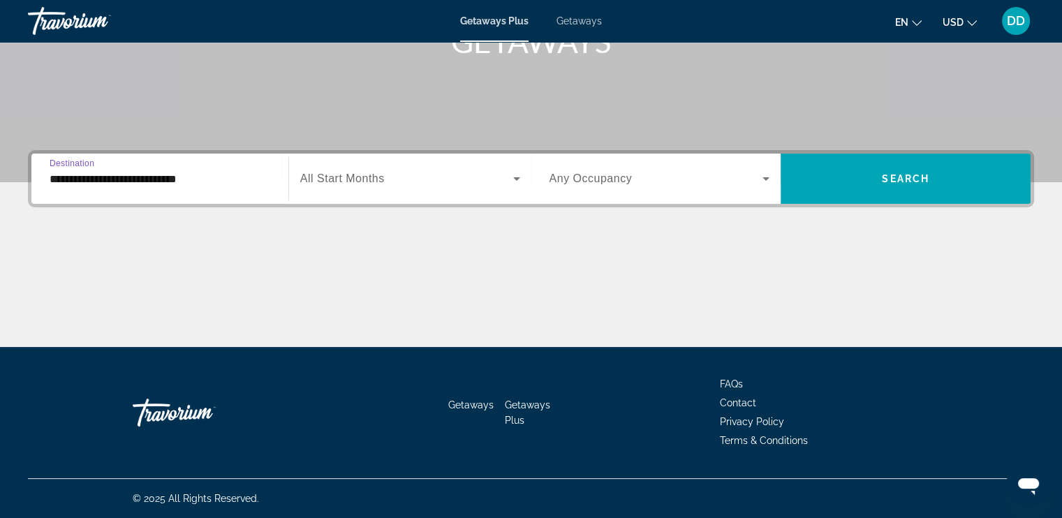
click at [446, 171] on span "Search widget" at bounding box center [406, 178] width 213 height 17
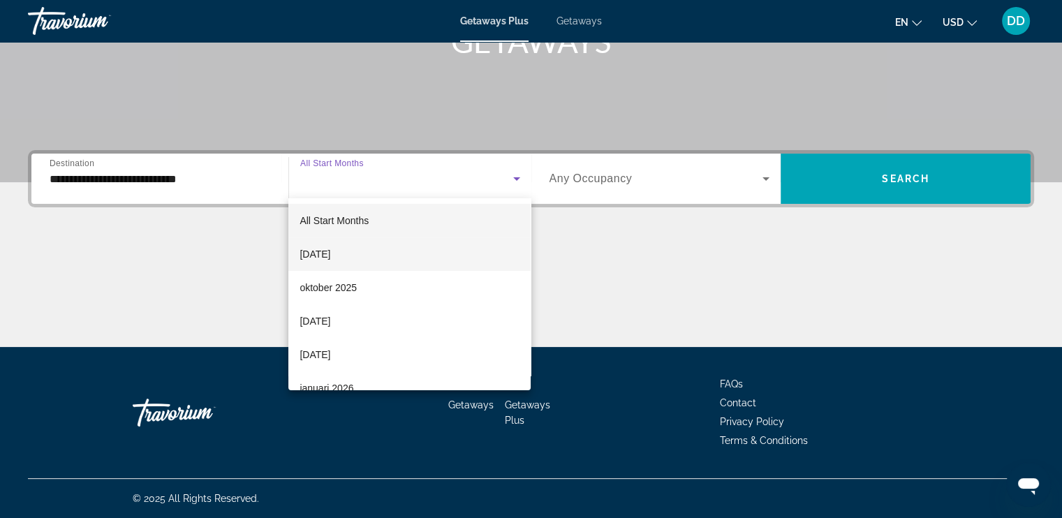
click at [330, 247] on span "[DATE]" at bounding box center [315, 254] width 31 height 17
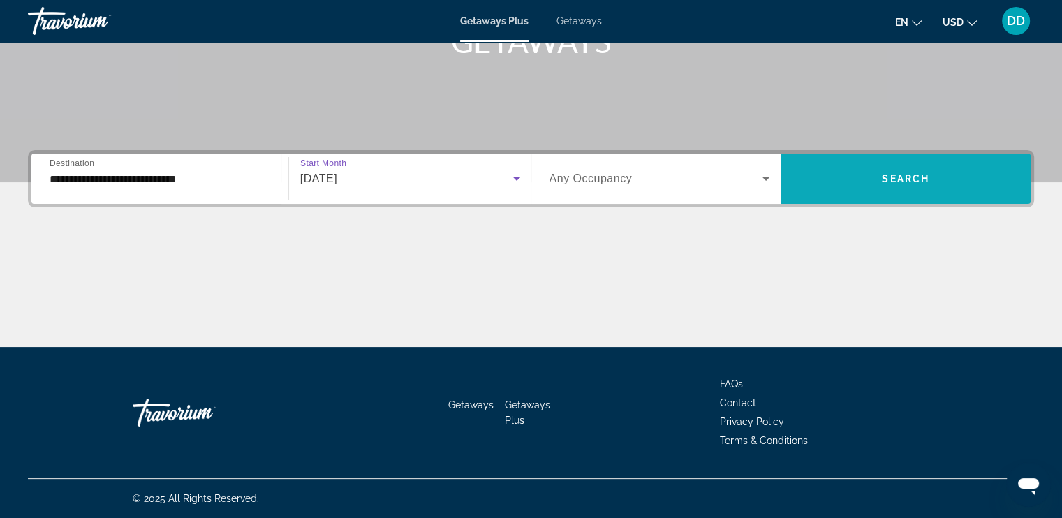
click at [891, 177] on span "Search" at bounding box center [905, 178] width 47 height 11
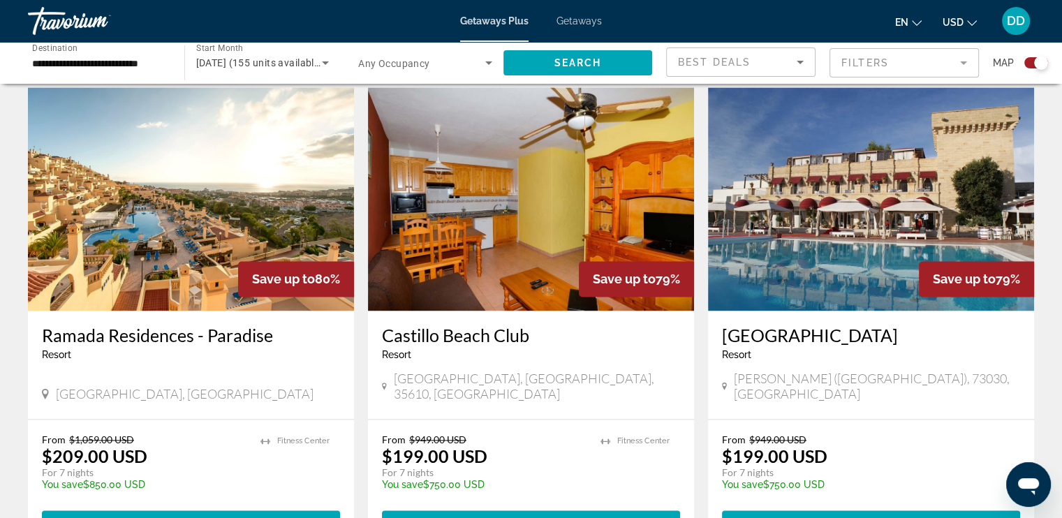
scroll to position [2095, 0]
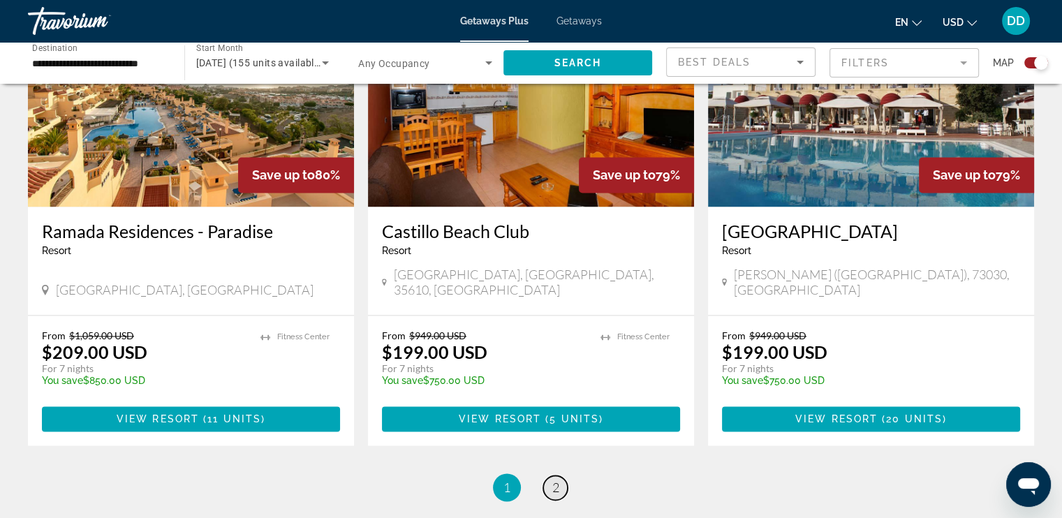
click at [548, 476] on link "page 2" at bounding box center [555, 488] width 24 height 24
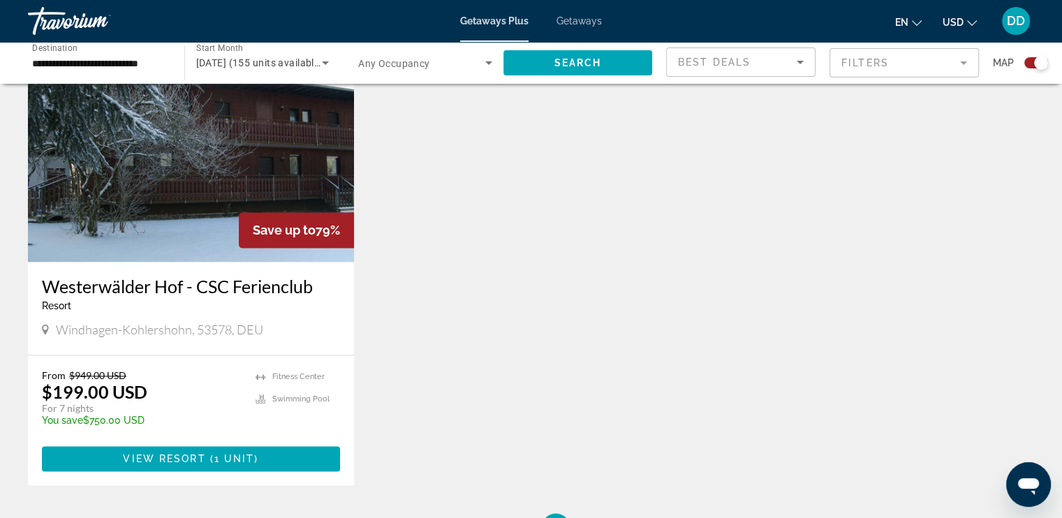
scroll to position [1936, 0]
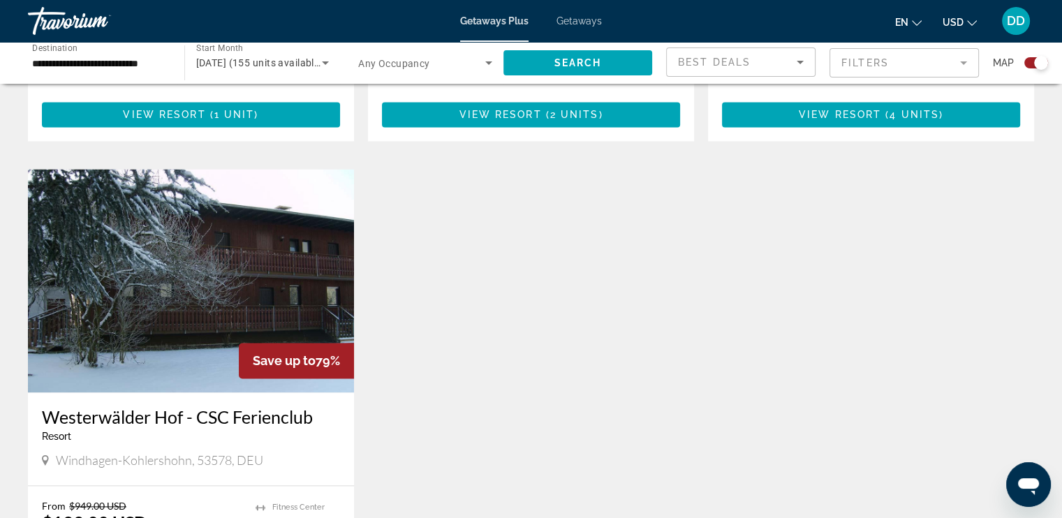
click at [166, 244] on img "Main content" at bounding box center [191, 280] width 326 height 223
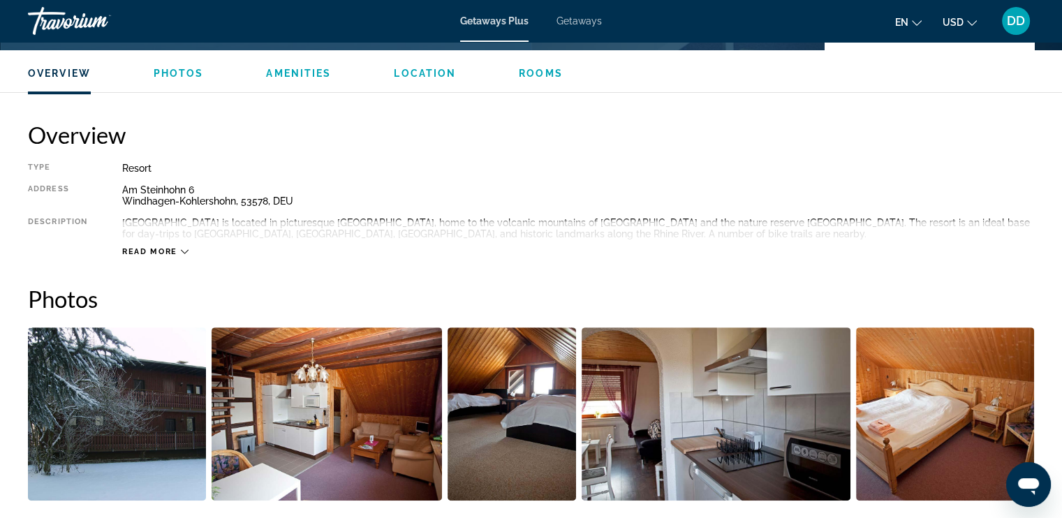
scroll to position [419, 0]
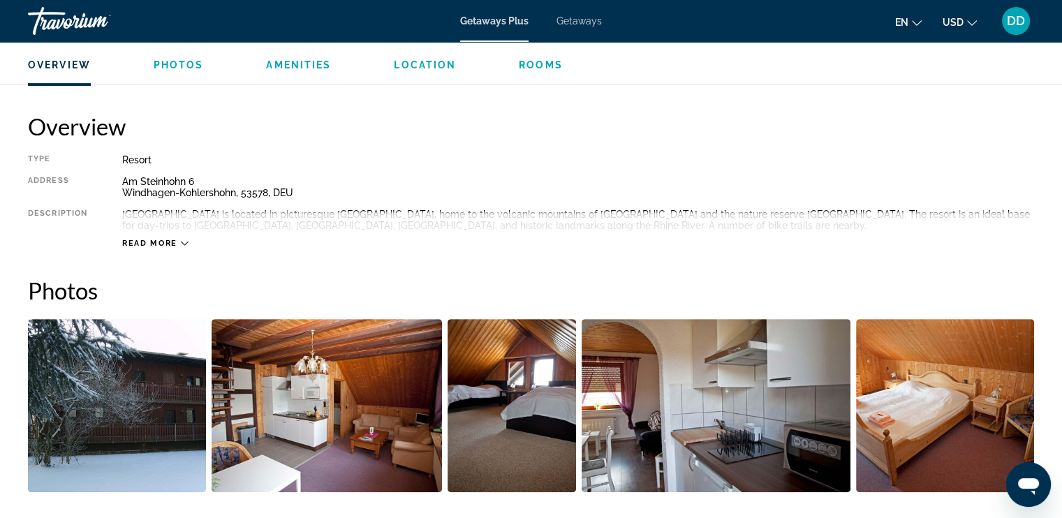
click at [163, 246] on span "Read more" at bounding box center [149, 243] width 55 height 9
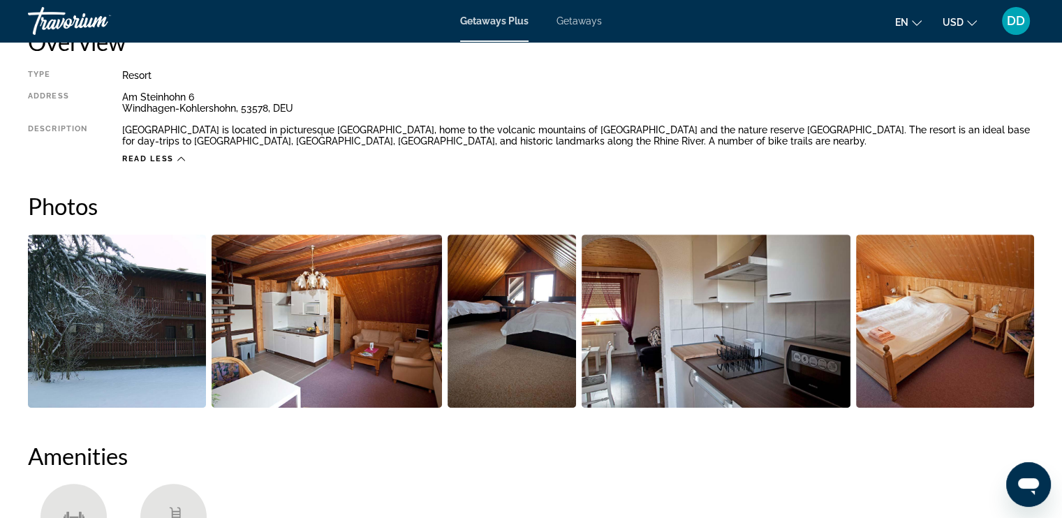
scroll to position [0, 0]
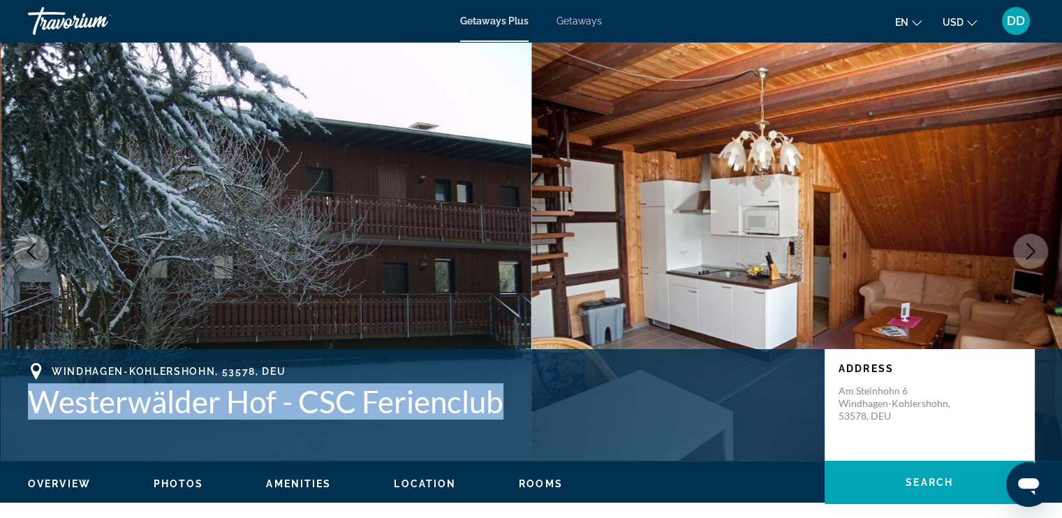
drag, startPoint x: 32, startPoint y: 399, endPoint x: 523, endPoint y: 418, distance: 491.3
click at [523, 418] on h1 "Westerwälder Hof - CSC Ferienclub" at bounding box center [419, 401] width 783 height 36
copy h1 "Westerwälder Hof - CSC Ferienclub"
